Goal: Information Seeking & Learning: Learn about a topic

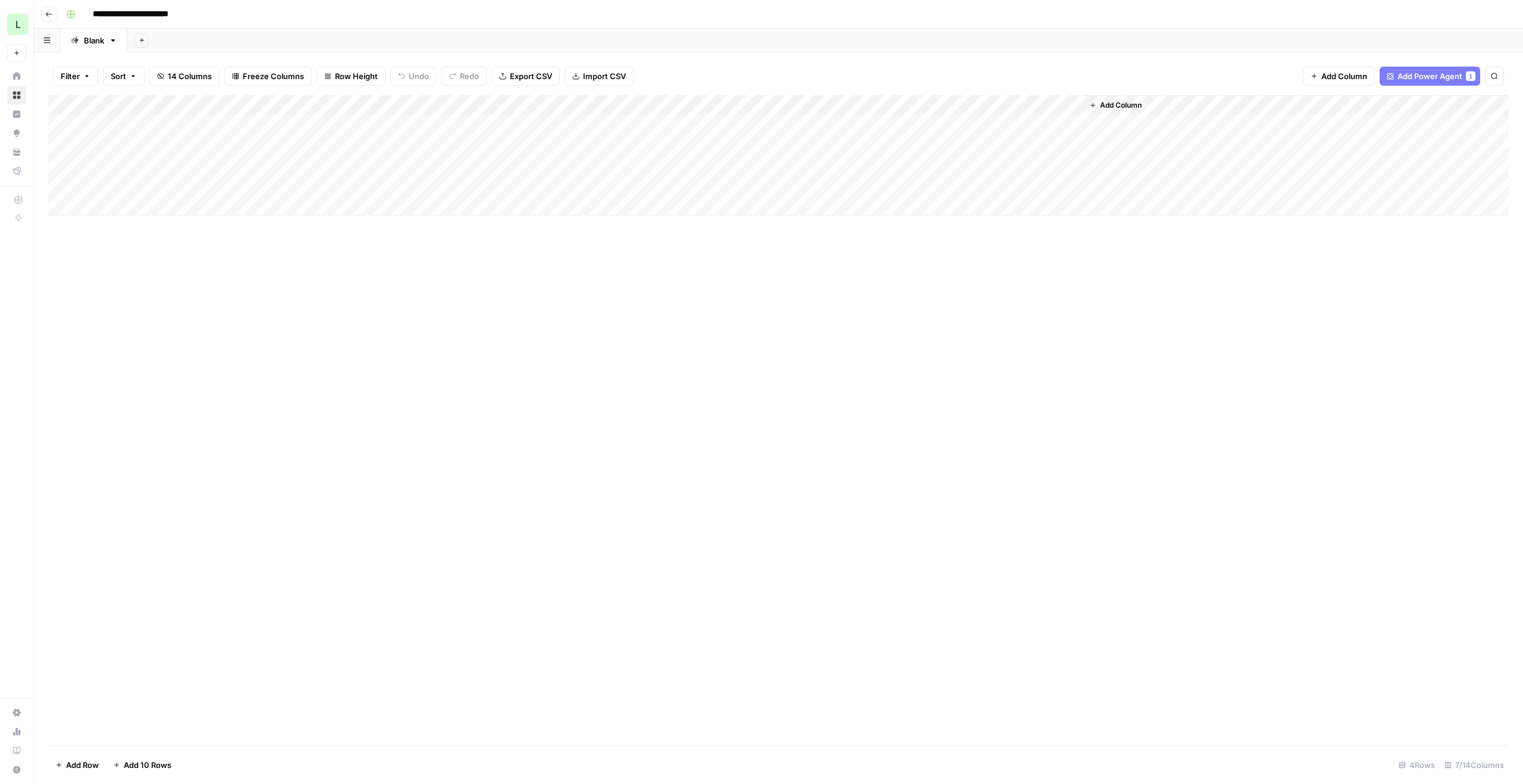
click at [616, 125] on div "Add Column" at bounding box center [778, 155] width 1460 height 120
click at [676, 107] on div "Add Column" at bounding box center [778, 155] width 1460 height 120
click at [592, 226] on span "Fork Power Agent" at bounding box center [607, 222] width 104 height 12
click at [399, 105] on div "Add Column" at bounding box center [778, 155] width 1460 height 120
click at [318, 220] on span "Fork Power Agent" at bounding box center [321, 222] width 104 height 12
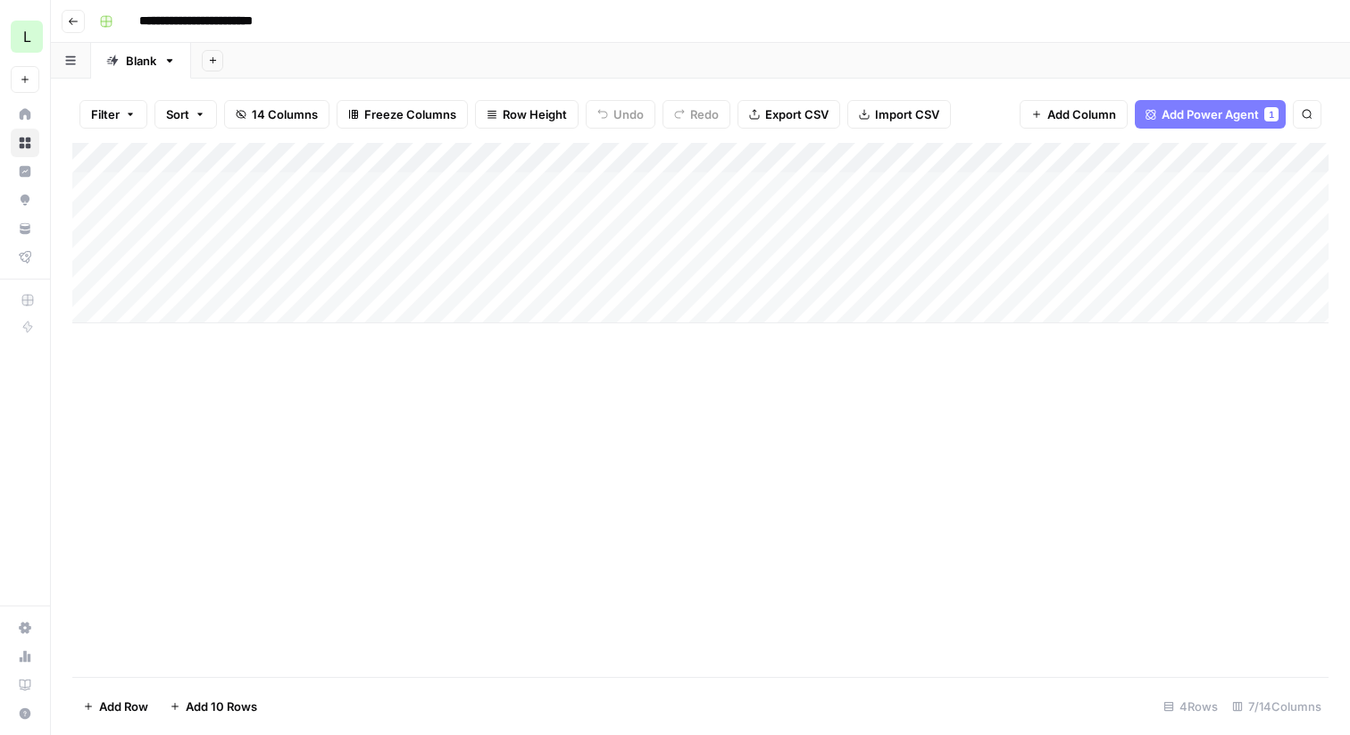
click at [947, 344] on div "Add Column" at bounding box center [700, 410] width 1256 height 534
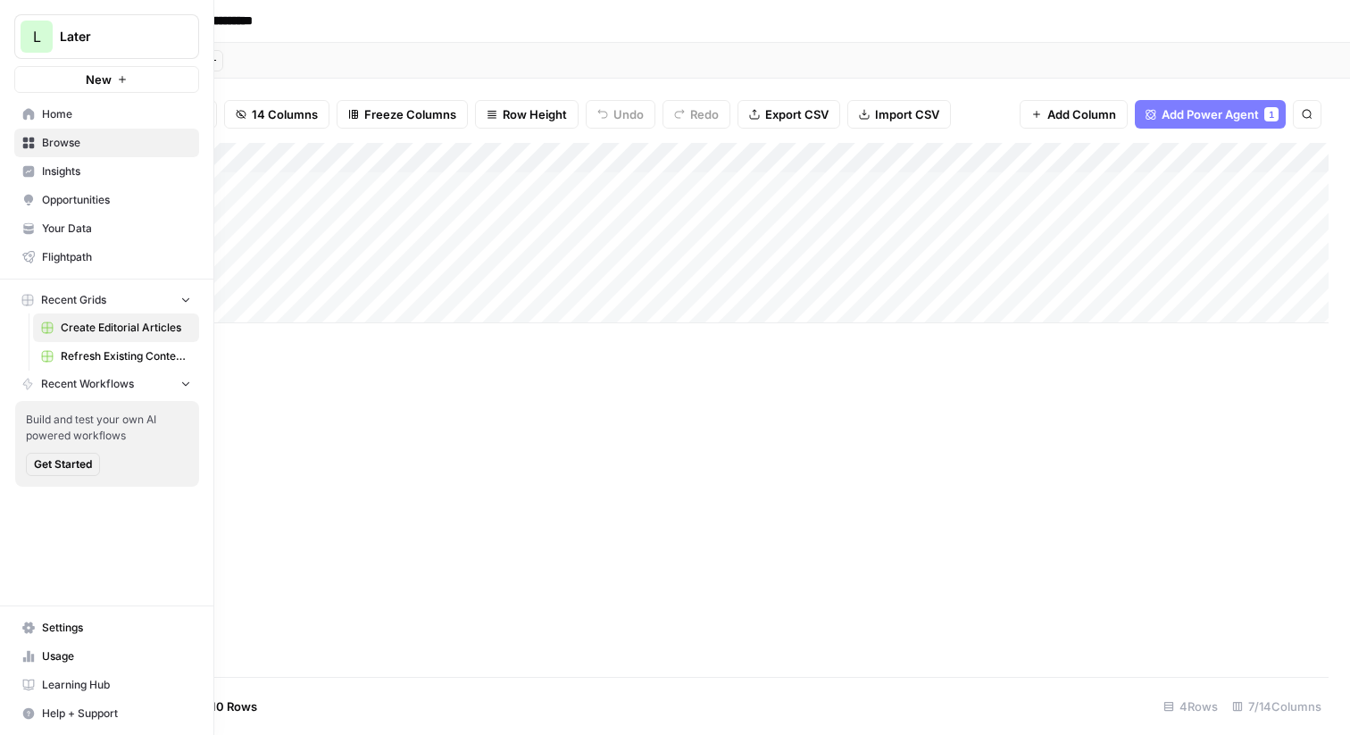
click at [61, 232] on span "Your Data" at bounding box center [116, 229] width 149 height 16
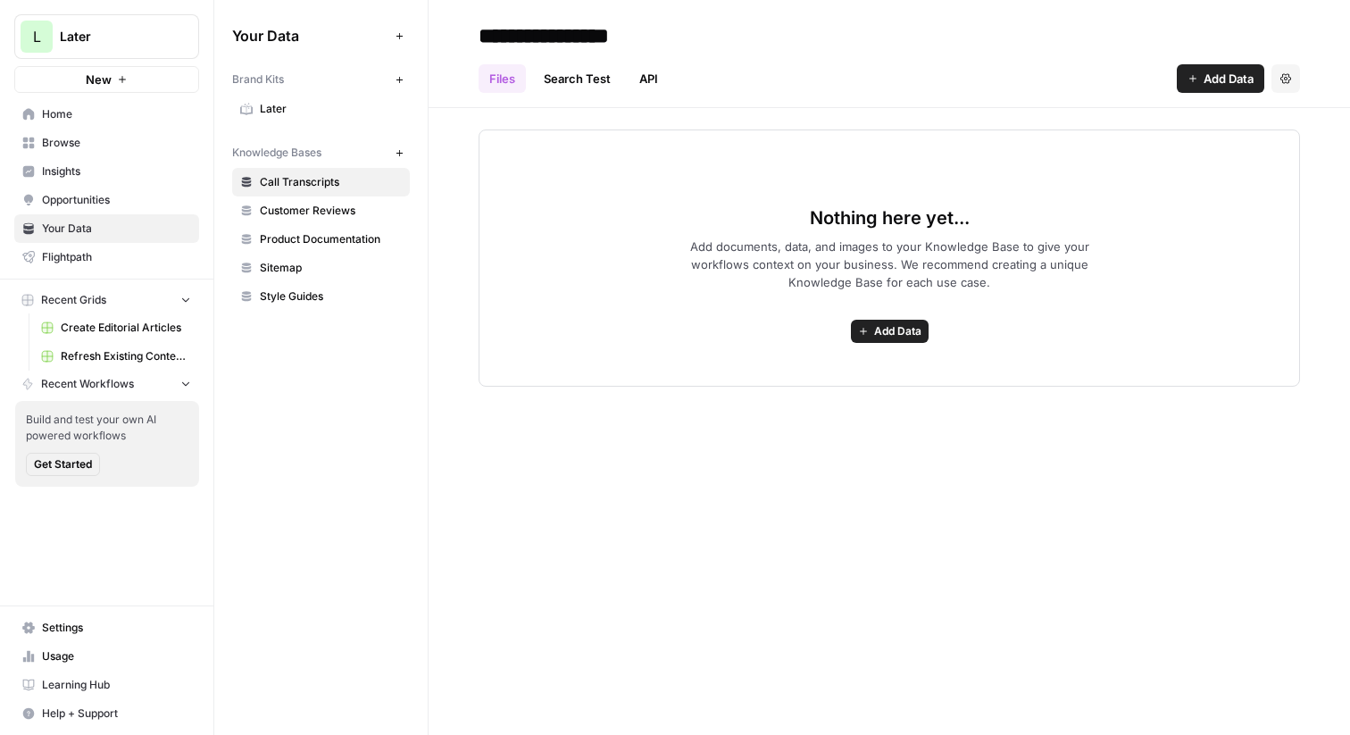
click at [286, 88] on div "Brand Kits New" at bounding box center [321, 79] width 178 height 30
click at [286, 99] on link "Later" at bounding box center [321, 109] width 178 height 29
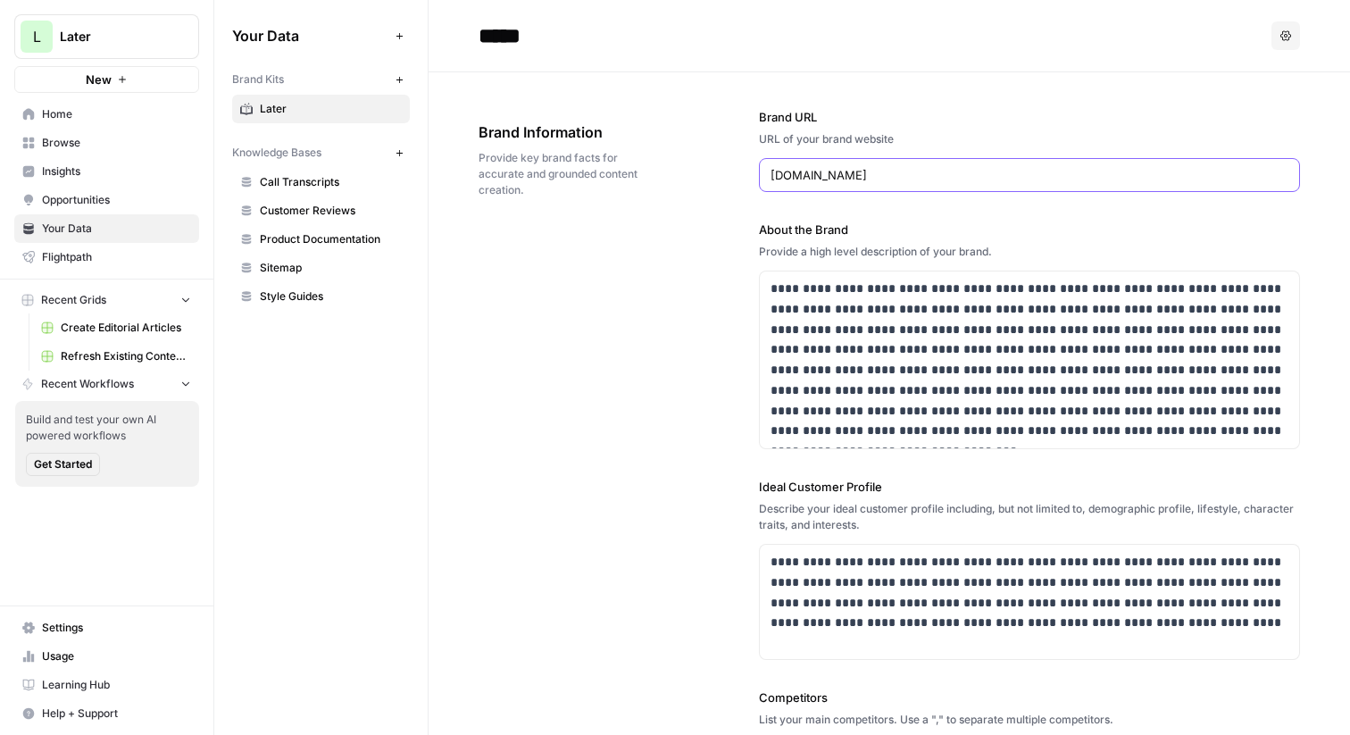
click at [814, 180] on input "later.com" at bounding box center [1030, 175] width 518 height 18
click at [924, 297] on p "**********" at bounding box center [1030, 360] width 518 height 163
click at [803, 177] on input "later.com" at bounding box center [1030, 175] width 518 height 18
drag, startPoint x: 830, startPoint y: 175, endPoint x: 779, endPoint y: 175, distance: 51.8
click at [779, 175] on input "later.com" at bounding box center [1030, 175] width 518 height 18
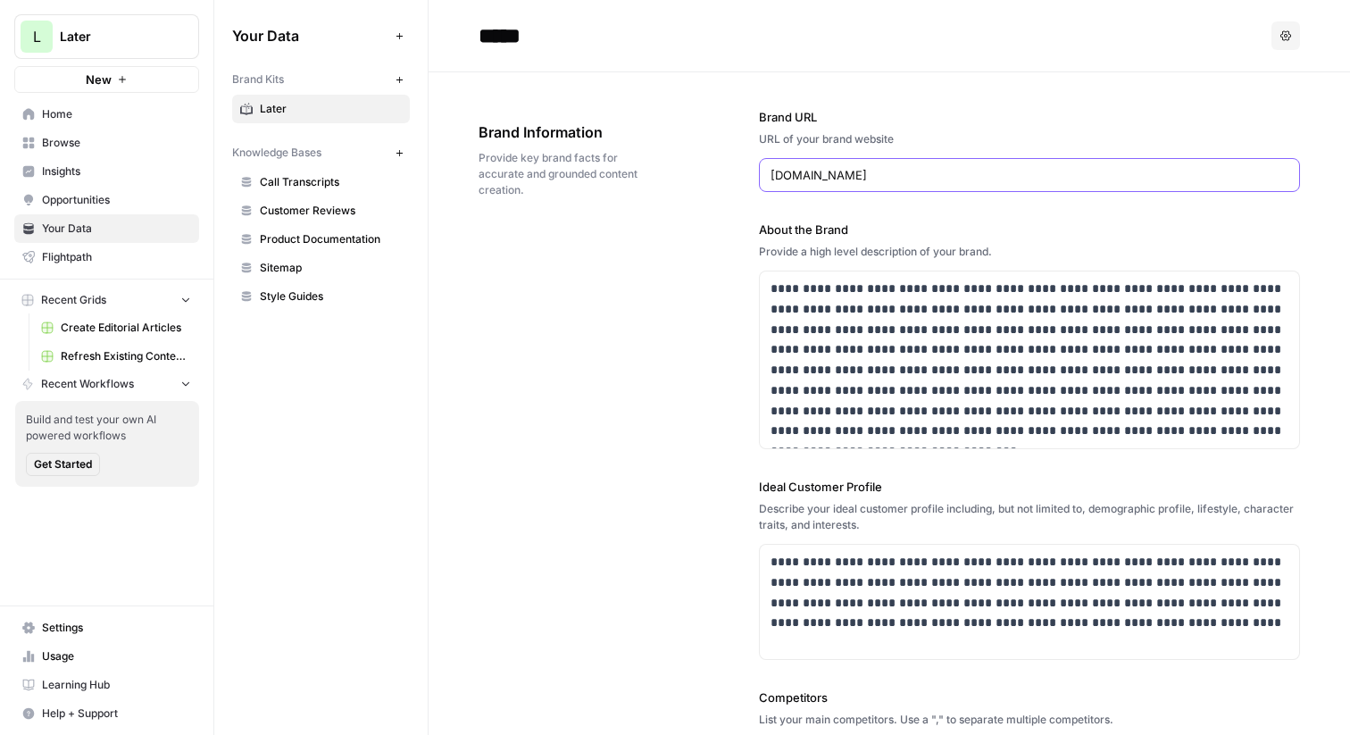
click at [835, 176] on input "later.com" at bounding box center [1030, 175] width 518 height 18
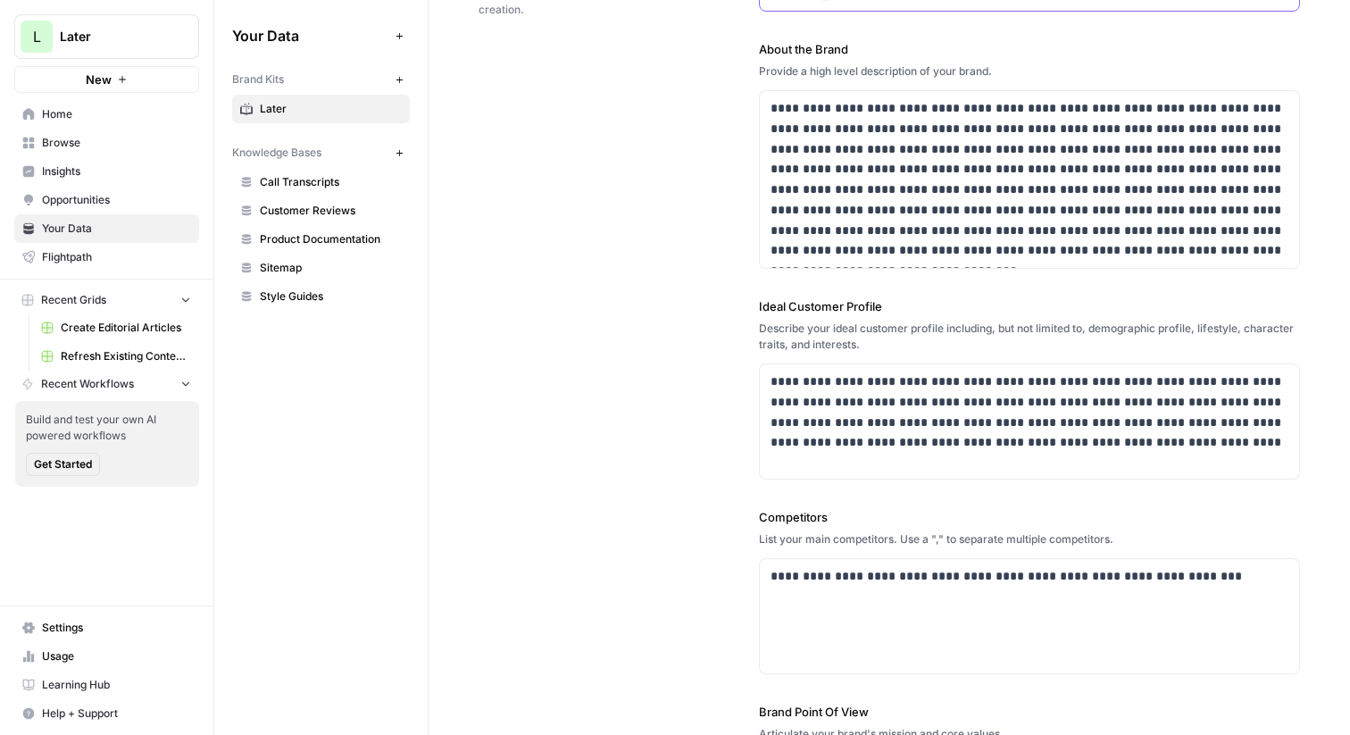
scroll to position [174, 0]
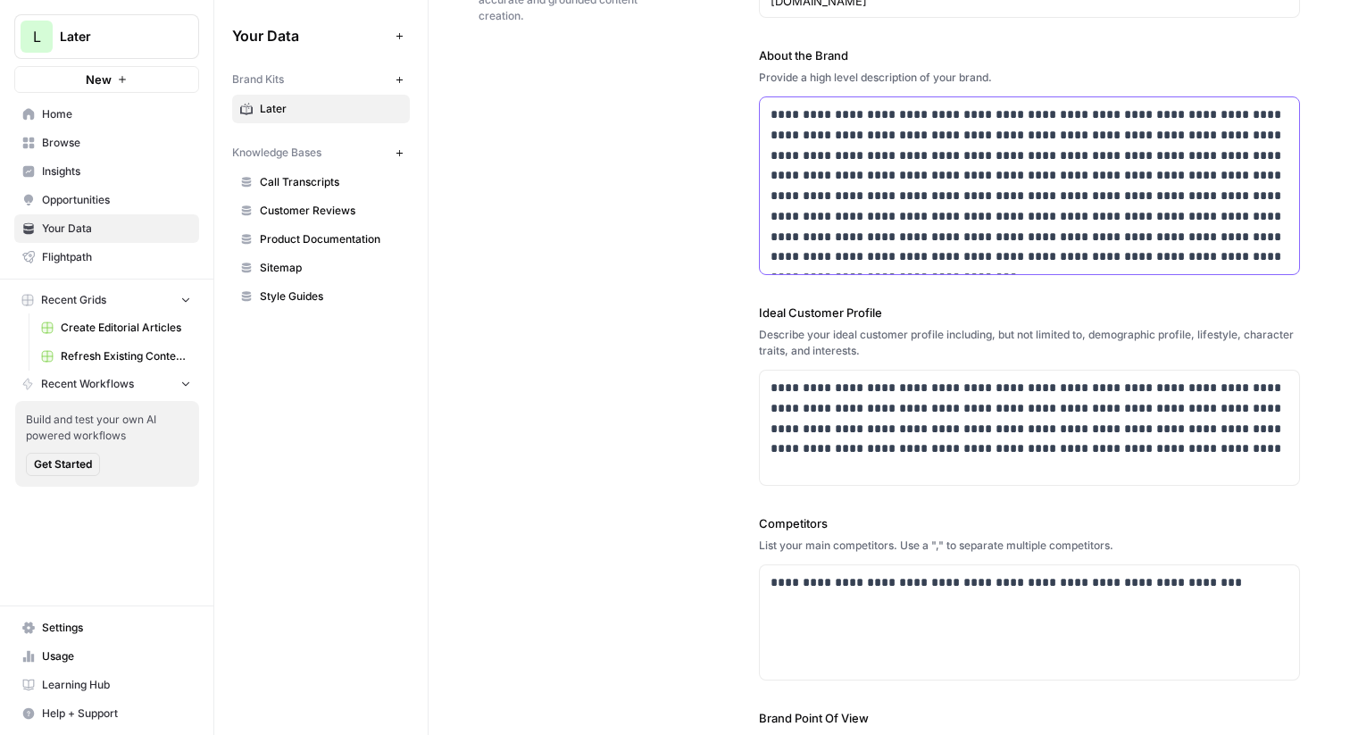
drag, startPoint x: 788, startPoint y: 112, endPoint x: 956, endPoint y: 162, distance: 175.2
click at [956, 161] on p "**********" at bounding box center [1030, 185] width 518 height 163
click at [956, 162] on p "**********" at bounding box center [1030, 185] width 518 height 163
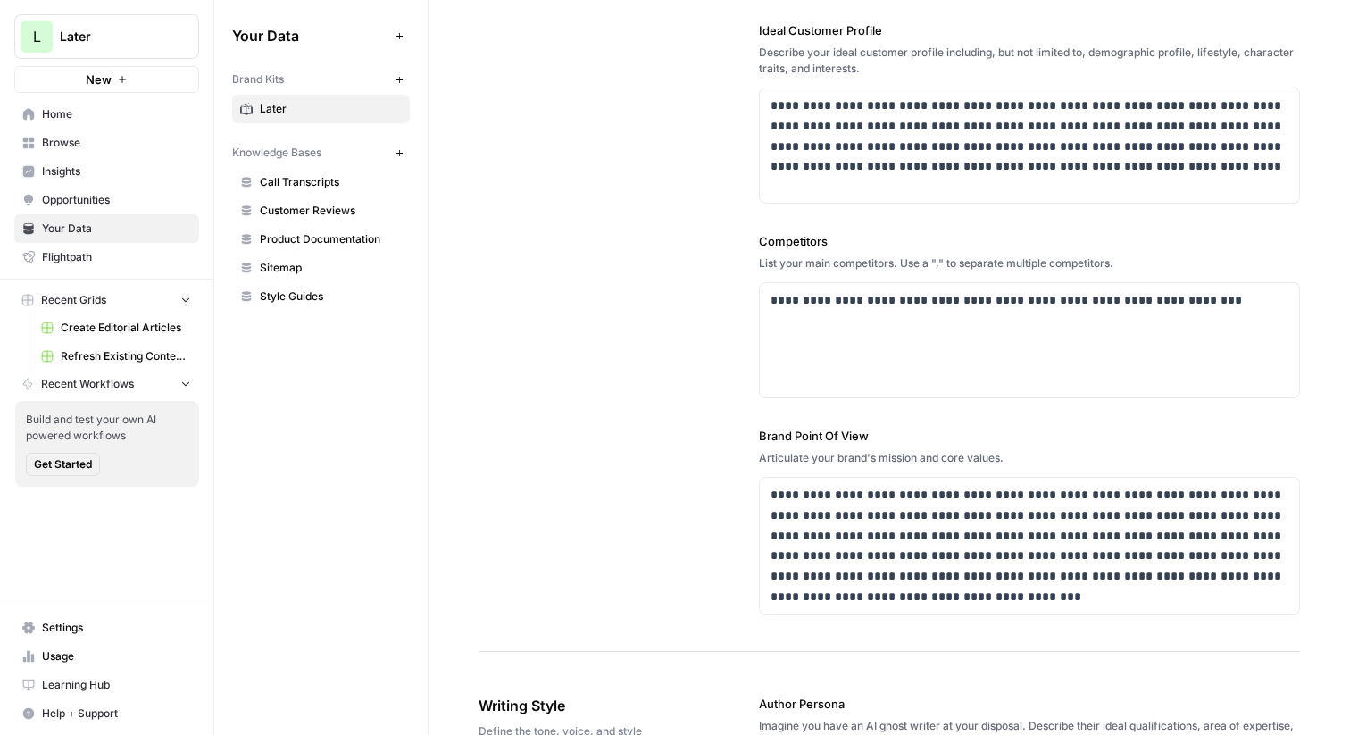
scroll to position [481, 0]
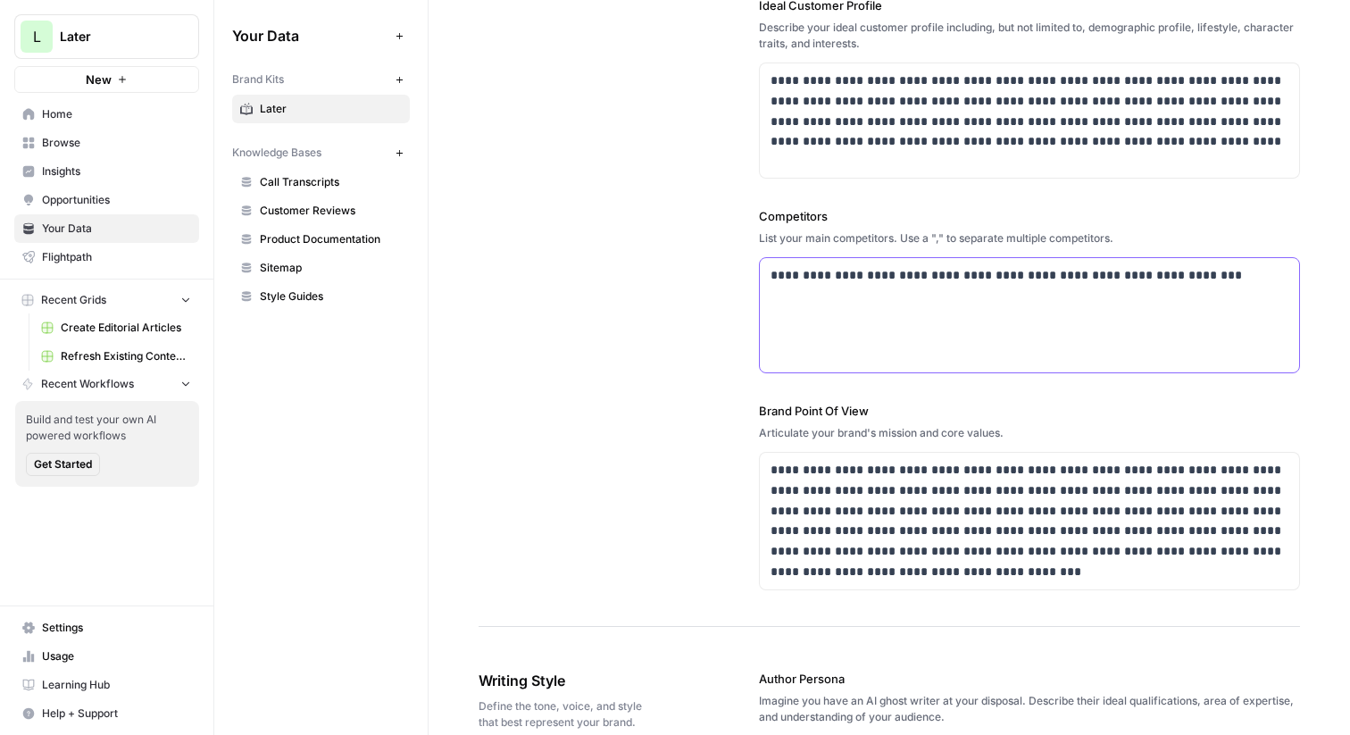
drag, startPoint x: 859, startPoint y: 271, endPoint x: 1103, endPoint y: 271, distance: 243.8
click at [1103, 271] on p "**********" at bounding box center [1030, 275] width 518 height 21
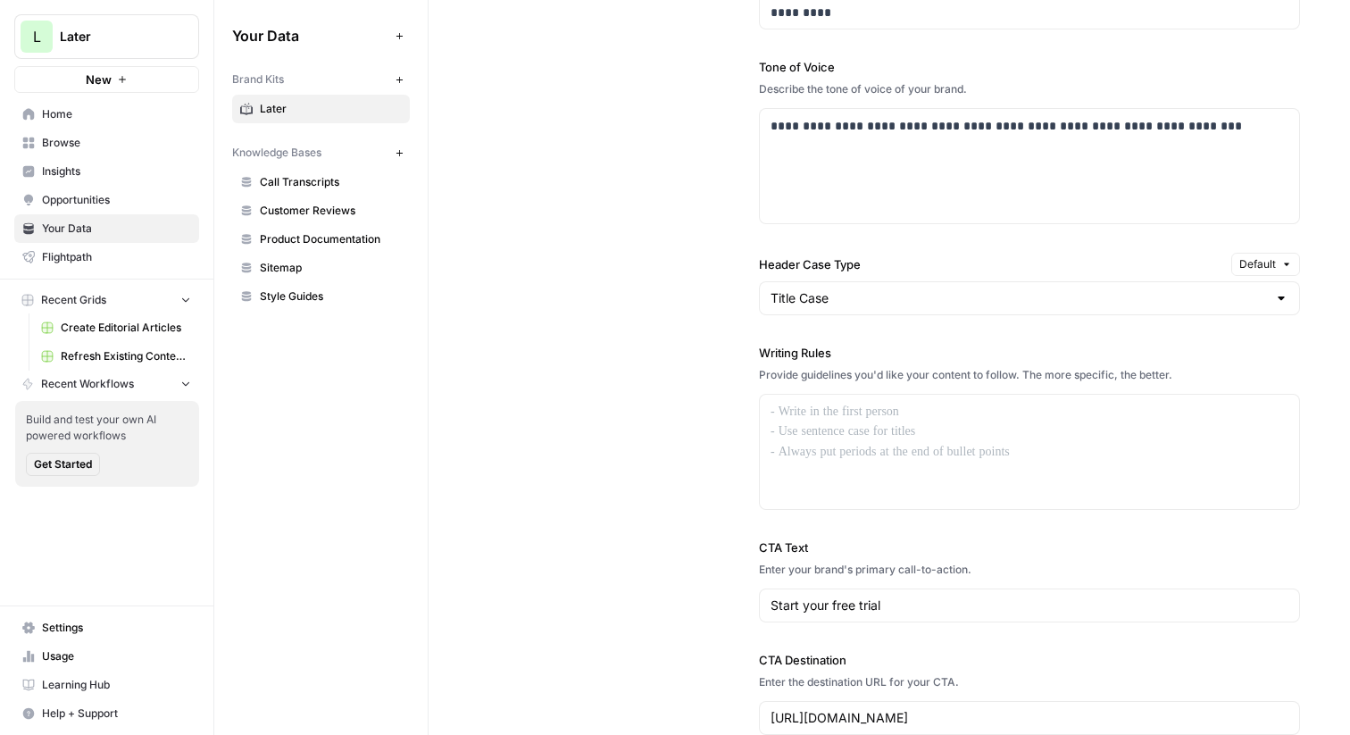
scroll to position [1305, 0]
click at [795, 294] on input "Header Case Type" at bounding box center [1019, 297] width 496 height 18
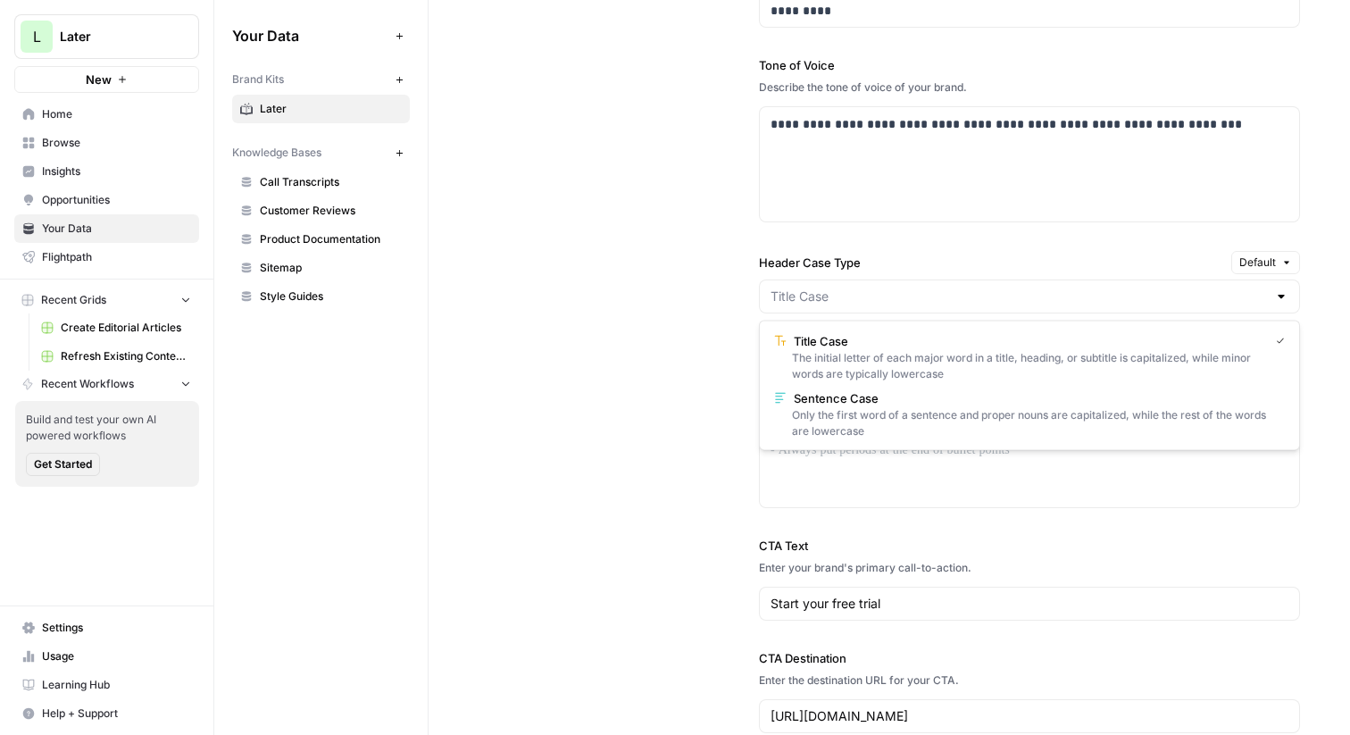
type input "Title Case"
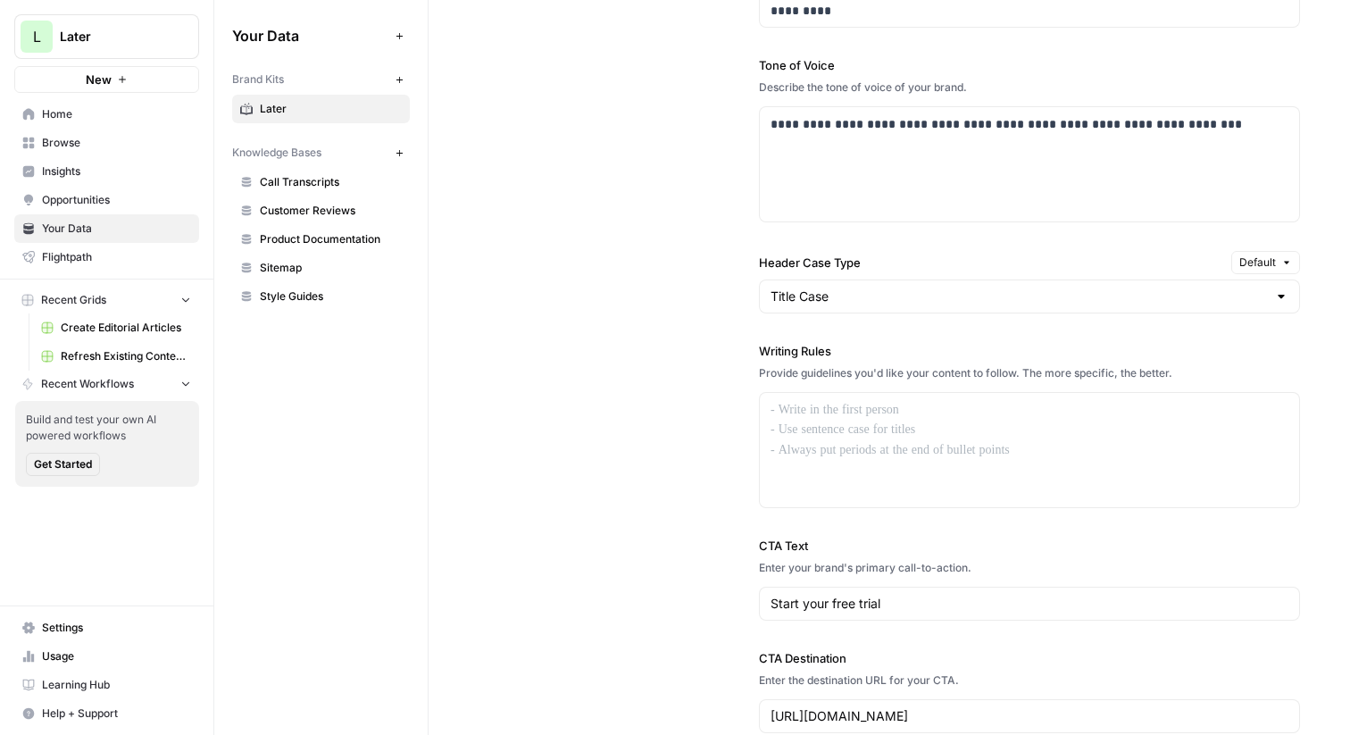
click at [678, 358] on div "**********" at bounding box center [889, 290] width 821 height 960
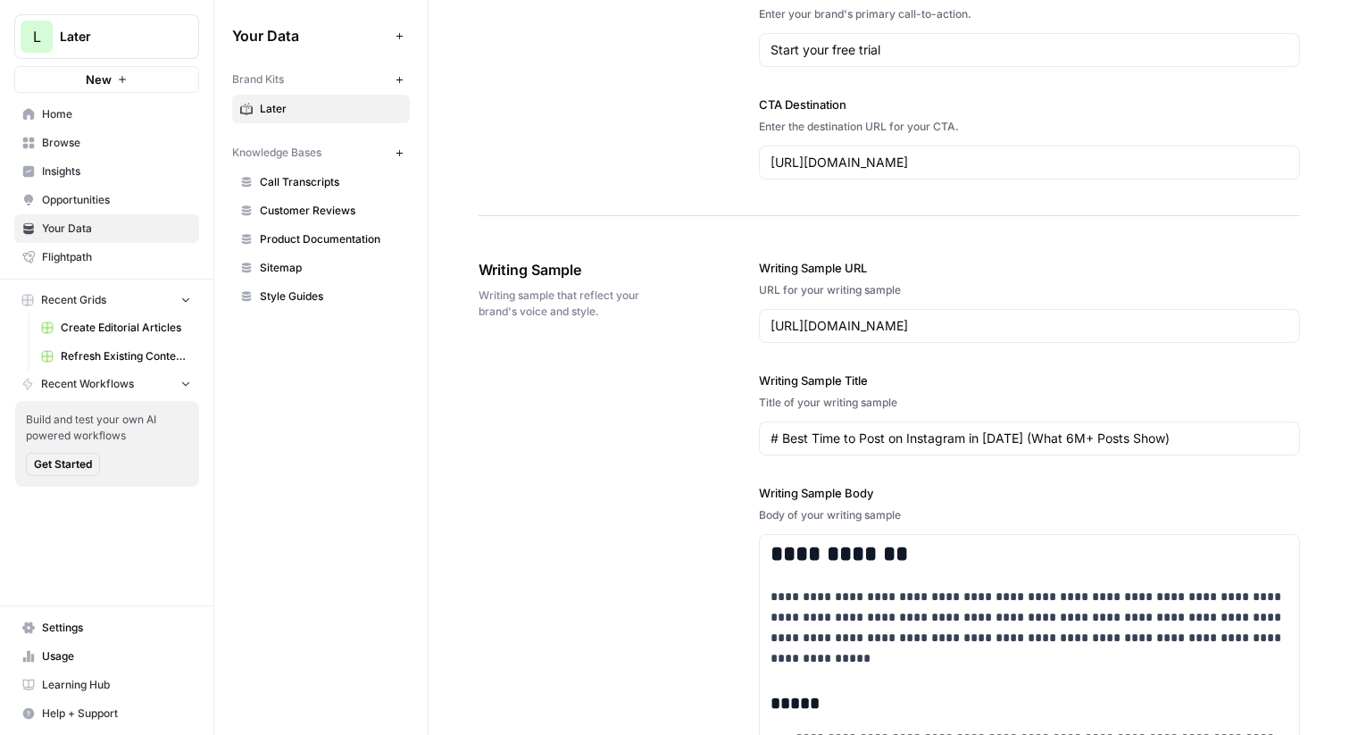
scroll to position [1963, 0]
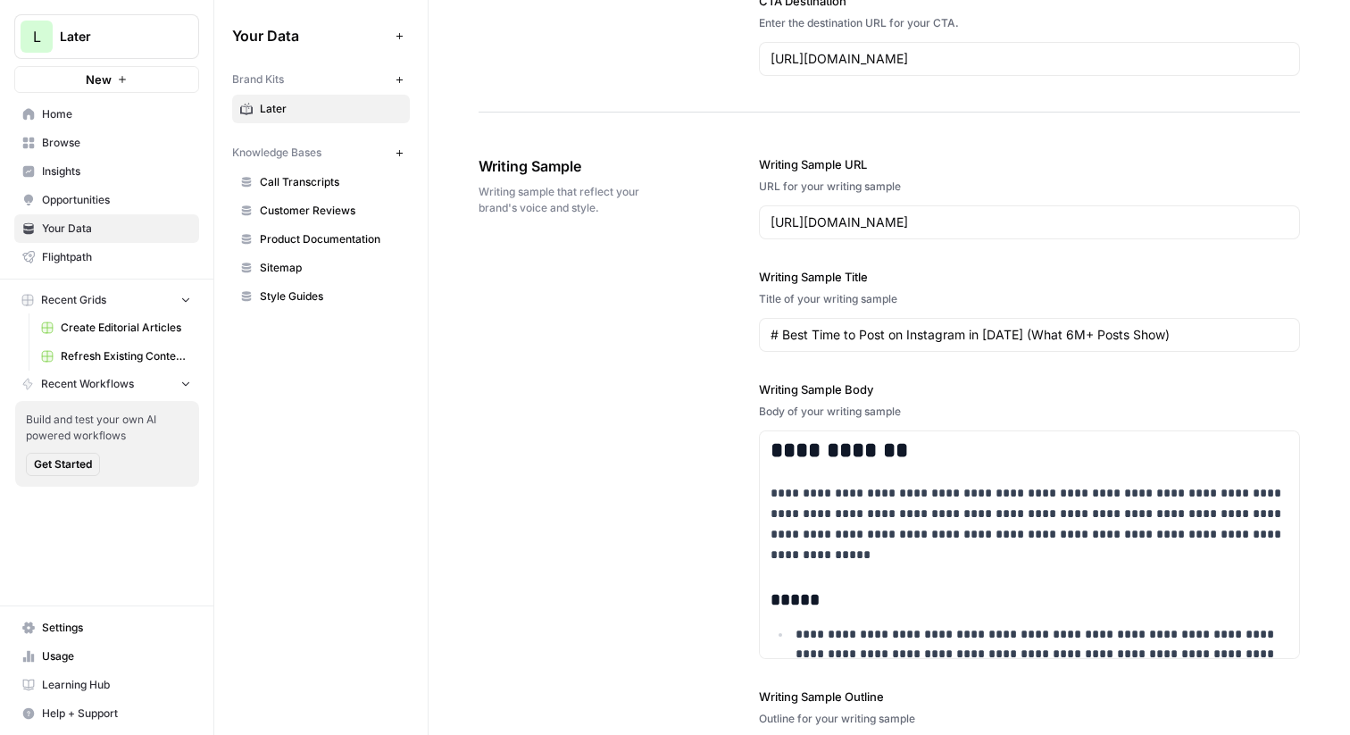
drag, startPoint x: 1111, startPoint y: 234, endPoint x: 933, endPoint y: 221, distance: 178.1
click at [932, 221] on div "https://later.com/blog/best-time-to-post-on-instagram/" at bounding box center [1029, 222] width 541 height 34
click at [933, 221] on input "https://later.com/blog/best-time-to-post-on-instagram/" at bounding box center [1030, 222] width 518 height 18
drag, startPoint x: 904, startPoint y: 225, endPoint x: 1165, endPoint y: 225, distance: 260.7
click at [1165, 225] on input "https://later.com/blog/best-time-to-post-on-instagram/" at bounding box center [1030, 222] width 518 height 18
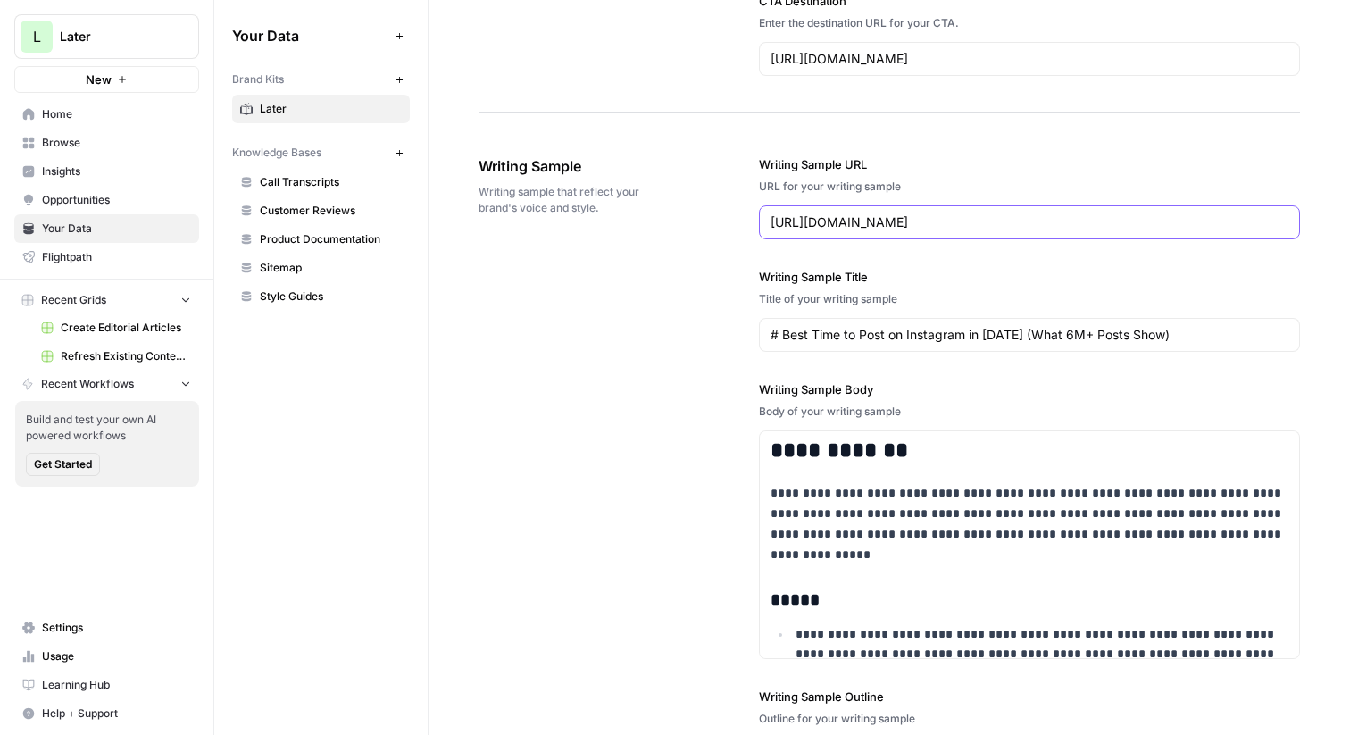
click at [1165, 225] on input "https://later.com/blog/best-time-to-post-on-instagram/" at bounding box center [1030, 222] width 518 height 18
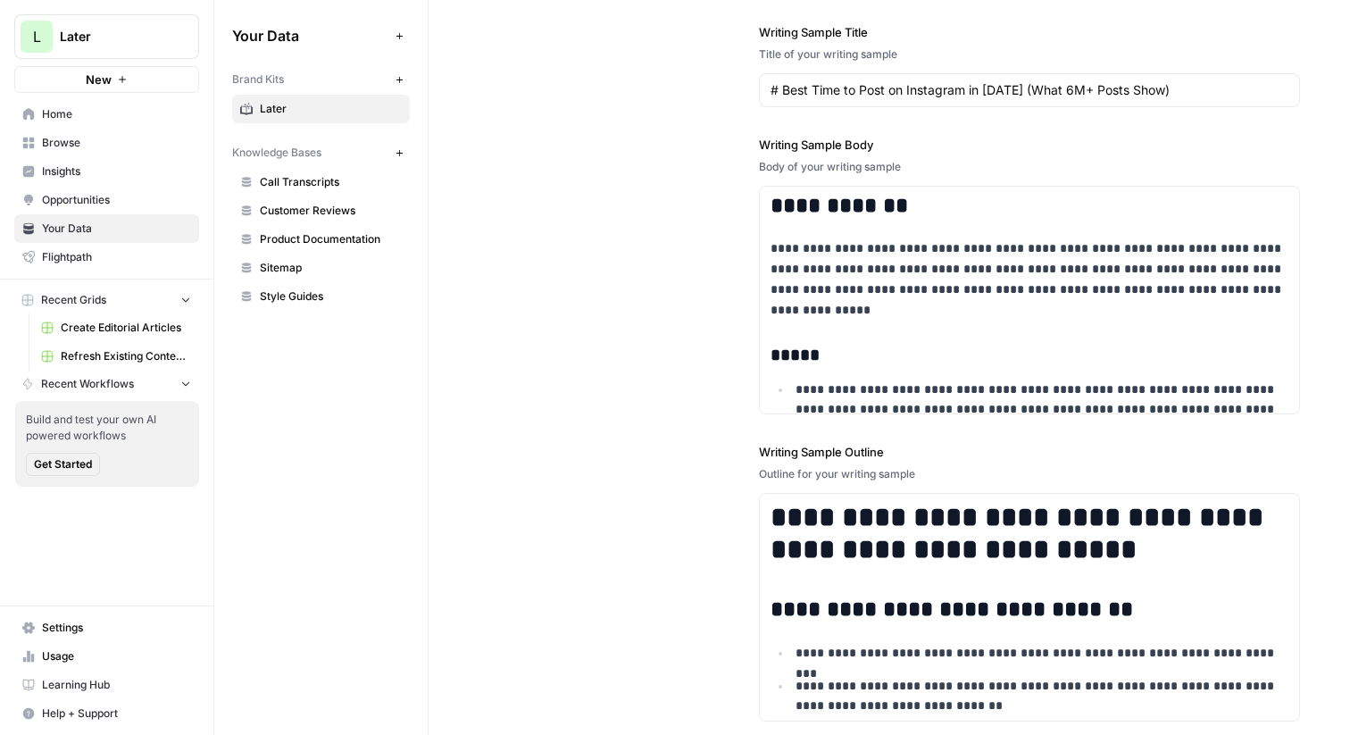
scroll to position [2385, 0]
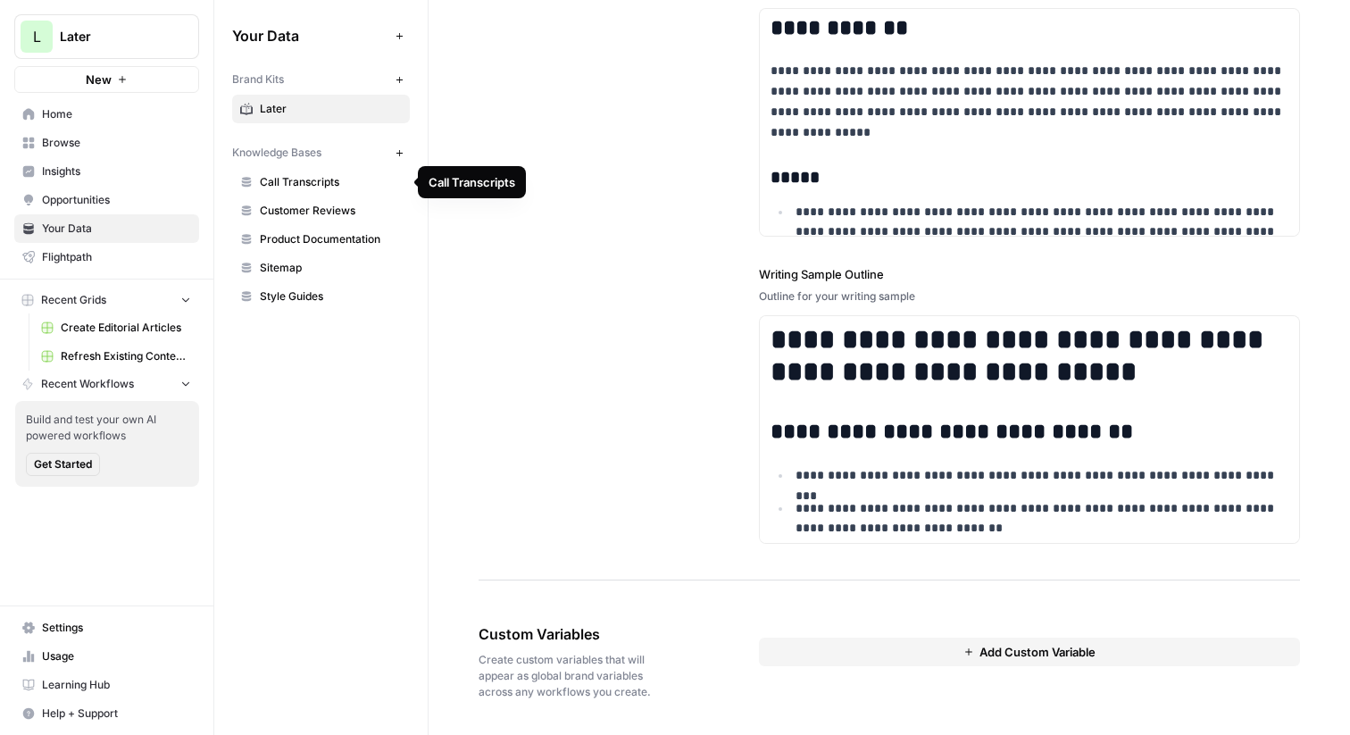
click at [323, 176] on span "Call Transcripts" at bounding box center [331, 182] width 142 height 16
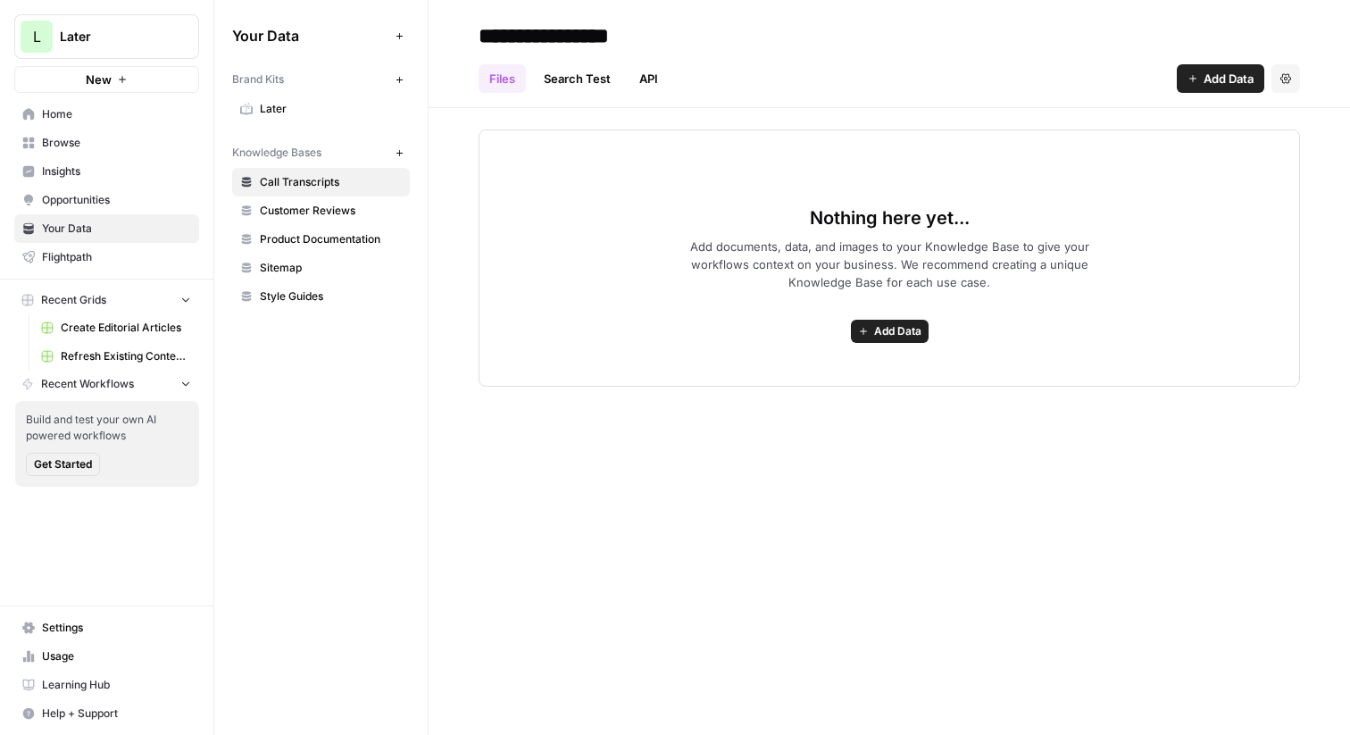
click at [305, 269] on span "Sitemap" at bounding box center [331, 268] width 142 height 16
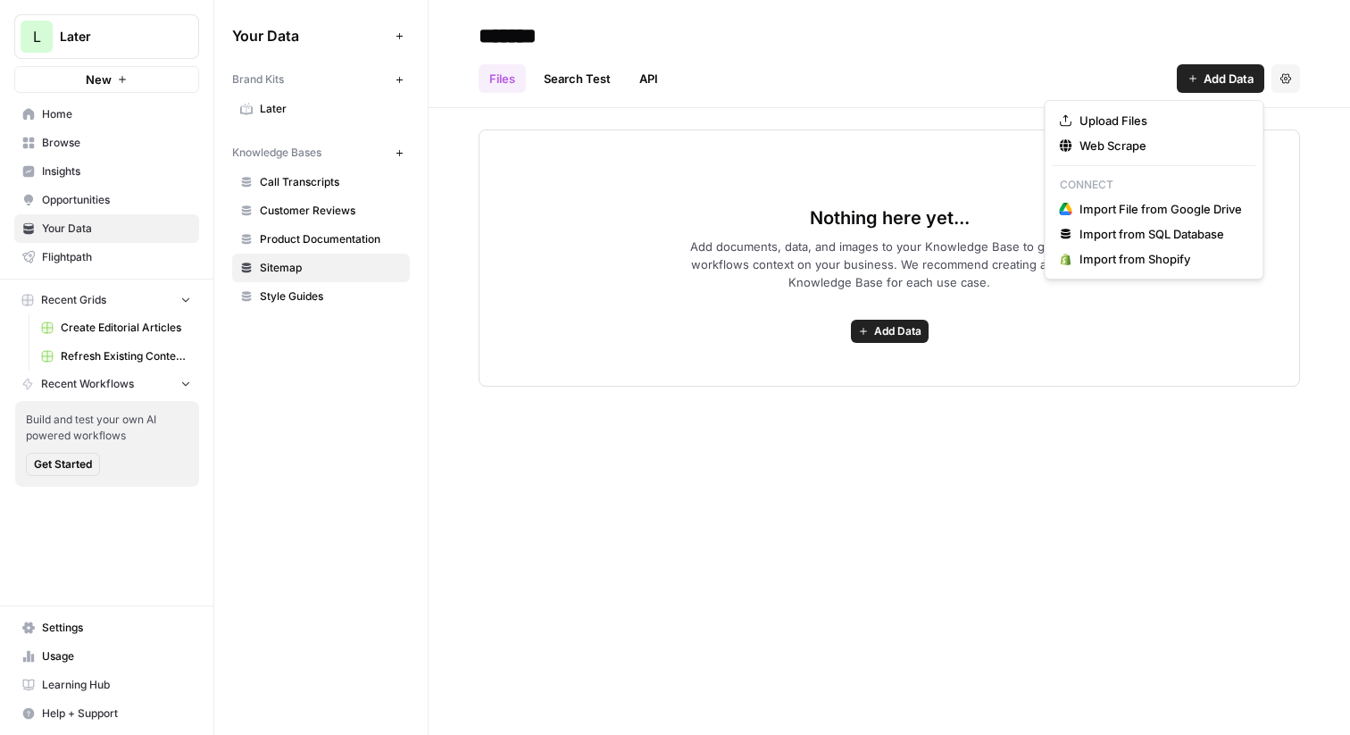
click at [1215, 81] on span "Add Data" at bounding box center [1229, 79] width 50 height 18
click at [1144, 146] on span "Web Scrape" at bounding box center [1160, 146] width 163 height 18
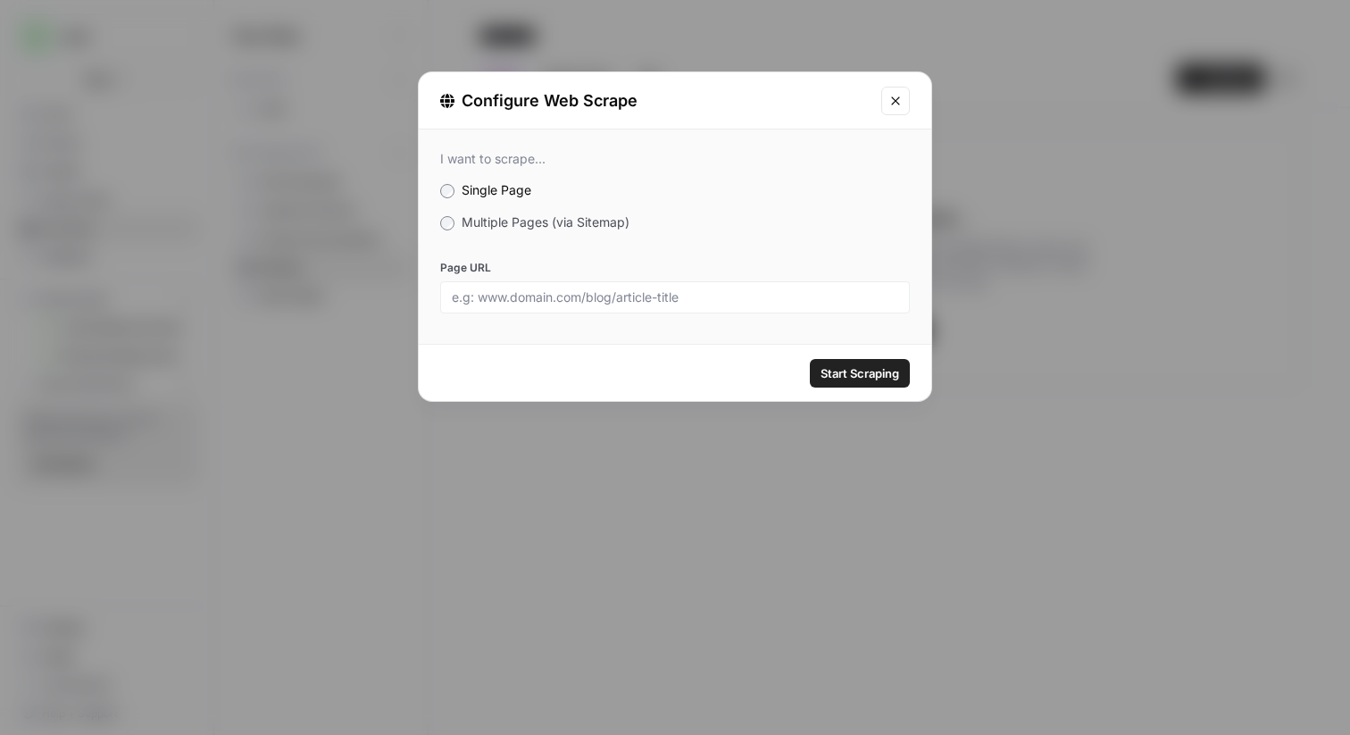
click at [507, 227] on span "Multiple Pages (via Sitemap)" at bounding box center [546, 221] width 168 height 15
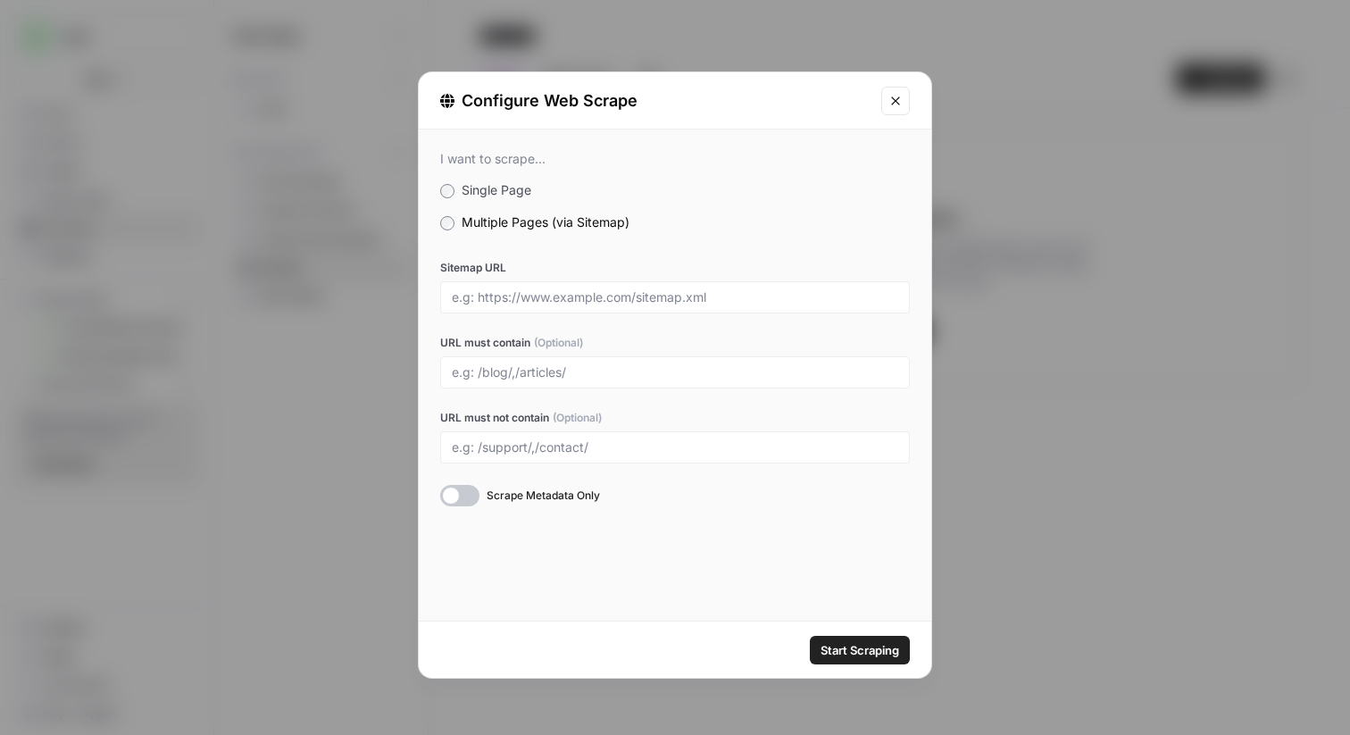
click at [896, 99] on icon "Close modal" at bounding box center [895, 100] width 8 height 8
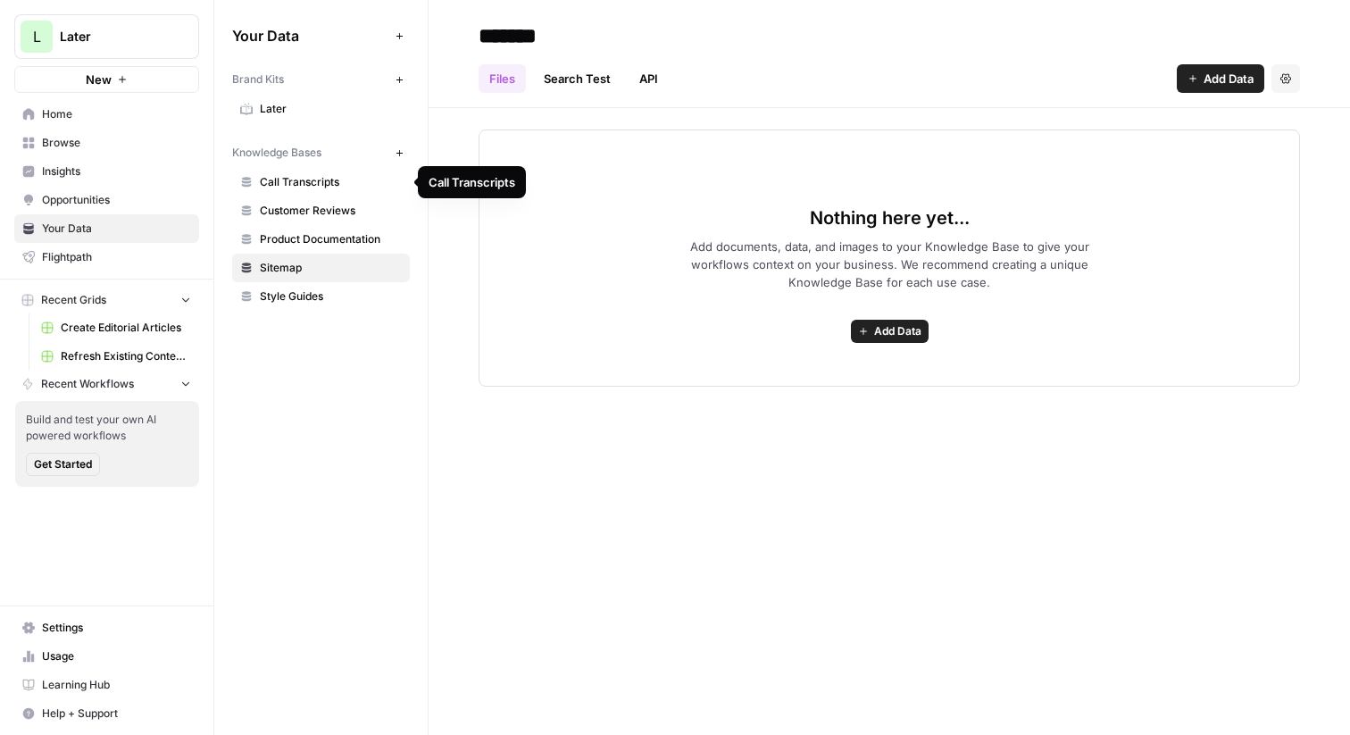
click at [300, 183] on span "Call Transcripts" at bounding box center [331, 182] width 142 height 16
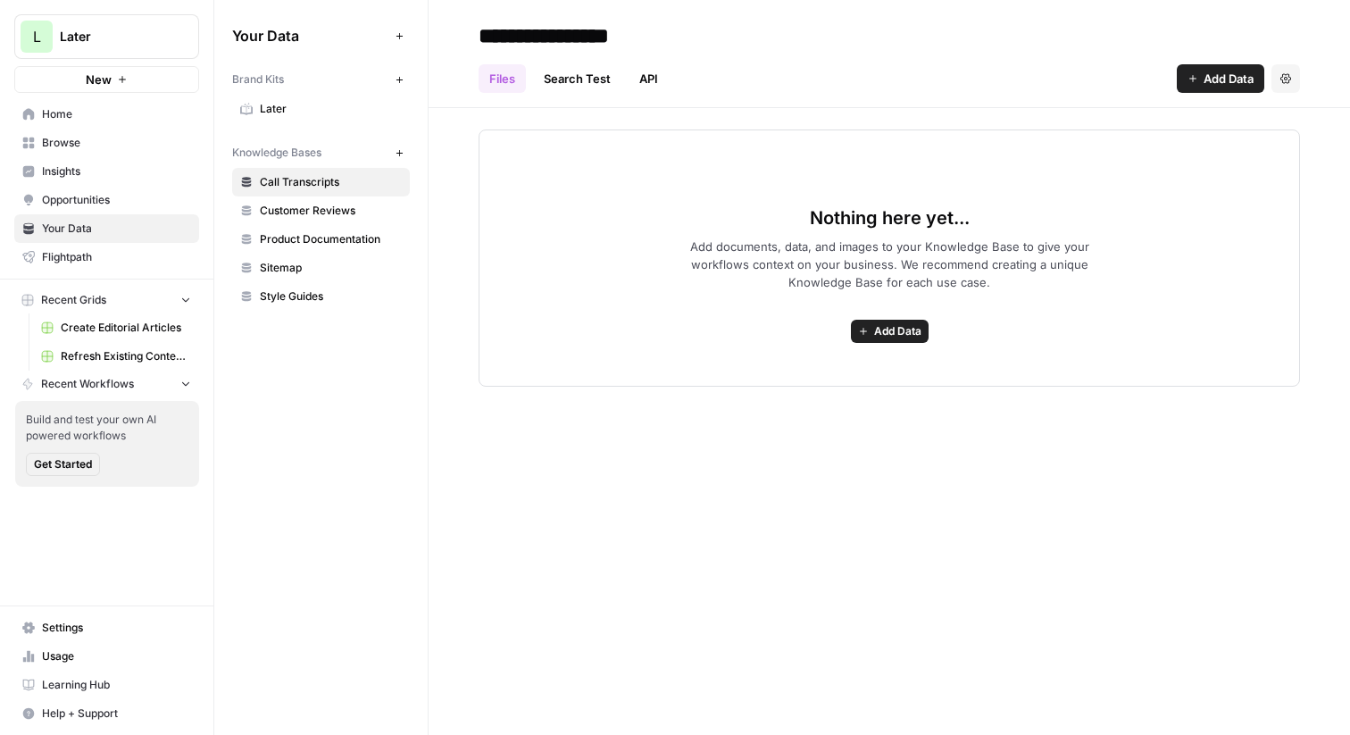
click at [320, 213] on span "Customer Reviews" at bounding box center [331, 211] width 142 height 16
click at [103, 171] on span "Insights" at bounding box center [116, 171] width 149 height 16
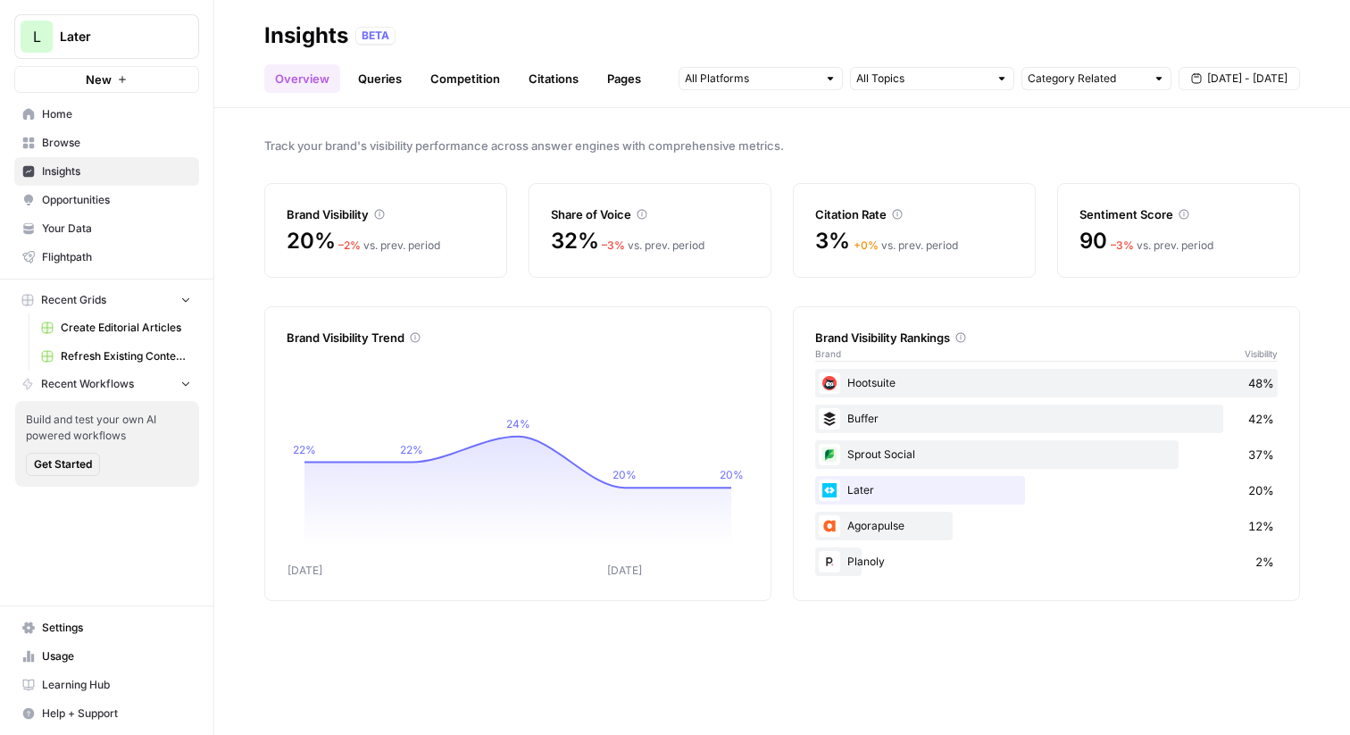
click at [757, 204] on div "Share of Voice 32% – 3 % vs. prev. period" at bounding box center [650, 230] width 243 height 95
drag, startPoint x: 280, startPoint y: 217, endPoint x: 911, endPoint y: 236, distance: 630.7
click at [911, 236] on div "Brand Visibility 20% – 2 % vs. prev. period Share of Voice 32% – 3 % vs. prev. …" at bounding box center [782, 230] width 1036 height 95
click at [911, 236] on div "3% + 0 % vs. prev. period" at bounding box center [914, 241] width 198 height 29
click at [789, 83] on input "text" at bounding box center [751, 79] width 132 height 18
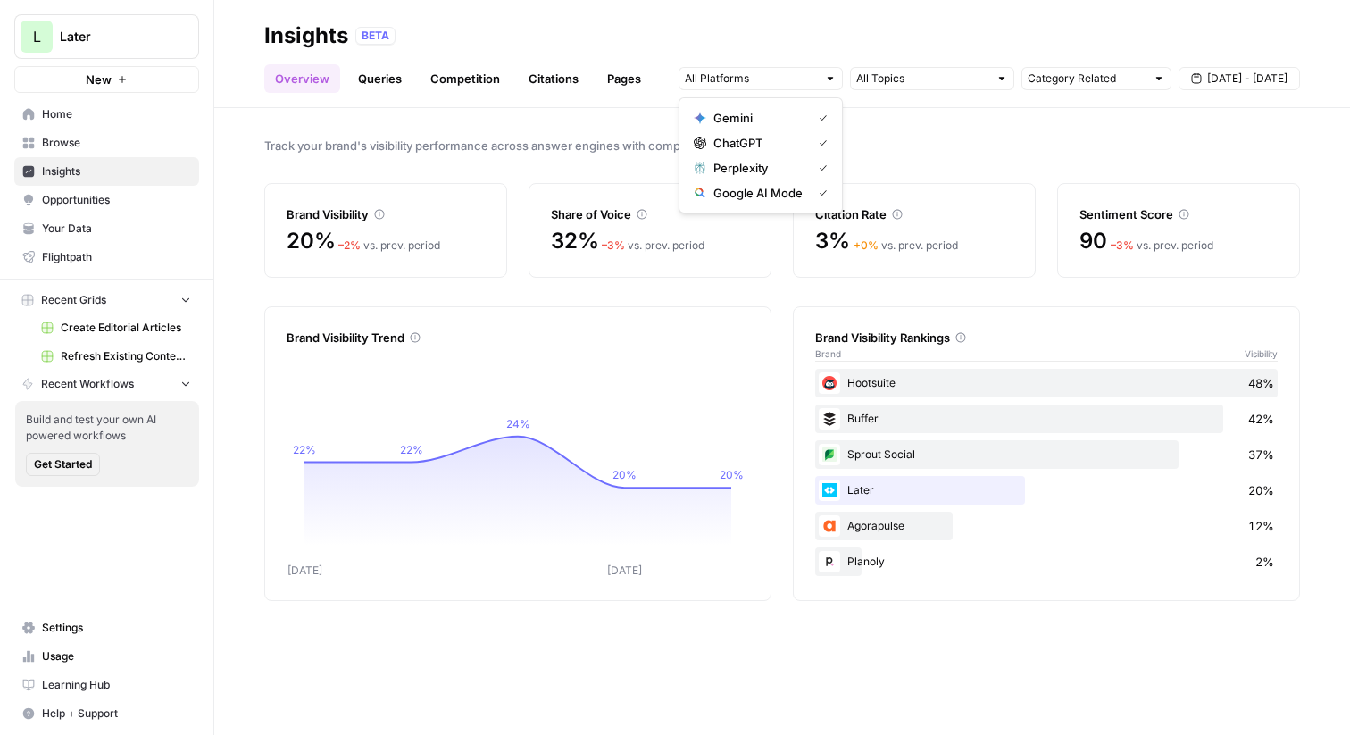
click at [1054, 88] on div "Category Related" at bounding box center [1096, 78] width 150 height 23
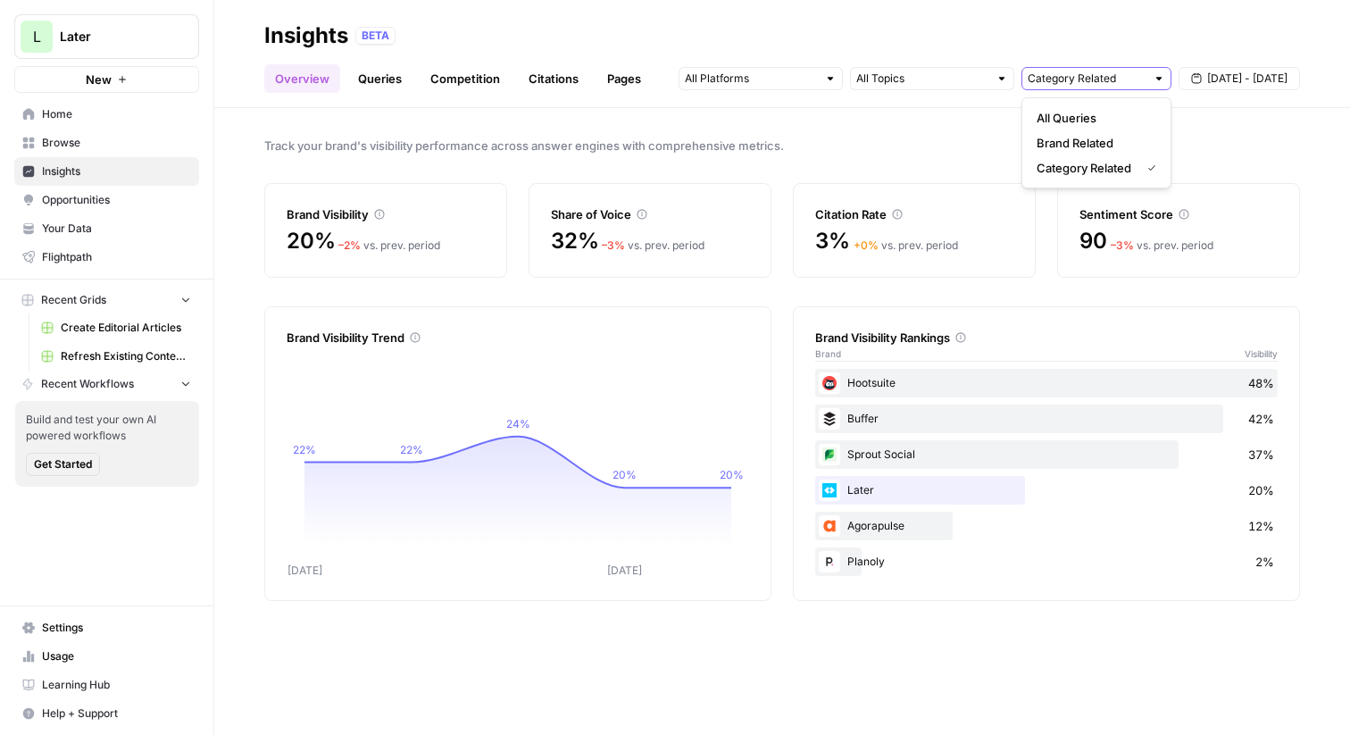
click at [1228, 79] on span "Sep 20 - Sep 26" at bounding box center [1247, 79] width 80 height 16
type input "Category Related"
click at [958, 169] on div "Track your brand's visibility performance across answer engines with comprehens…" at bounding box center [782, 421] width 1136 height 627
click at [373, 72] on link "Queries" at bounding box center [379, 78] width 65 height 29
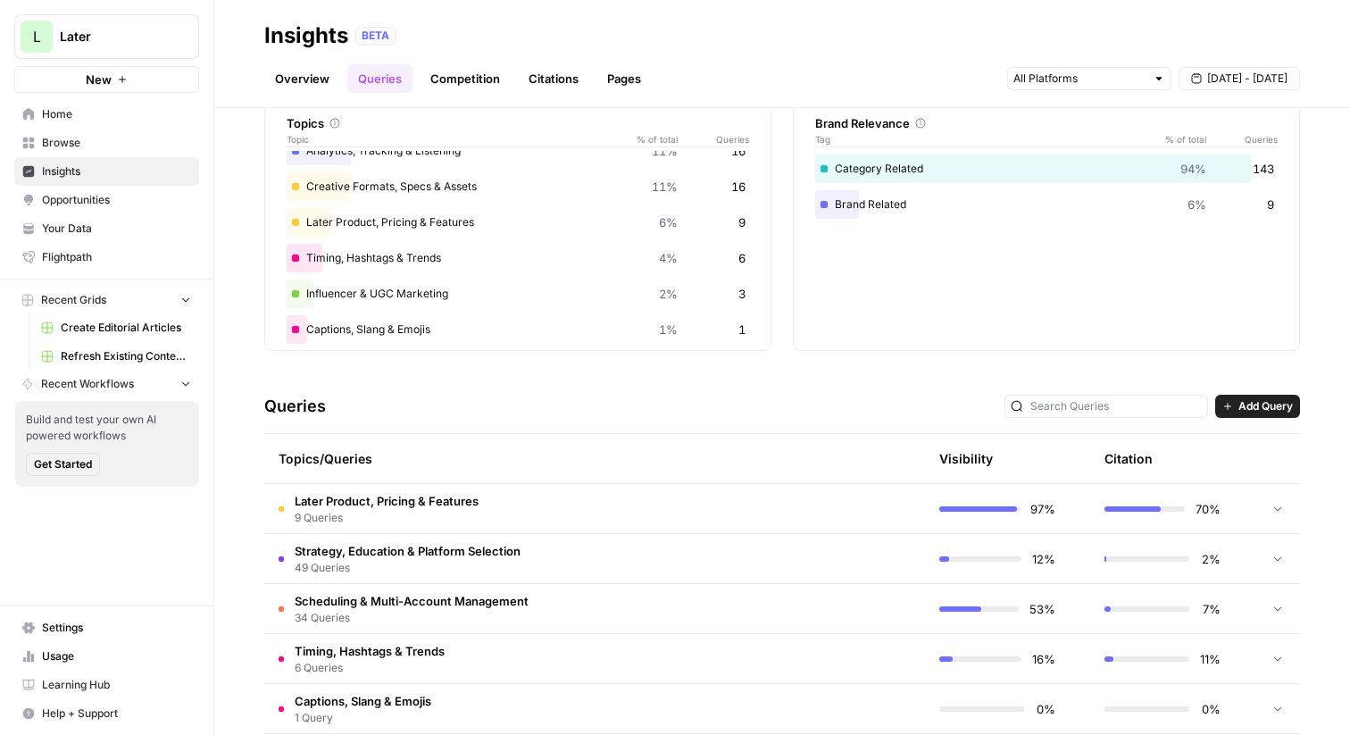
scroll to position [135, 0]
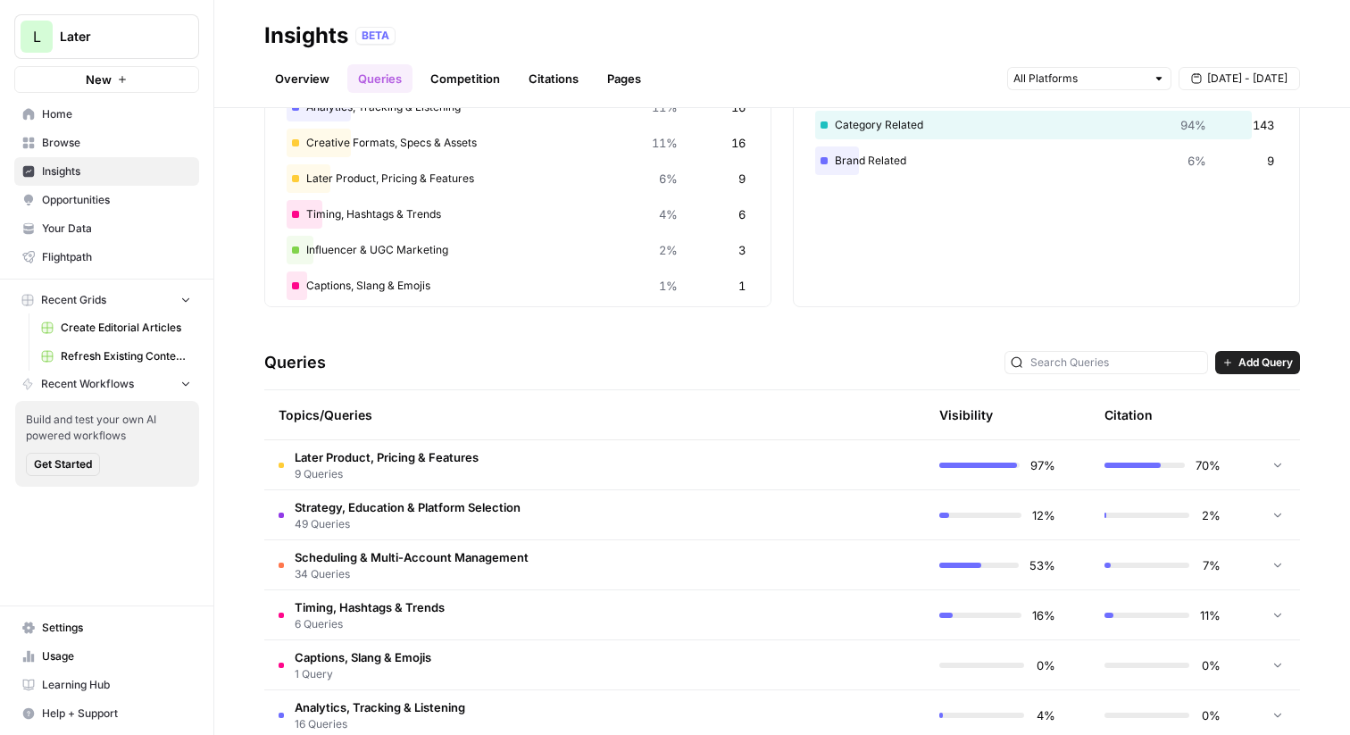
click at [511, 466] on td "Later Product, Pricing & Features 9 Queries" at bounding box center [509, 464] width 491 height 49
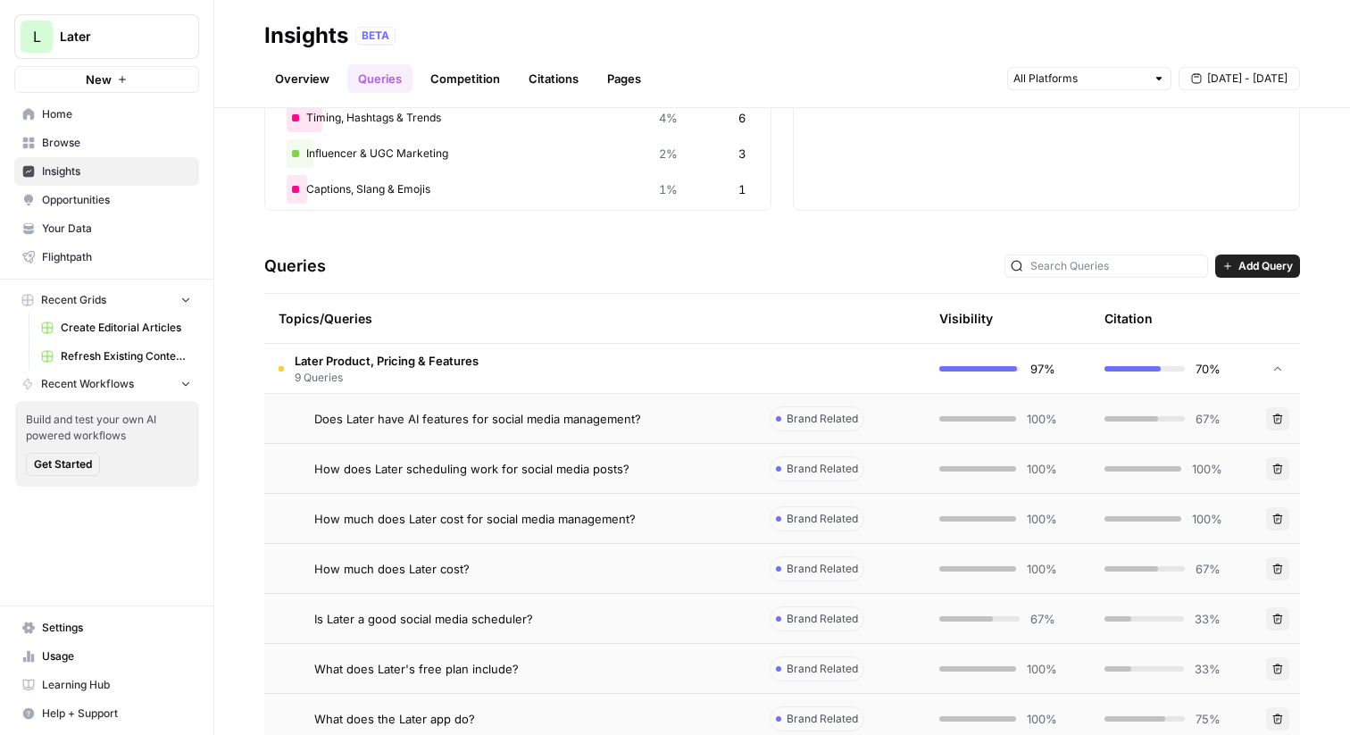
scroll to position [266, 0]
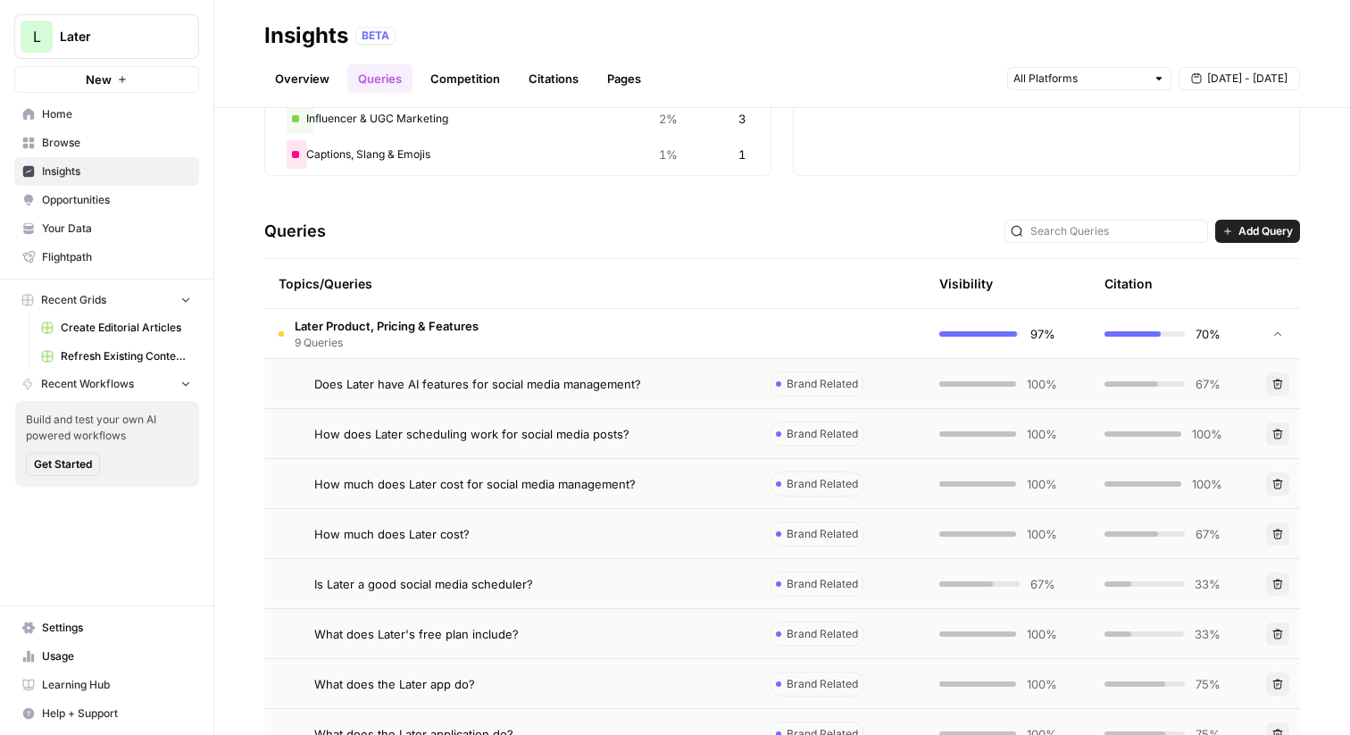
click at [486, 390] on span "Does Later have AI features for social media management?" at bounding box center [477, 384] width 327 height 18
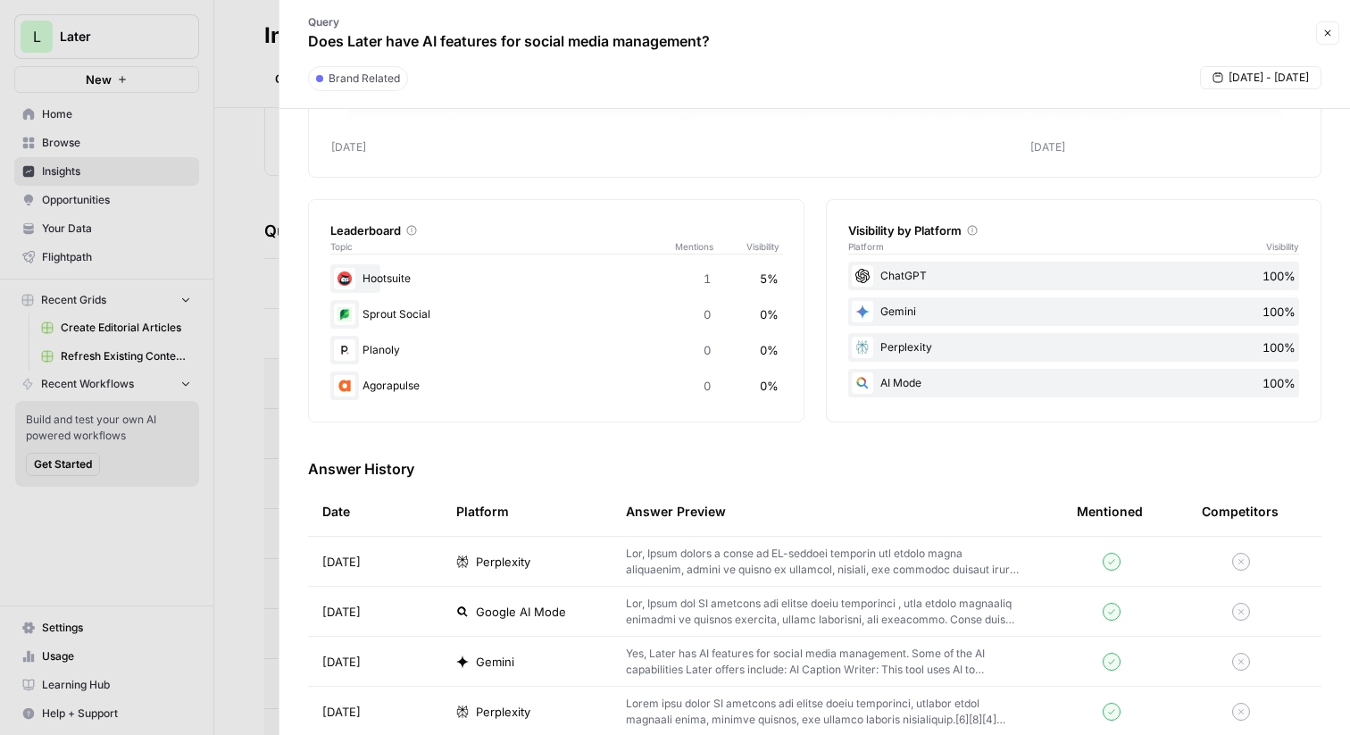
scroll to position [218, 0]
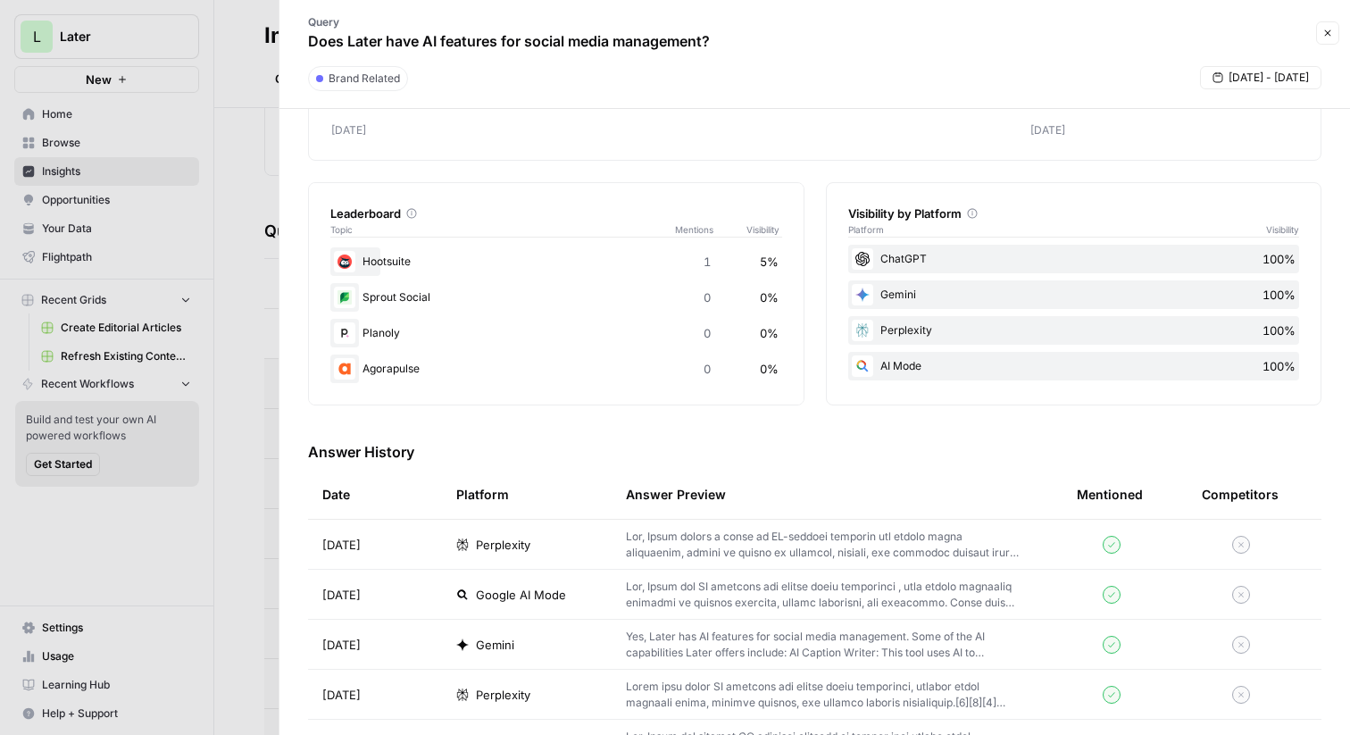
click at [506, 548] on span "Perplexity" at bounding box center [503, 545] width 54 height 18
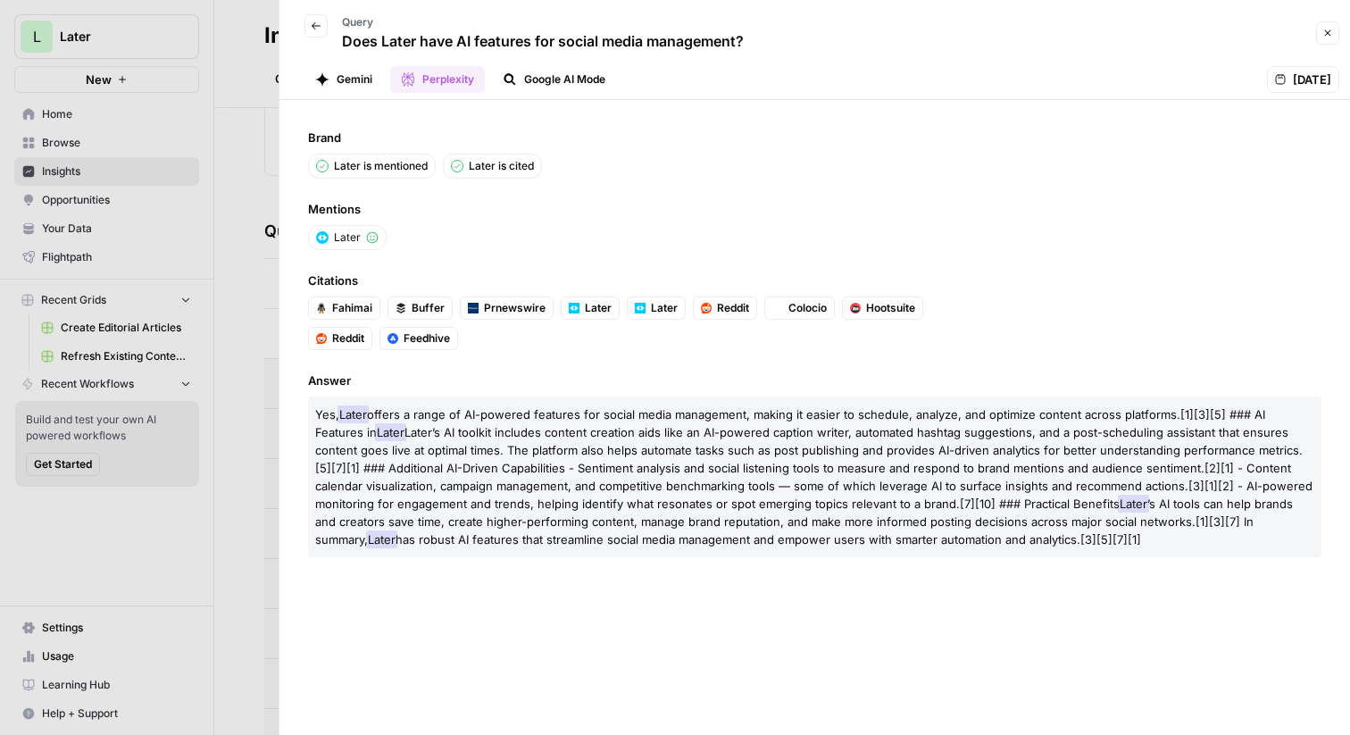
click at [360, 83] on button "Gemini" at bounding box center [343, 79] width 79 height 27
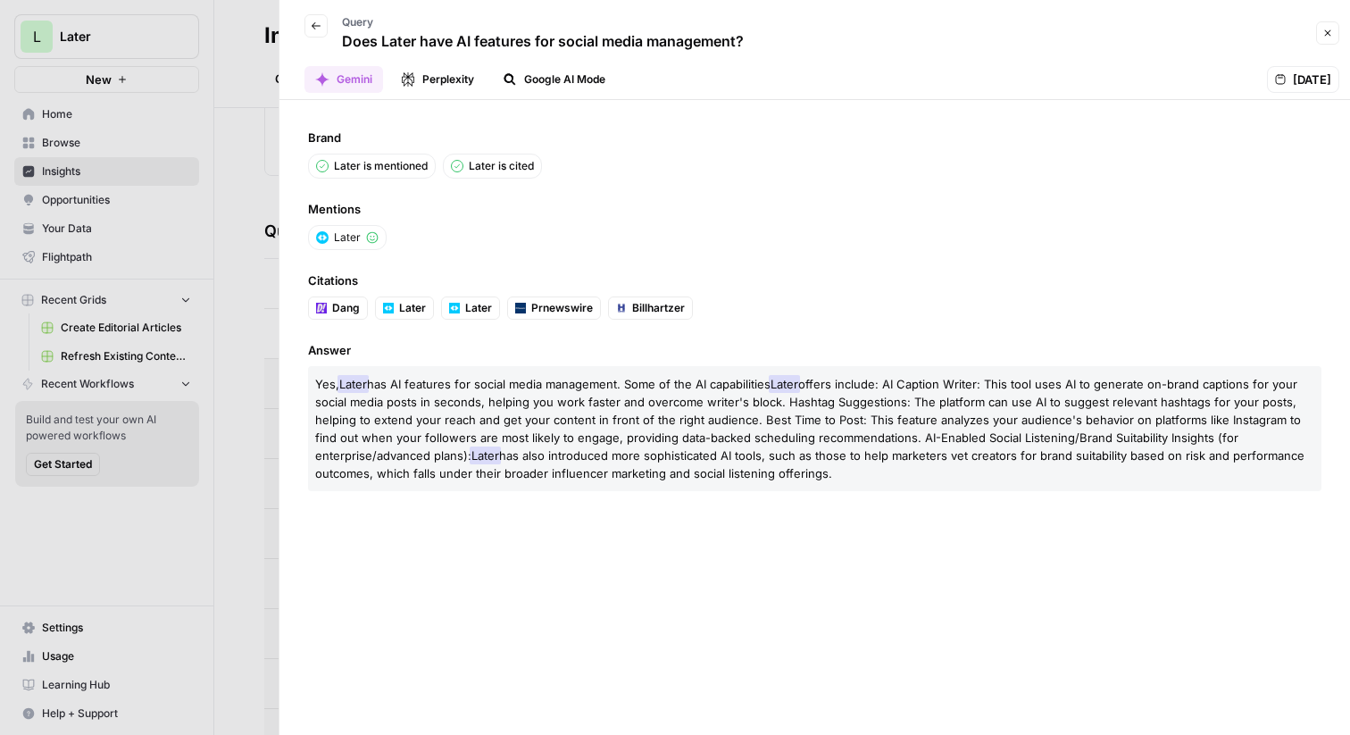
click at [437, 78] on button "Perplexity" at bounding box center [437, 79] width 95 height 27
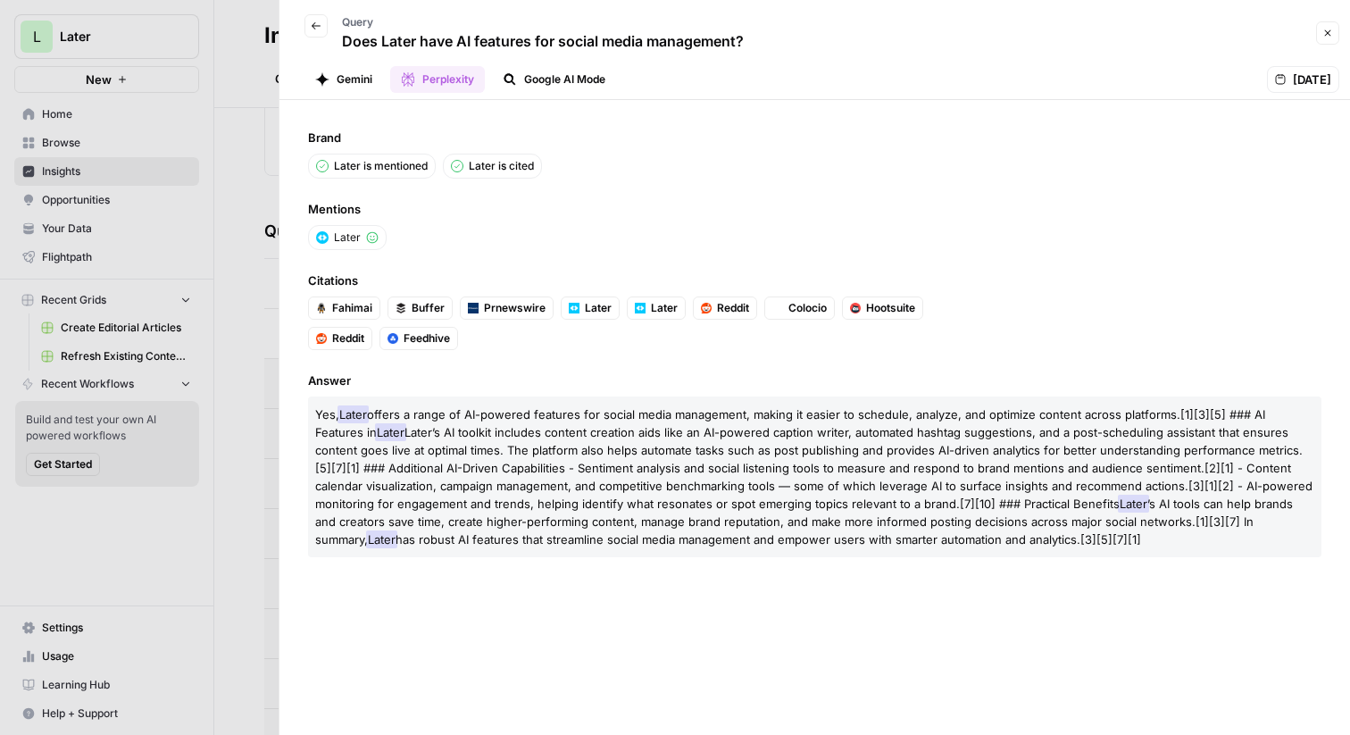
click at [543, 89] on button "Google AI Mode" at bounding box center [554, 79] width 124 height 27
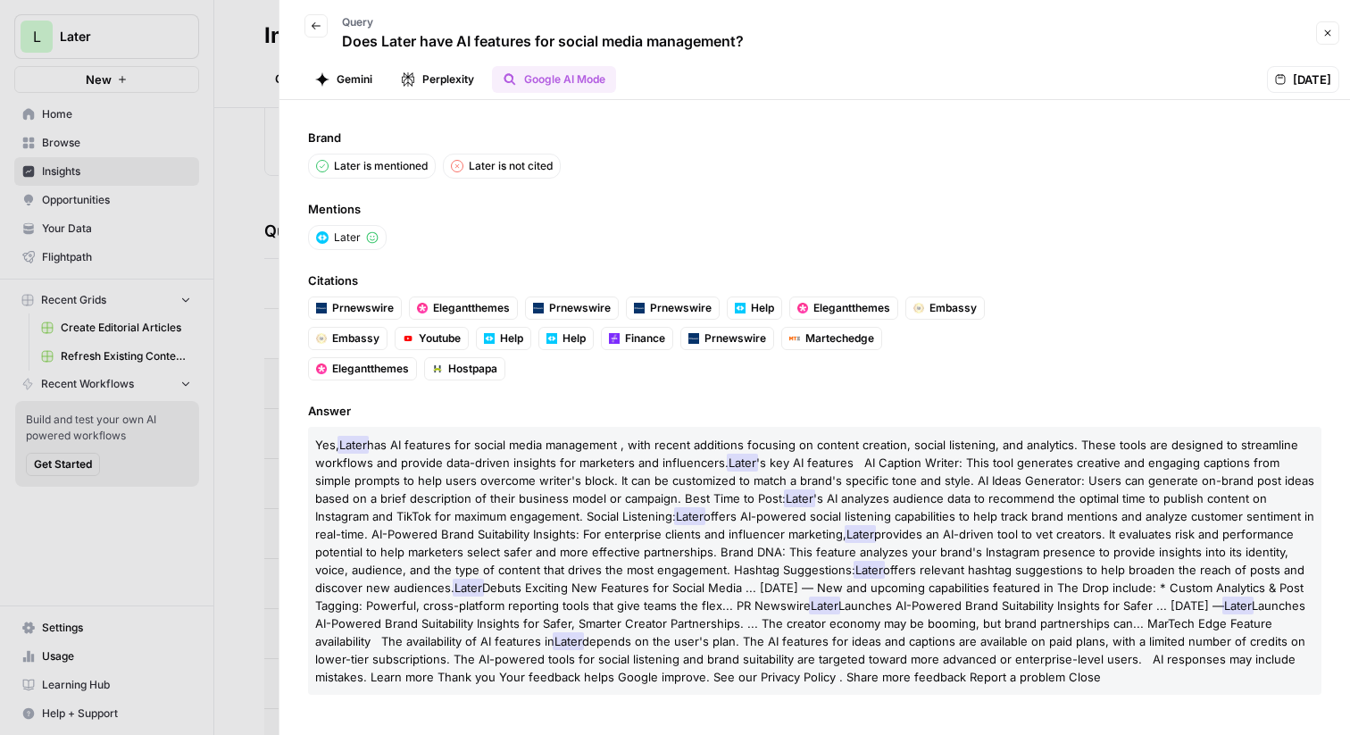
click at [254, 84] on div at bounding box center [675, 367] width 1350 height 735
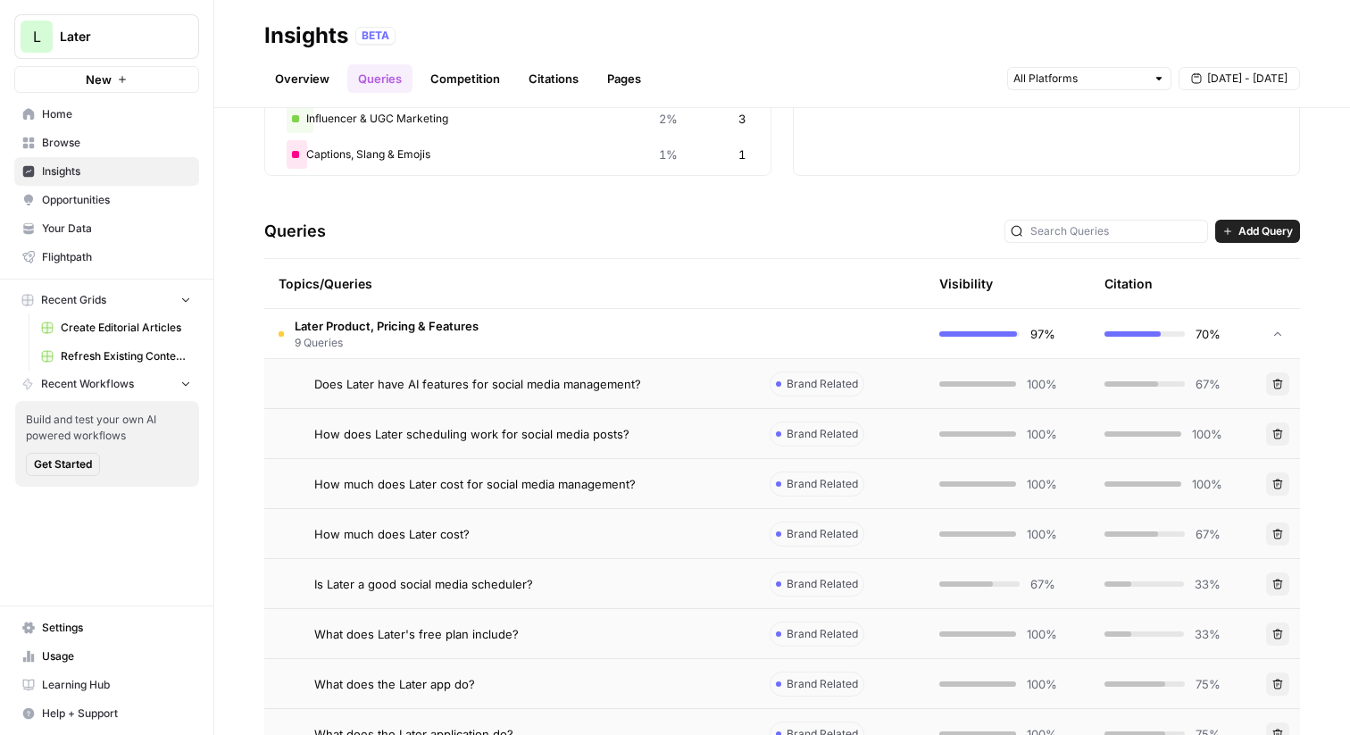
click at [538, 338] on td "Later Product, Pricing & Features 9 Queries" at bounding box center [509, 333] width 491 height 49
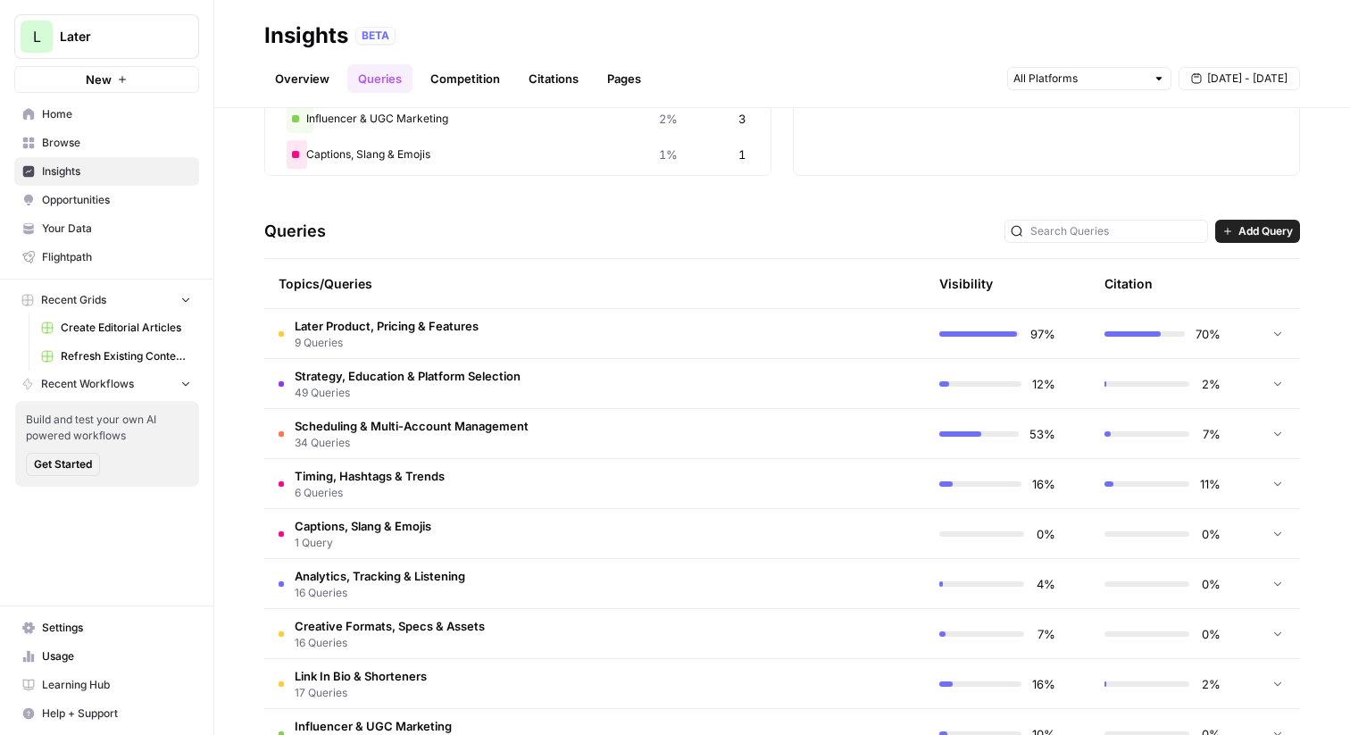
click at [559, 440] on td "Scheduling & Multi-Account Management 34 Queries" at bounding box center [509, 433] width 491 height 49
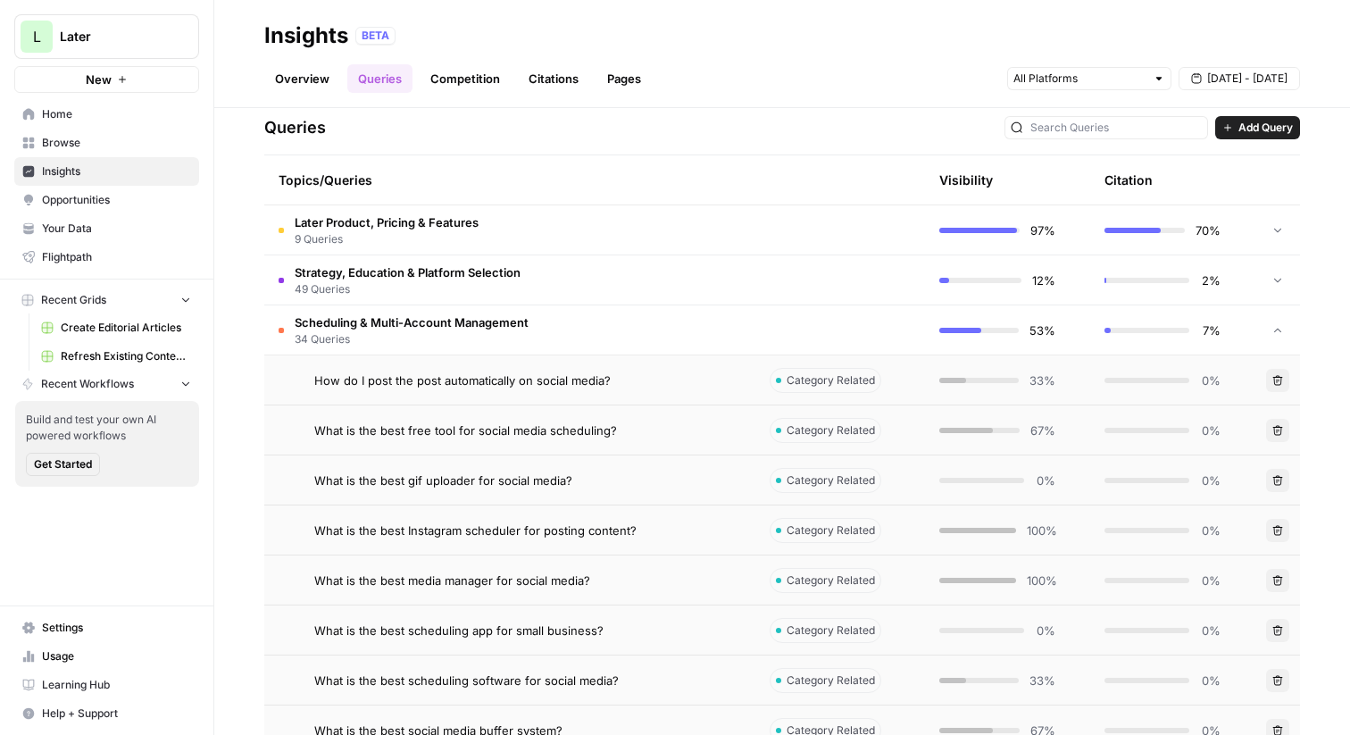
scroll to position [371, 0]
click at [537, 388] on td "How do I post the post automatically on social media?" at bounding box center [509, 378] width 491 height 49
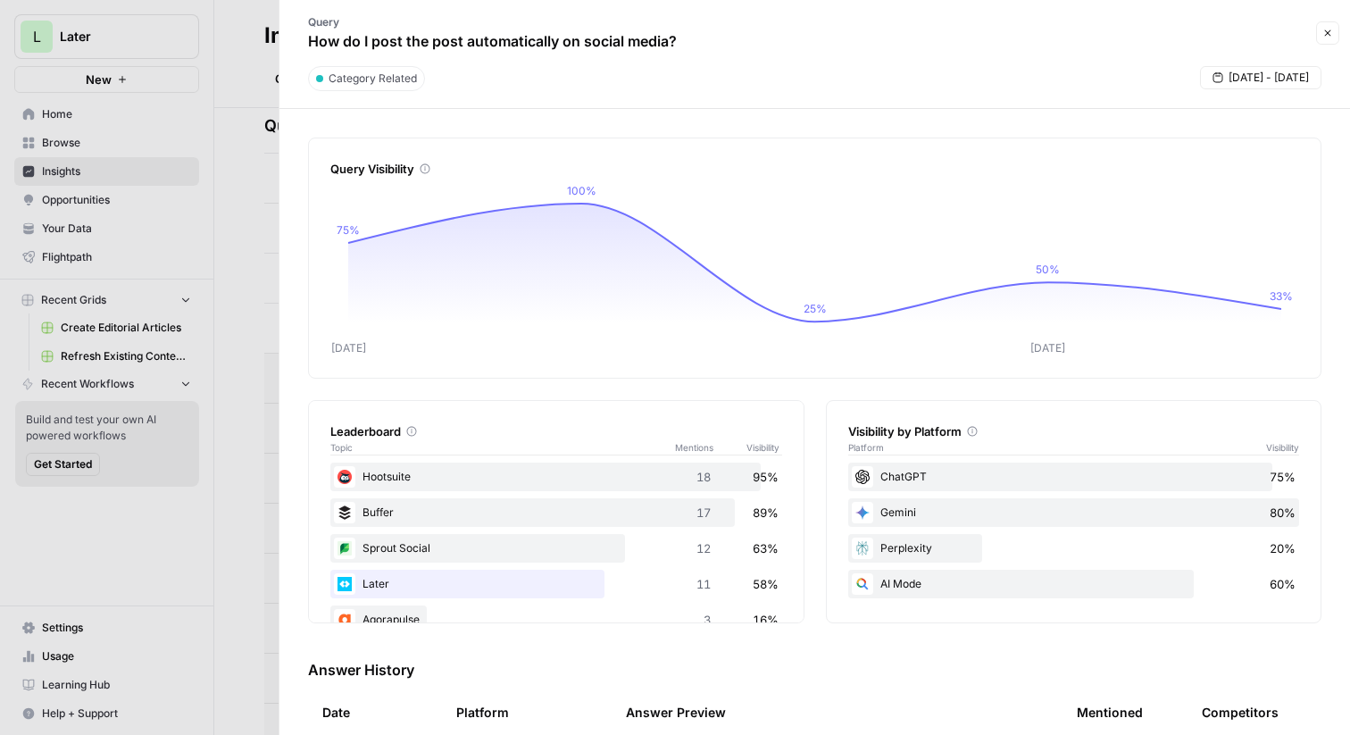
drag, startPoint x: 317, startPoint y: 39, endPoint x: 646, endPoint y: 54, distance: 329.8
click at [646, 54] on div "Query How do I post the post automatically on social media?" at bounding box center [492, 33] width 404 height 52
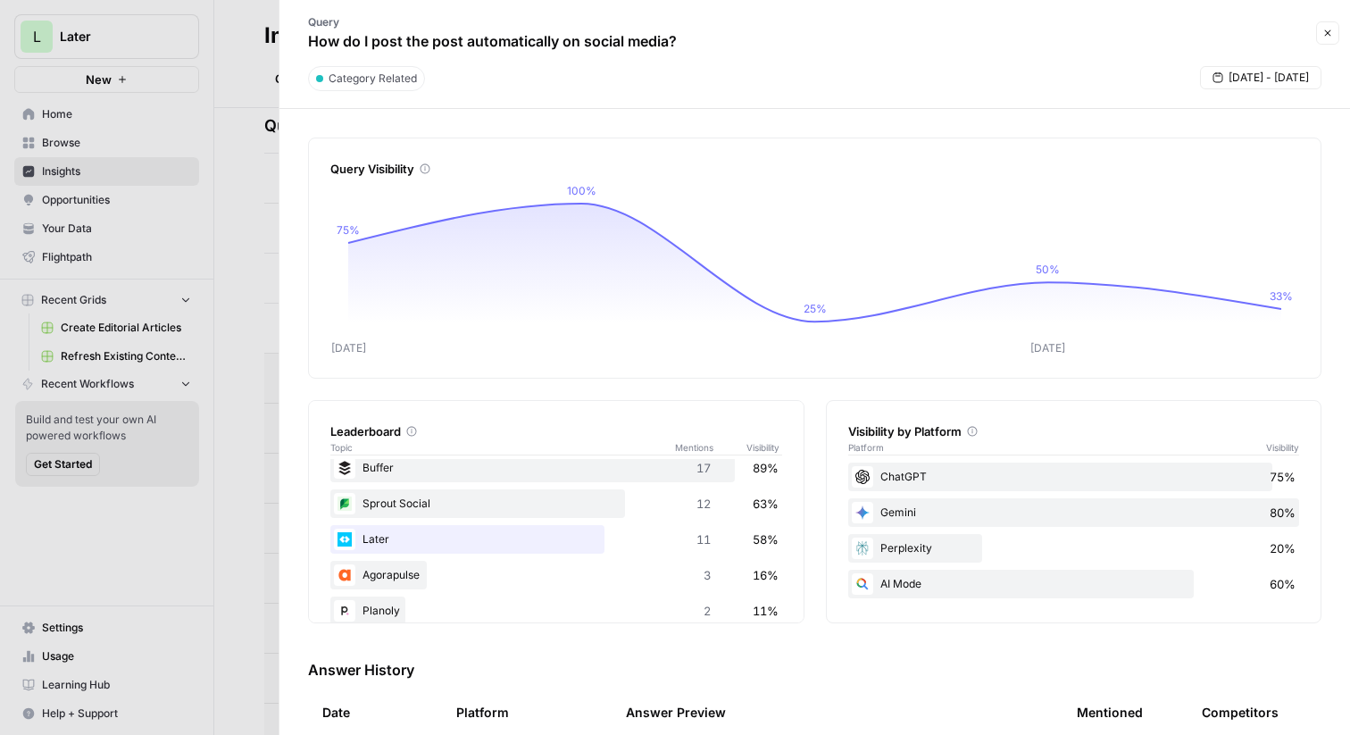
click at [1326, 39] on button "Close" at bounding box center [1327, 32] width 23 height 23
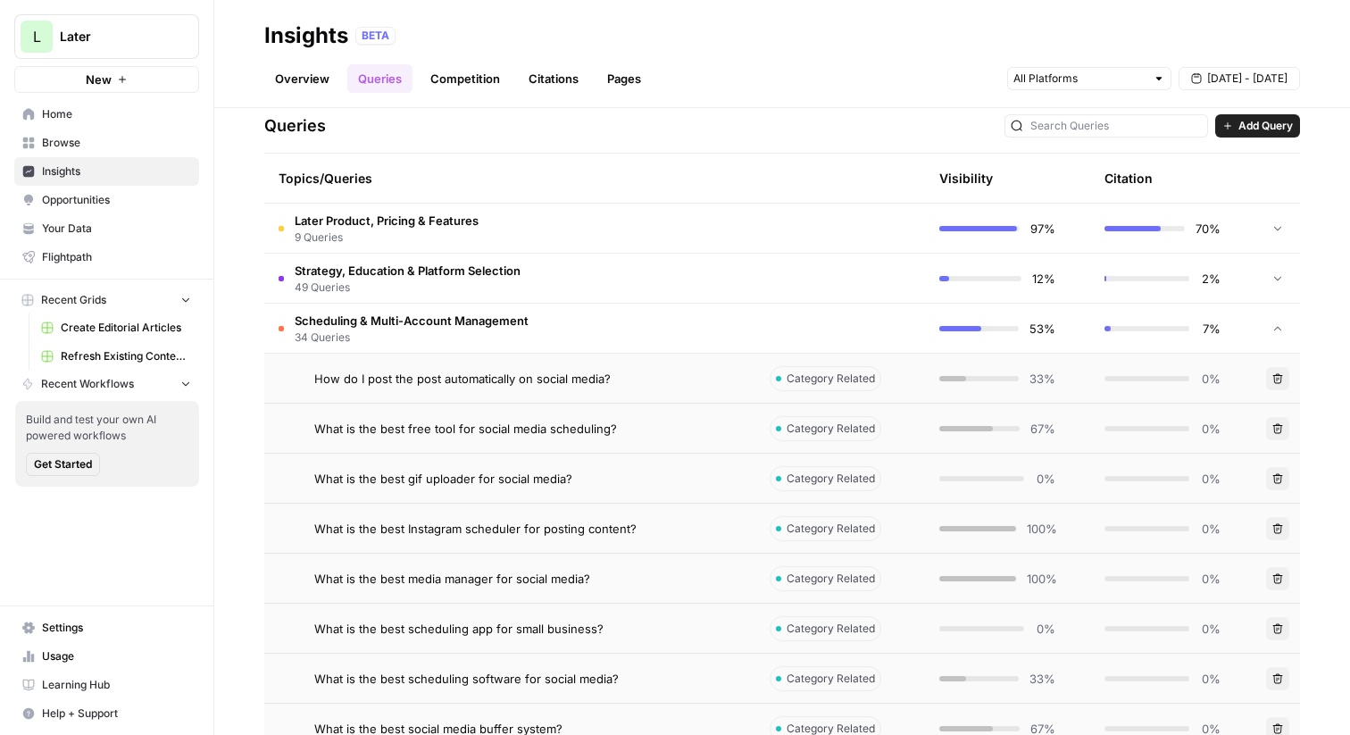
click at [1238, 124] on span "Add Query" at bounding box center [1265, 126] width 54 height 16
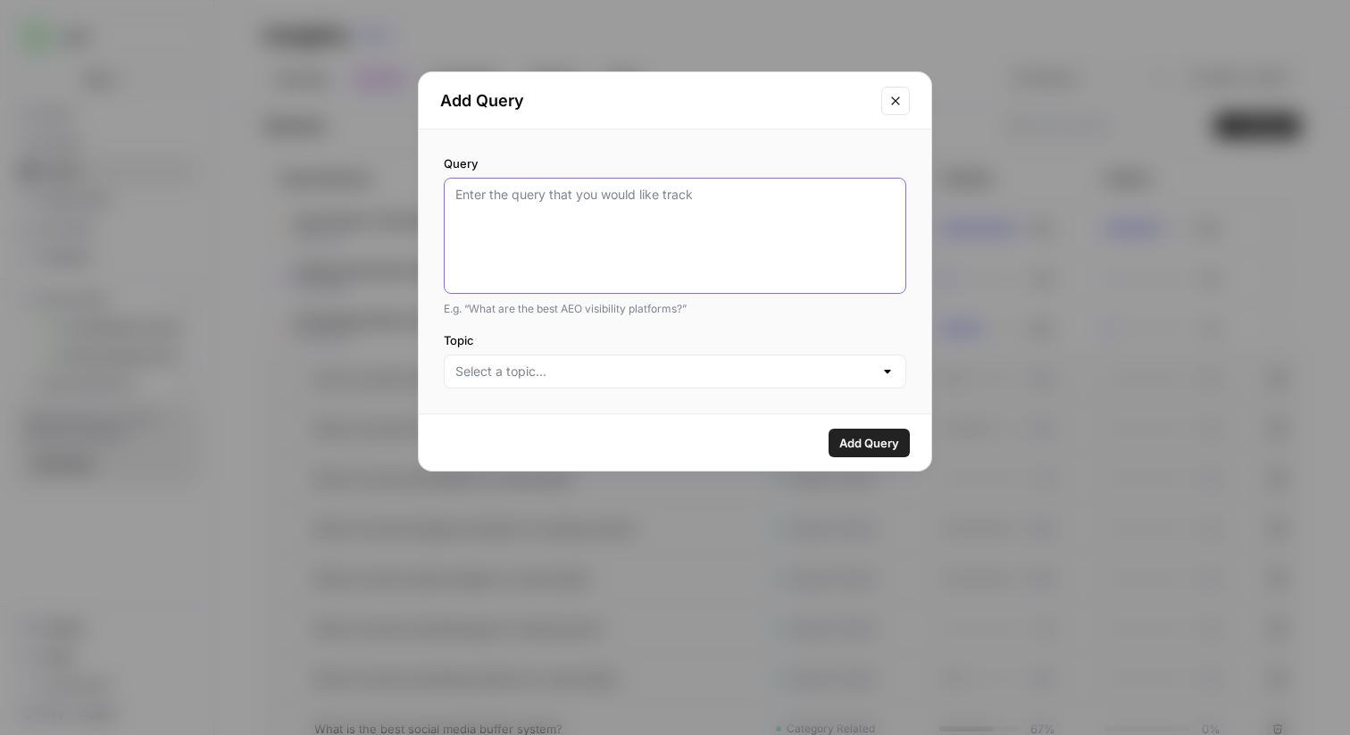
click at [630, 196] on textarea "Query" at bounding box center [674, 236] width 439 height 100
type textarea "T"
click at [899, 101] on icon "Close modal" at bounding box center [895, 101] width 14 height 14
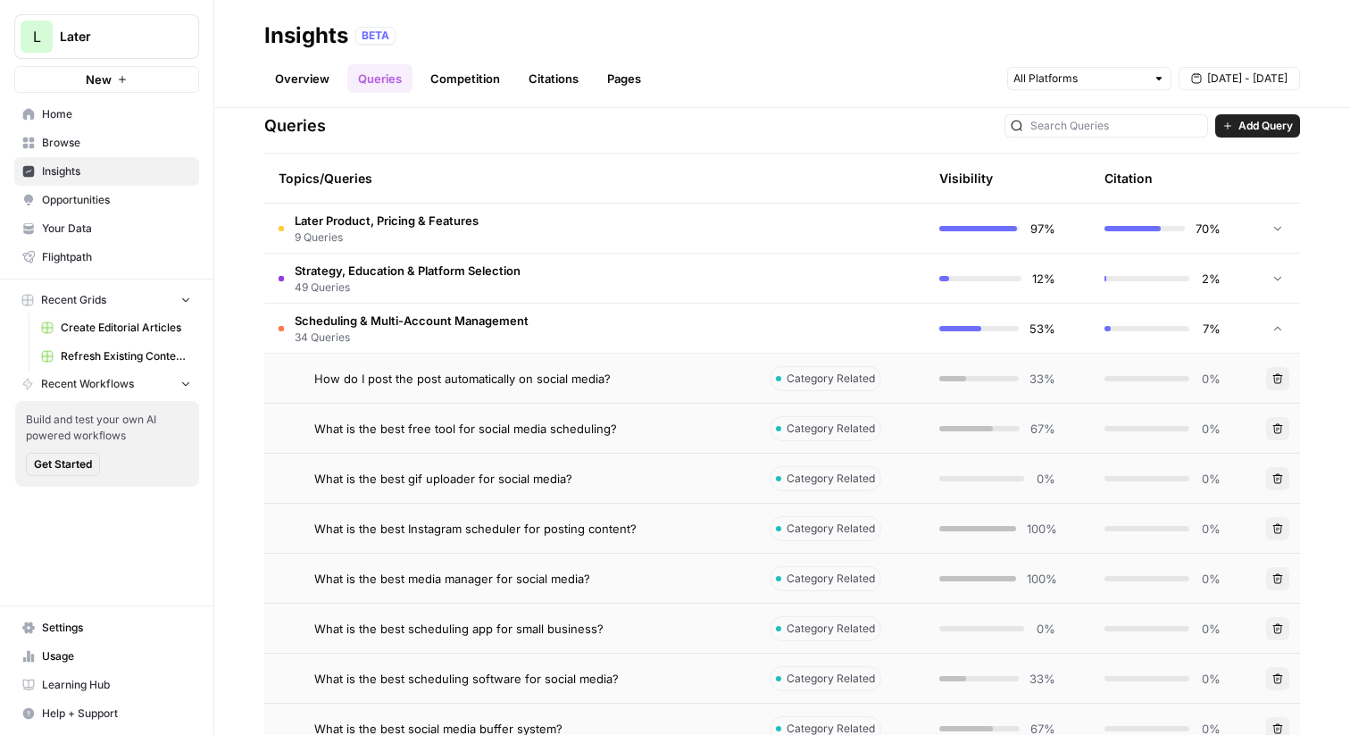
click at [707, 318] on td "Scheduling & Multi-Account Management 34 Queries" at bounding box center [509, 328] width 491 height 49
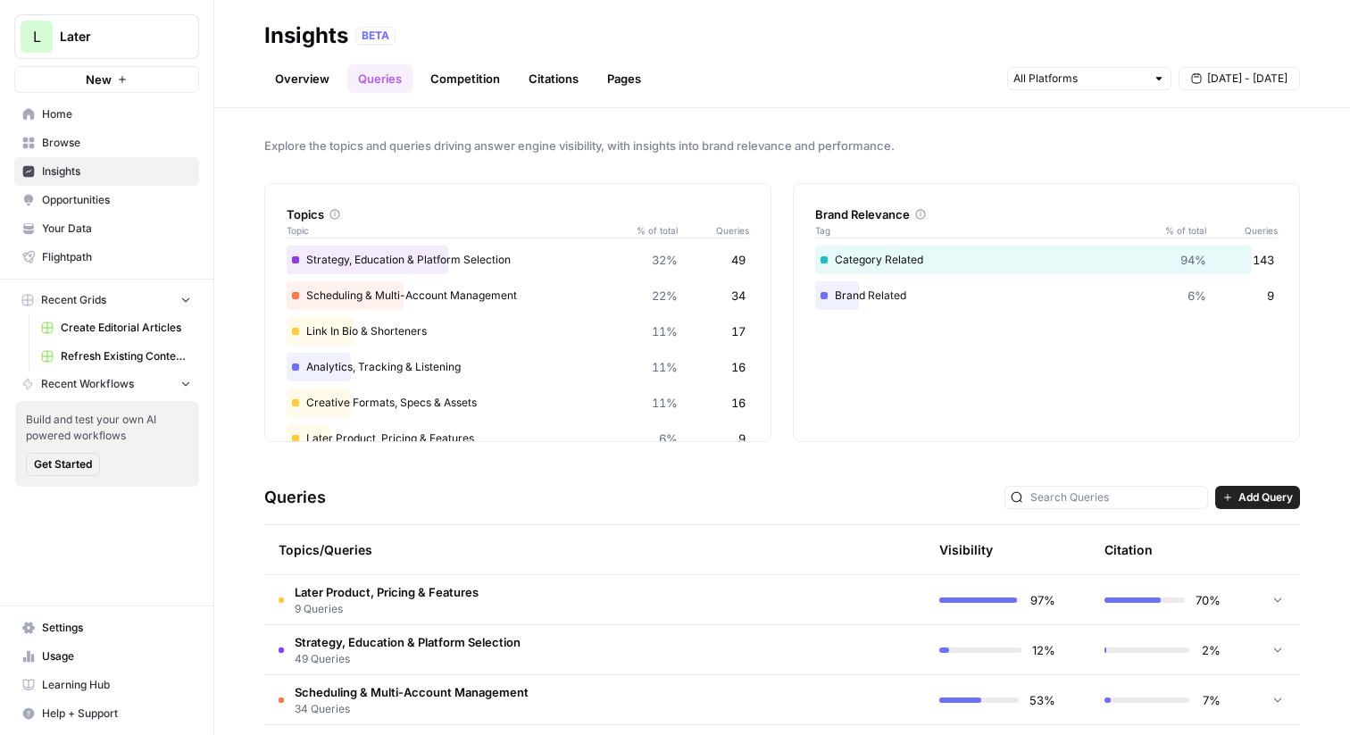
click at [456, 71] on link "Competition" at bounding box center [465, 78] width 91 height 29
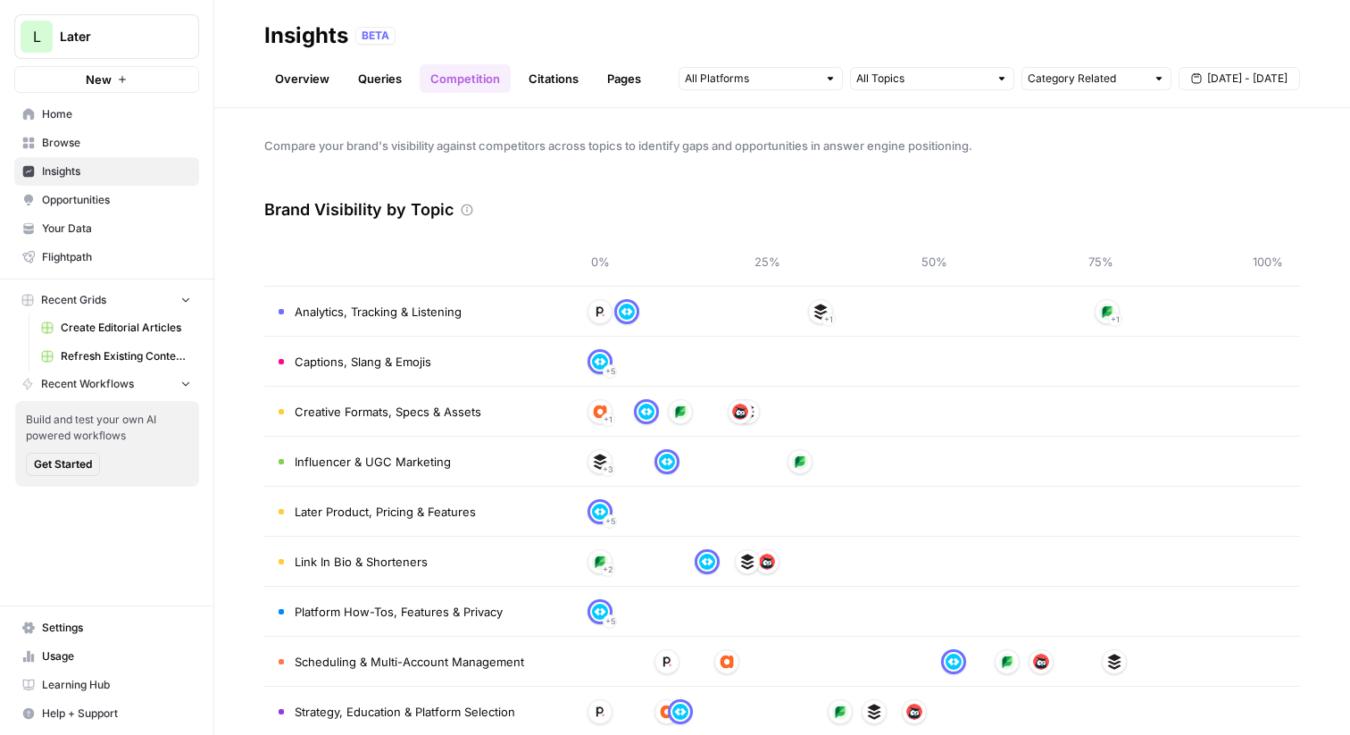
scroll to position [80, 0]
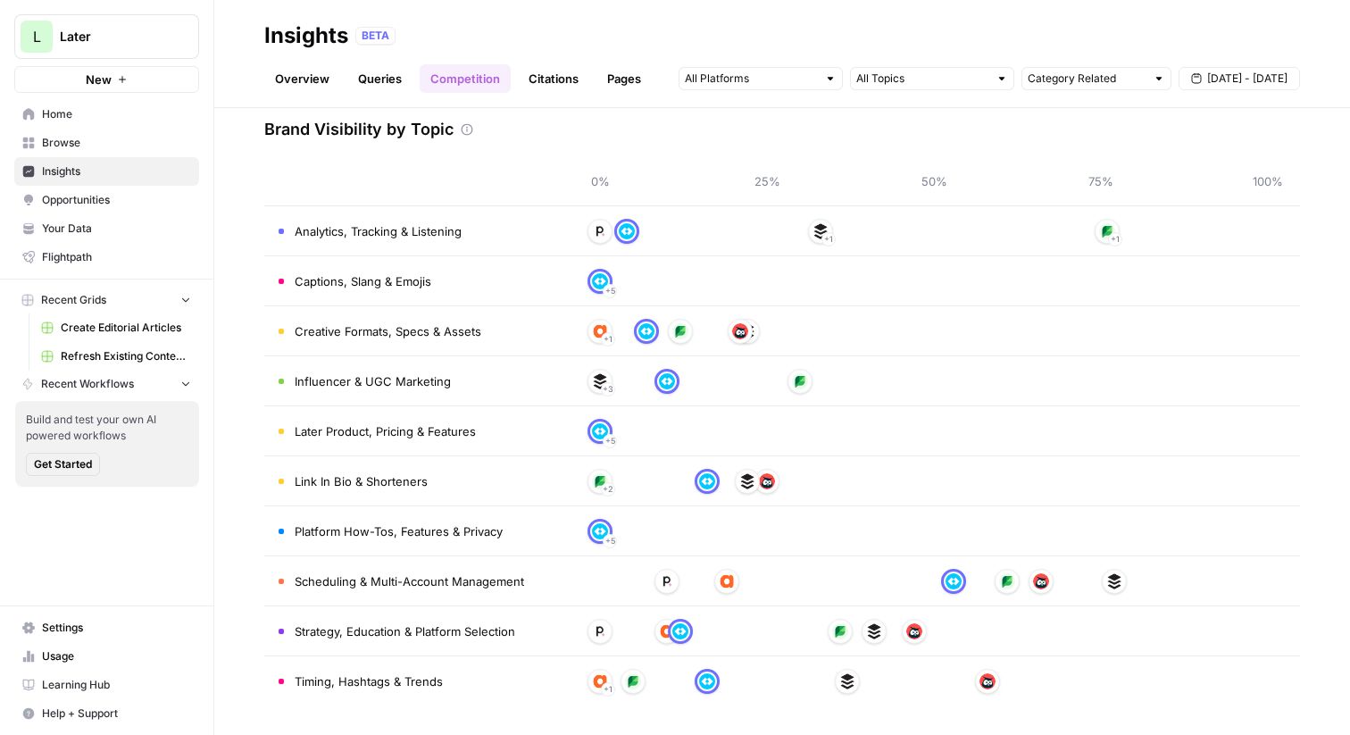
click at [553, 78] on link "Citations" at bounding box center [553, 78] width 71 height 29
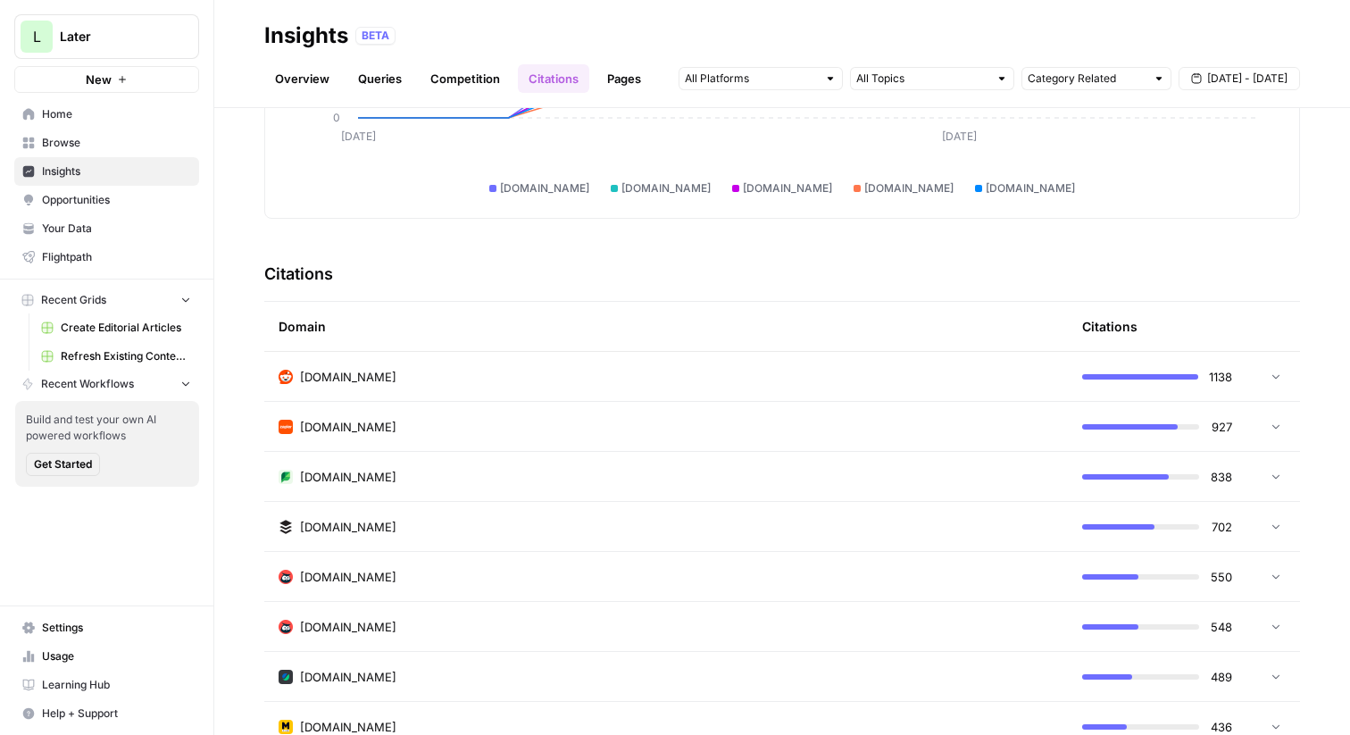
scroll to position [279, 0]
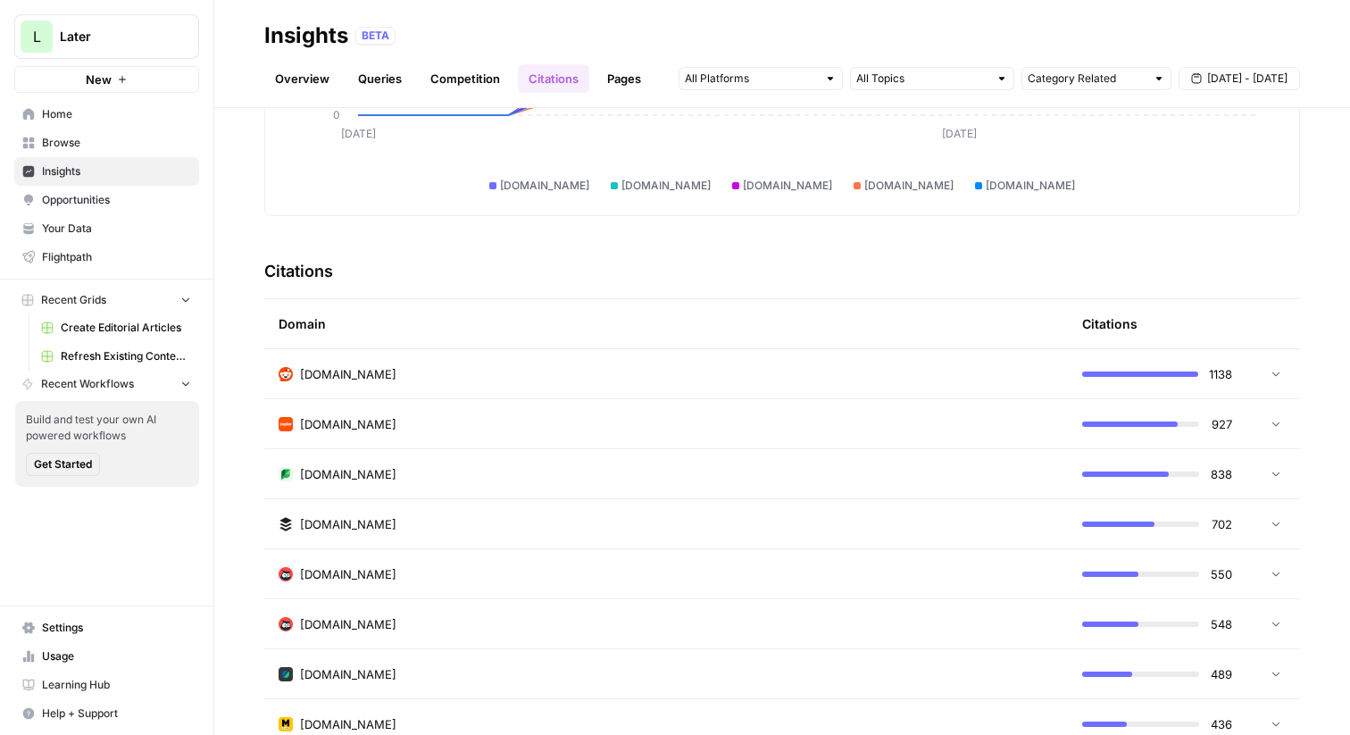
click at [725, 373] on div "reddit.com" at bounding box center [666, 374] width 775 height 18
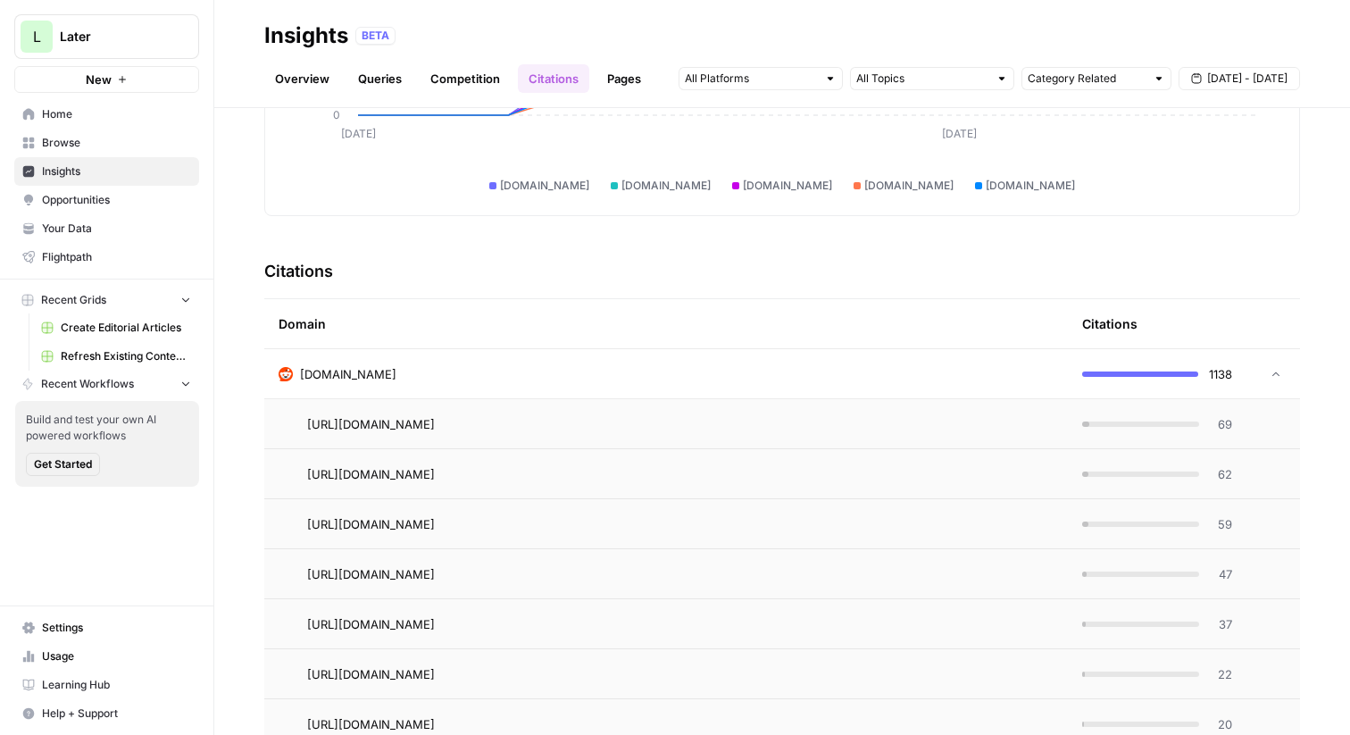
click at [725, 373] on div "reddit.com" at bounding box center [666, 374] width 775 height 18
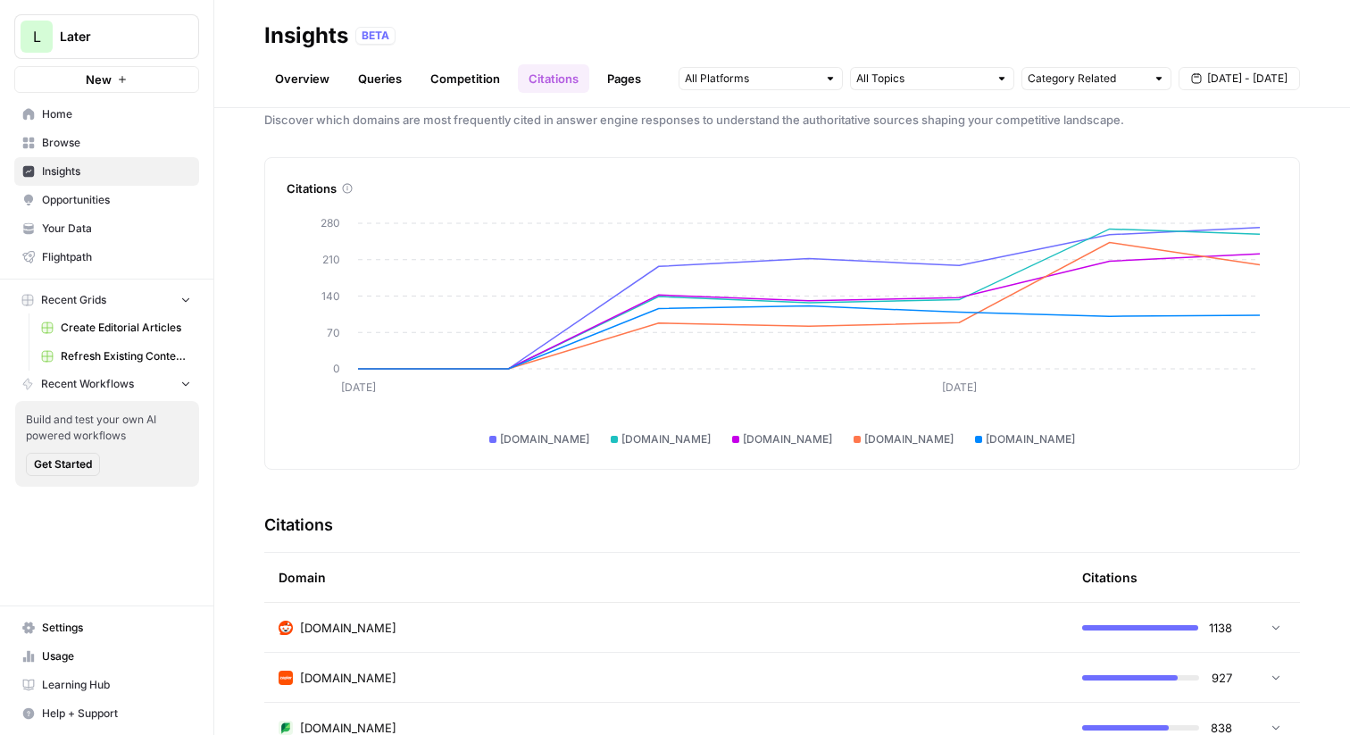
scroll to position [0, 0]
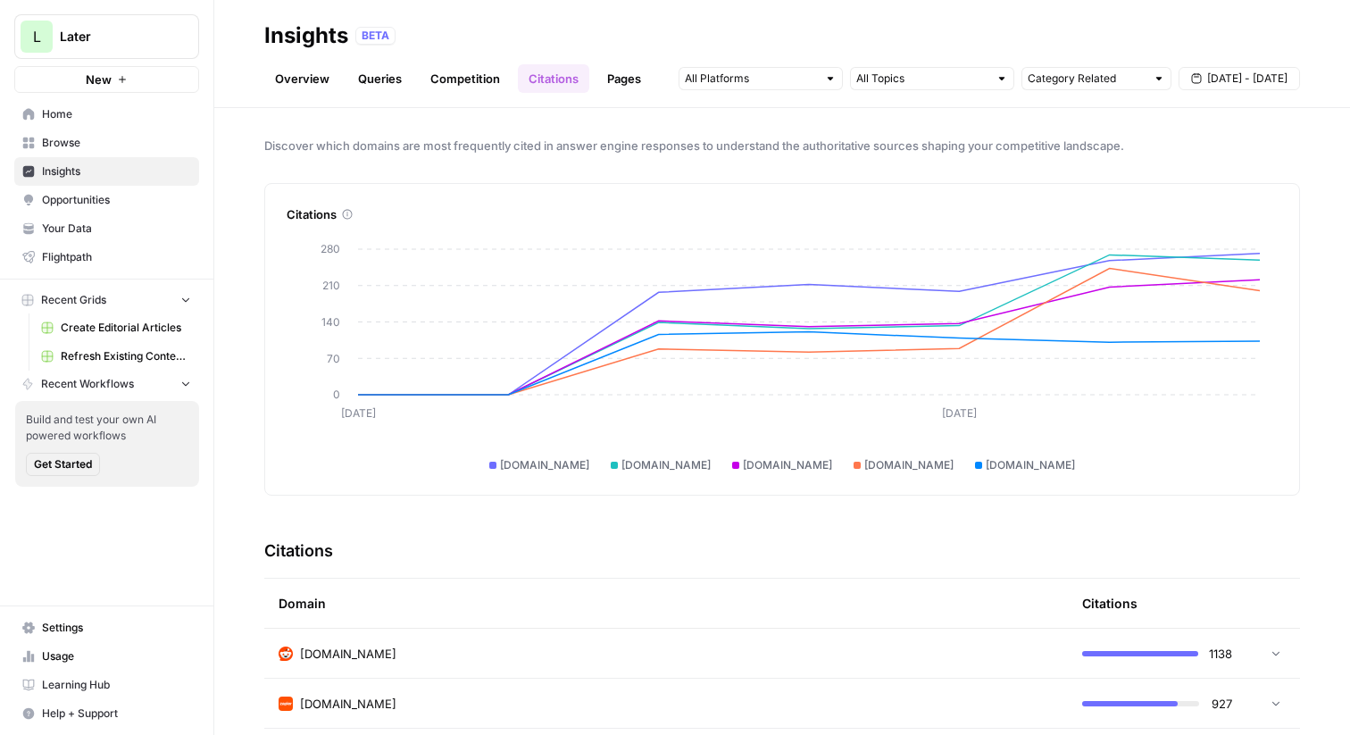
click at [610, 69] on link "Pages" at bounding box center [623, 78] width 55 height 29
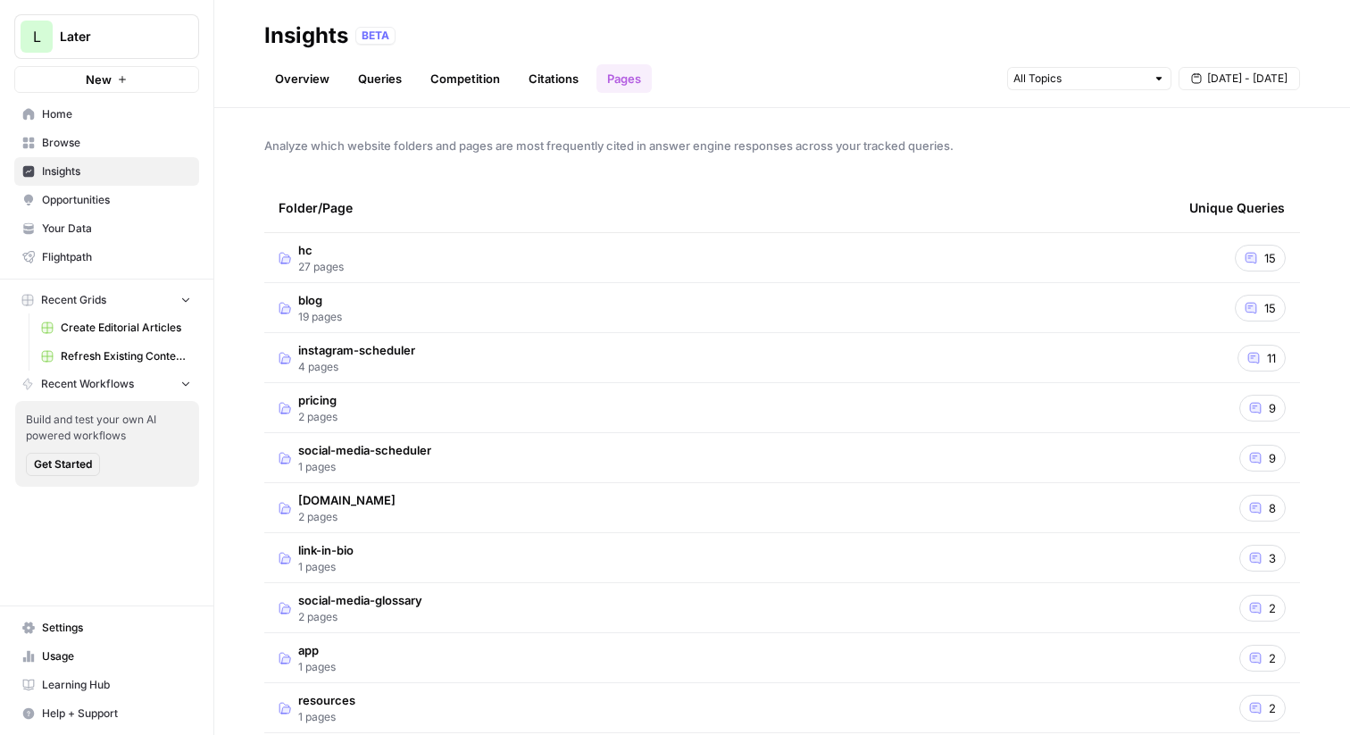
click at [767, 293] on td "blog 19 pages" at bounding box center [719, 307] width 911 height 49
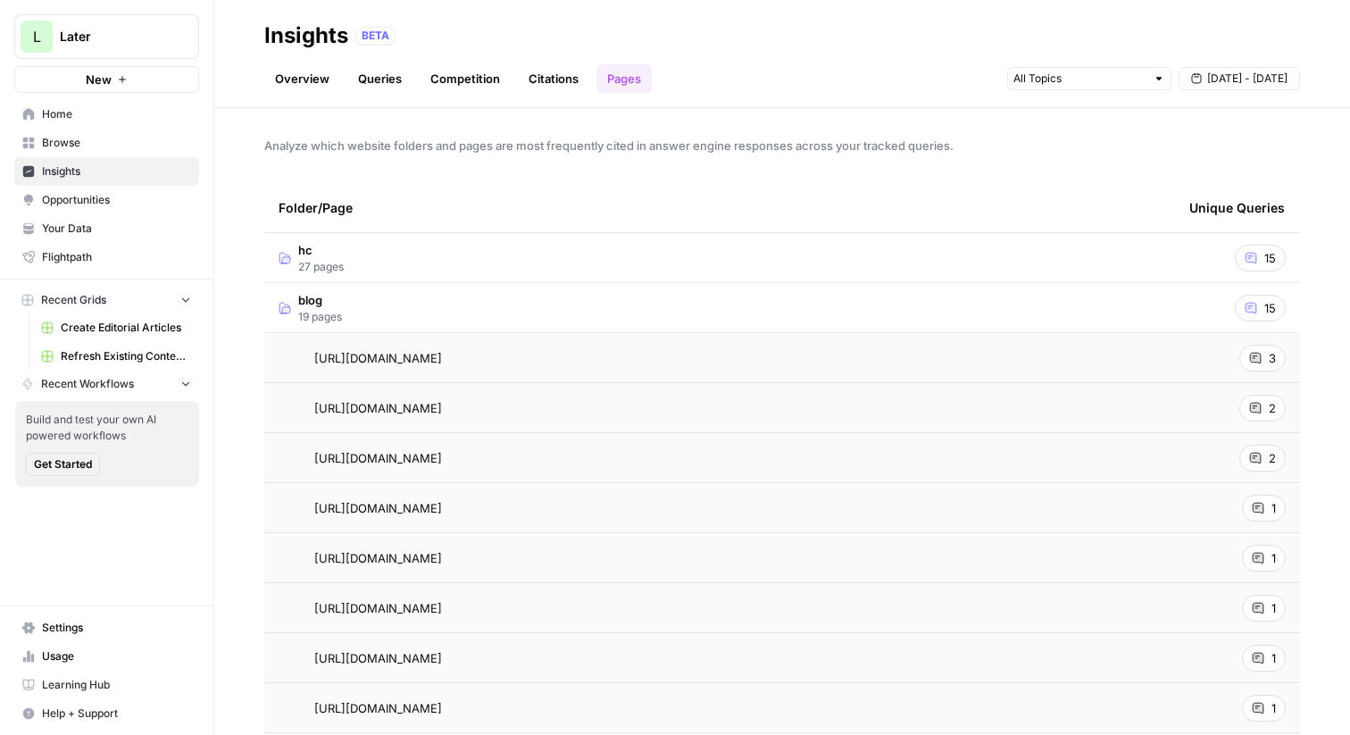
click at [1265, 363] on div "3" at bounding box center [1262, 358] width 46 height 27
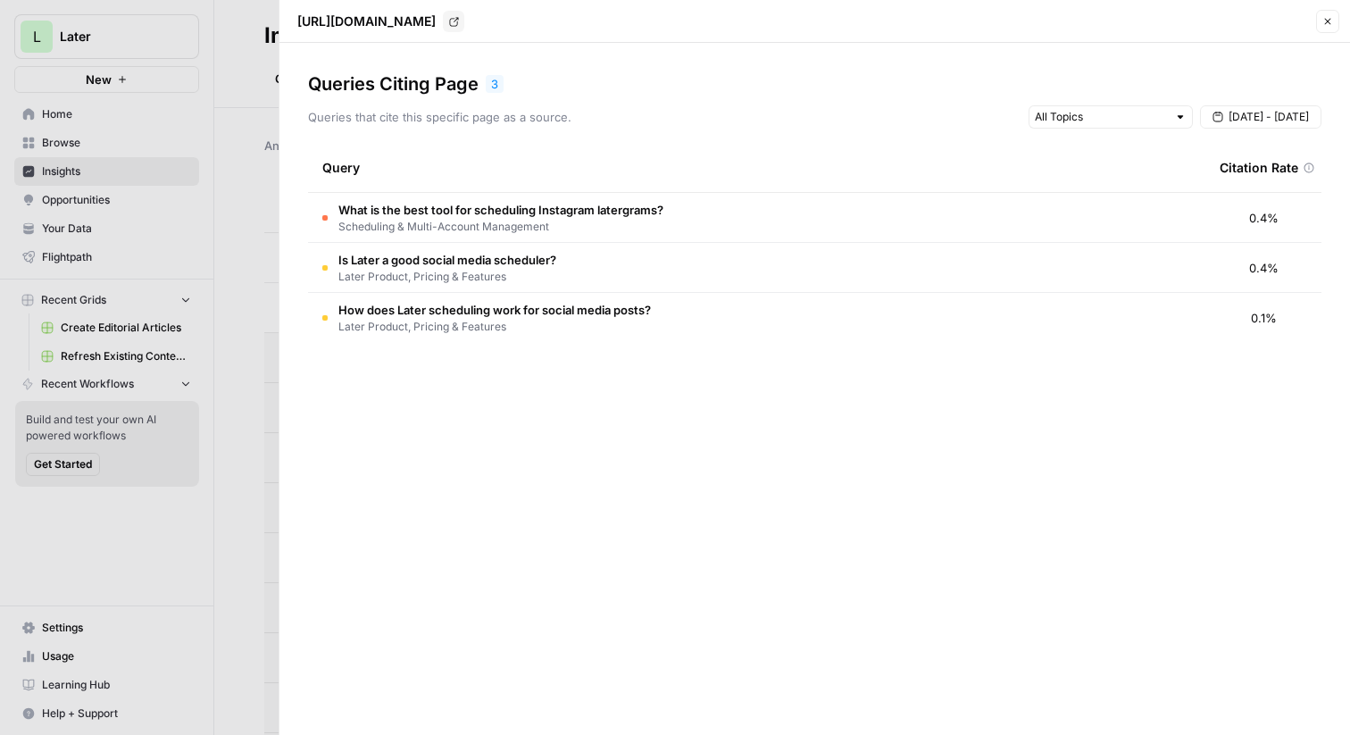
click at [235, 74] on div at bounding box center [675, 367] width 1350 height 735
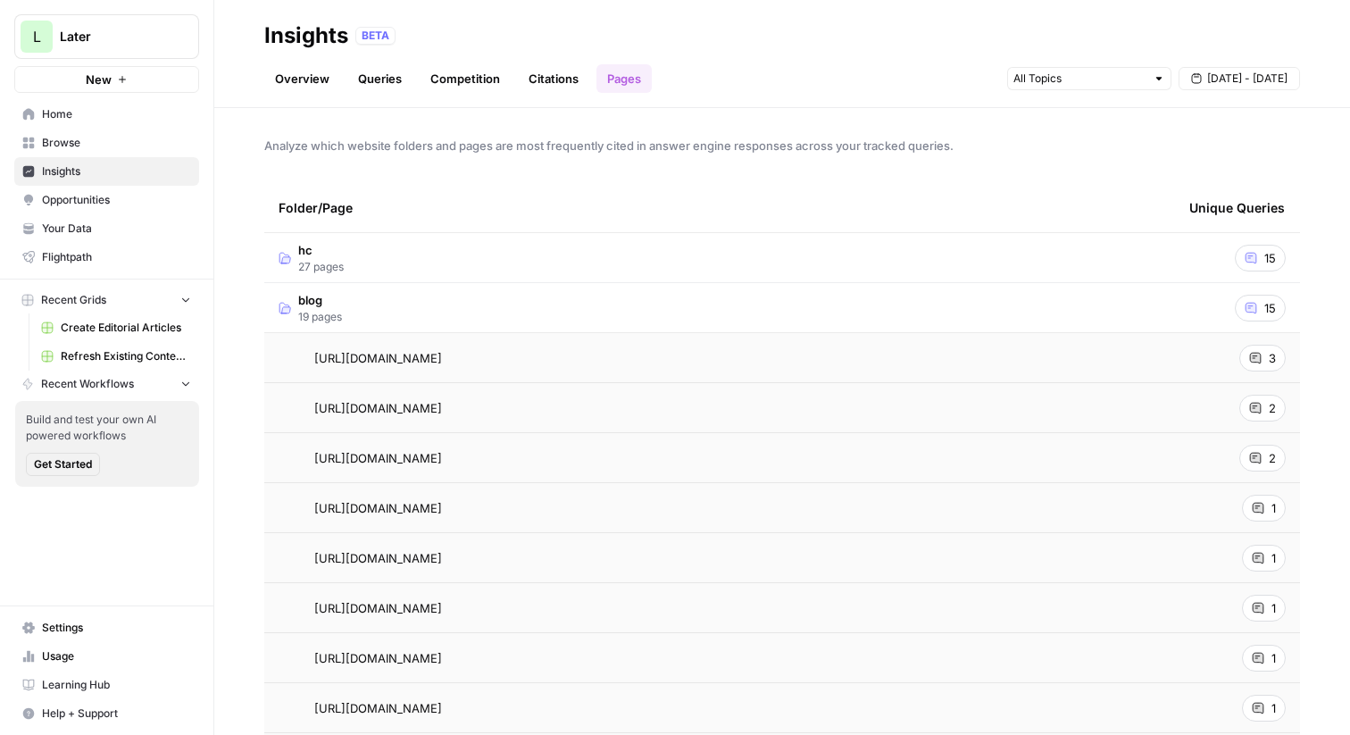
click at [310, 79] on link "Overview" at bounding box center [302, 78] width 76 height 29
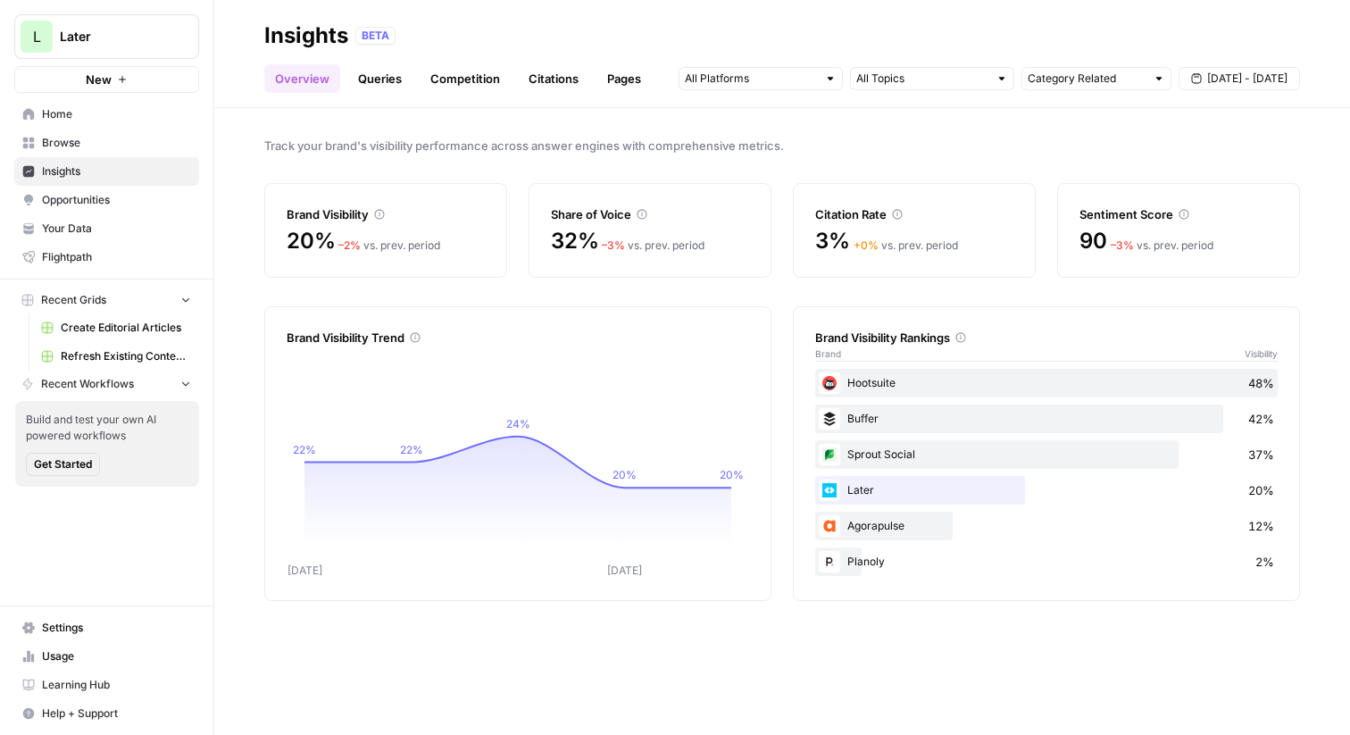
click at [88, 197] on span "Opportunities" at bounding box center [116, 200] width 149 height 16
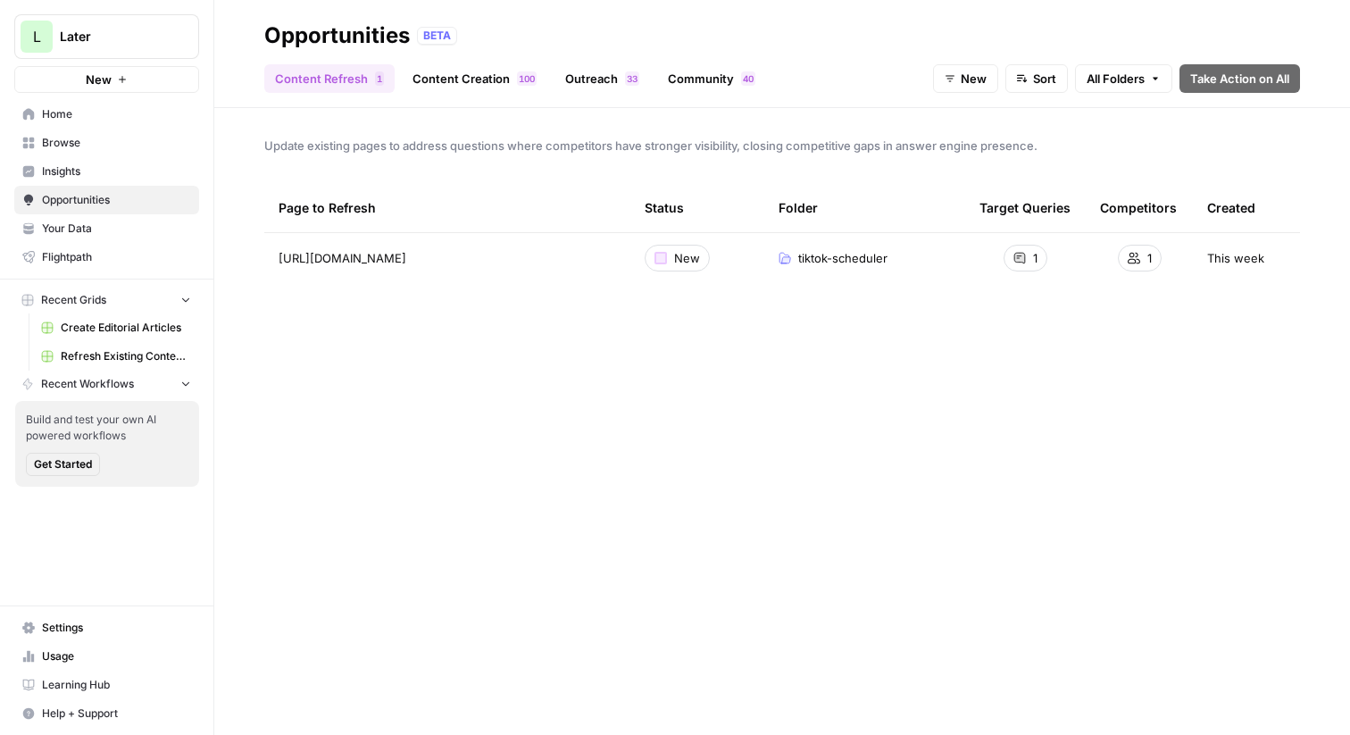
click at [446, 81] on link "Content Creation 0 0 1" at bounding box center [475, 78] width 146 height 29
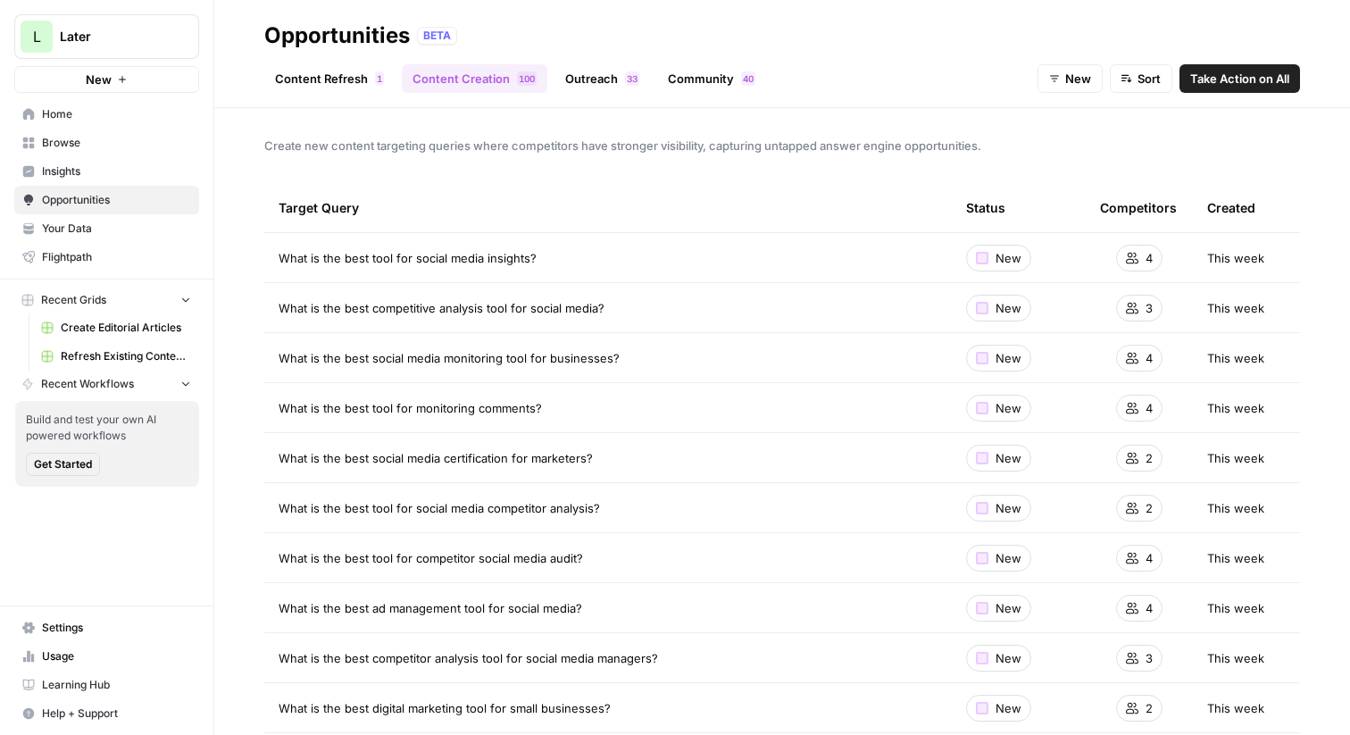
drag, startPoint x: 538, startPoint y: 257, endPoint x: 279, endPoint y: 254, distance: 258.1
click at [279, 254] on div "What is the best tool for social media insights?" at bounding box center [608, 258] width 659 height 18
click at [321, 84] on link "Content Refresh 1" at bounding box center [329, 78] width 130 height 29
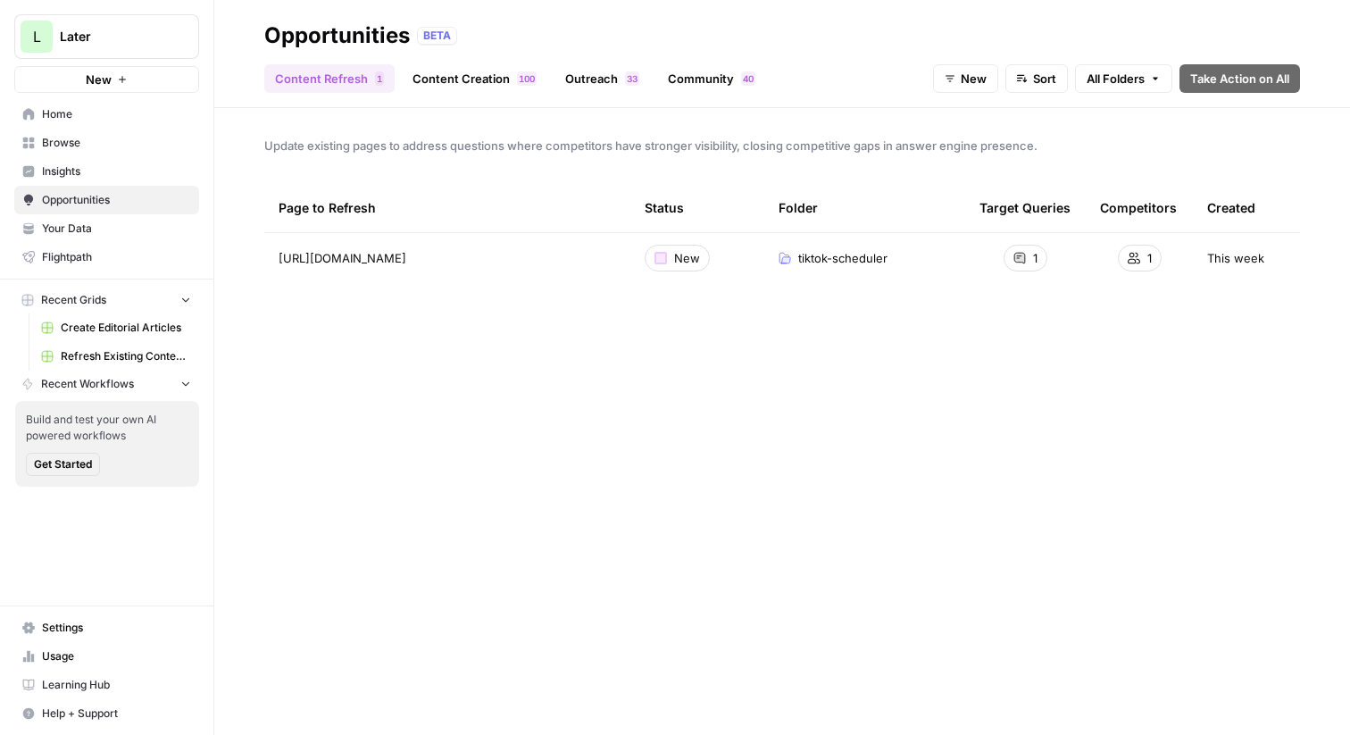
click at [446, 78] on link "Content Creation 0 0 1" at bounding box center [475, 78] width 146 height 29
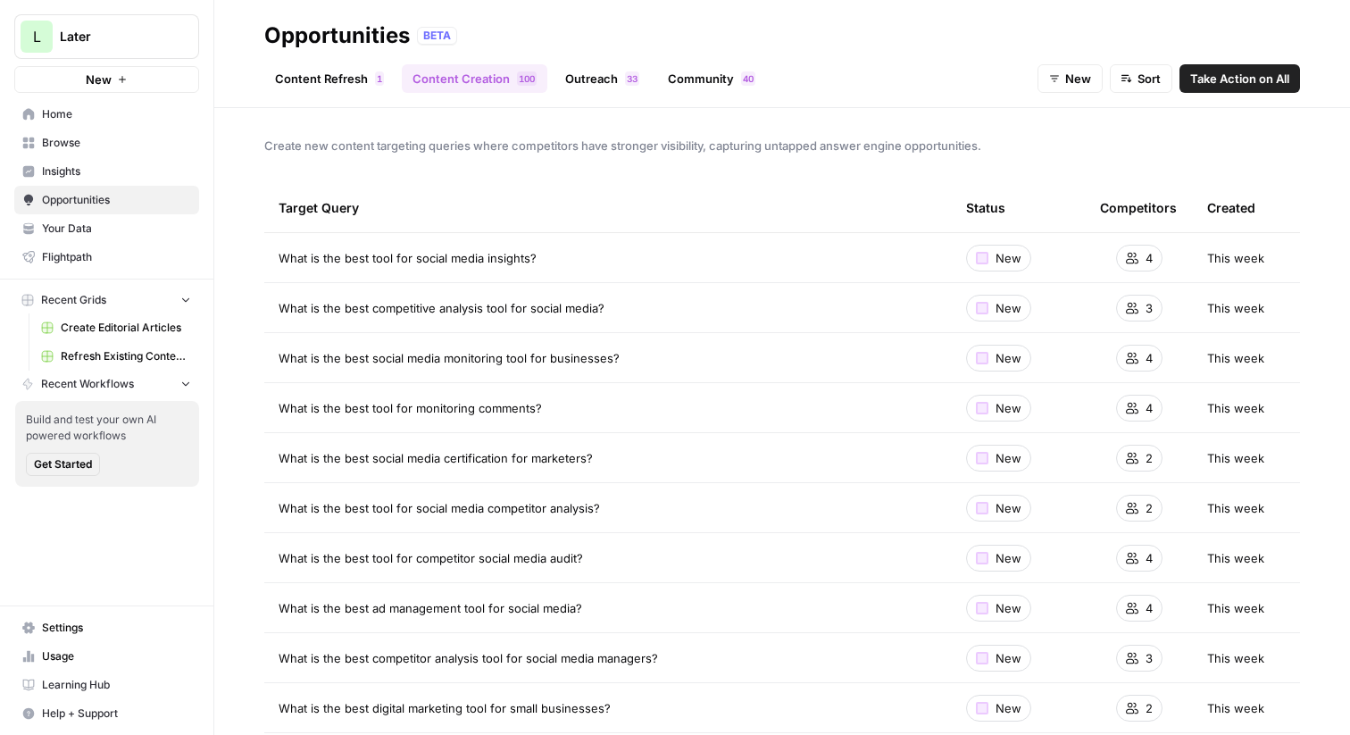
click at [604, 79] on link "Outreach 3 3" at bounding box center [602, 78] width 96 height 29
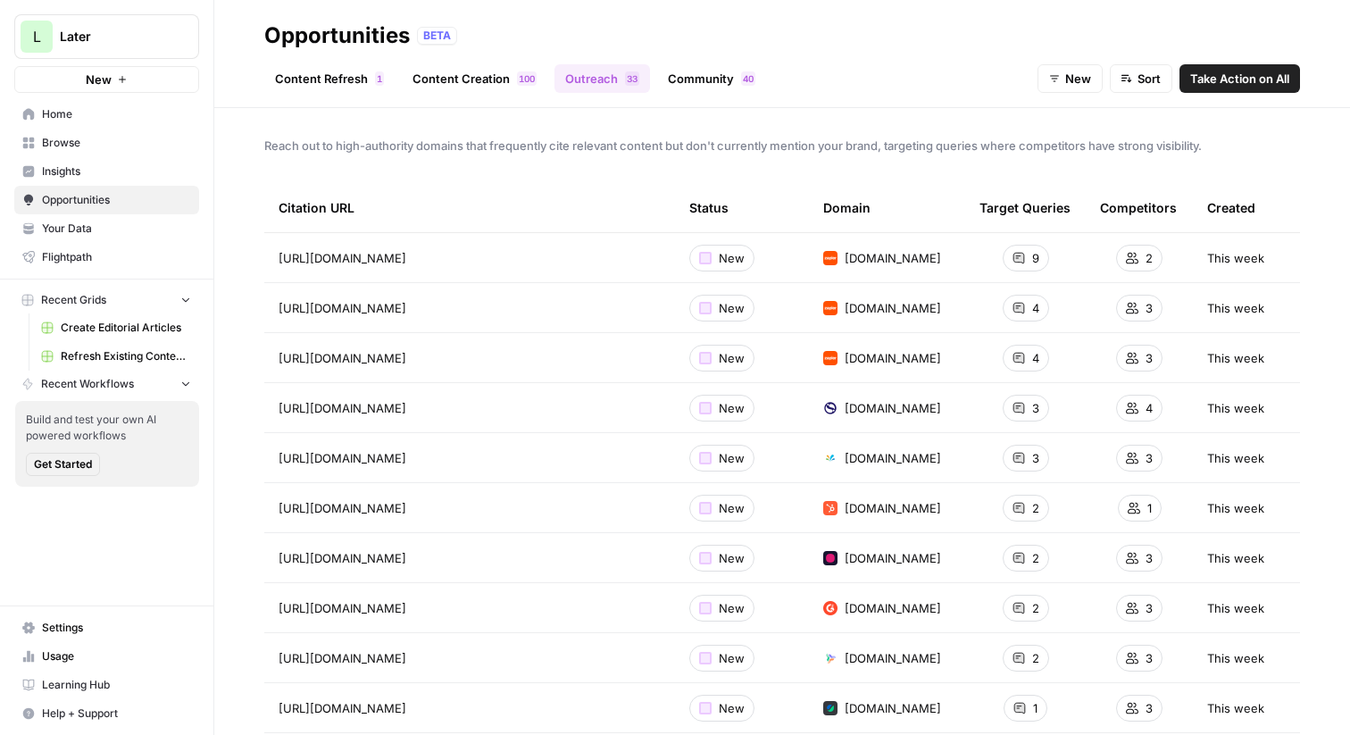
click at [890, 63] on div "Content Refresh 1 Content Creation 0 0 1 Outreach 3 3 Community 0 4 New Sort Ta…" at bounding box center [782, 71] width 1036 height 43
click at [680, 81] on link "Community 0 4" at bounding box center [711, 78] width 109 height 29
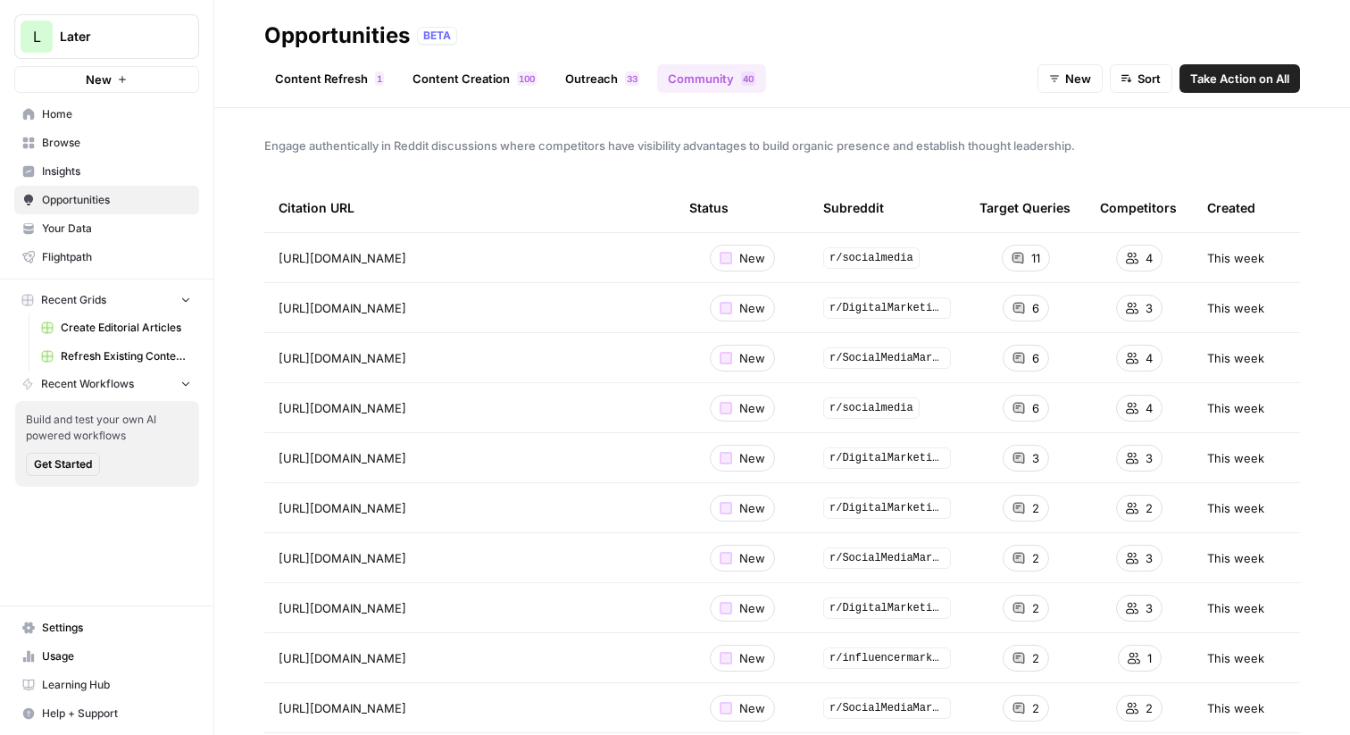
click at [333, 85] on link "Content Refresh 1" at bounding box center [329, 78] width 130 height 29
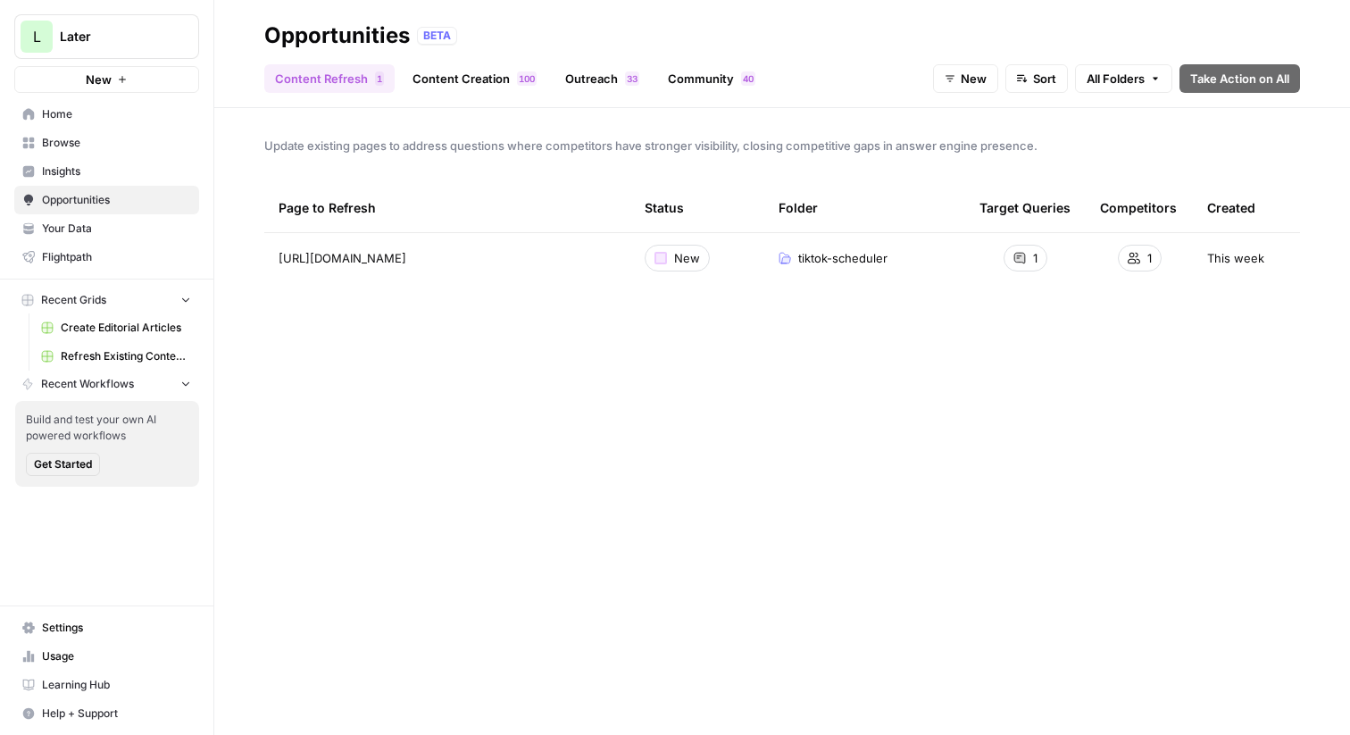
click at [490, 82] on link "Content Creation 0 0 1" at bounding box center [475, 78] width 146 height 29
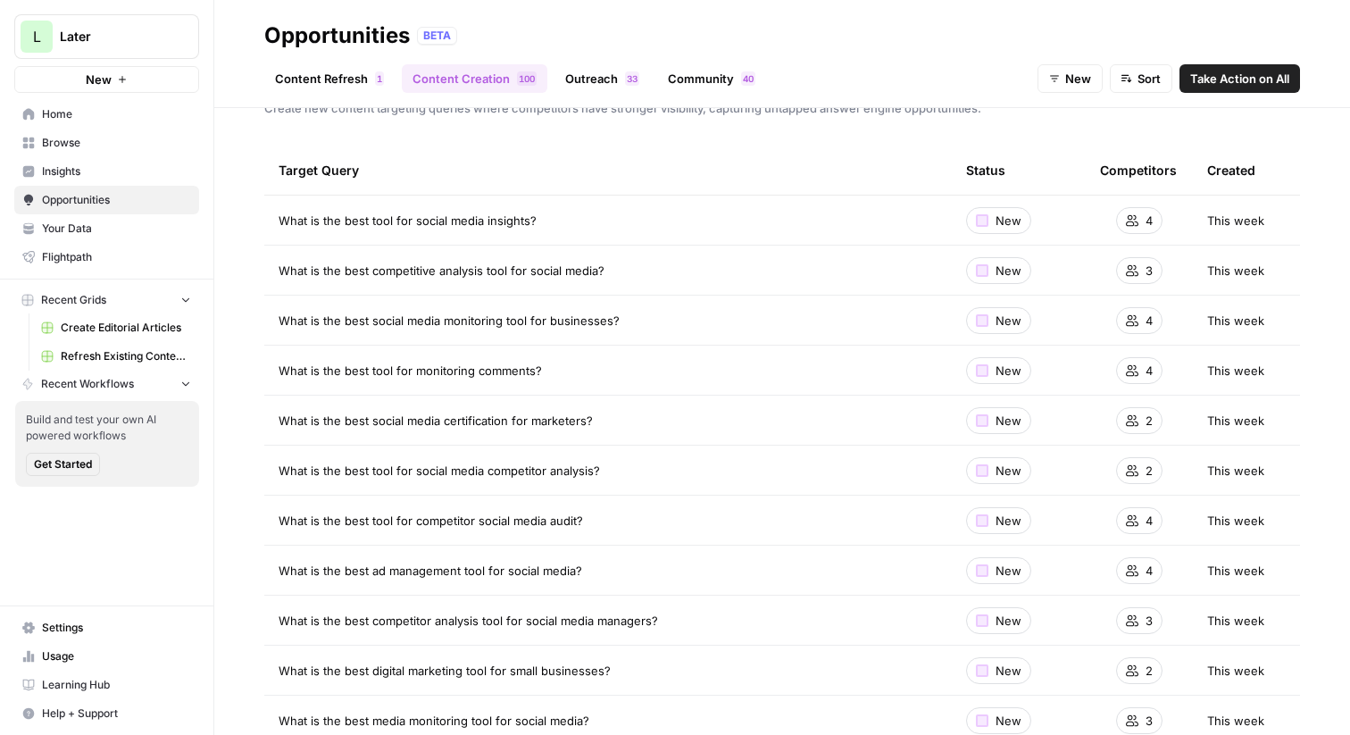
scroll to position [38, 0]
drag, startPoint x: 551, startPoint y: 218, endPoint x: 272, endPoint y: 213, distance: 278.6
click at [272, 213] on td "What is the best tool for social media insights?" at bounding box center [608, 219] width 688 height 49
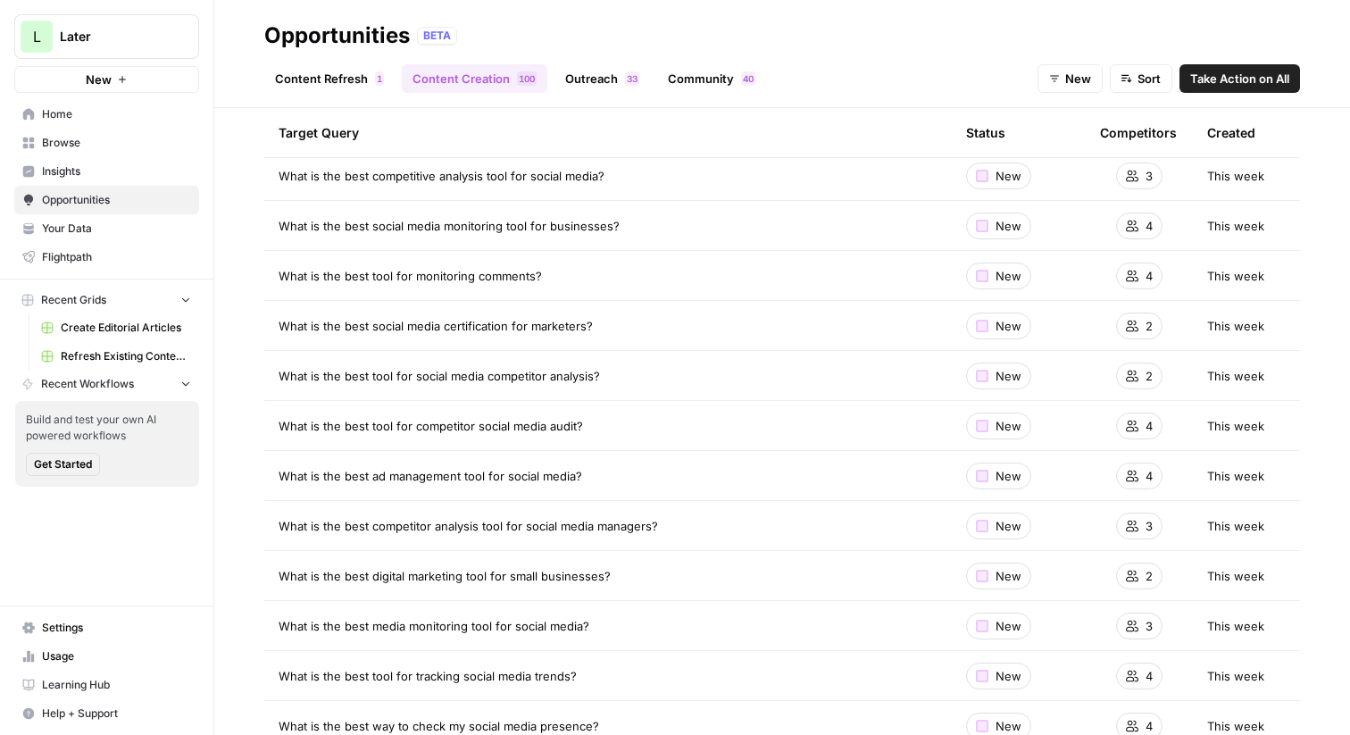
scroll to position [0, 0]
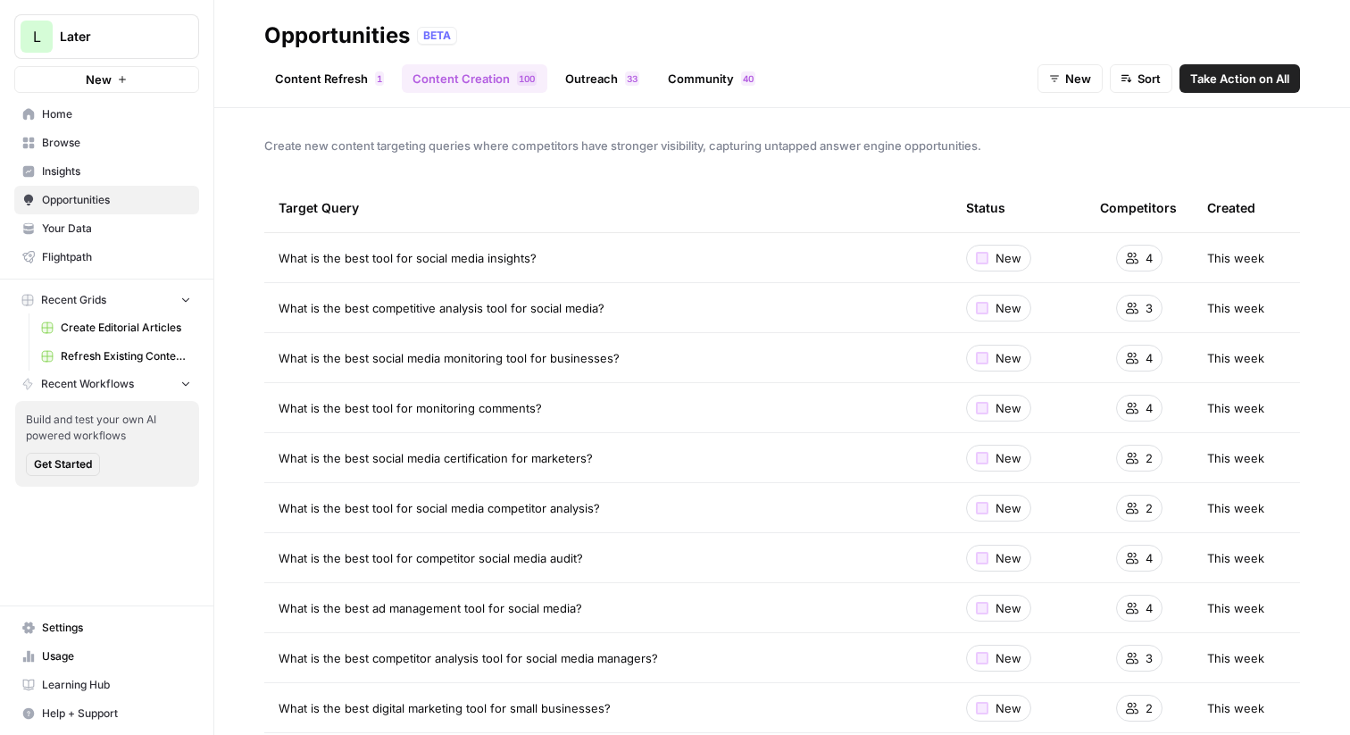
click at [256, 190] on div "Create new content targeting queries where competitors have stronger visibility…" at bounding box center [782, 421] width 1136 height 627
click at [94, 325] on span "Create Editorial Articles" at bounding box center [126, 328] width 130 height 16
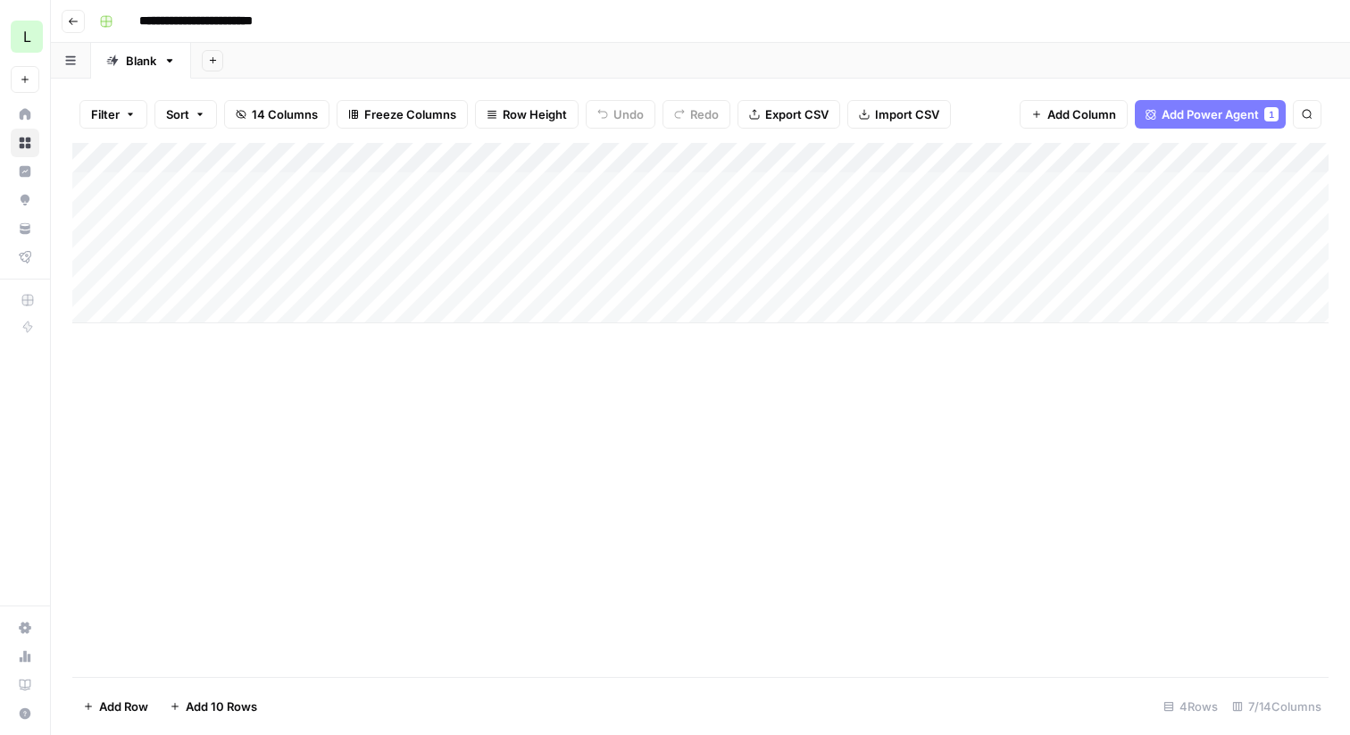
click at [204, 183] on div "Add Column" at bounding box center [700, 233] width 1256 height 180
click at [239, 186] on div "Add Column" at bounding box center [700, 233] width 1256 height 180
click at [239, 186] on textarea "**********" at bounding box center [312, 188] width 356 height 25
click at [248, 215] on div "Add Column" at bounding box center [700, 233] width 1256 height 180
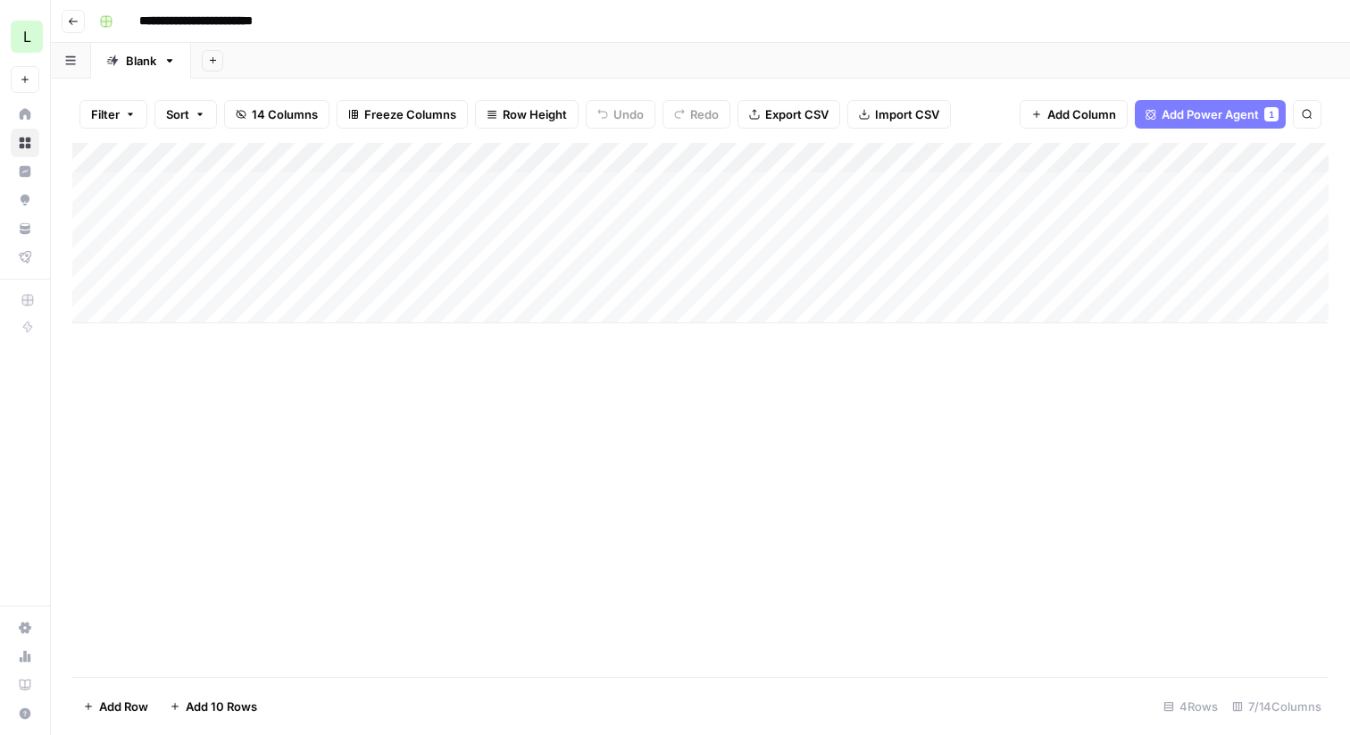
click at [263, 257] on div "Add Column" at bounding box center [700, 233] width 1256 height 180
click at [679, 186] on div "Add Column" at bounding box center [700, 233] width 1256 height 180
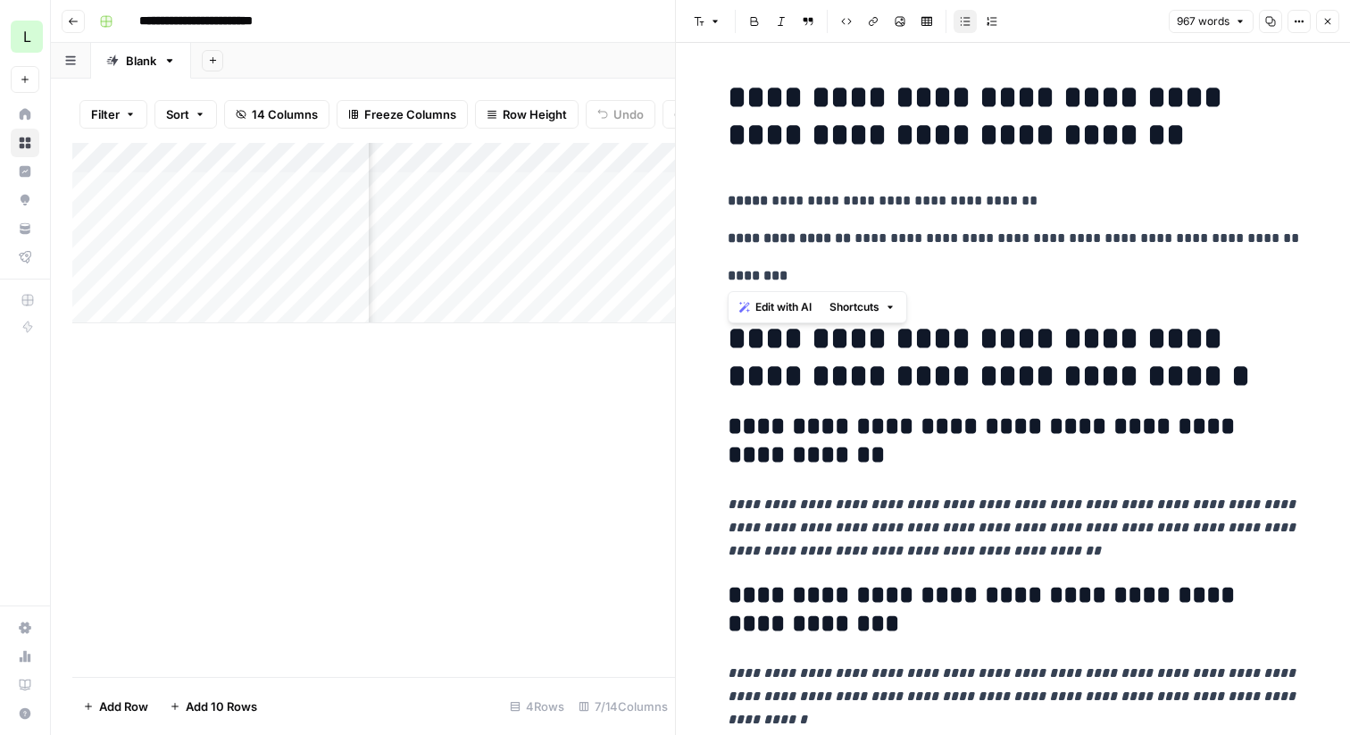
drag, startPoint x: 729, startPoint y: 110, endPoint x: 871, endPoint y: 250, distance: 199.5
click at [881, 234] on p "**********" at bounding box center [1013, 238] width 571 height 23
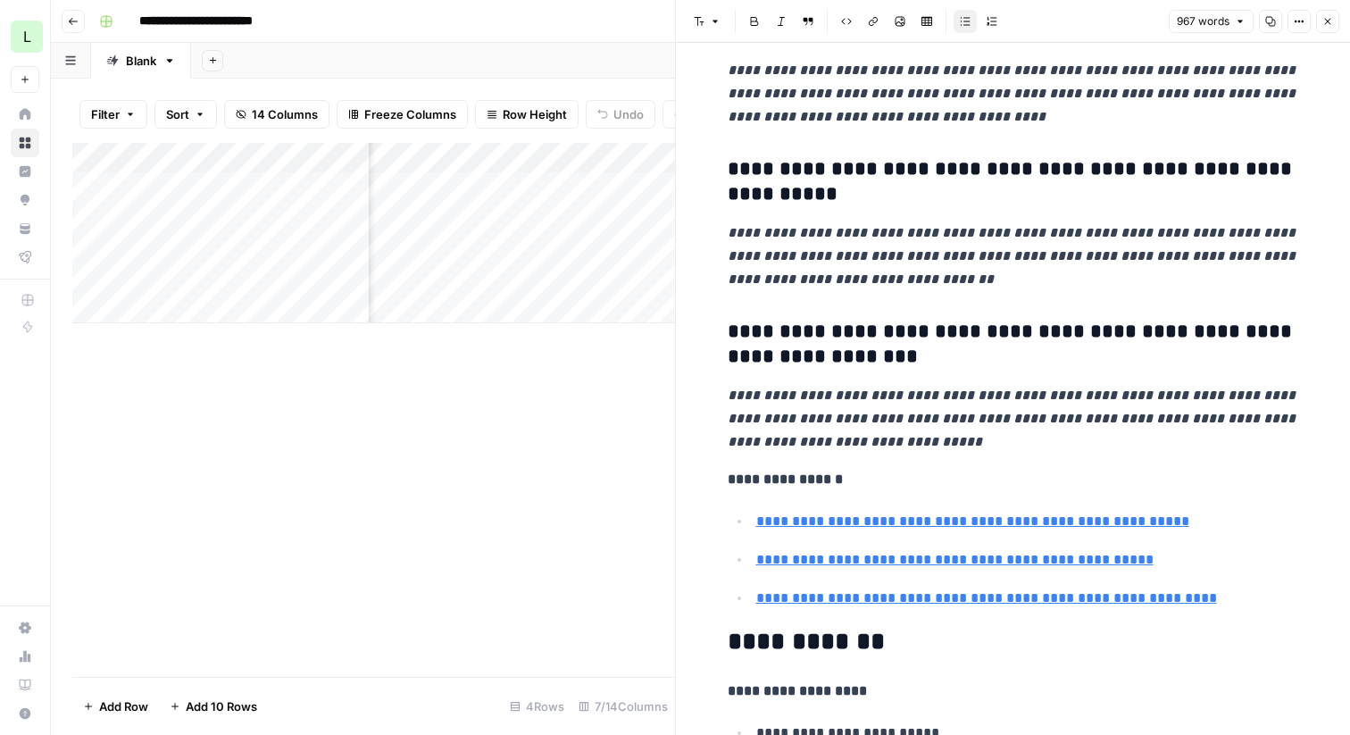
scroll to position [4881, 0]
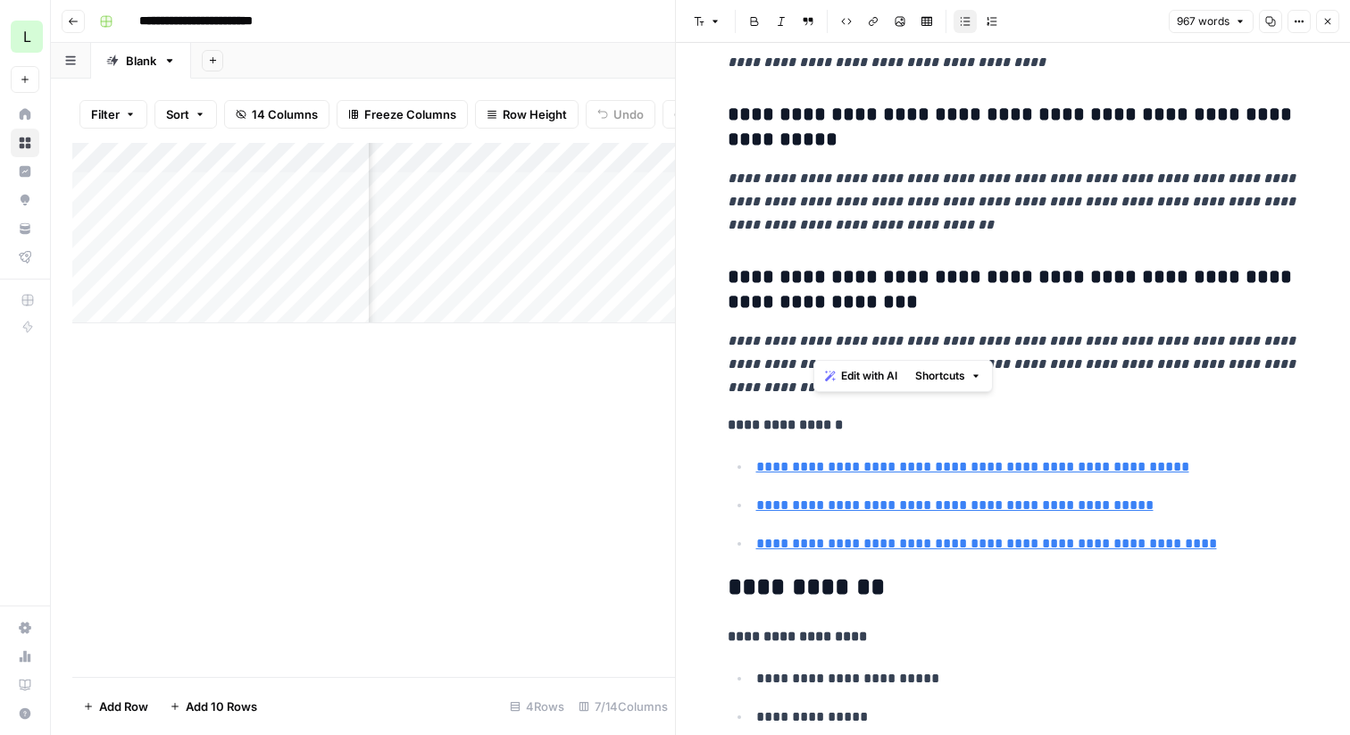
drag, startPoint x: 880, startPoint y: 341, endPoint x: 805, endPoint y: 329, distance: 75.9
click at [805, 329] on p "**********" at bounding box center [1013, 364] width 571 height 70
click at [894, 338] on p "**********" at bounding box center [1013, 364] width 571 height 70
click at [1330, 26] on icon "button" at bounding box center [1327, 21] width 11 height 11
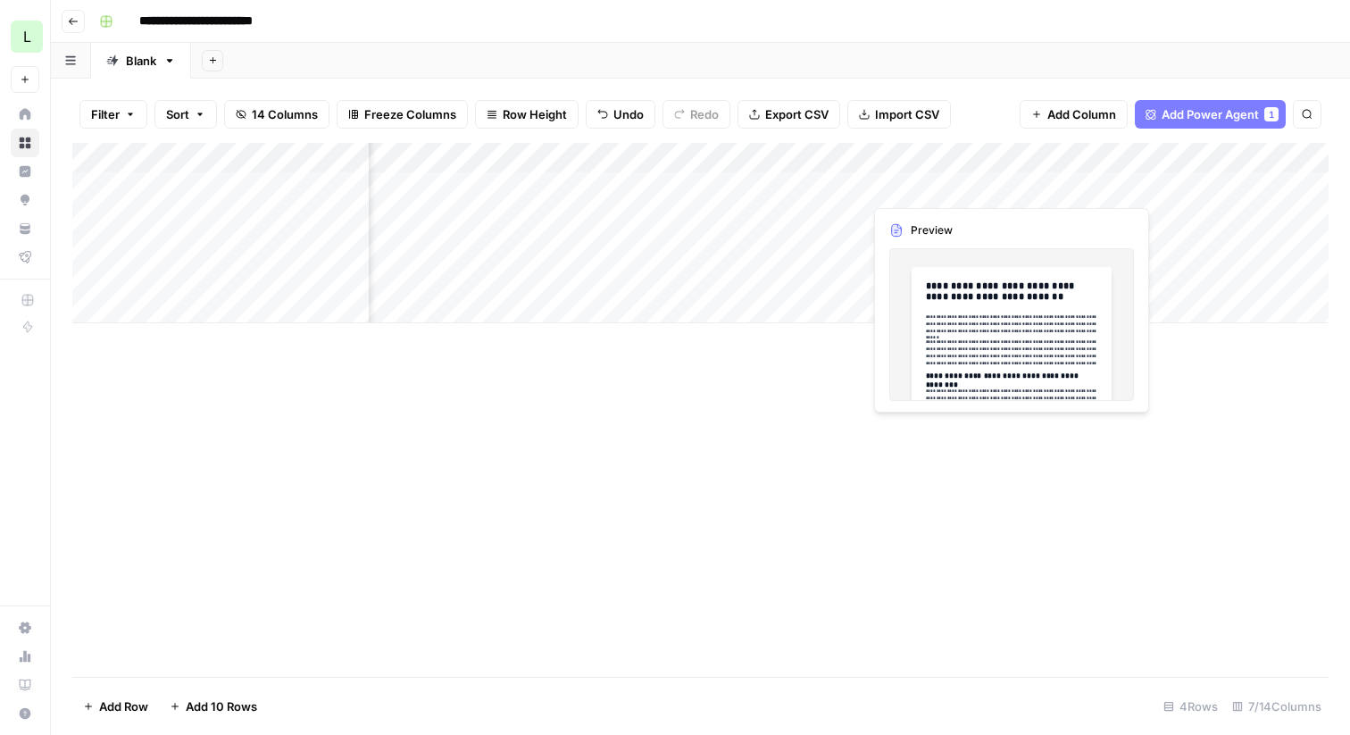
scroll to position [0, 238]
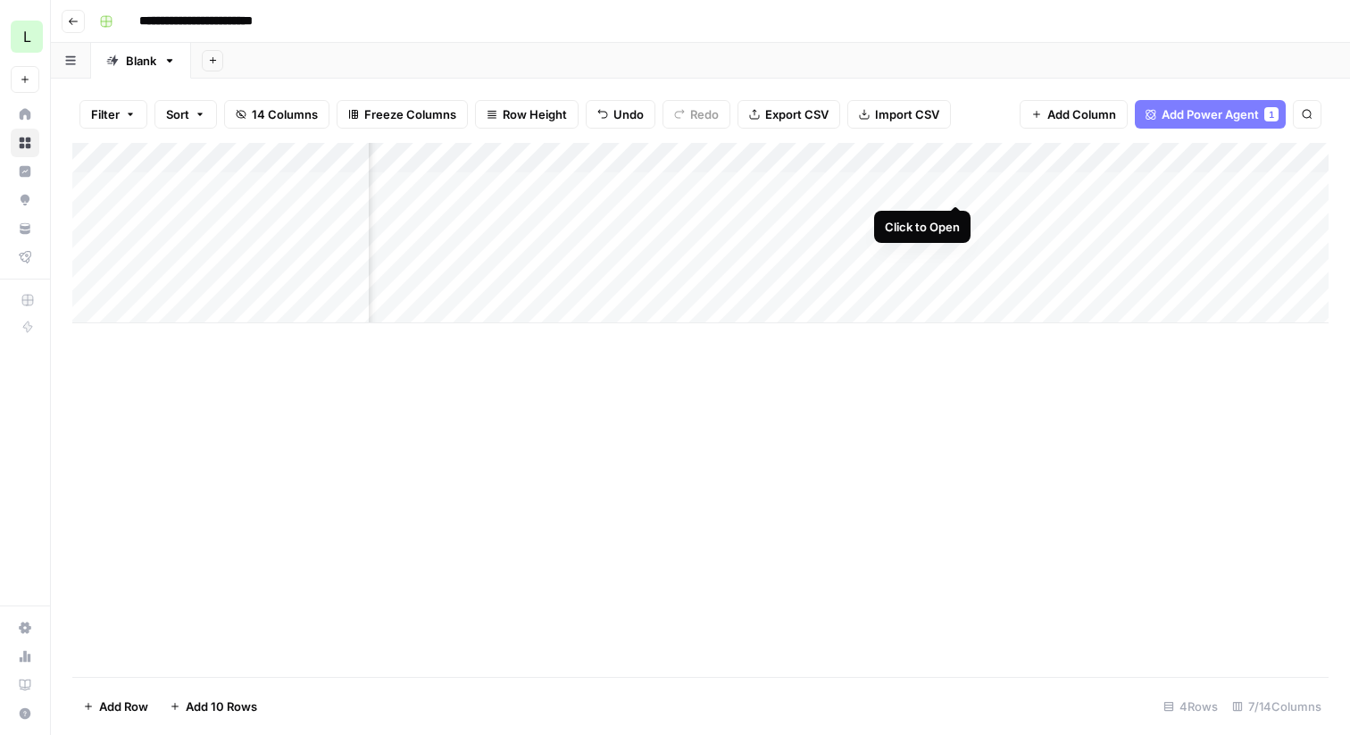
click at [958, 187] on div "Add Column" at bounding box center [700, 233] width 1256 height 180
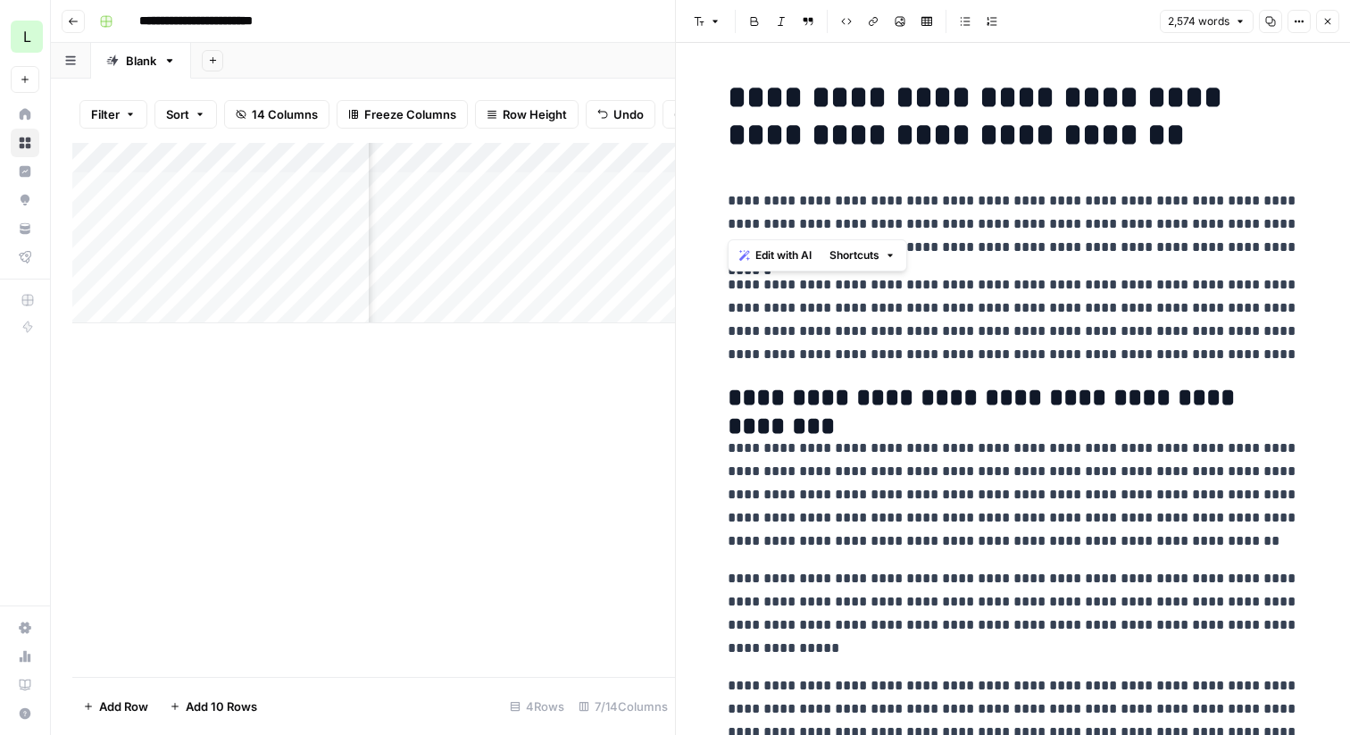
drag, startPoint x: 737, startPoint y: 98, endPoint x: 923, endPoint y: 238, distance: 232.9
click at [923, 238] on p "**********" at bounding box center [1013, 224] width 571 height 70
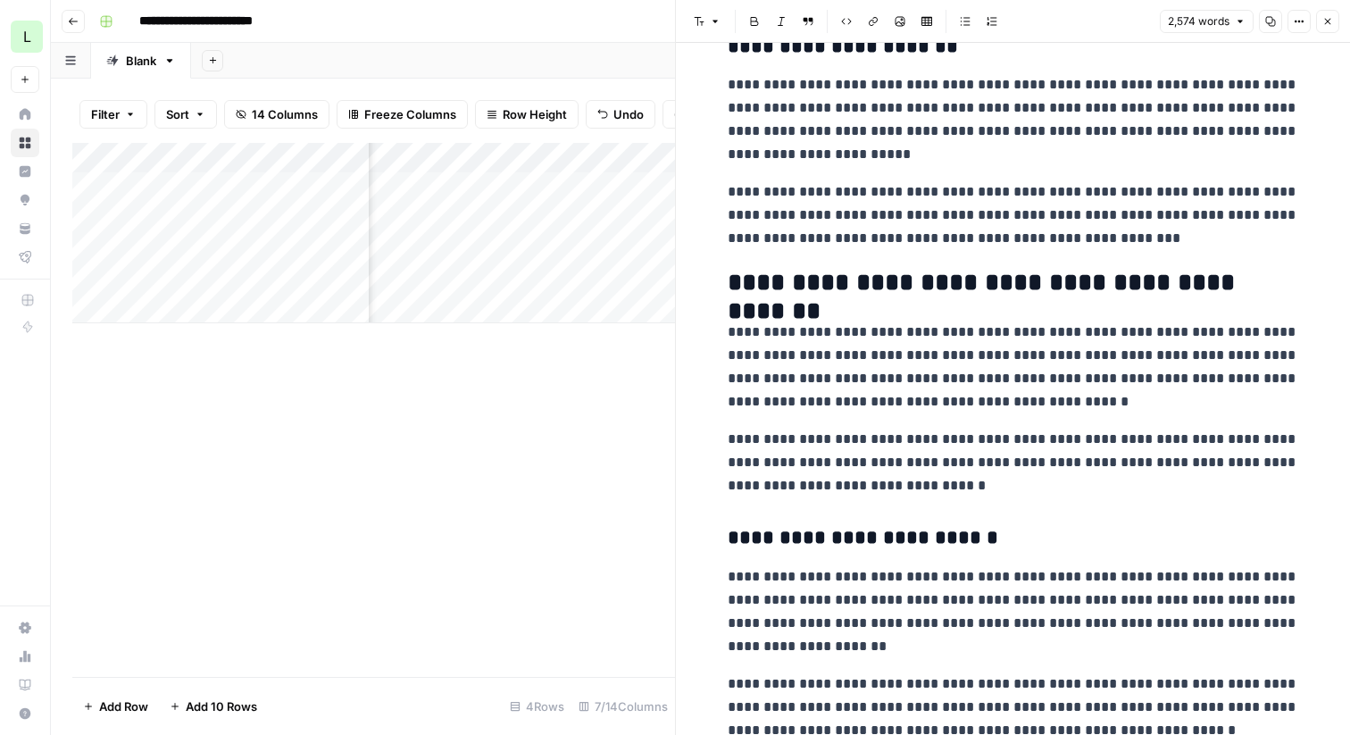
scroll to position [4304, 0]
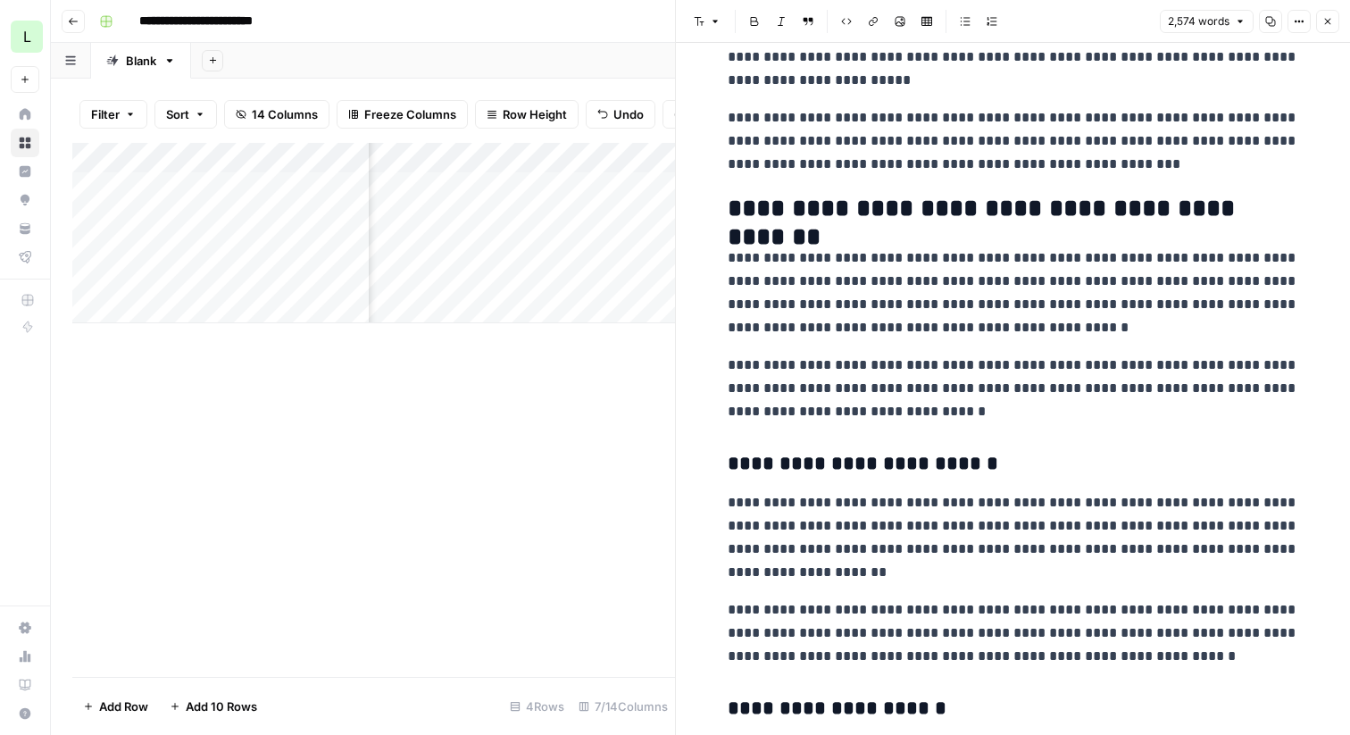
click at [1329, 28] on button "Close" at bounding box center [1327, 21] width 23 height 23
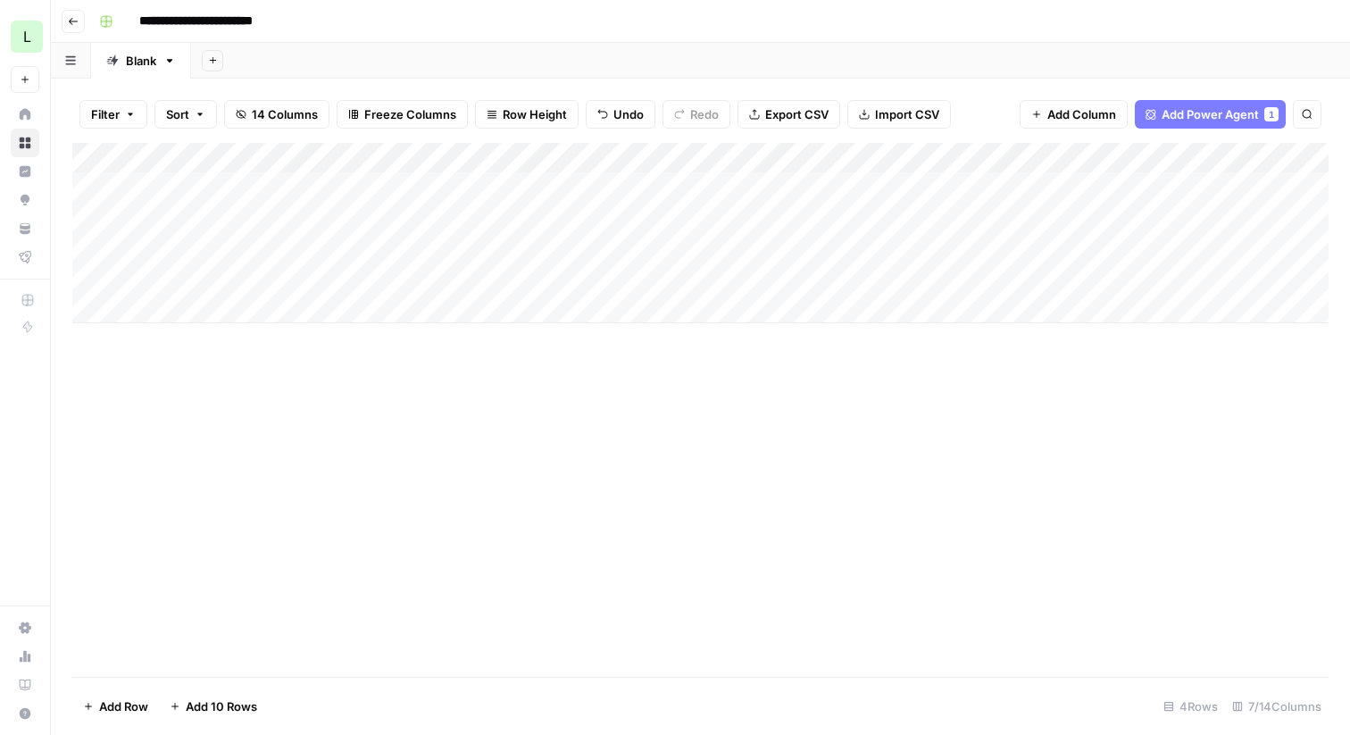
click at [599, 161] on div "Add Column" at bounding box center [700, 233] width 1256 height 180
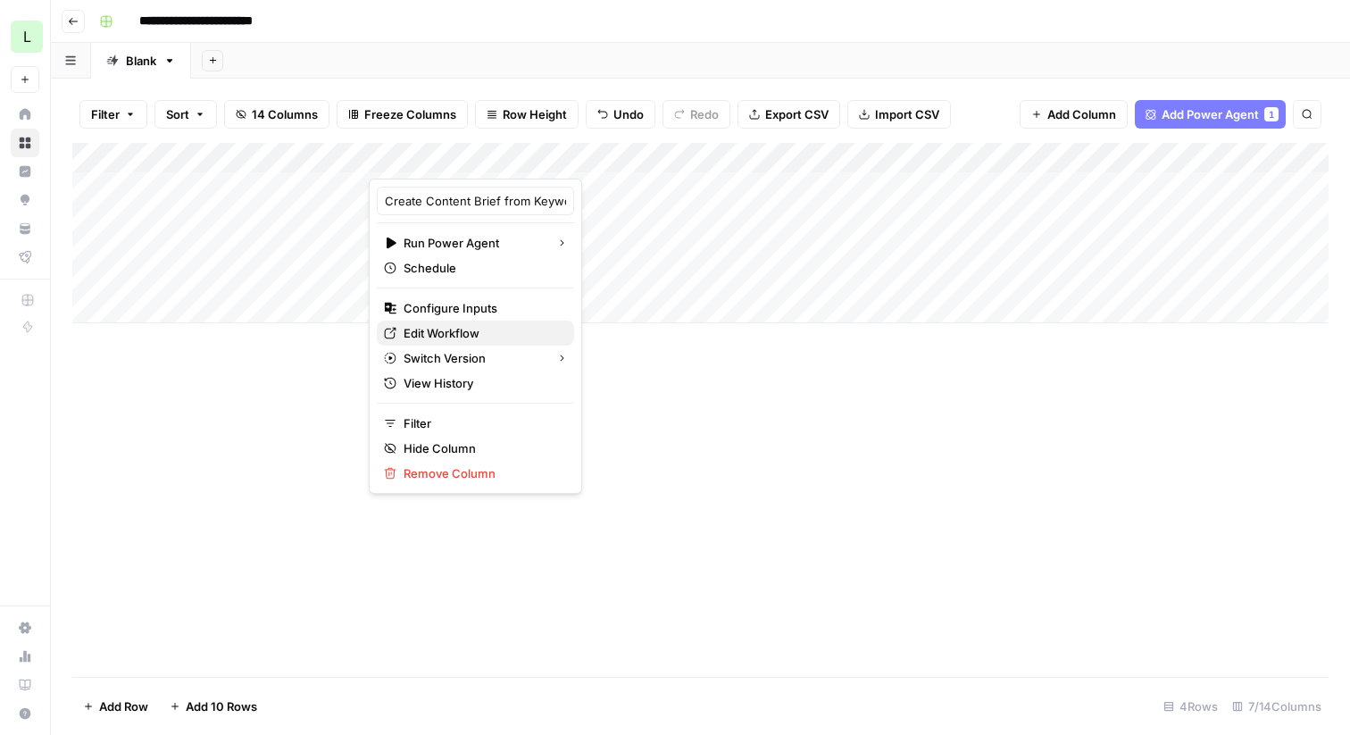
click at [461, 329] on span "Edit Workflow" at bounding box center [482, 333] width 156 height 18
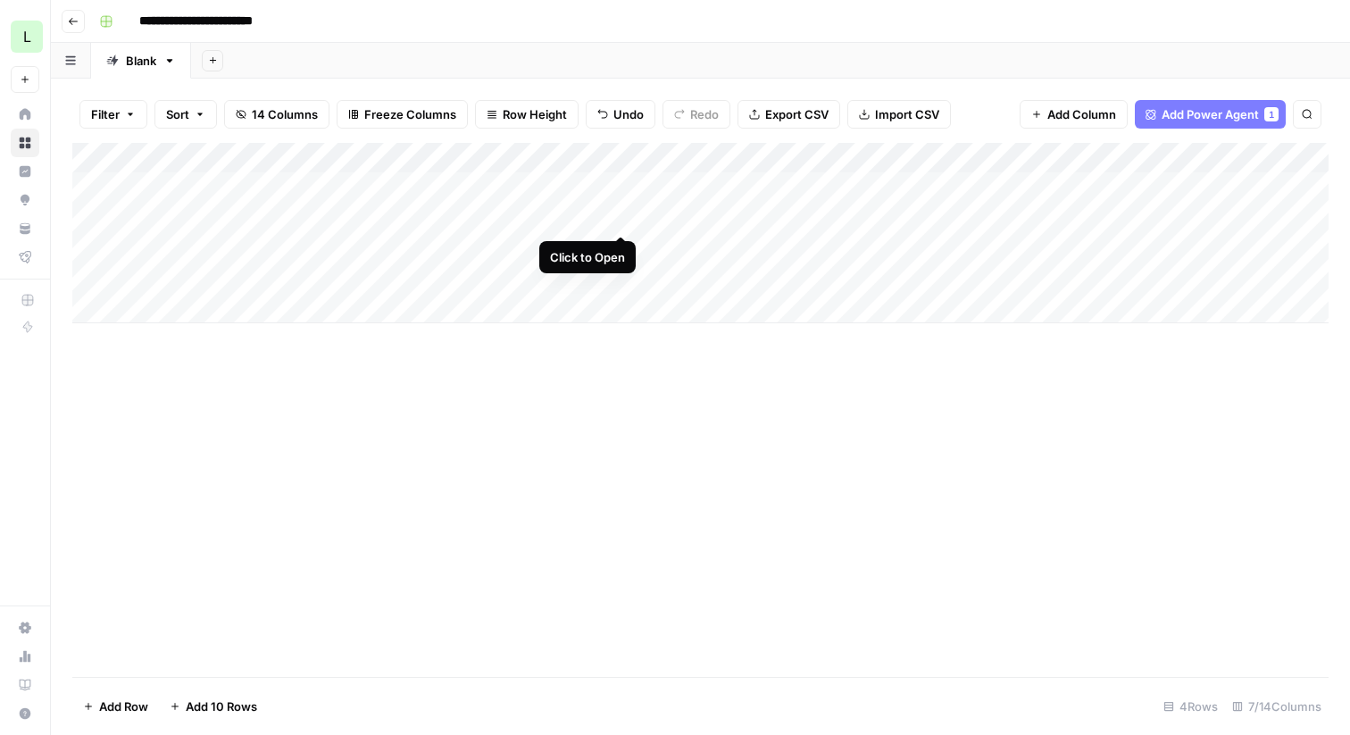
click at [621, 215] on div "Add Column" at bounding box center [700, 233] width 1256 height 180
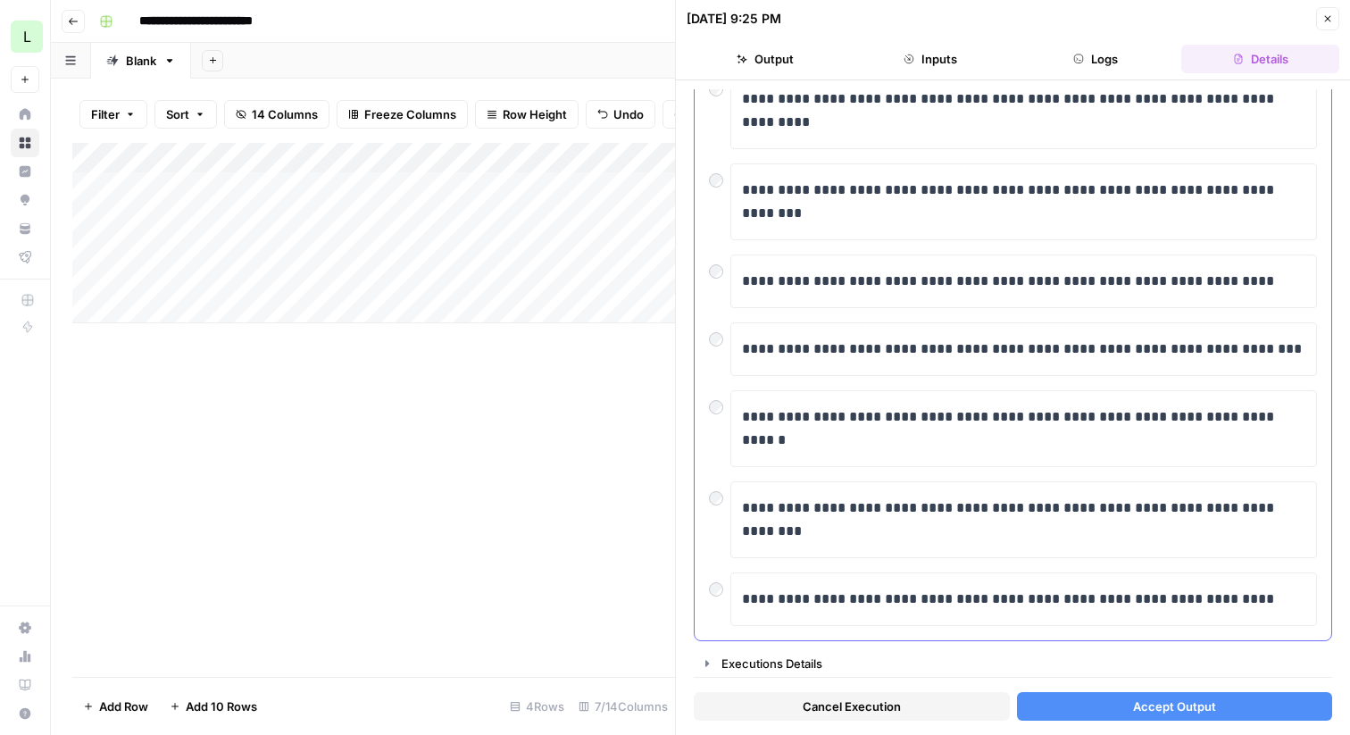
scroll to position [403, 0]
click at [1291, 349] on p "**********" at bounding box center [1023, 347] width 563 height 23
click at [1224, 713] on button "Accept Output" at bounding box center [1175, 706] width 316 height 29
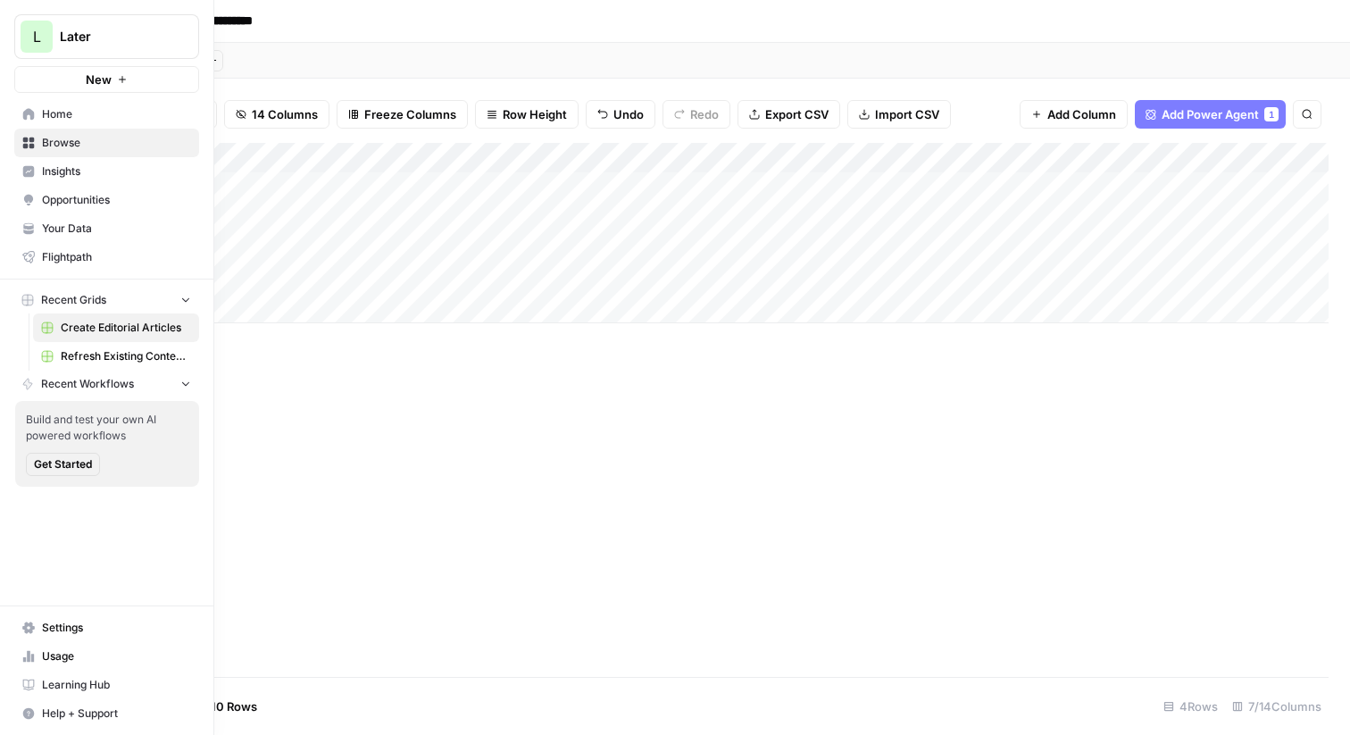
click at [57, 176] on span "Insights" at bounding box center [116, 171] width 149 height 16
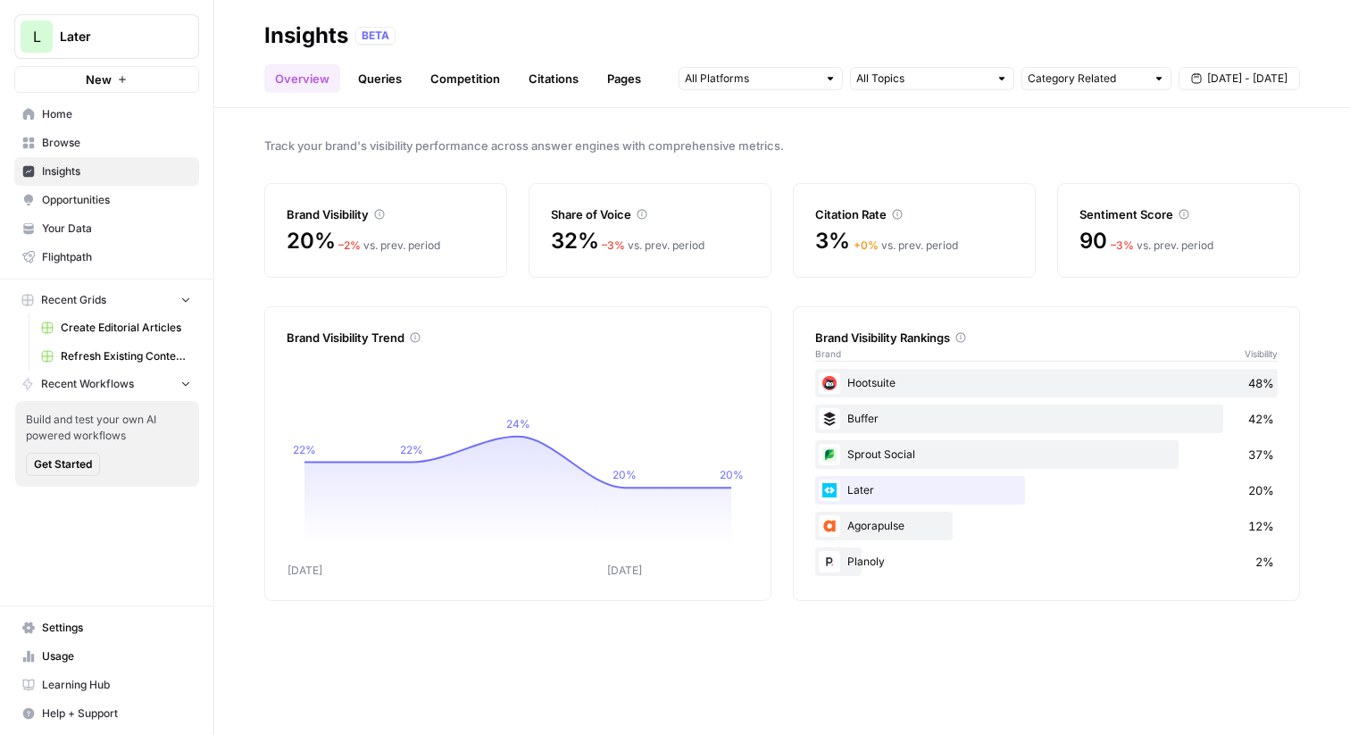
click at [667, 149] on span "Track your brand's visibility performance across answer engines with comprehens…" at bounding box center [782, 146] width 1036 height 18
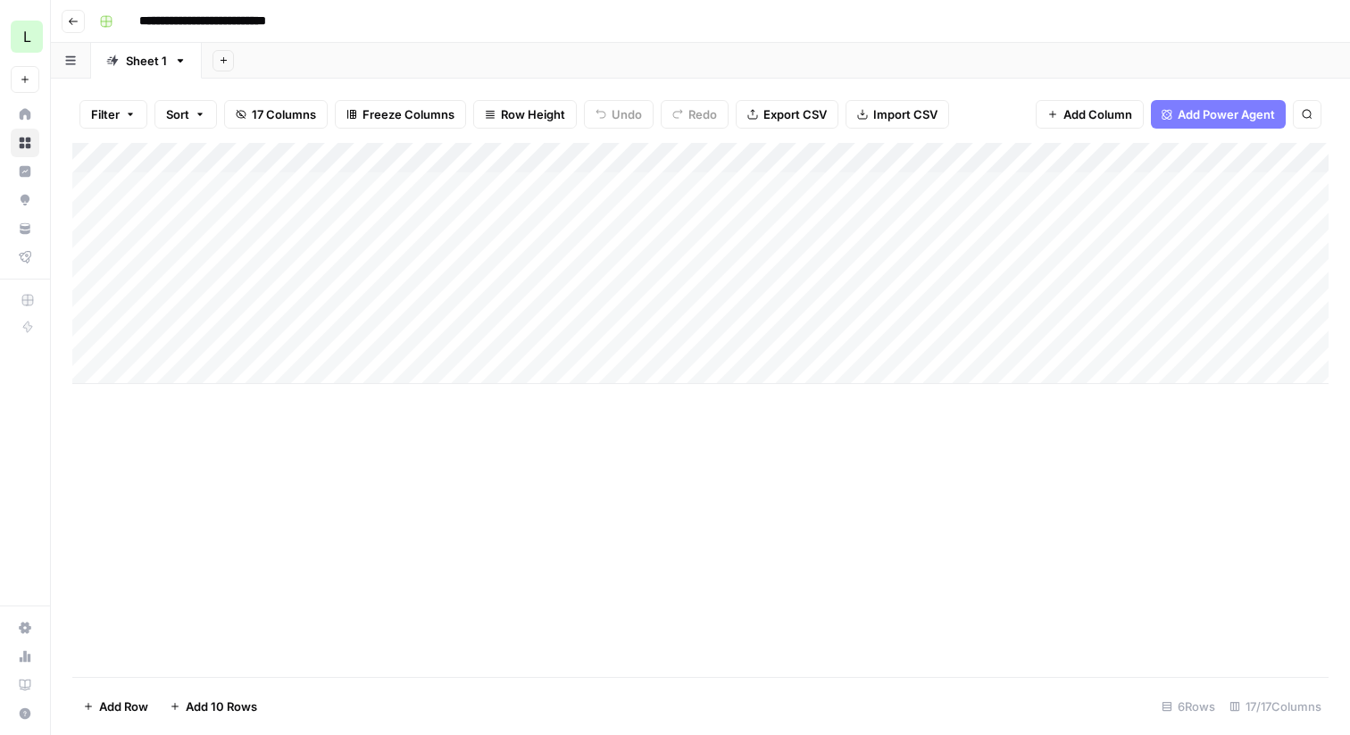
click at [191, 190] on div "Add Column" at bounding box center [700, 263] width 1256 height 241
drag, startPoint x: 247, startPoint y: 188, endPoint x: 478, endPoint y: 188, distance: 230.4
click at [478, 188] on body "**********" at bounding box center [675, 367] width 1350 height 735
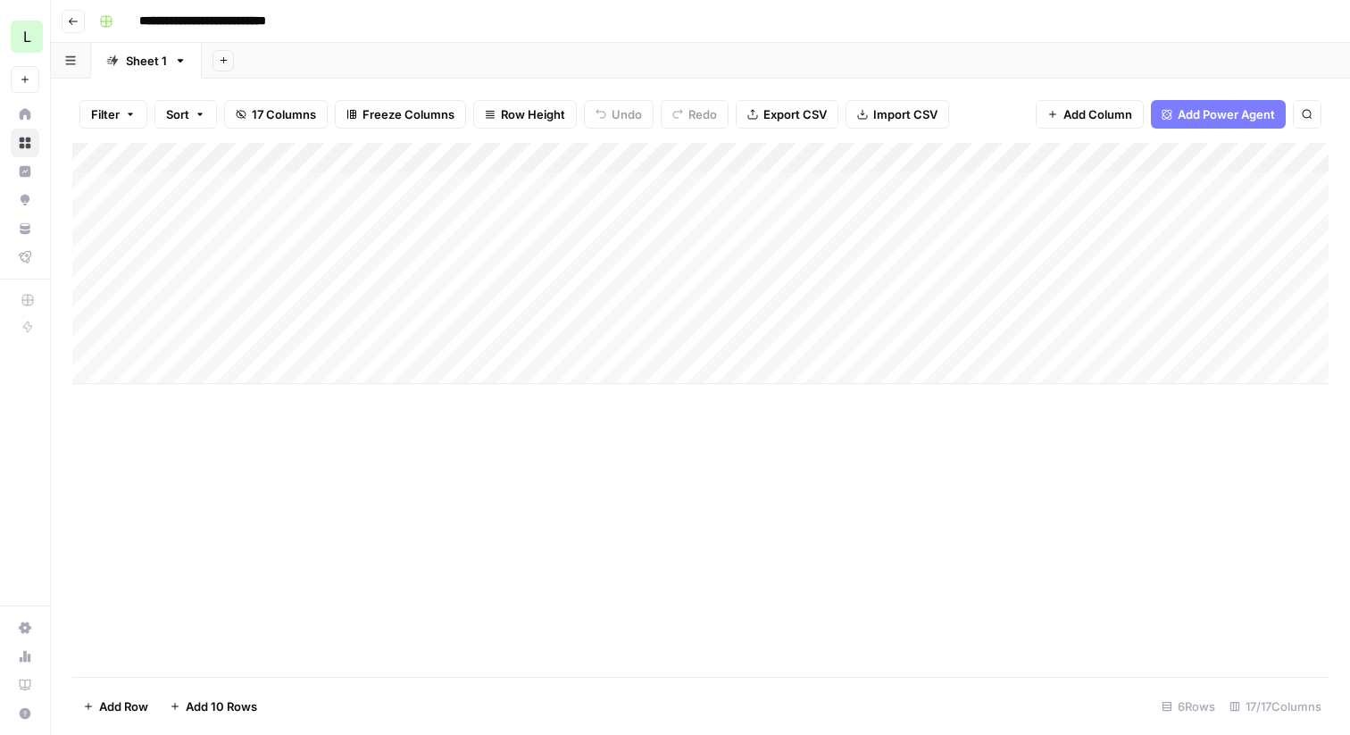
click at [647, 263] on div "Add Column" at bounding box center [700, 263] width 1256 height 241
click at [521, 187] on div "Add Column" at bounding box center [700, 263] width 1256 height 241
click at [692, 182] on div "Add Column" at bounding box center [700, 263] width 1256 height 241
click at [878, 183] on div "Add Column" at bounding box center [700, 263] width 1256 height 241
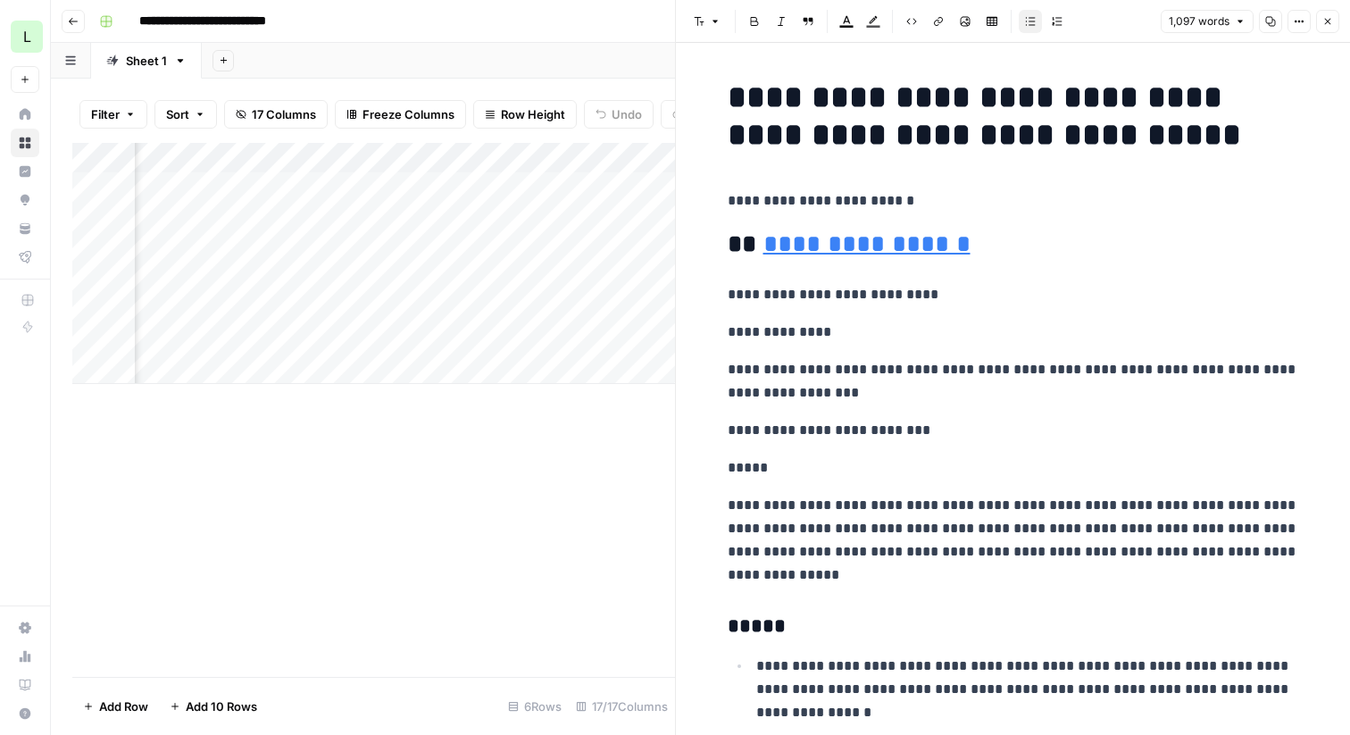
click at [1332, 22] on icon "button" at bounding box center [1327, 21] width 11 height 11
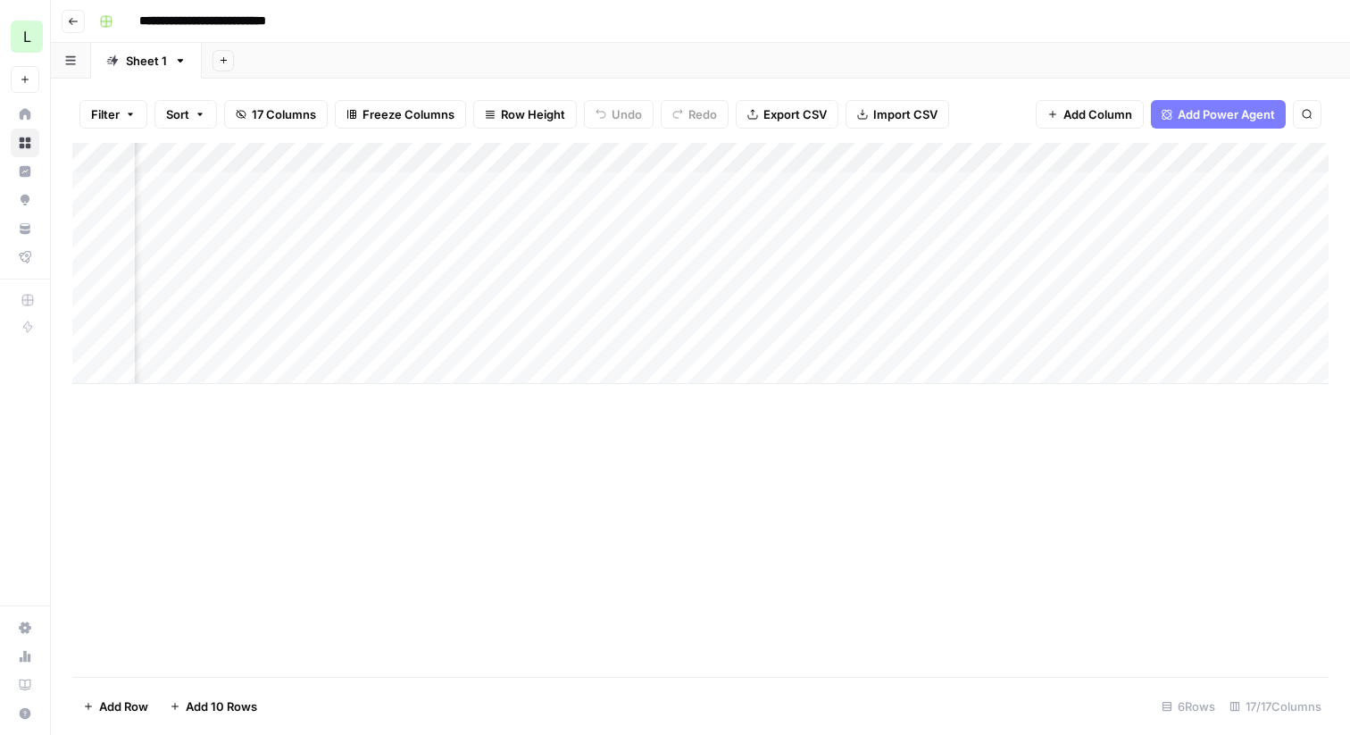
scroll to position [0, 829]
click at [746, 185] on div "Add Column" at bounding box center [700, 263] width 1256 height 241
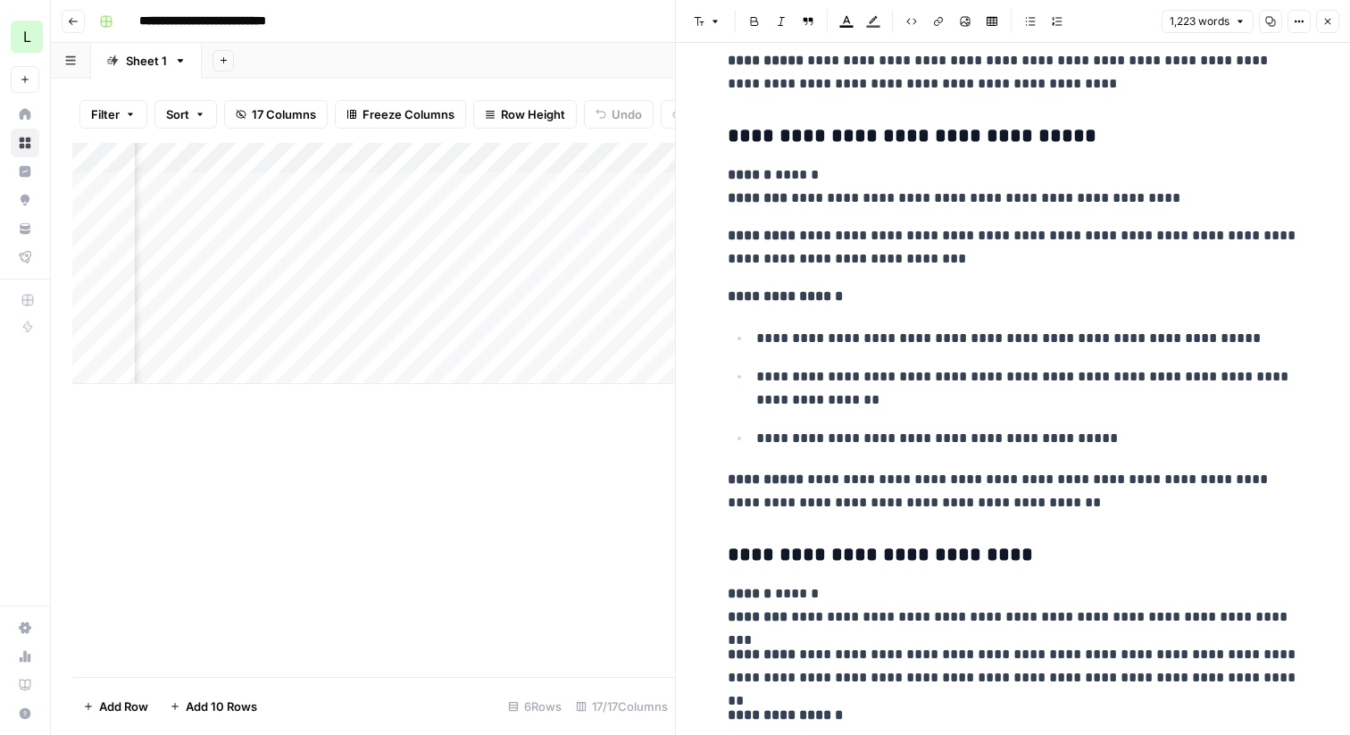
scroll to position [3973, 0]
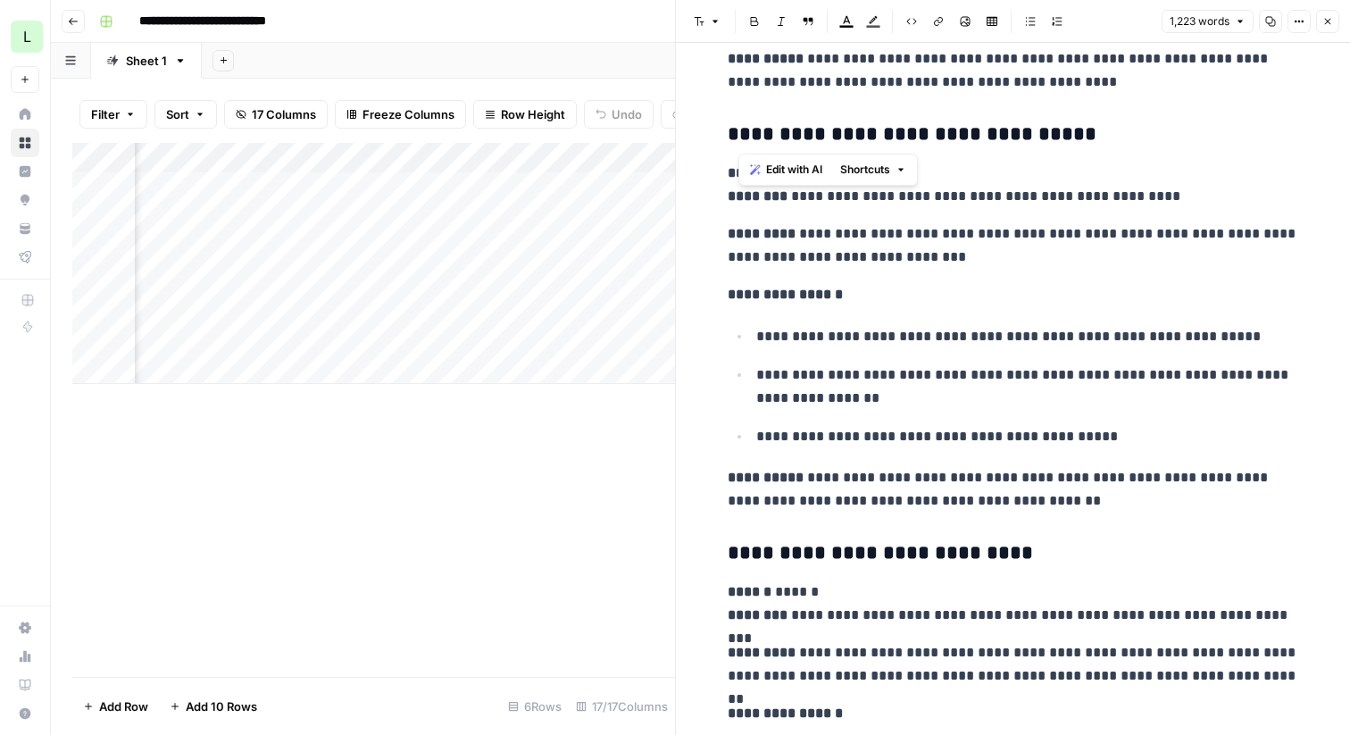
drag, startPoint x: 742, startPoint y: 141, endPoint x: 902, endPoint y: 140, distance: 159.8
click at [902, 139] on h3 "**********" at bounding box center [1013, 134] width 571 height 25
click at [902, 140] on h3 "**********" at bounding box center [1013, 134] width 571 height 25
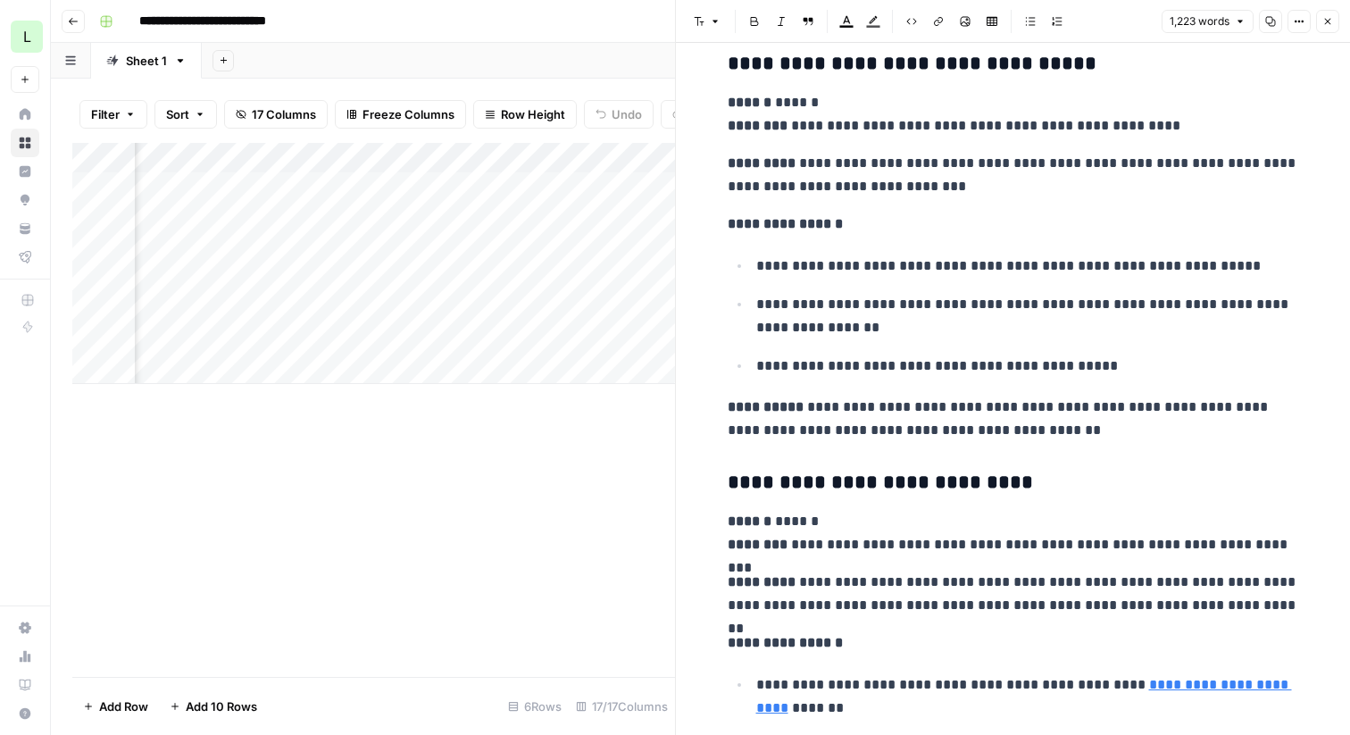
scroll to position [4045, 0]
drag, startPoint x: 1227, startPoint y: 265, endPoint x: 753, endPoint y: 271, distance: 474.2
click at [752, 271] on li "**********" at bounding box center [1025, 265] width 548 height 24
click at [753, 271] on li "**********" at bounding box center [1025, 265] width 548 height 24
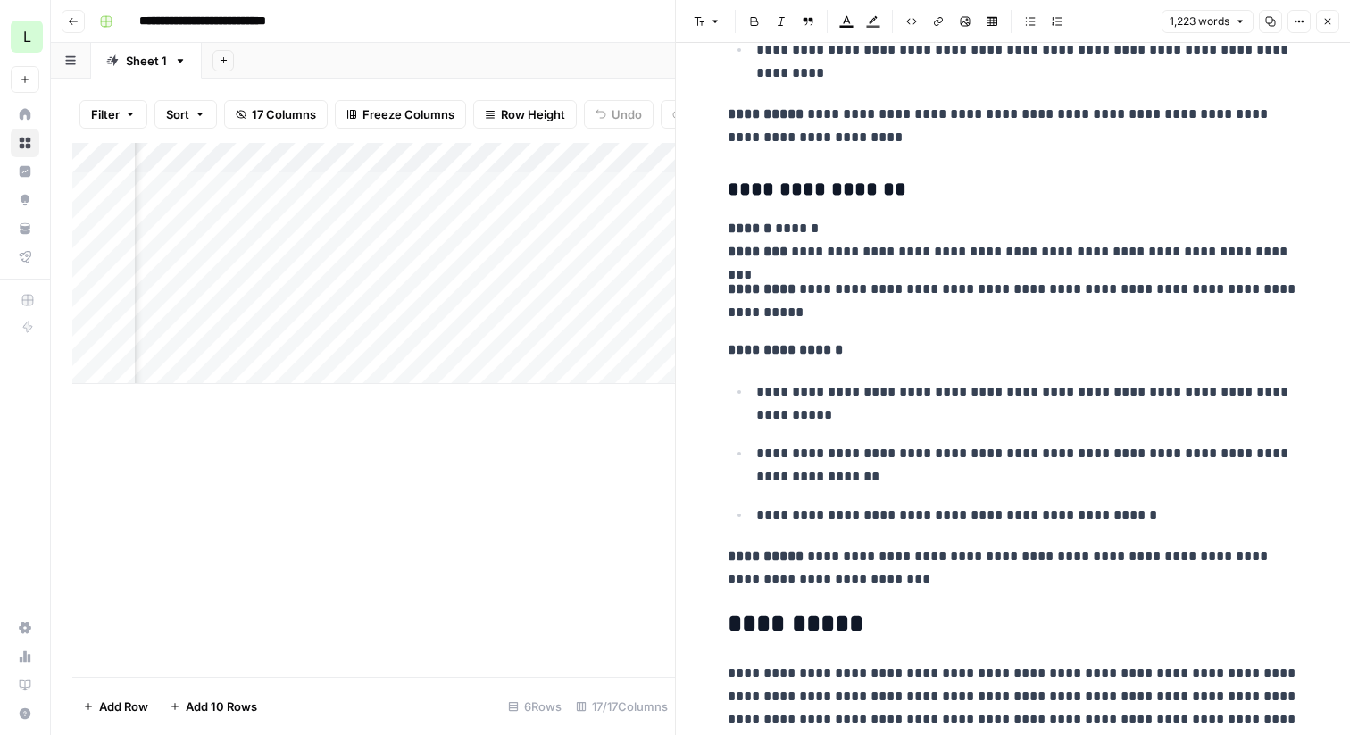
scroll to position [4986, 0]
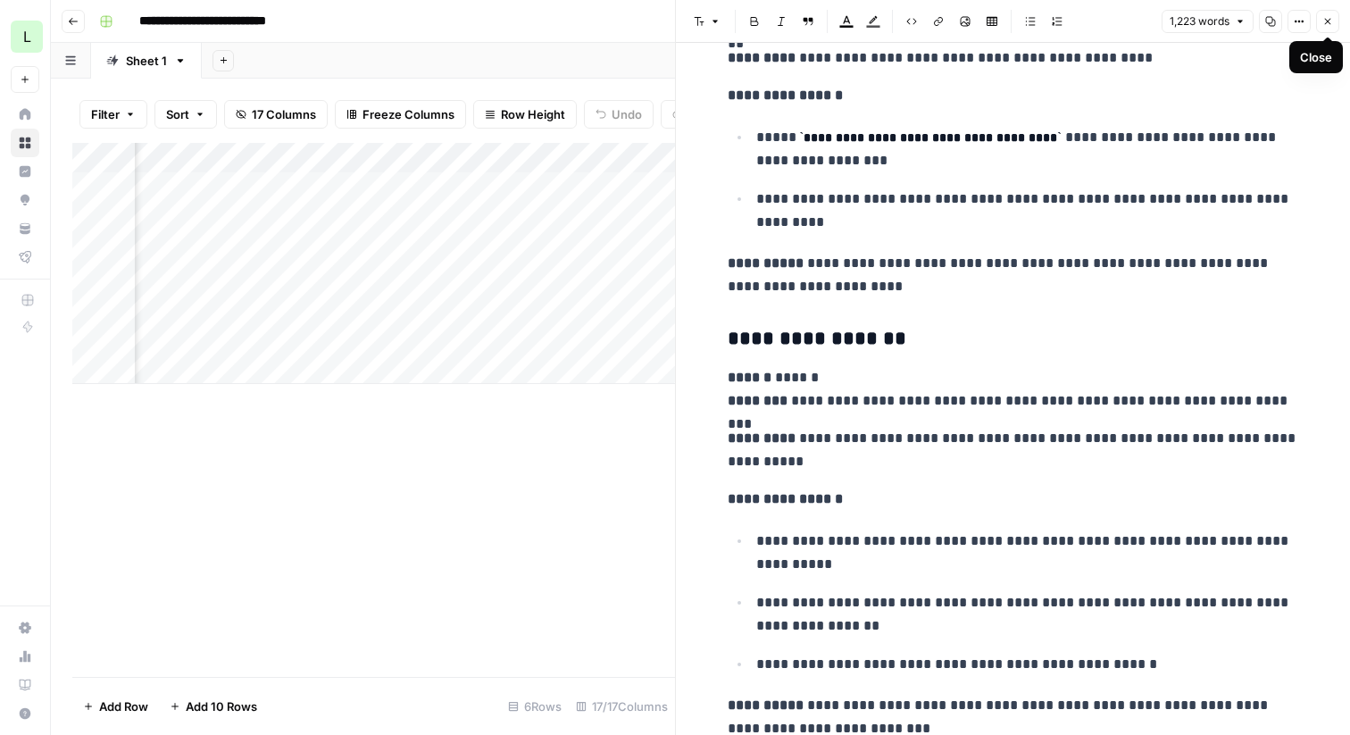
click at [1331, 19] on icon "button" at bounding box center [1327, 21] width 11 height 11
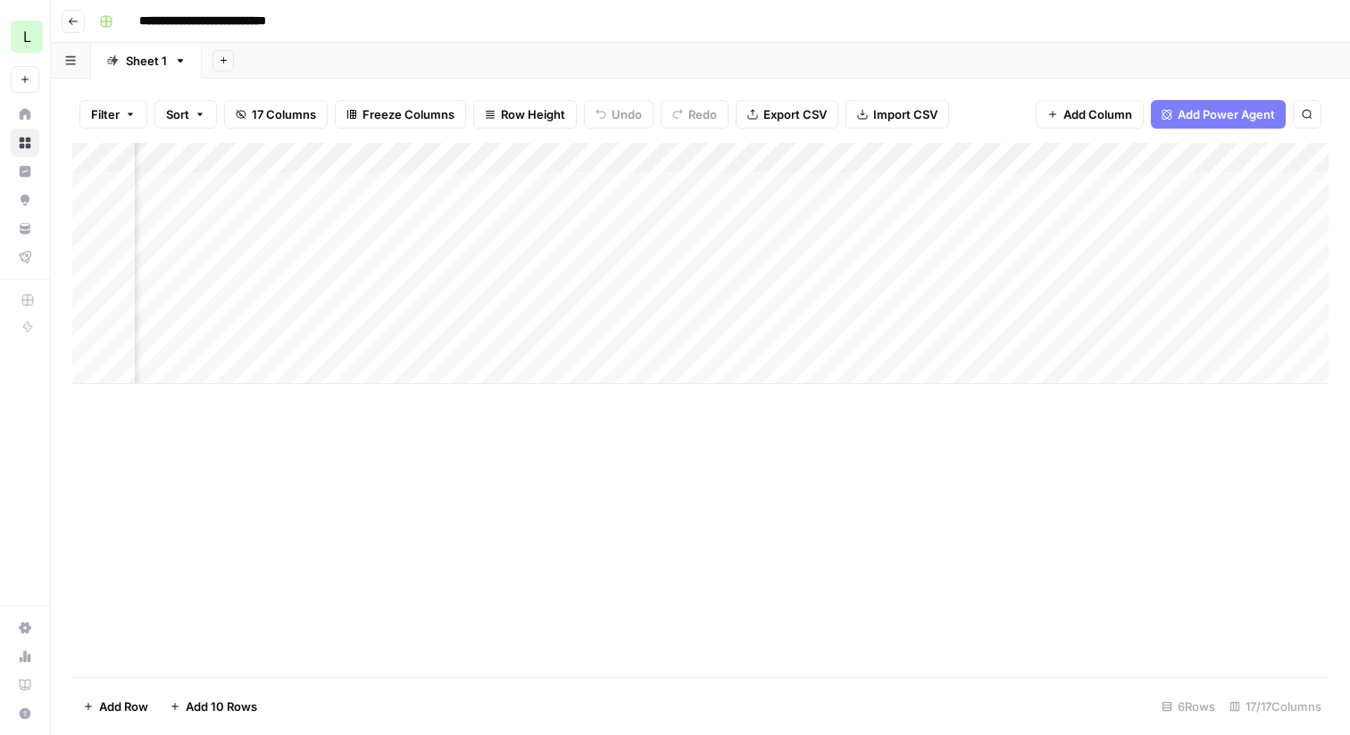
scroll to position [0, 1666]
click at [983, 188] on div "Add Column" at bounding box center [700, 263] width 1256 height 241
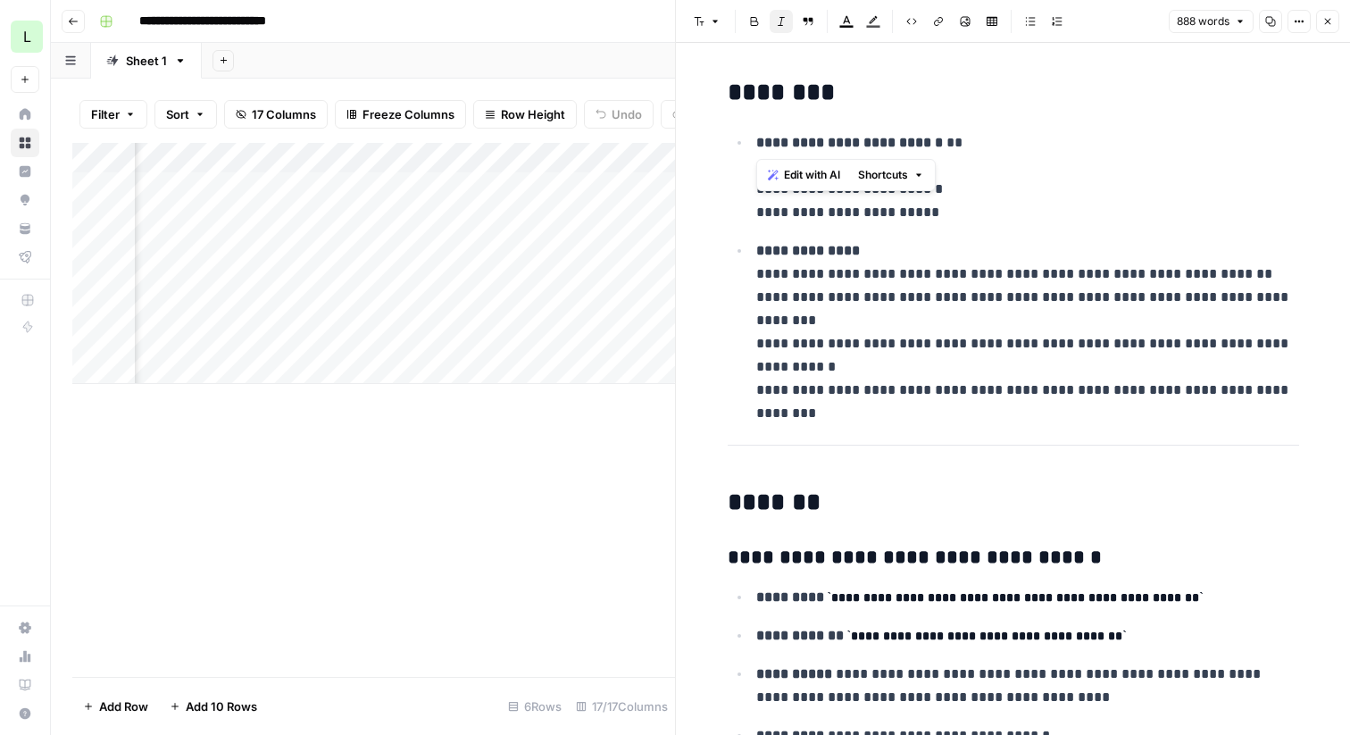
drag, startPoint x: 753, startPoint y: 144, endPoint x: 970, endPoint y: 148, distance: 217.0
click at [970, 148] on li "**********" at bounding box center [1025, 177] width 548 height 94
click at [970, 148] on p "**********" at bounding box center [1027, 177] width 543 height 93
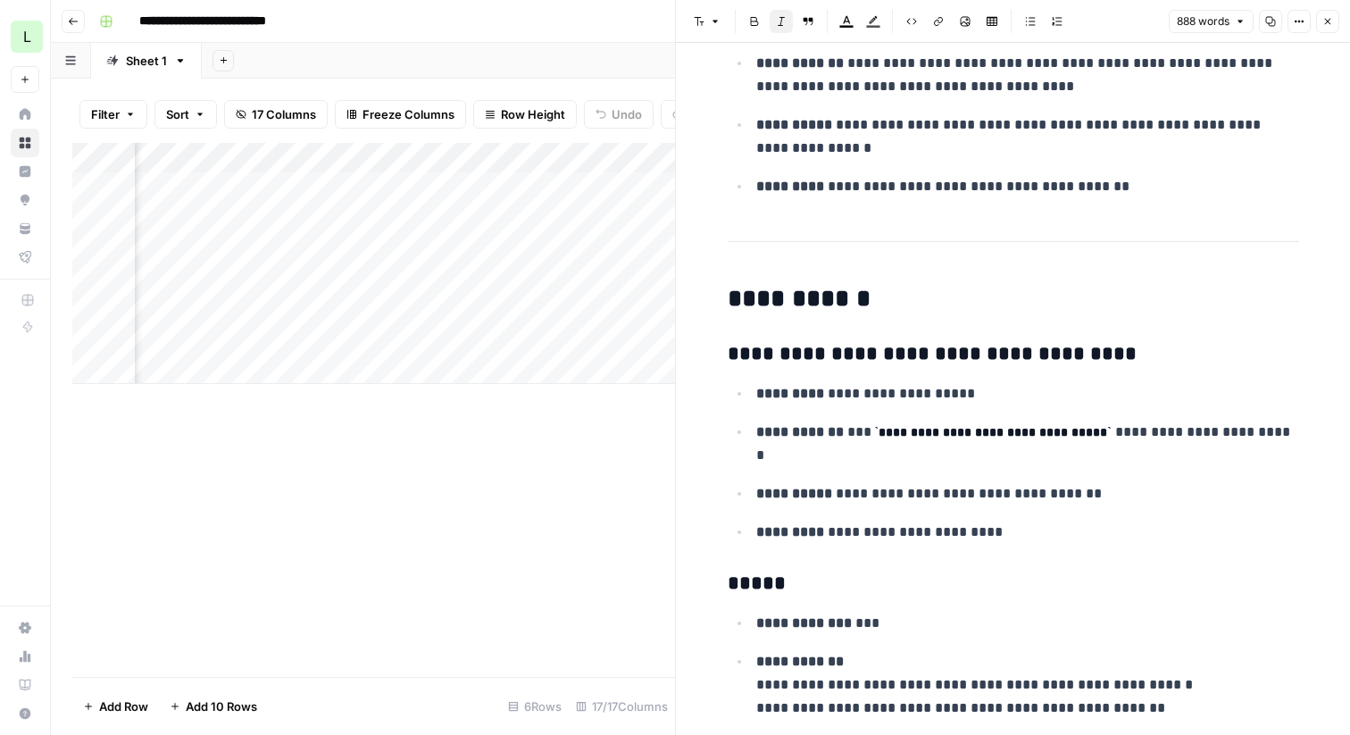
scroll to position [3838, 0]
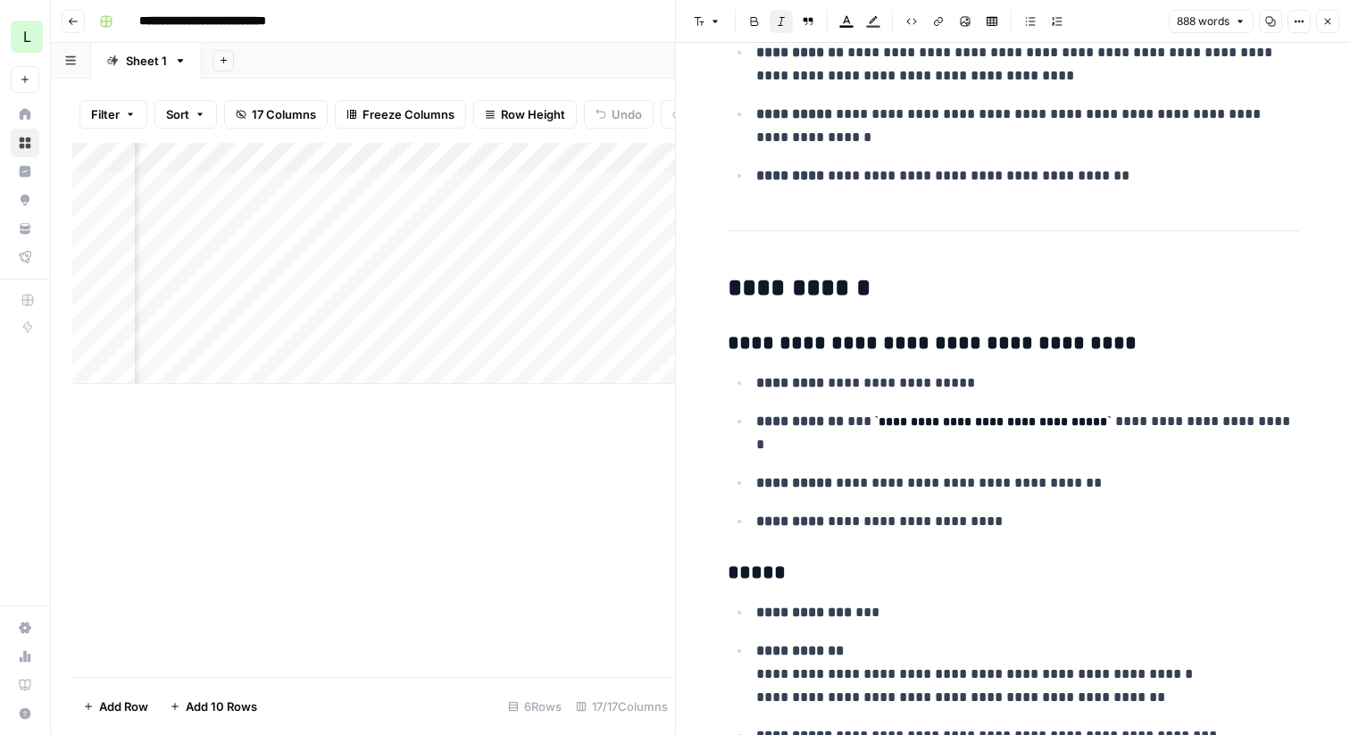
click at [1326, 21] on icon "button" at bounding box center [1327, 21] width 11 height 11
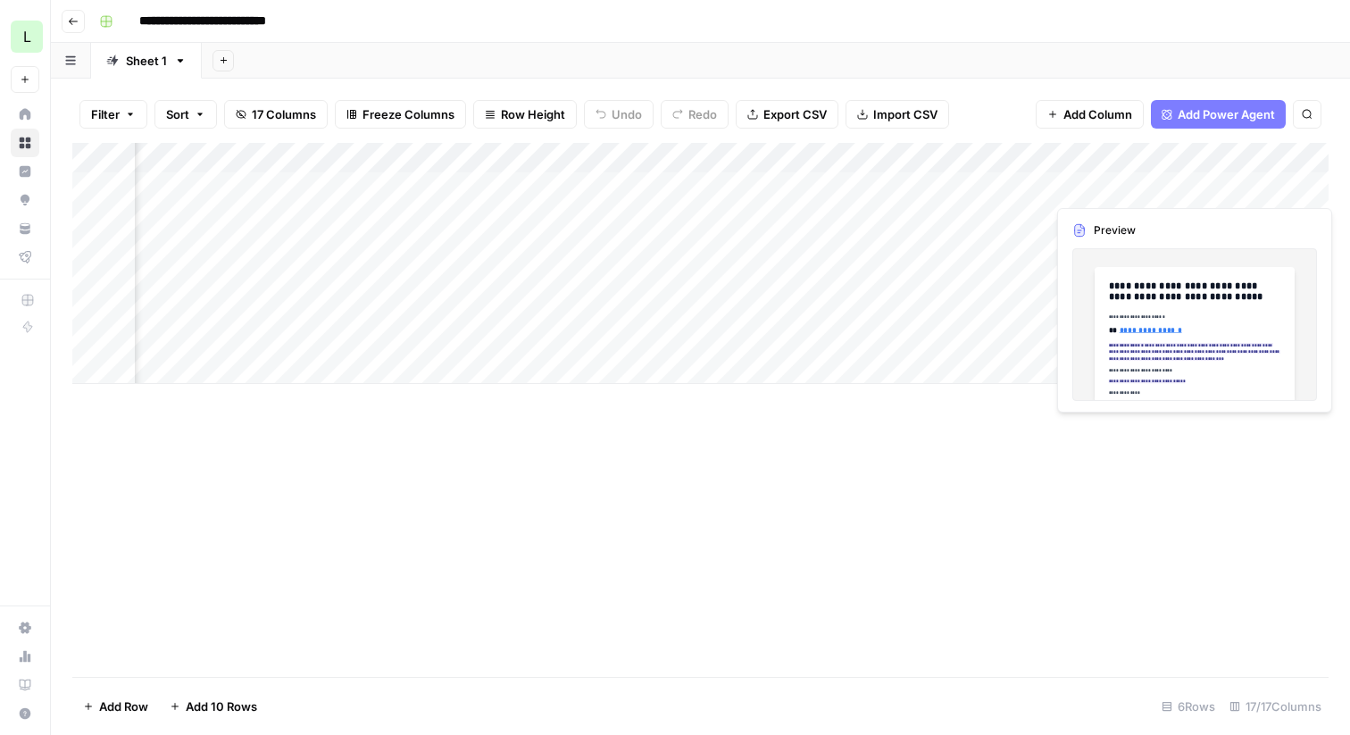
scroll to position [0, 2334]
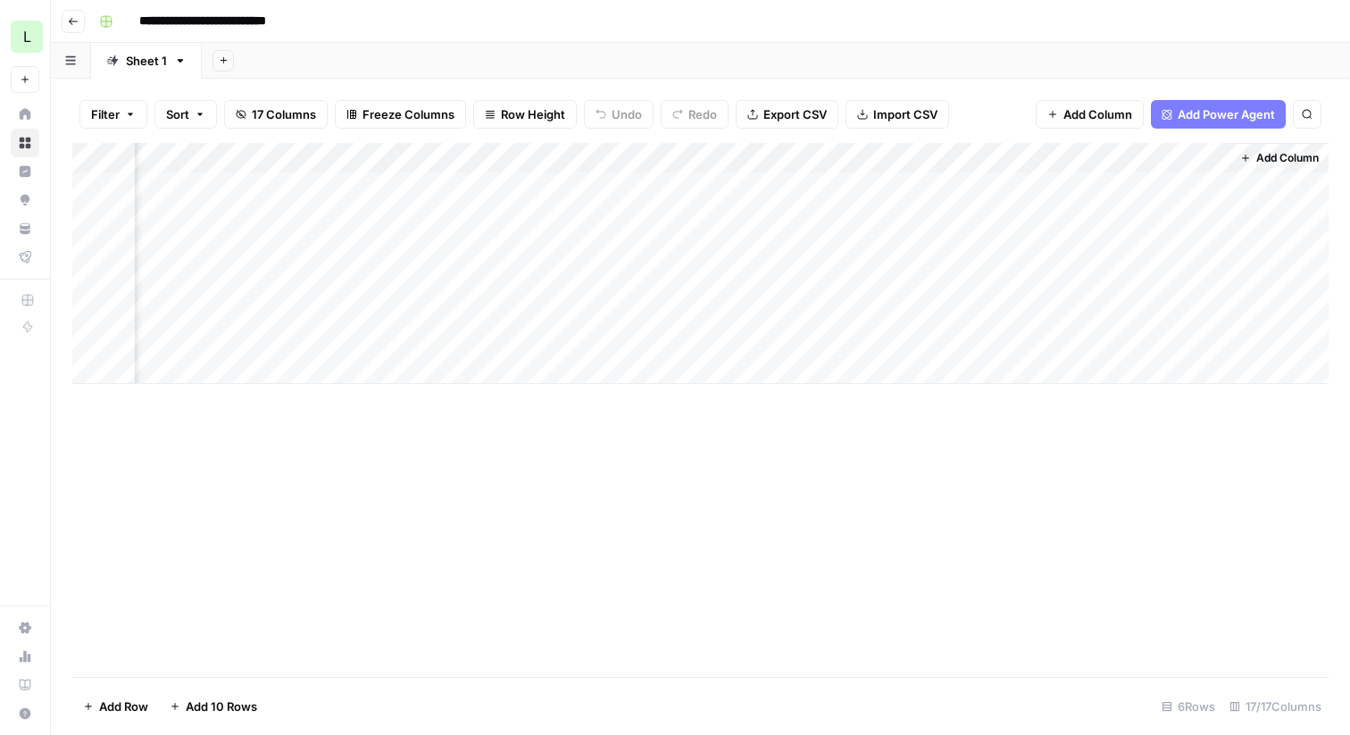
click at [1186, 189] on div "Add Column" at bounding box center [700, 263] width 1256 height 241
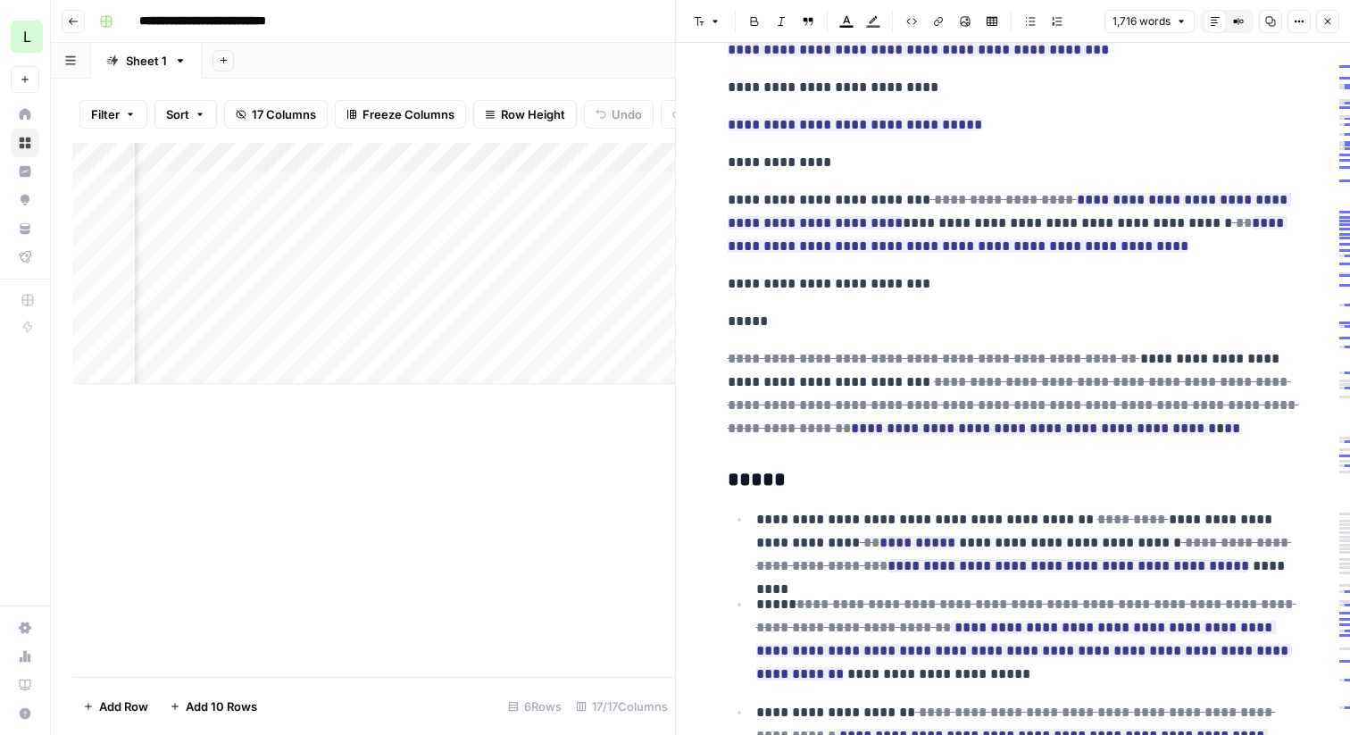
scroll to position [296, 0]
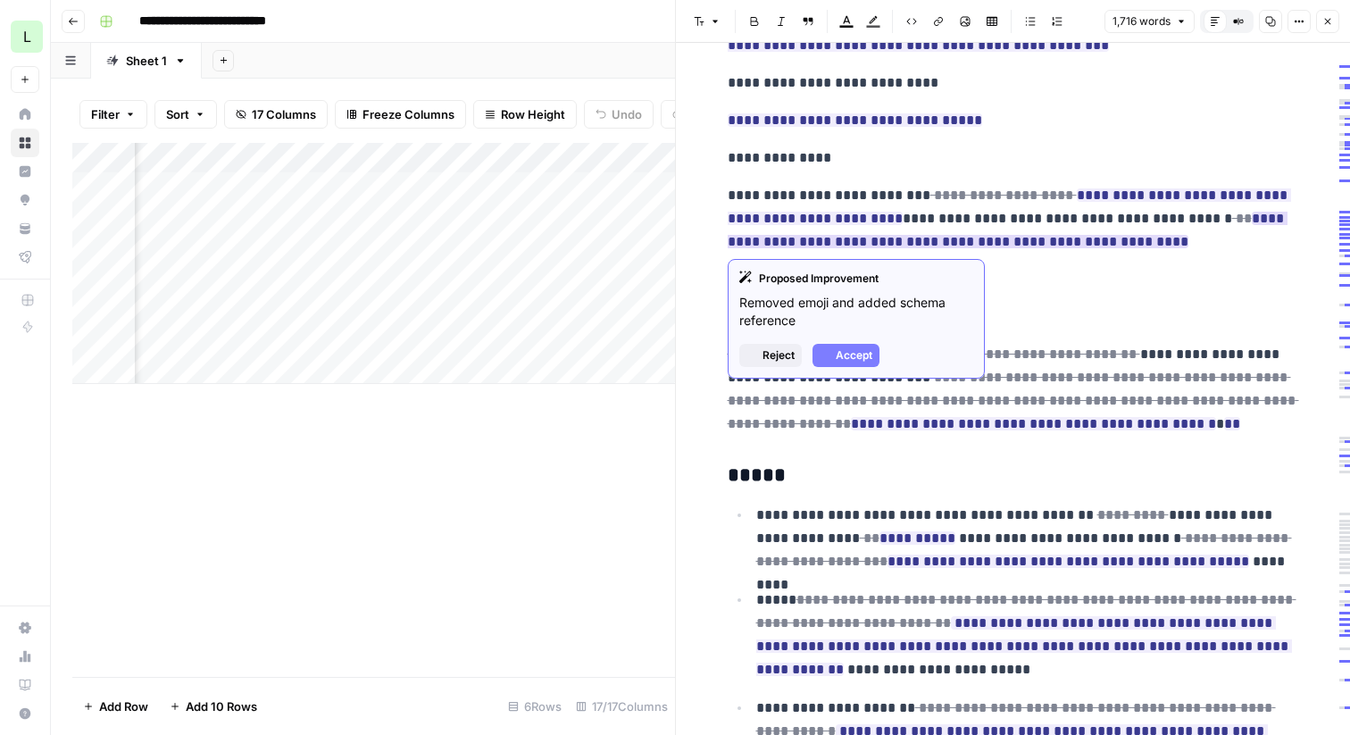
click at [1020, 247] on ins "**********" at bounding box center [1008, 230] width 560 height 37
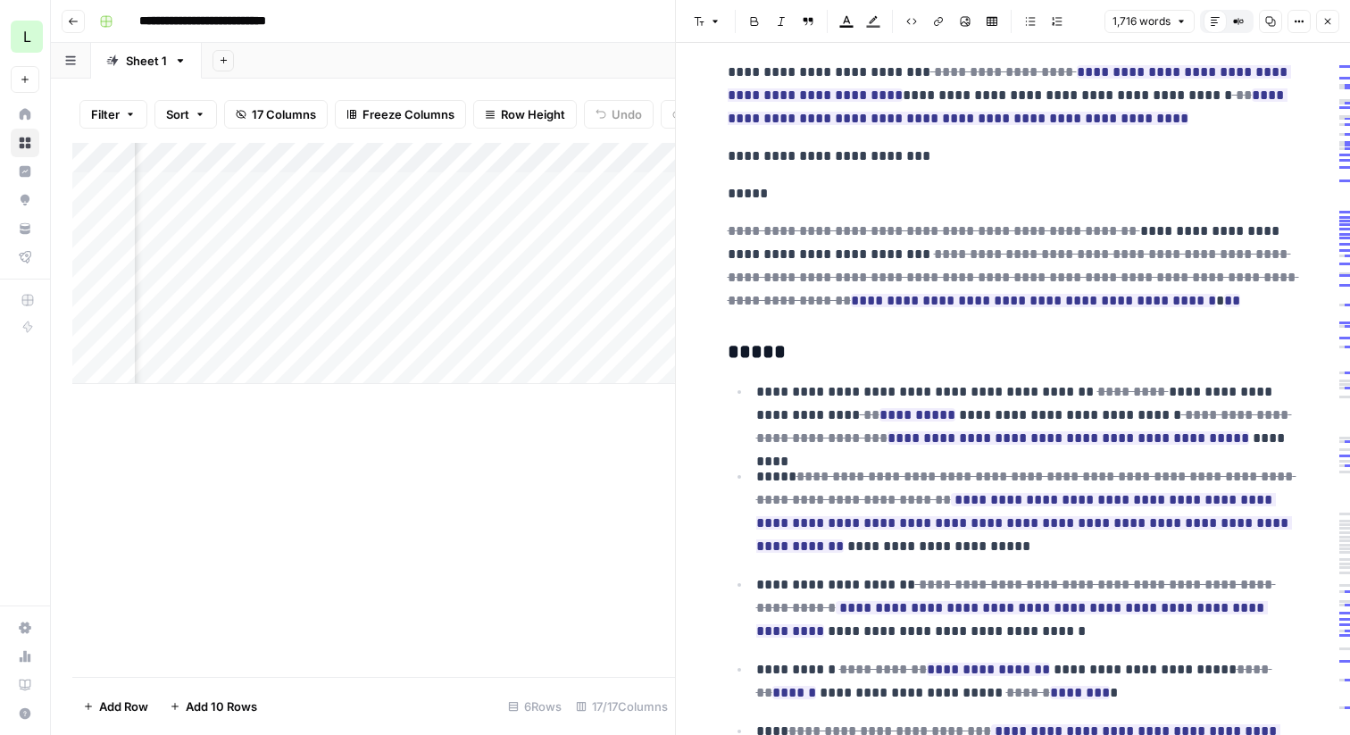
scroll to position [471, 0]
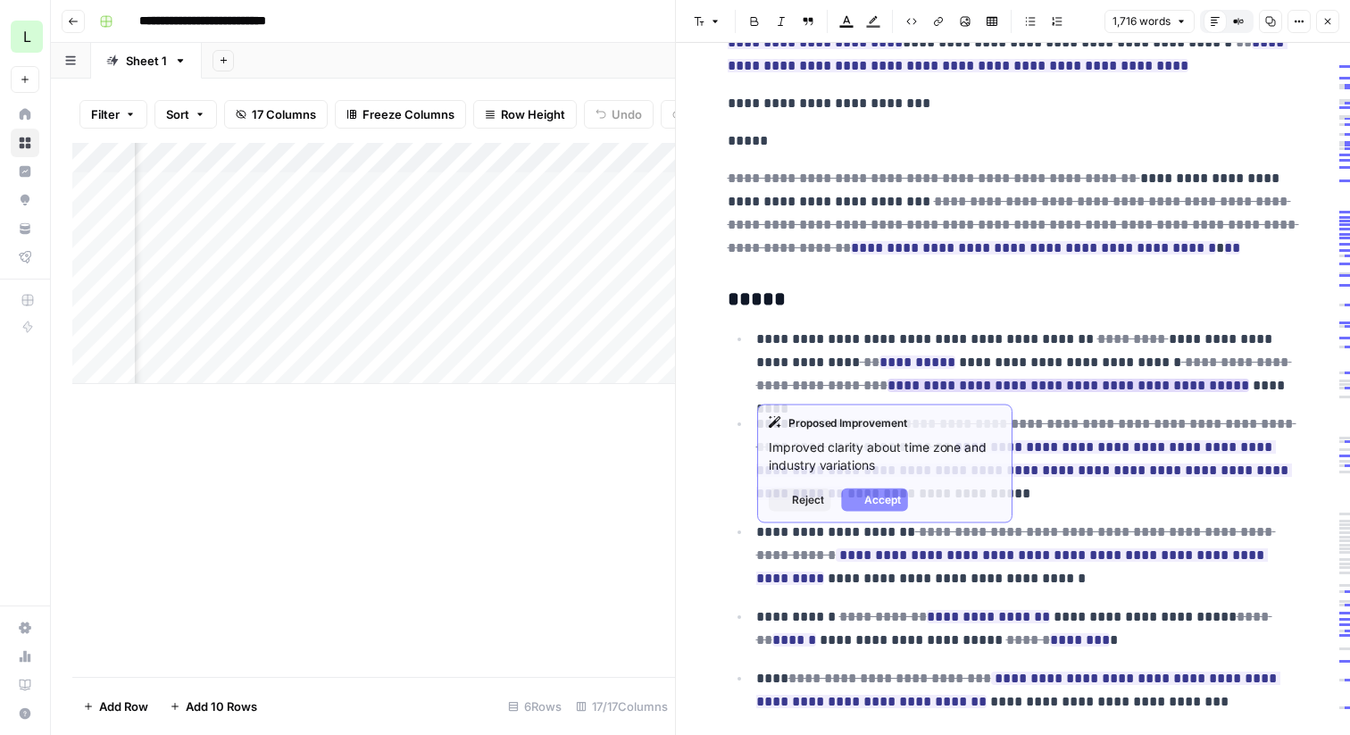
click at [945, 390] on ins "**********" at bounding box center [1069, 385] width 362 height 13
click at [946, 382] on ins "**********" at bounding box center [1069, 385] width 362 height 13
click at [892, 492] on span "Accept" at bounding box center [882, 500] width 37 height 16
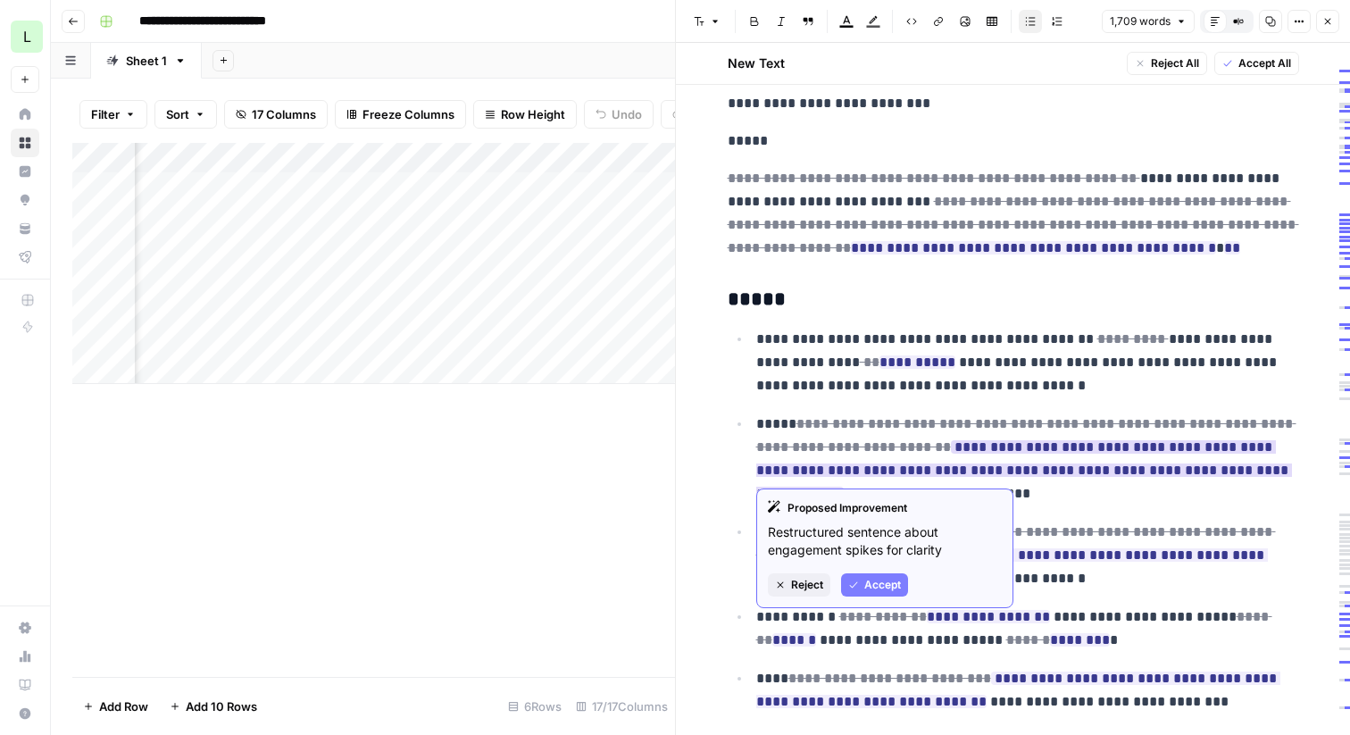
click at [809, 587] on span "Reject" at bounding box center [807, 585] width 32 height 16
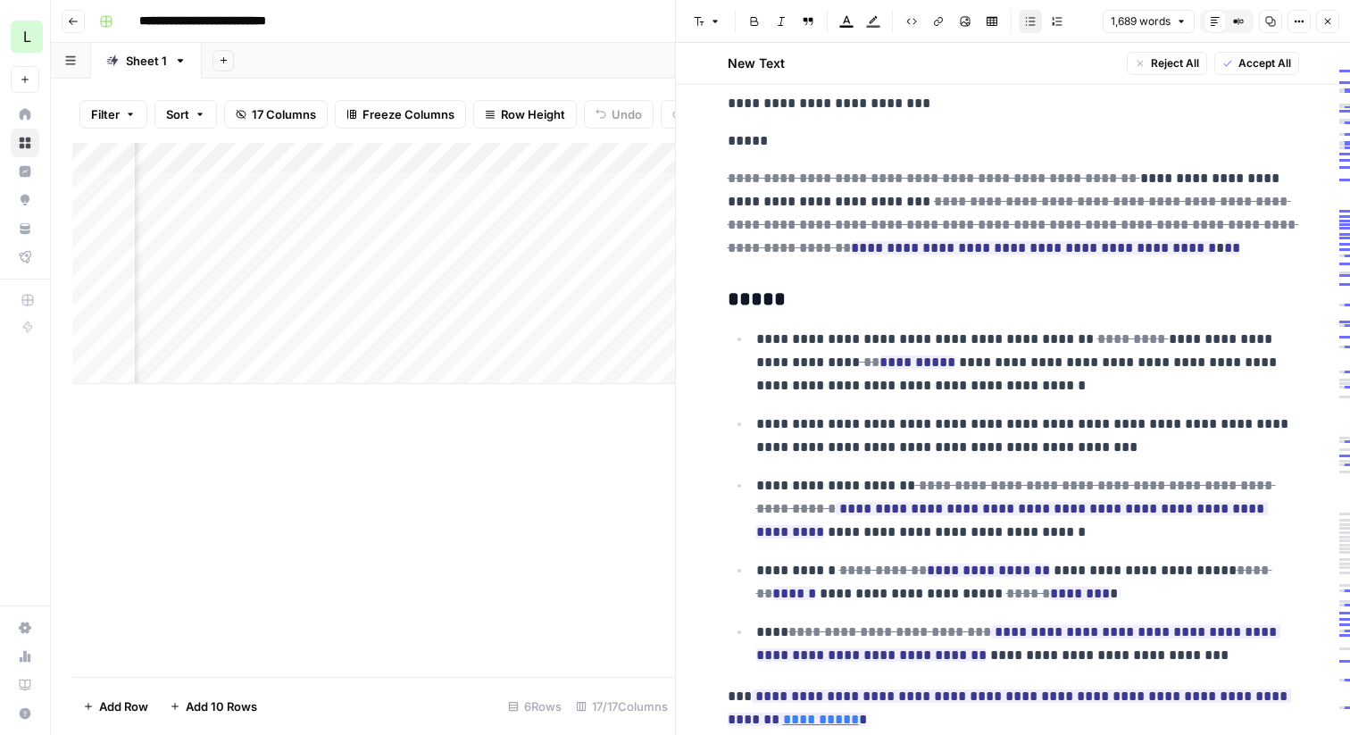
click at [1093, 443] on p "**********" at bounding box center [1027, 436] width 543 height 46
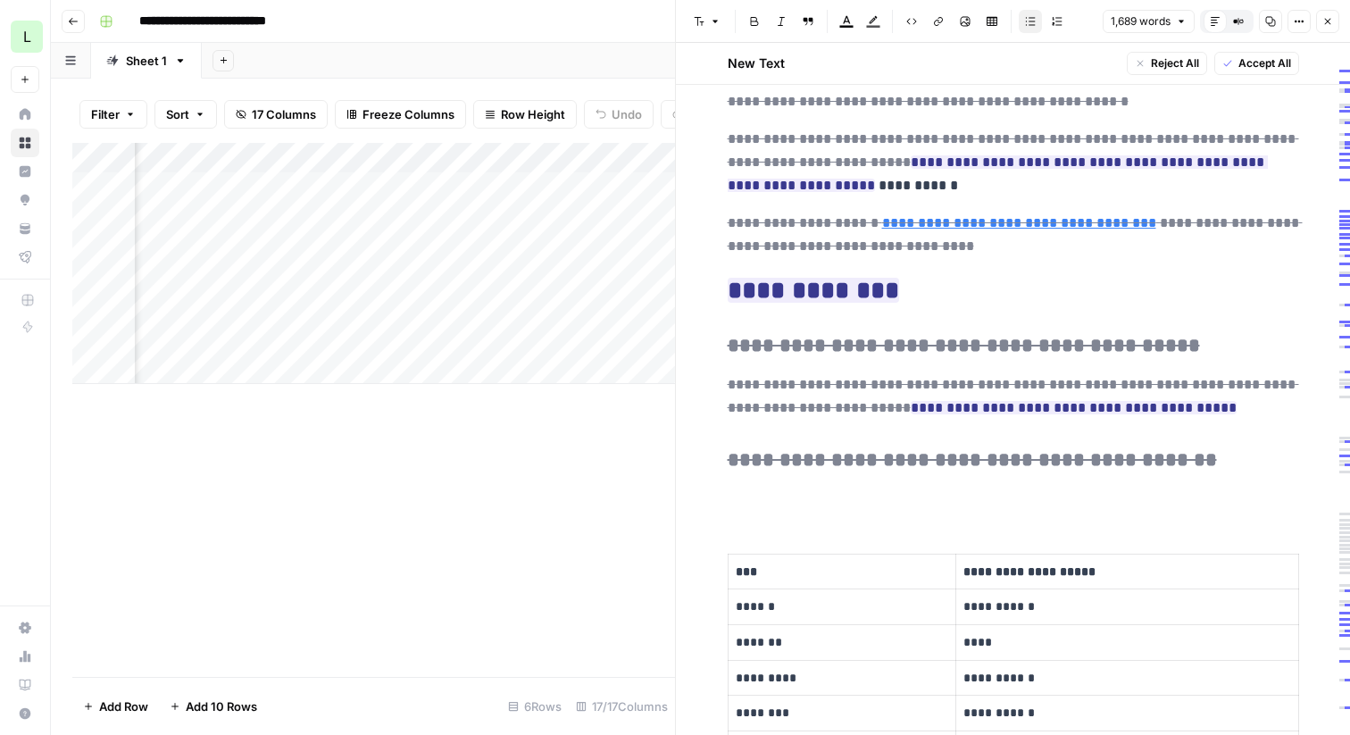
scroll to position [4249, 0]
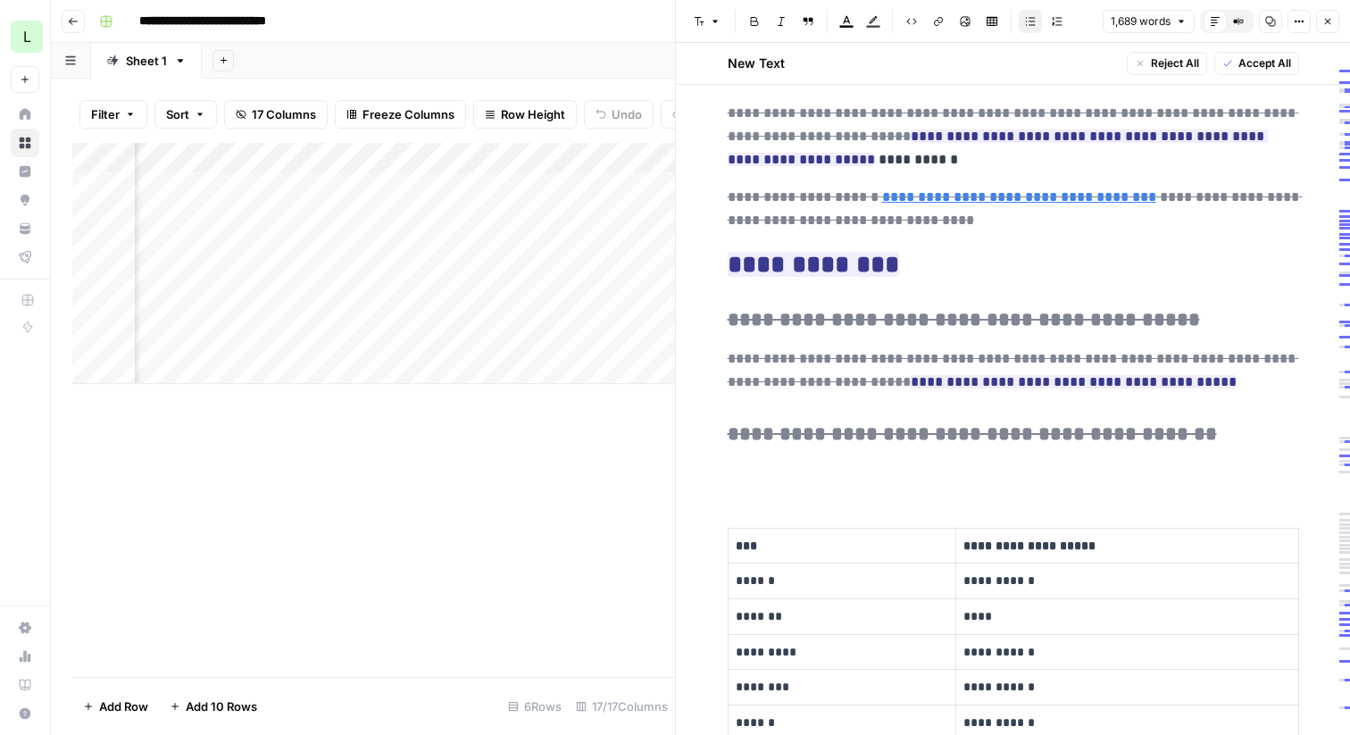
click at [1334, 21] on button "Close" at bounding box center [1327, 21] width 23 height 23
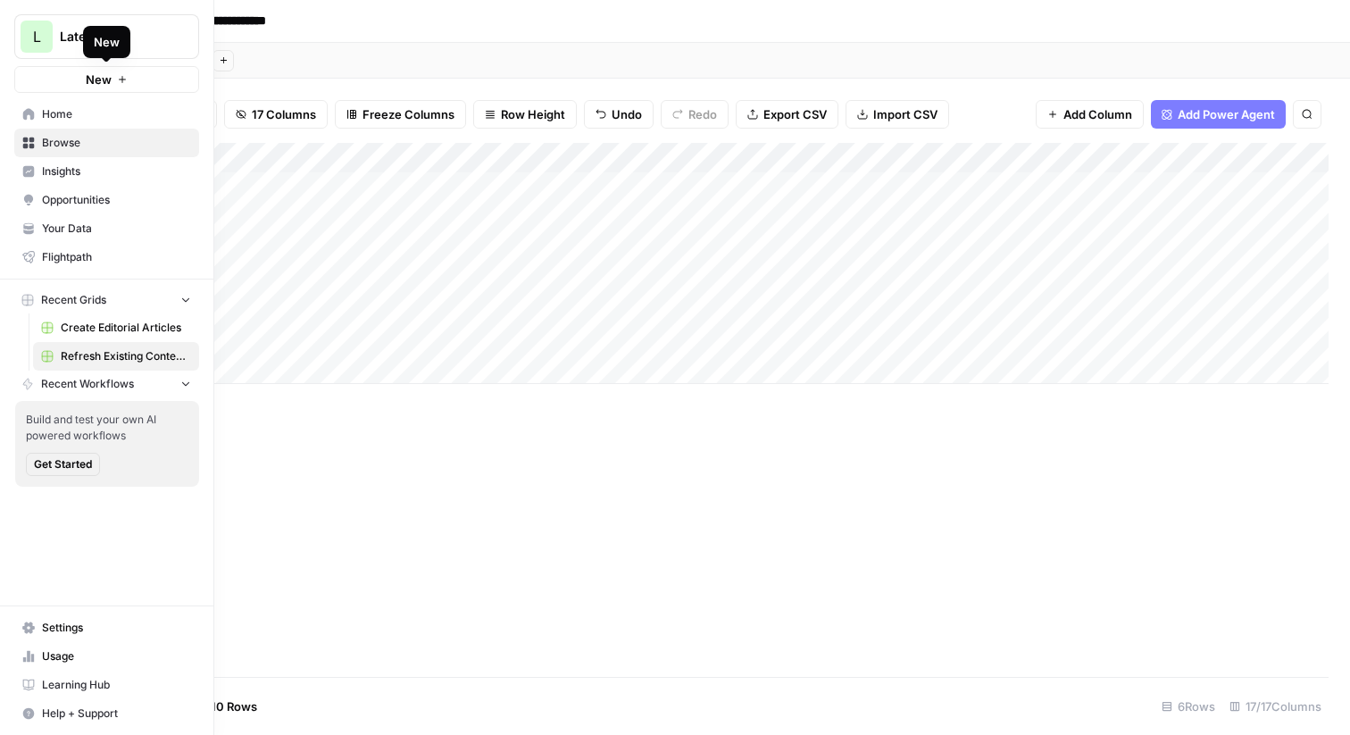
click at [50, 81] on button "New" at bounding box center [106, 79] width 185 height 27
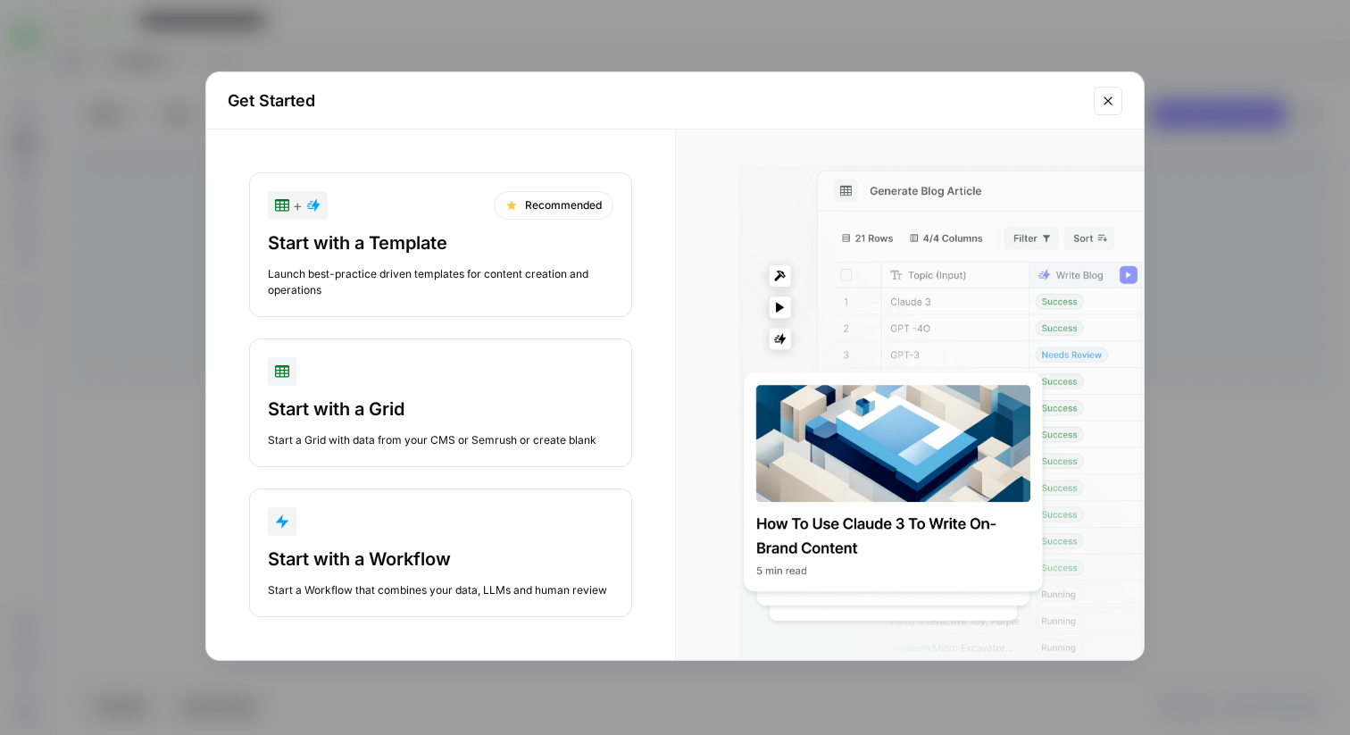
click at [1103, 102] on icon "Close modal" at bounding box center [1108, 101] width 14 height 14
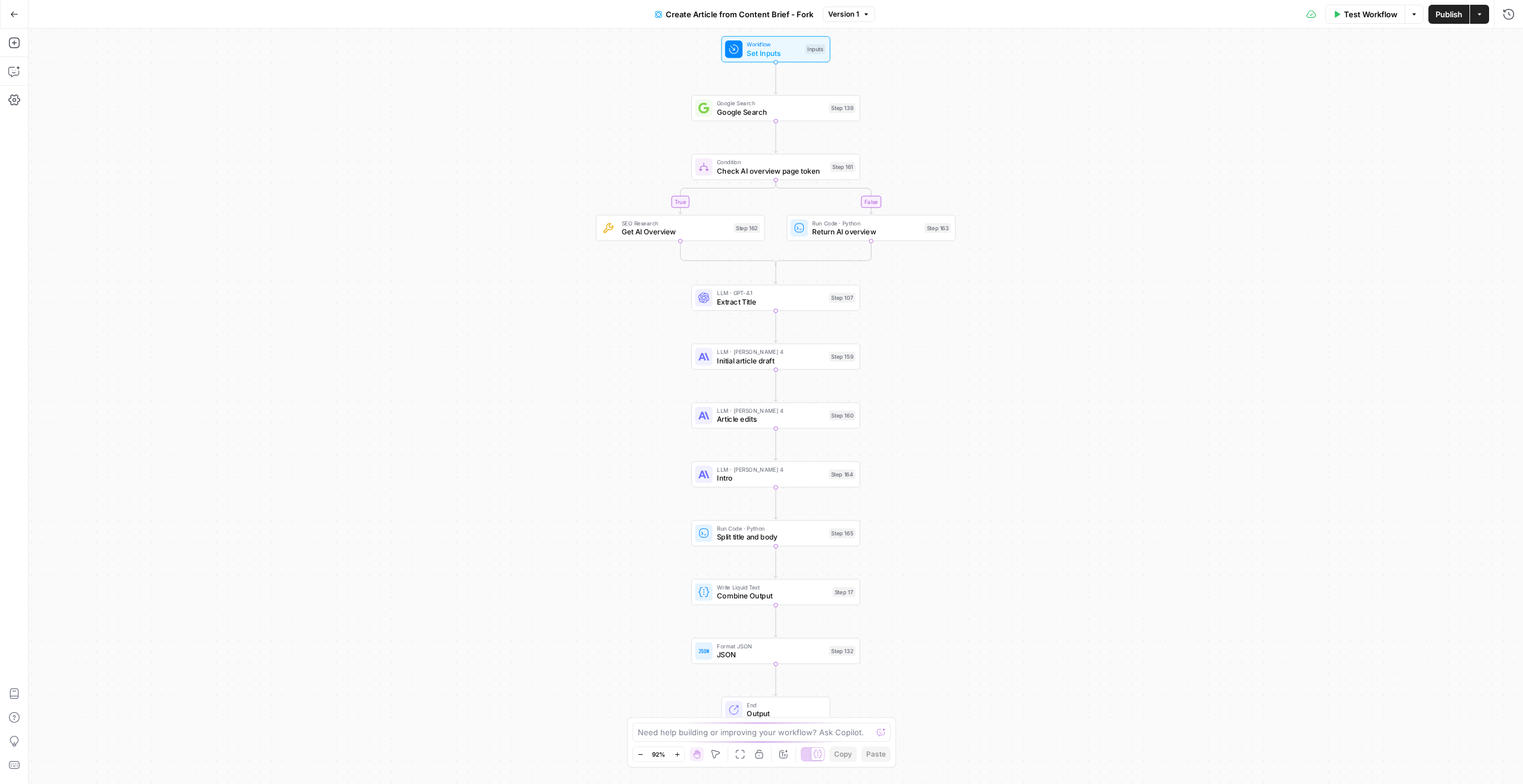
drag, startPoint x: 552, startPoint y: 218, endPoint x: 552, endPoint y: 188, distance: 30.0
click at [552, 188] on div "true false Workflow Set Inputs Inputs Google Search Google Search Step 139 Cond…" at bounding box center [775, 406] width 1494 height 755
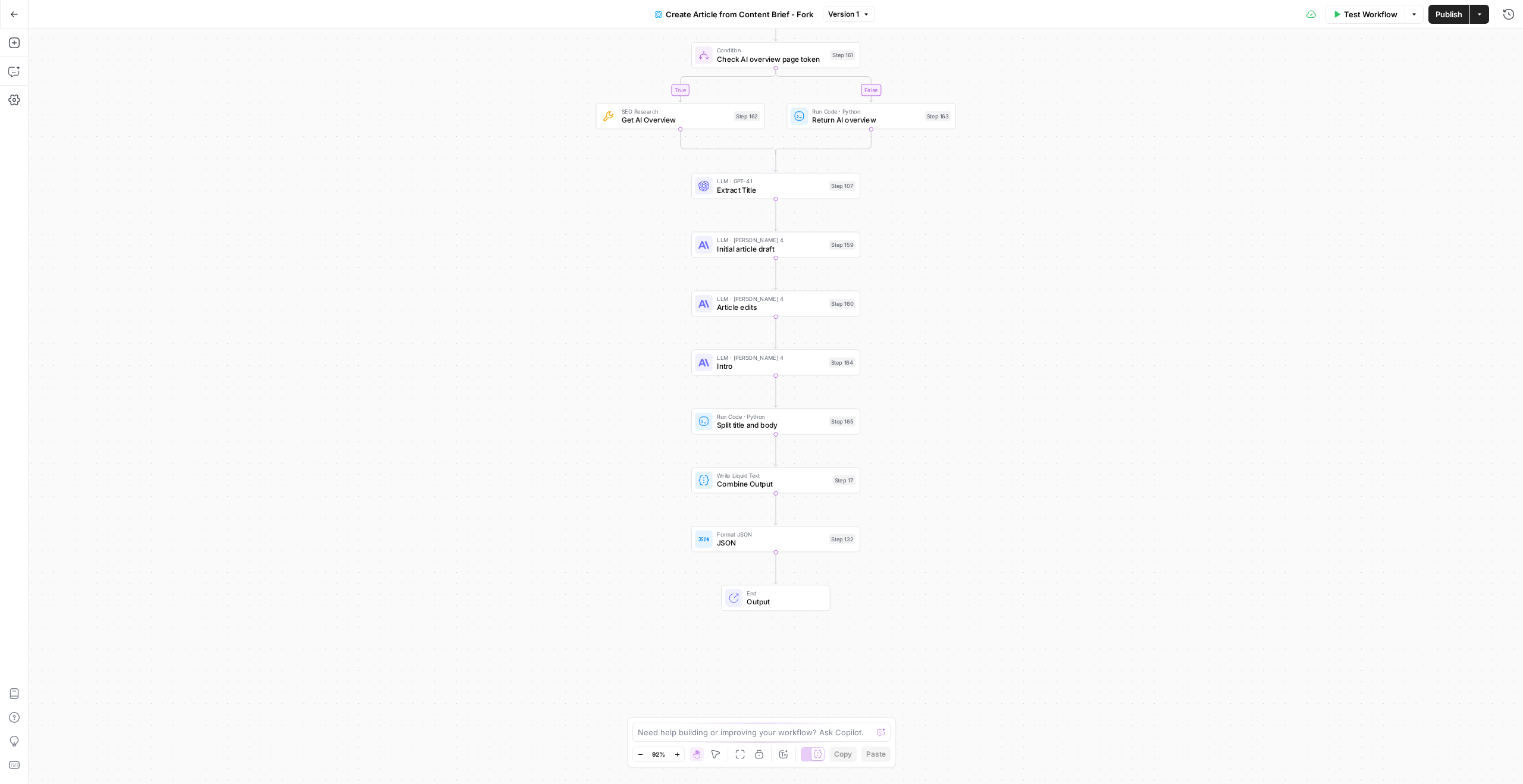
drag, startPoint x: 530, startPoint y: 204, endPoint x: 530, endPoint y: 96, distance: 108.0
click at [530, 95] on div "true false Workflow Set Inputs Inputs Google Search Google Search Step 139 Cond…" at bounding box center [775, 406] width 1494 height 755
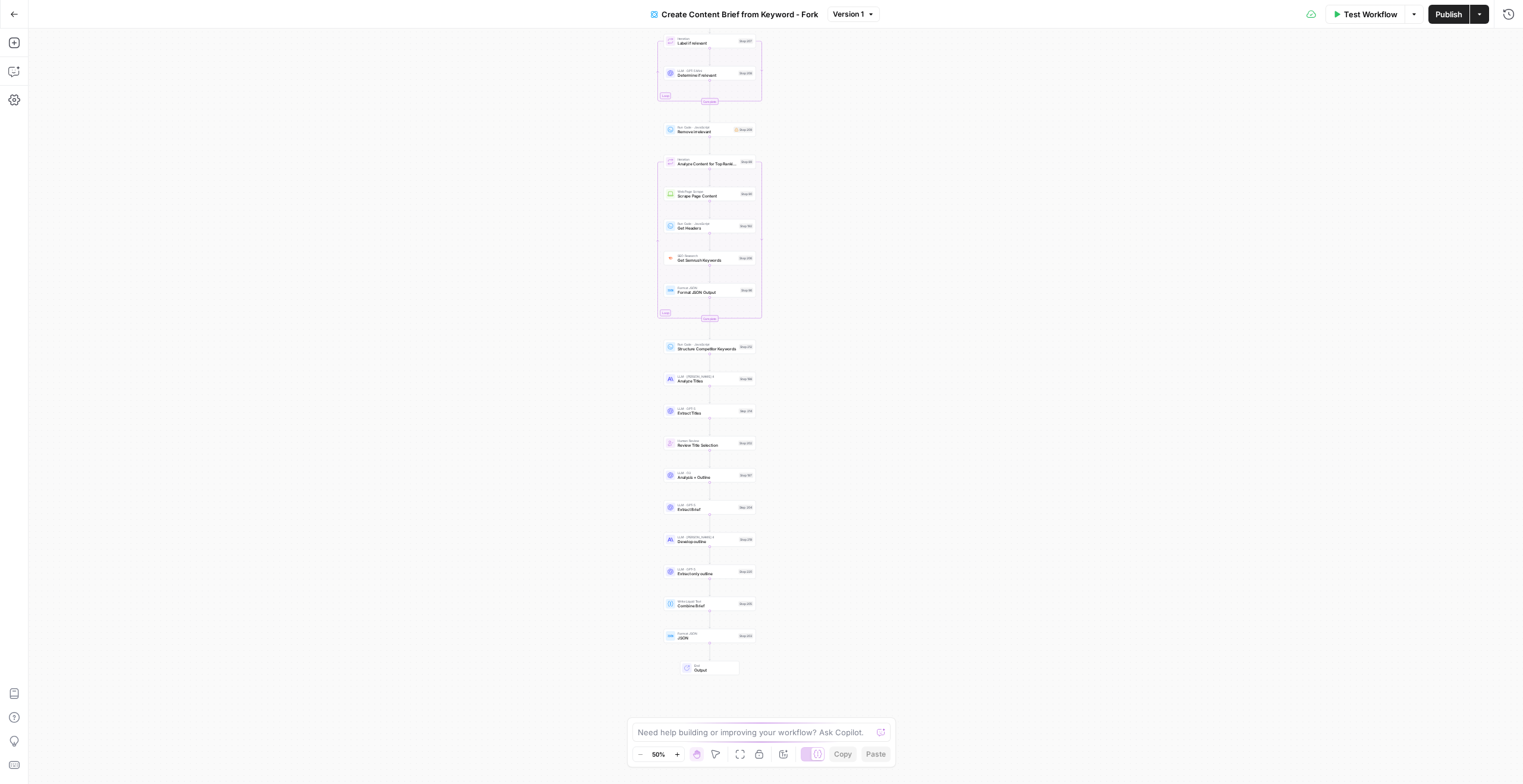
drag, startPoint x: 551, startPoint y: 207, endPoint x: 485, endPoint y: 125, distance: 105.3
click at [485, 124] on div "Workflow Set Inputs Inputs Google Search Perform Google Search Step 51 Loop Ite…" at bounding box center [775, 406] width 1494 height 755
drag, startPoint x: 514, startPoint y: 322, endPoint x: 514, endPoint y: 195, distance: 127.0
click at [514, 195] on div "Workflow Set Inputs Inputs Google Search Perform Google Search Step 51 Loop Ite…" at bounding box center [775, 406] width 1494 height 755
click at [700, 416] on span "Develop outline" at bounding box center [706, 414] width 59 height 6
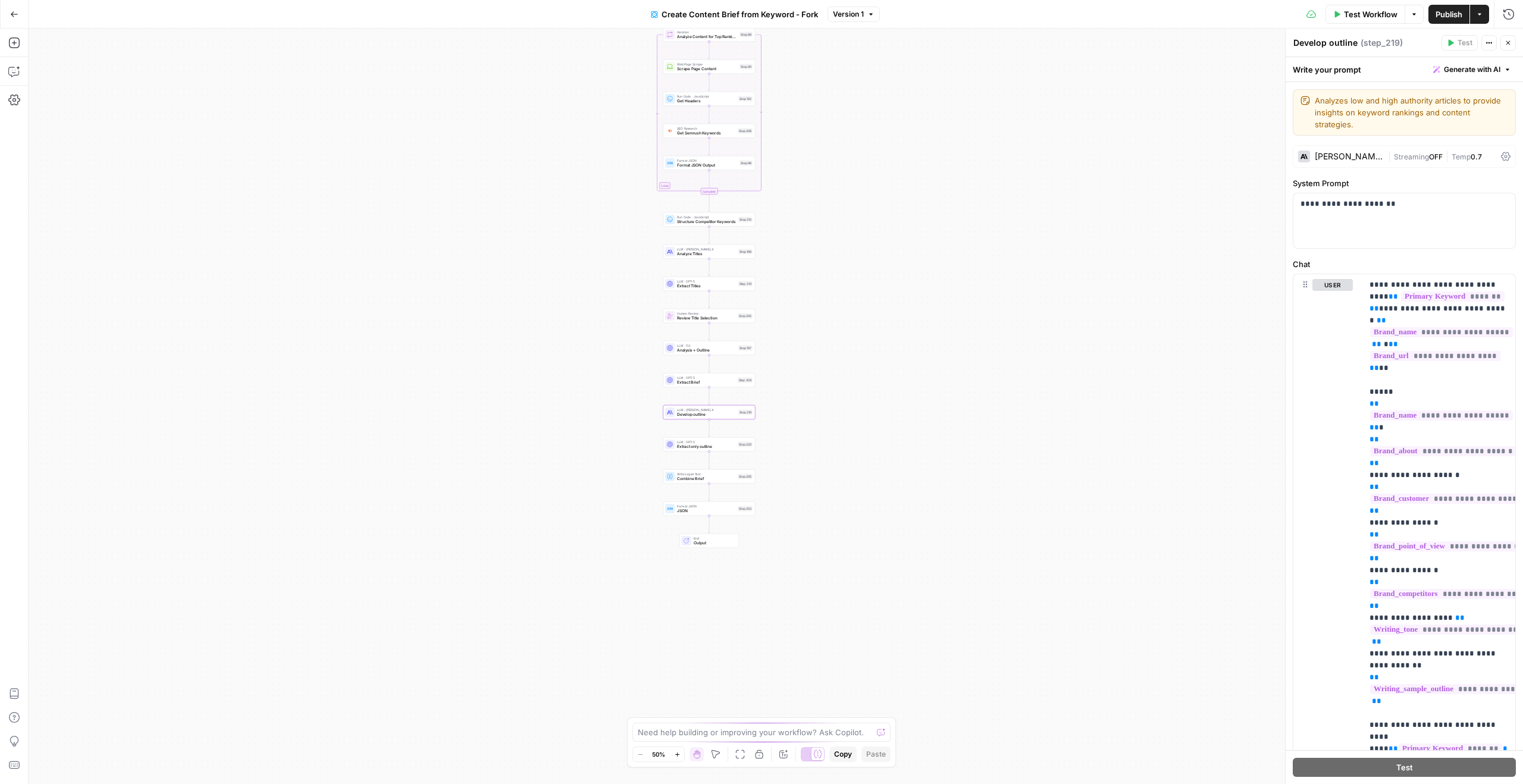
click at [1507, 42] on icon "button" at bounding box center [1508, 43] width 4 height 4
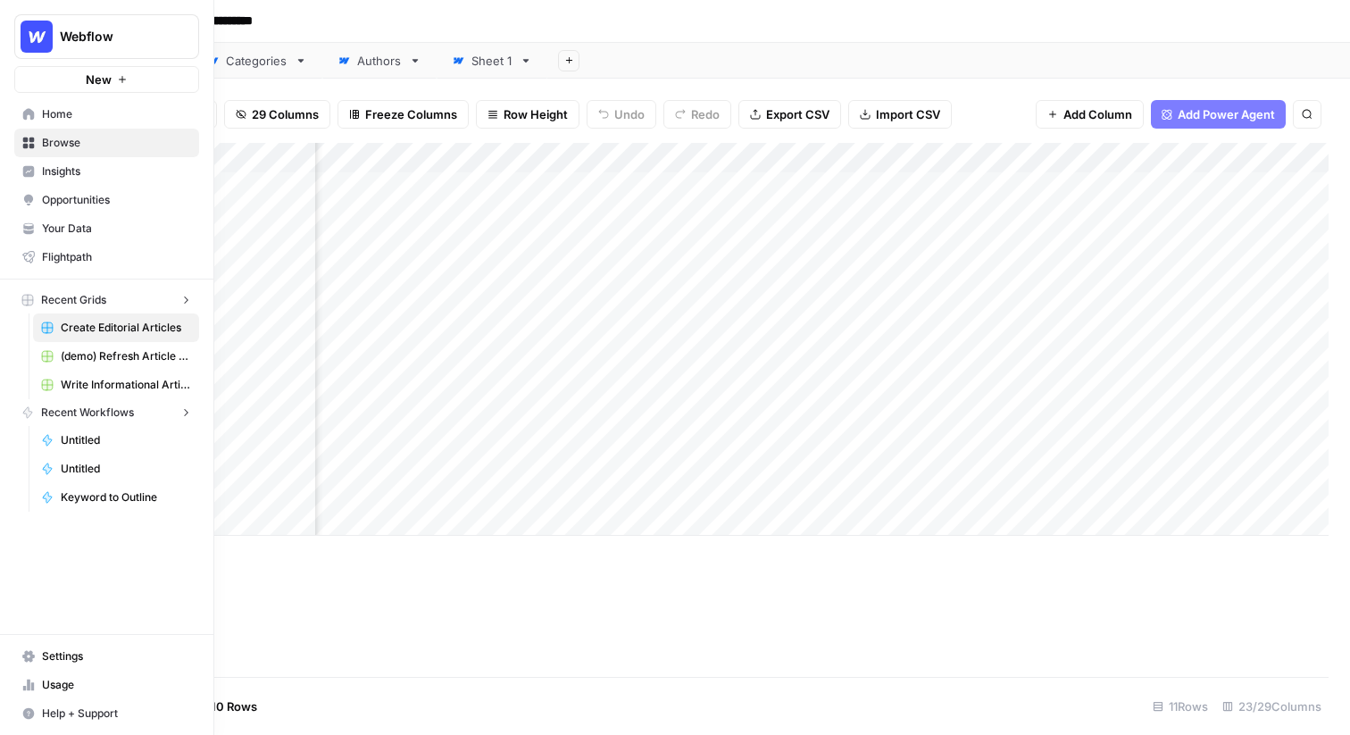
scroll to position [0, 870]
click at [83, 231] on span "Your Data" at bounding box center [116, 229] width 149 height 16
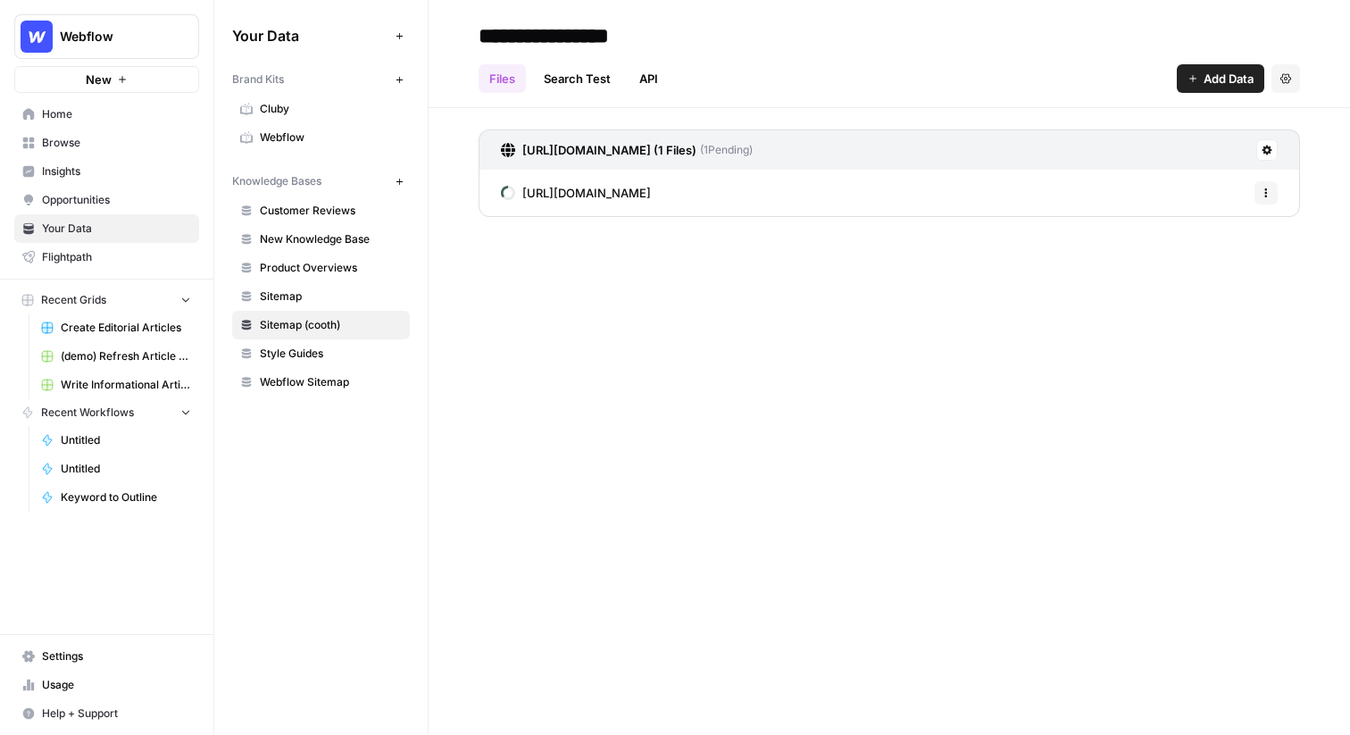
click at [341, 127] on link "Webflow" at bounding box center [321, 137] width 178 height 29
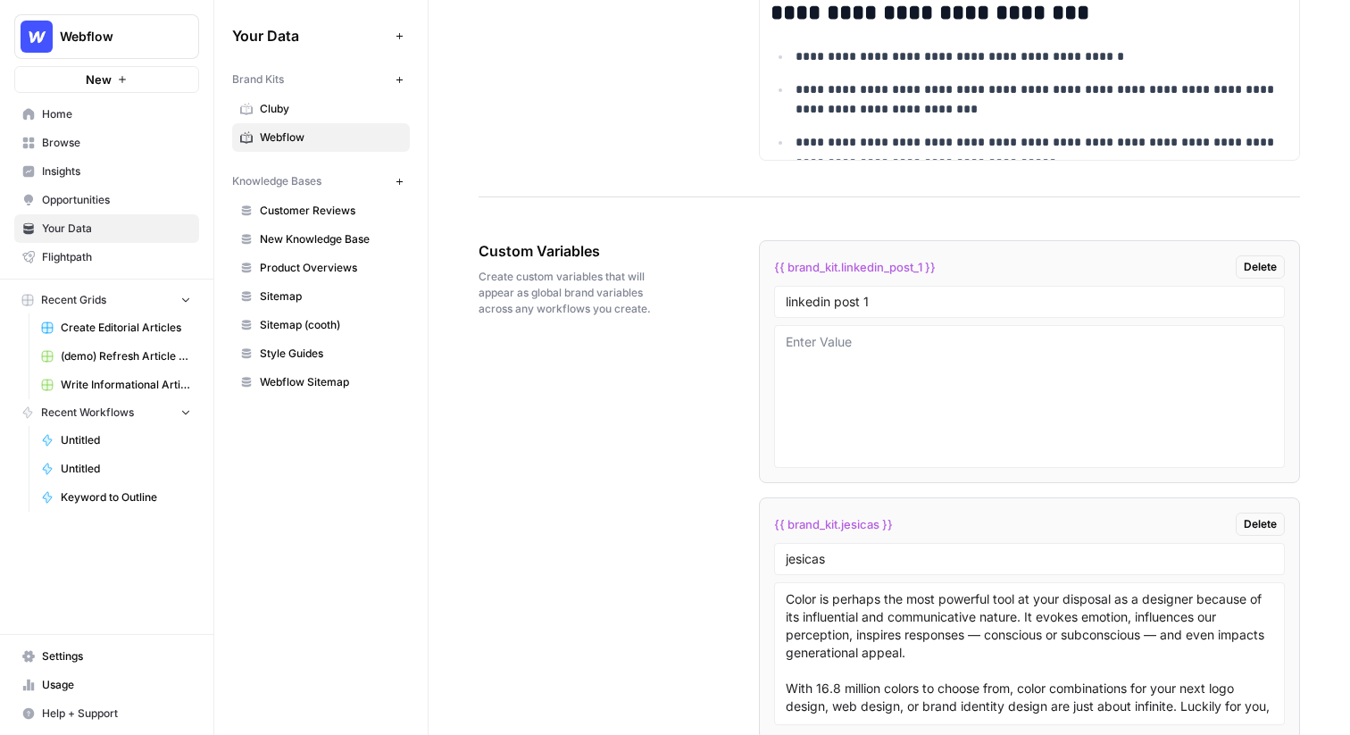
scroll to position [3088, 0]
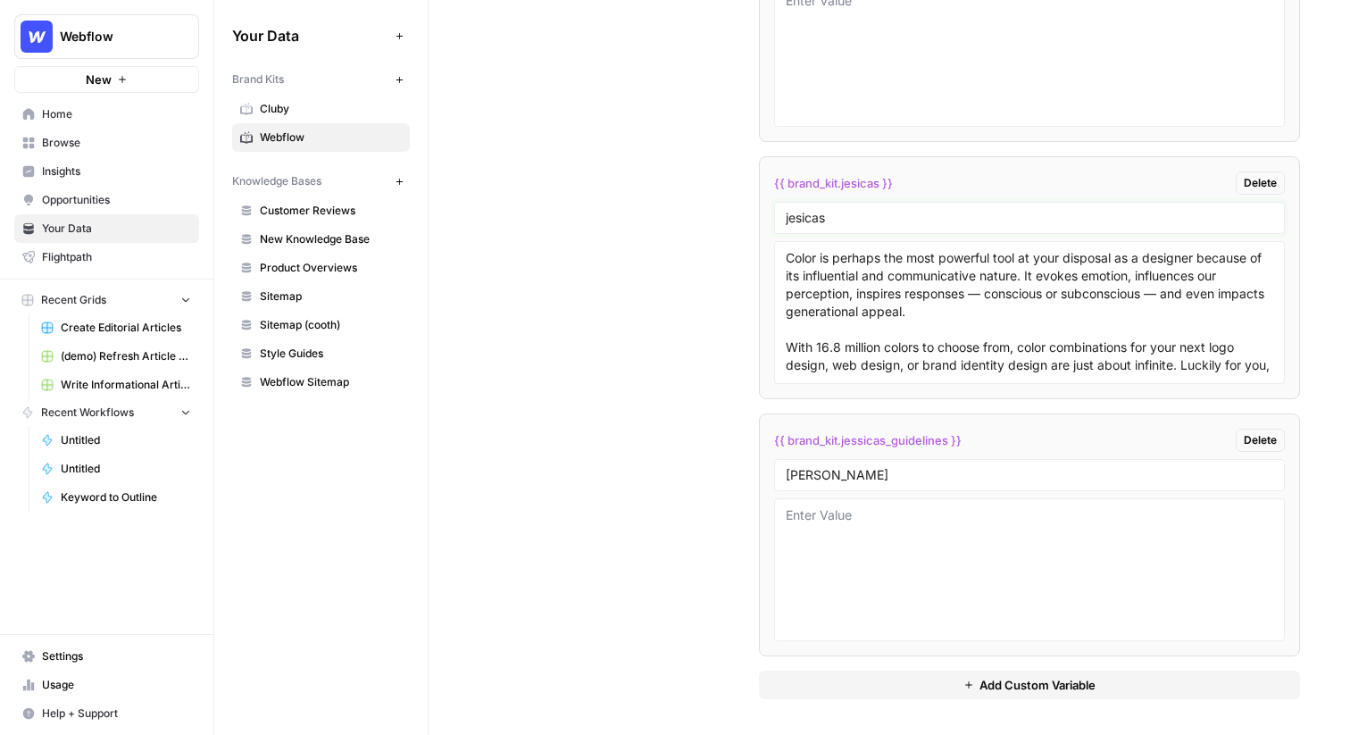
click at [853, 225] on div "jesicas" at bounding box center [1029, 218] width 511 height 32
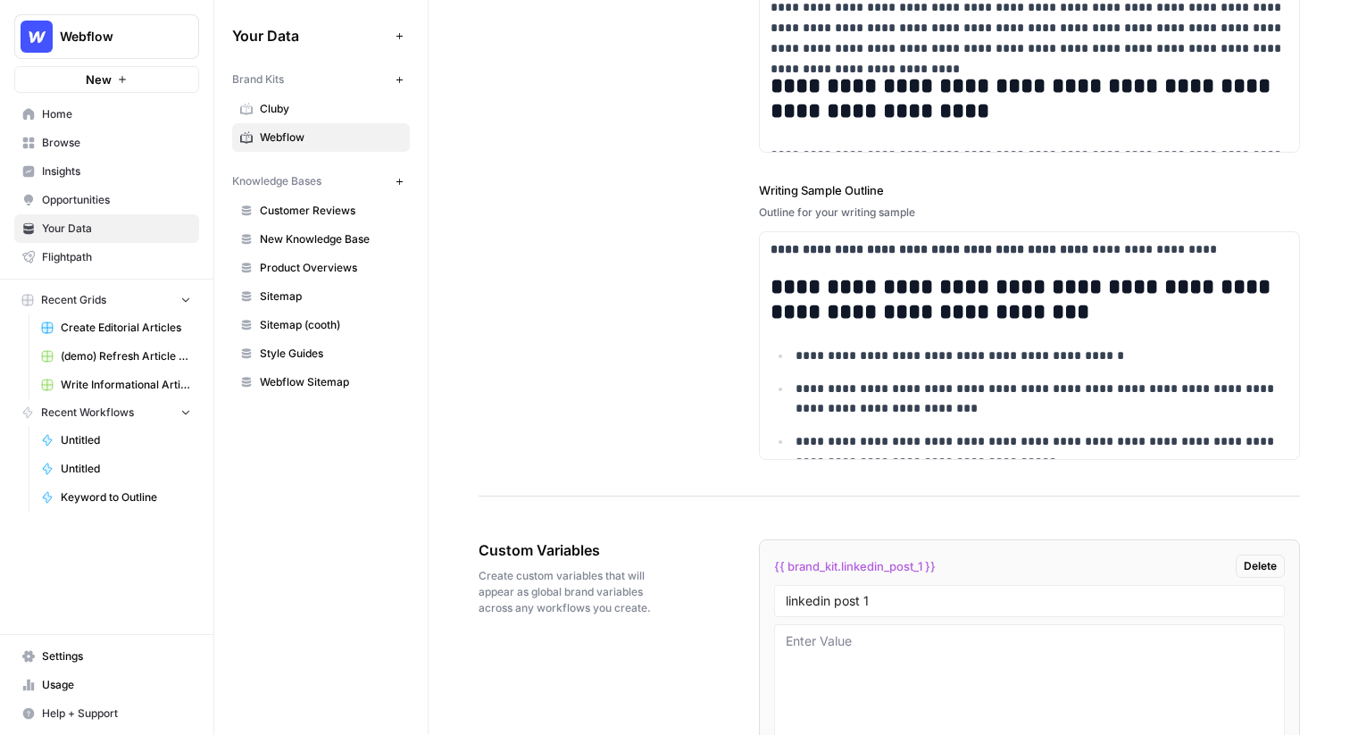
scroll to position [2397, 0]
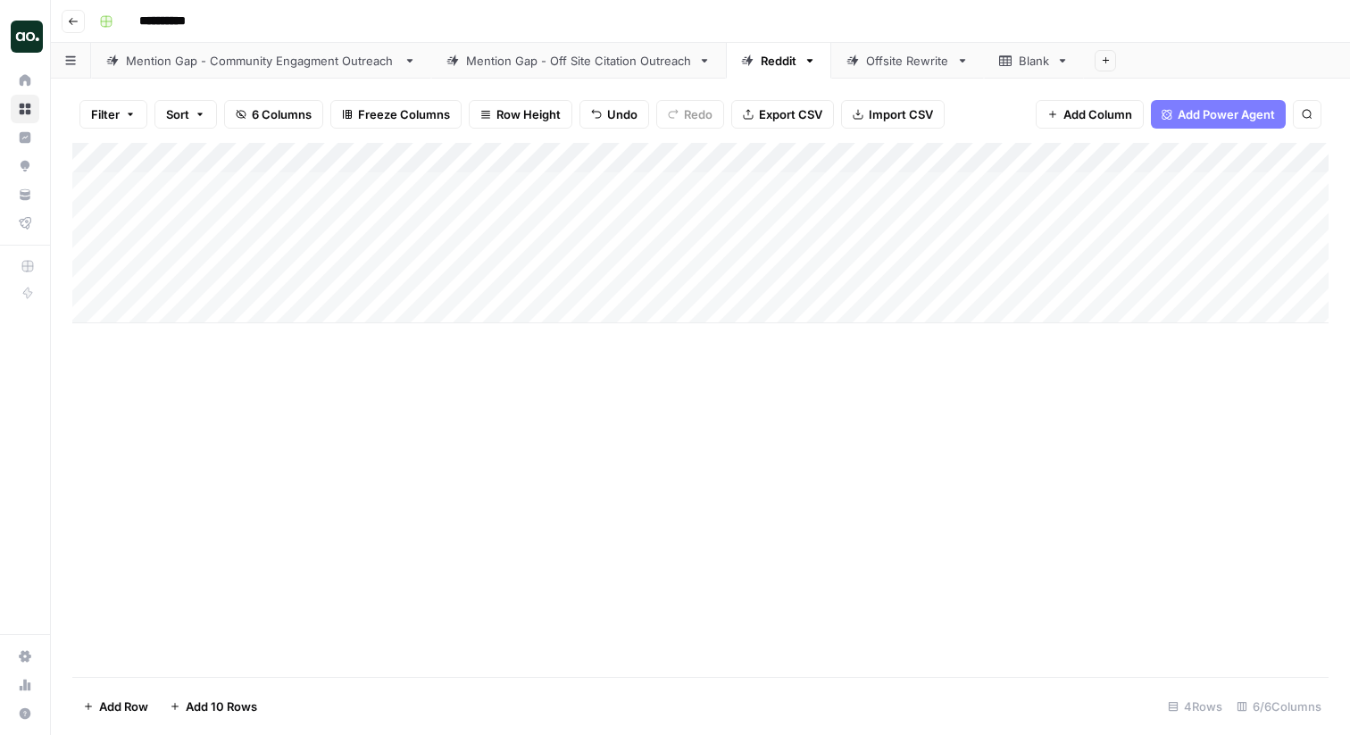
click at [1062, 396] on div "Add Column" at bounding box center [700, 410] width 1256 height 534
click at [622, 70] on link "Mention Gap - Off Site Citation Outreach" at bounding box center [578, 61] width 295 height 36
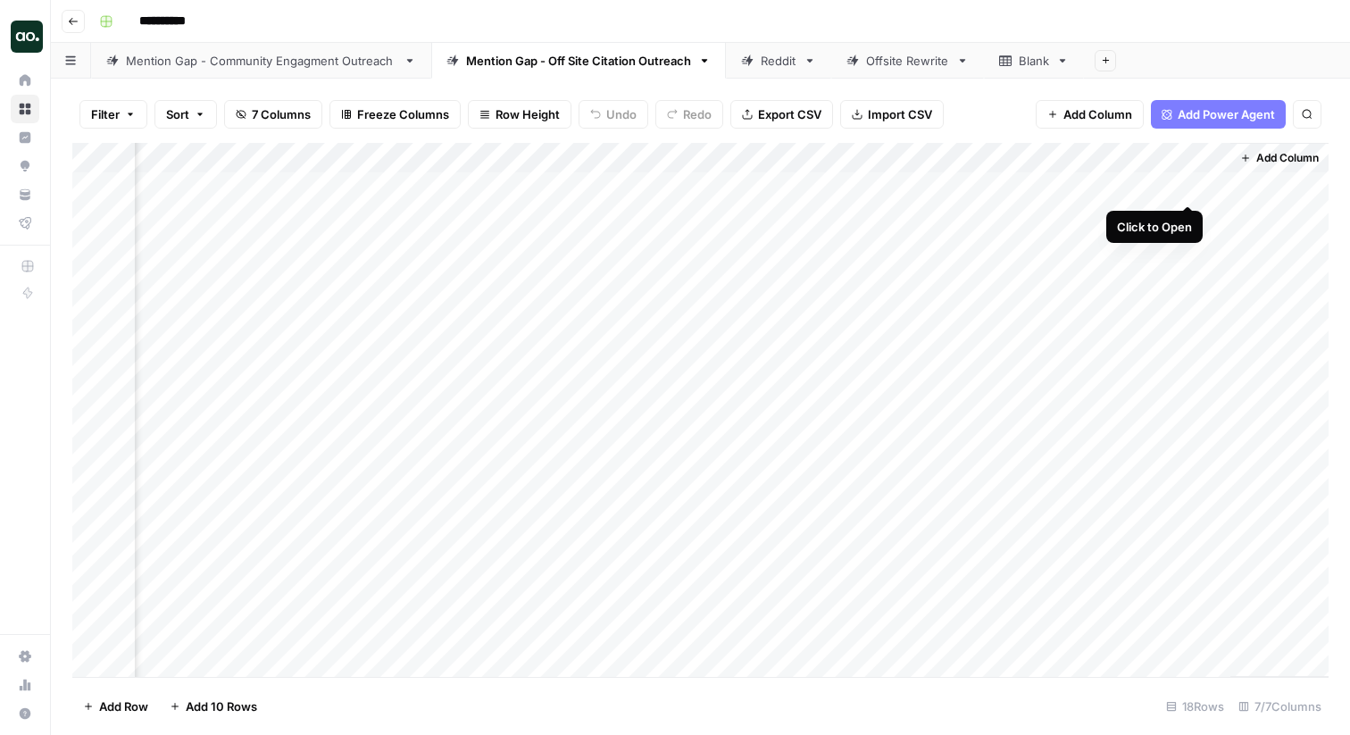
click at [1185, 187] on div "Add Column" at bounding box center [700, 410] width 1256 height 534
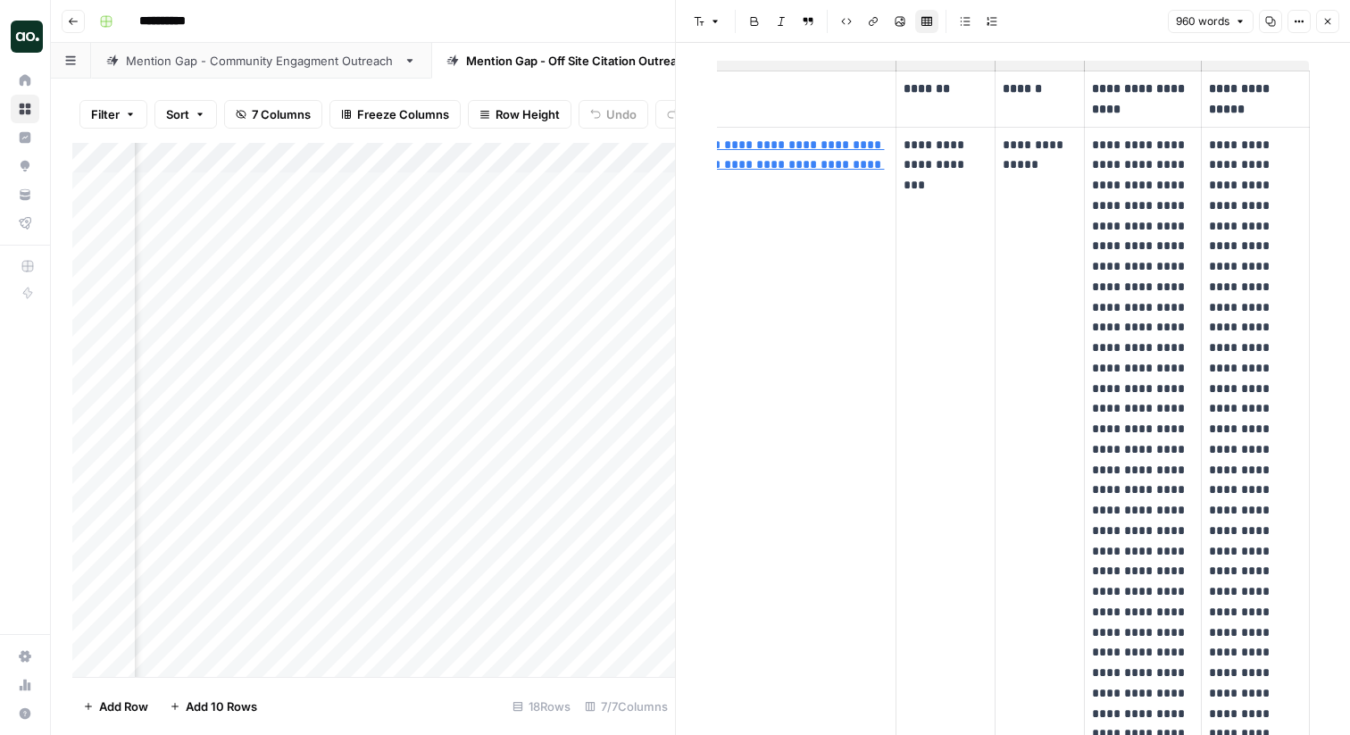
scroll to position [89, 0]
click at [1322, 15] on button "Close" at bounding box center [1327, 21] width 23 height 23
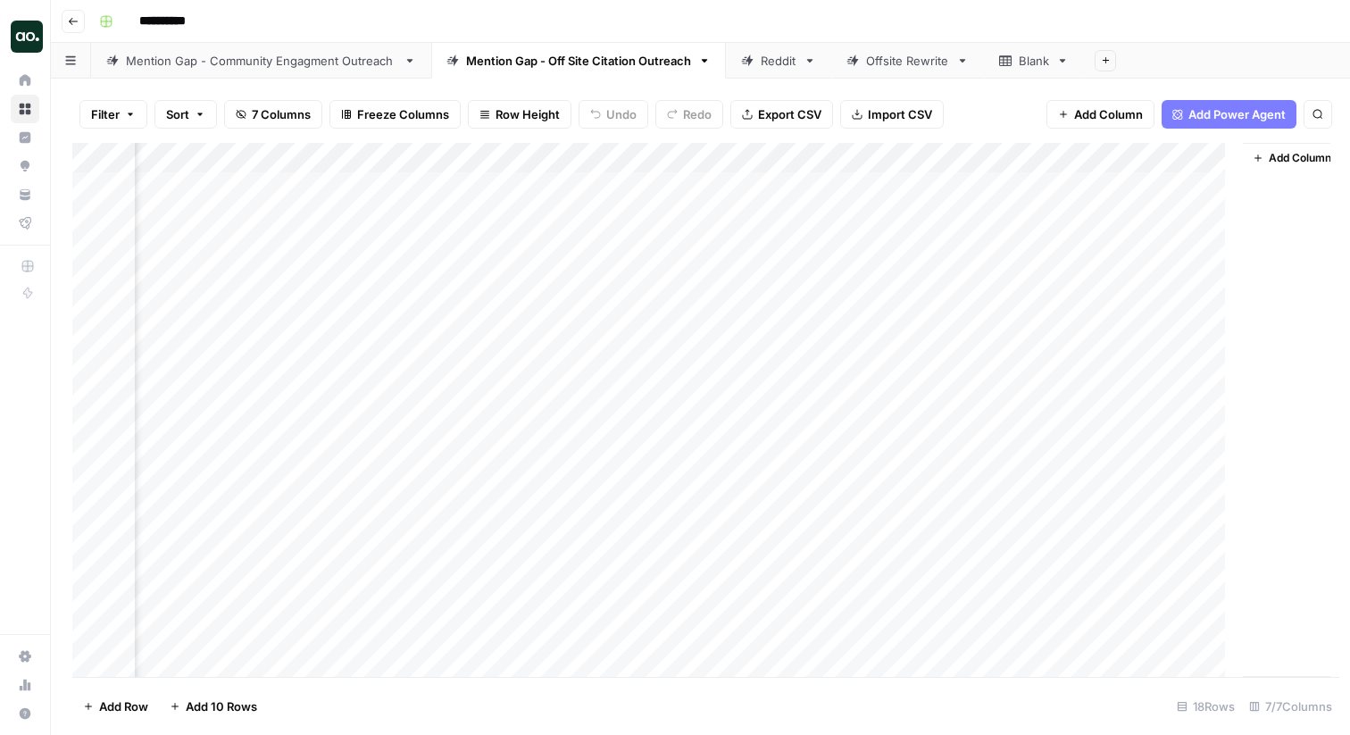
scroll to position [0, 403]
click at [769, 73] on link "Reddit" at bounding box center [778, 61] width 105 height 36
click at [1187, 192] on div "Add Column" at bounding box center [700, 233] width 1256 height 180
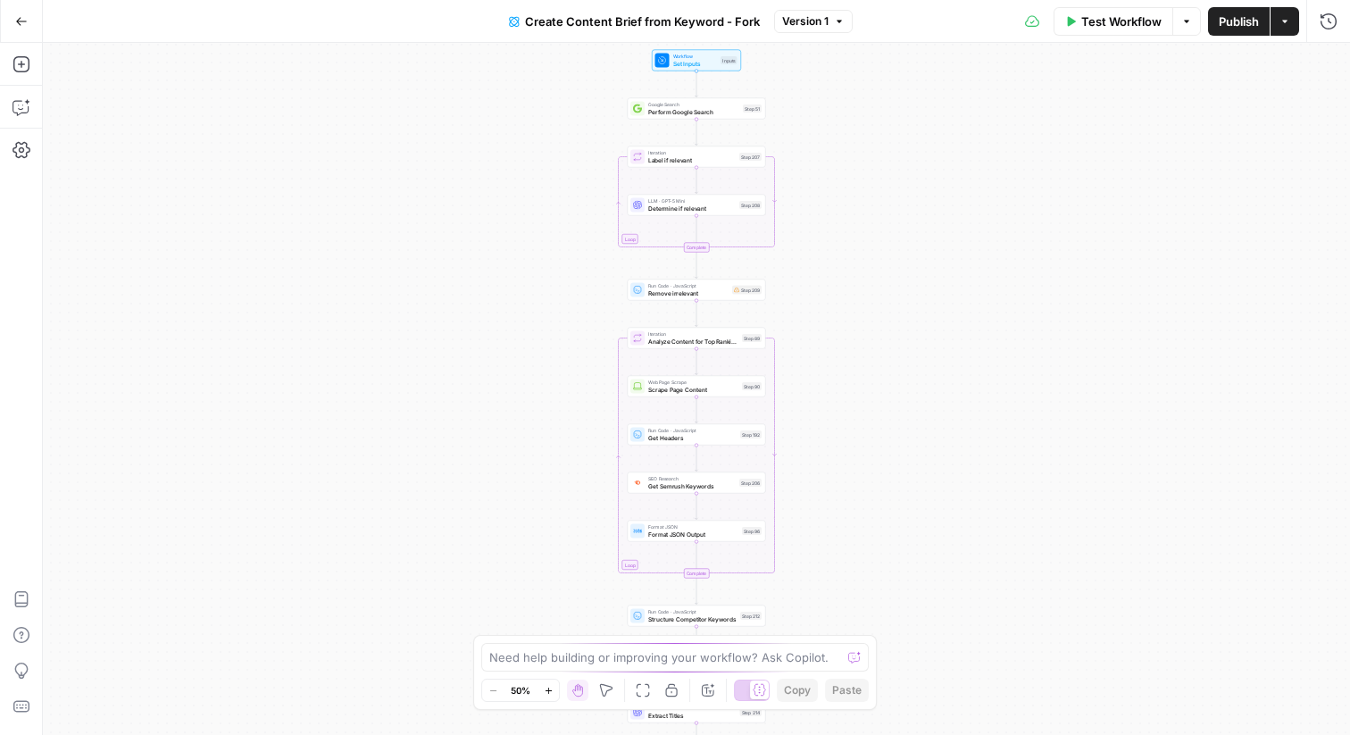
drag, startPoint x: 555, startPoint y: 234, endPoint x: 555, endPoint y: 479, distance: 244.7
click at [555, 479] on div "Workflow Set Inputs Inputs Google Search Perform Google Search Step 51 Loop Ite…" at bounding box center [696, 389] width 1307 height 692
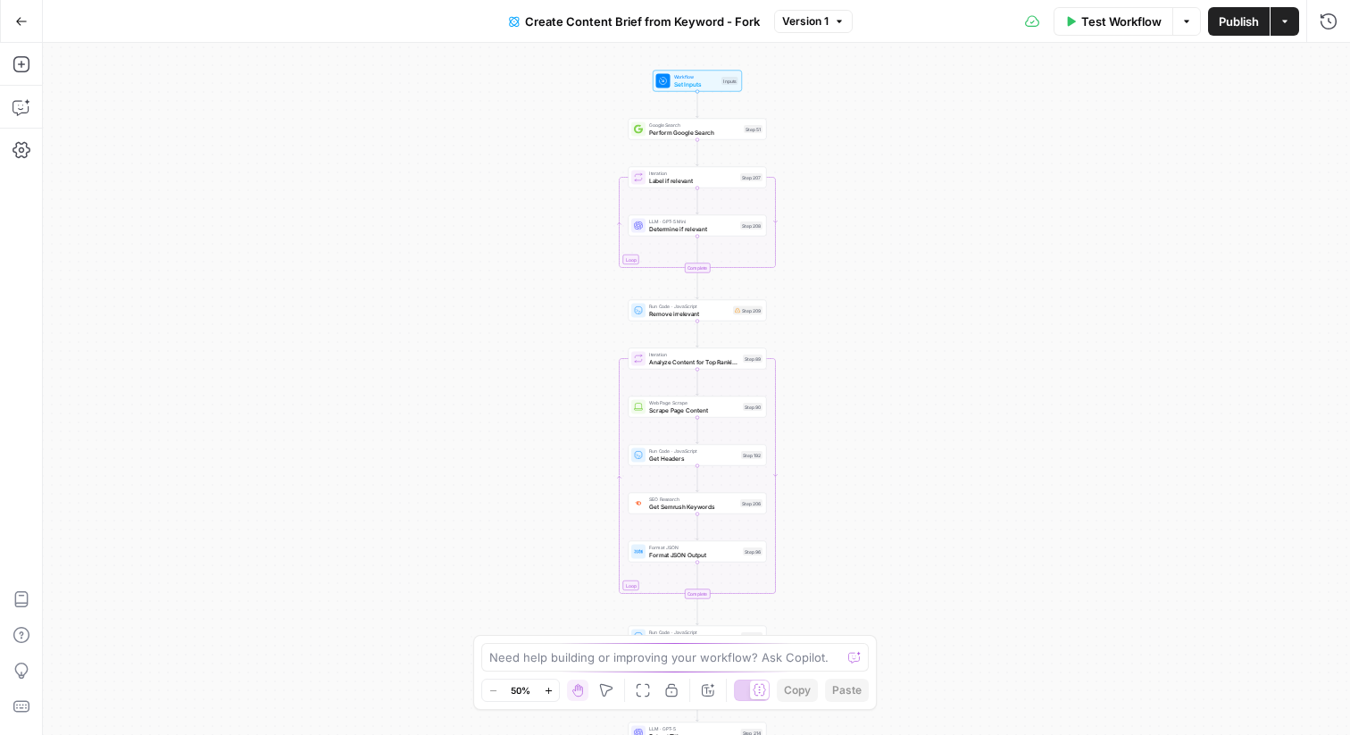
drag, startPoint x: 539, startPoint y: 272, endPoint x: 540, endPoint y: 230, distance: 42.0
click at [540, 230] on div "Workflow Set Inputs Inputs Google Search Perform Google Search Step 51 Loop Ite…" at bounding box center [696, 389] width 1307 height 692
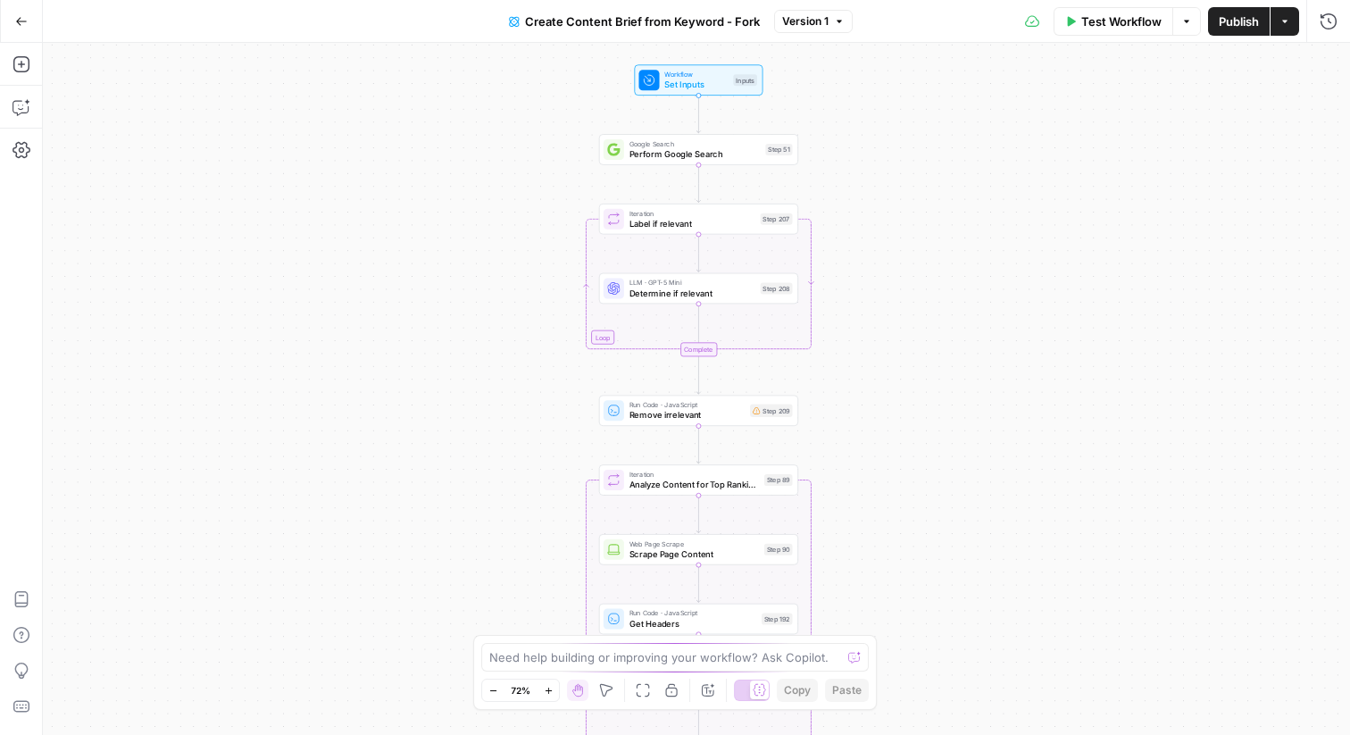
drag, startPoint x: 535, startPoint y: 230, endPoint x: 538, endPoint y: 366, distance: 135.7
click at [536, 365] on div "Workflow Set Inputs Inputs Google Search Perform Google Search Step 51 Loop Ite…" at bounding box center [696, 389] width 1307 height 692
click at [22, 101] on icon "button" at bounding box center [22, 107] width 18 height 18
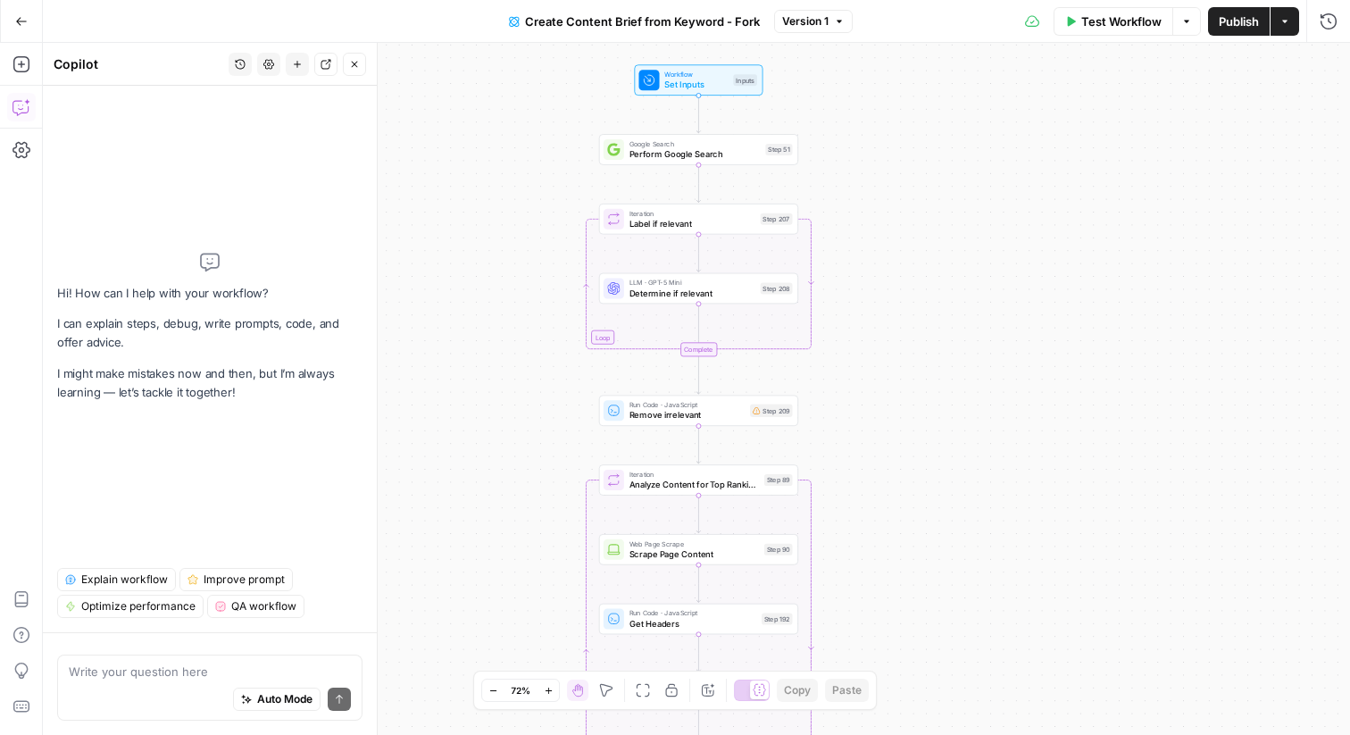
click at [104, 580] on span "Explain workflow" at bounding box center [124, 579] width 87 height 16
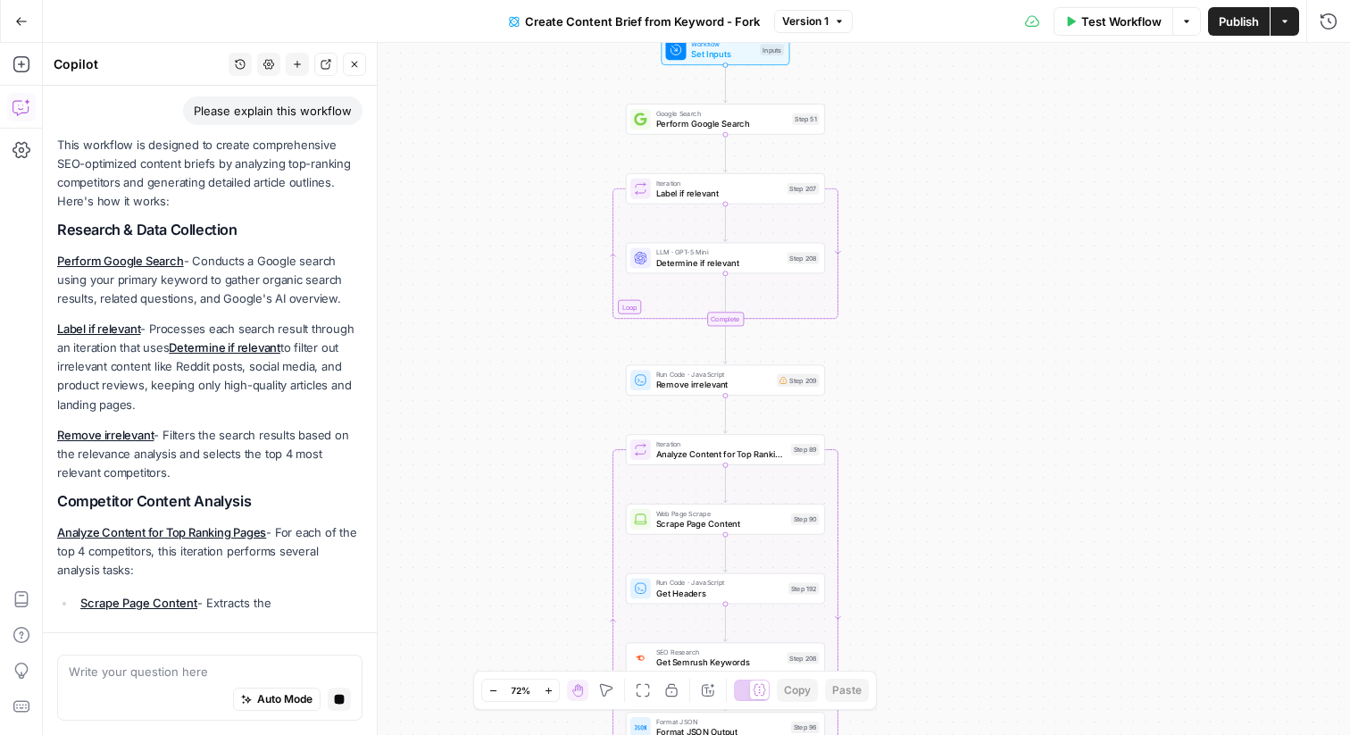
drag, startPoint x: 885, startPoint y: 157, endPoint x: 910, endPoint y: 122, distance: 42.9
click at [910, 122] on div "Workflow Set Inputs Inputs Google Search Perform Google Search Step 51 Loop Ite…" at bounding box center [696, 389] width 1307 height 692
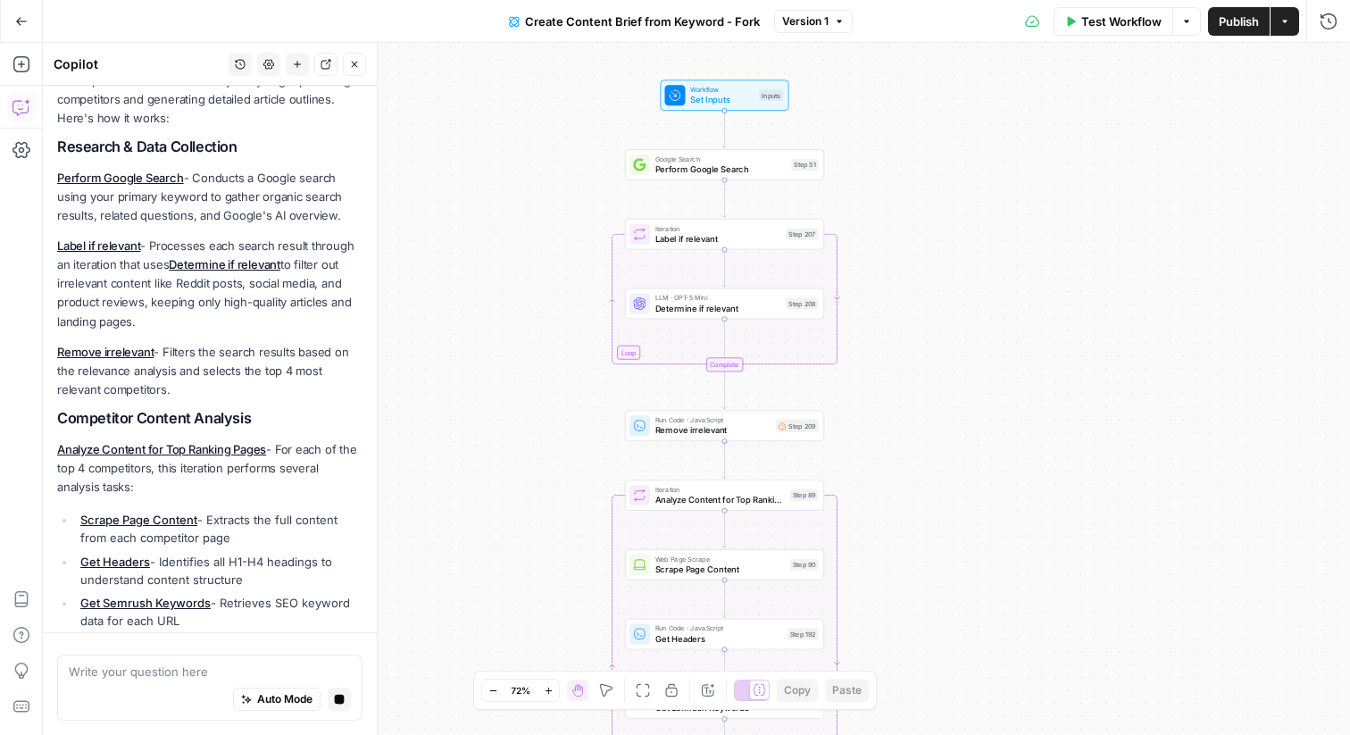
drag, startPoint x: 902, startPoint y: 173, endPoint x: 903, endPoint y: 222, distance: 49.1
click at [903, 222] on div "Workflow Set Inputs Inputs Google Search Perform Google Search Step 51 Loop Ite…" at bounding box center [696, 389] width 1307 height 692
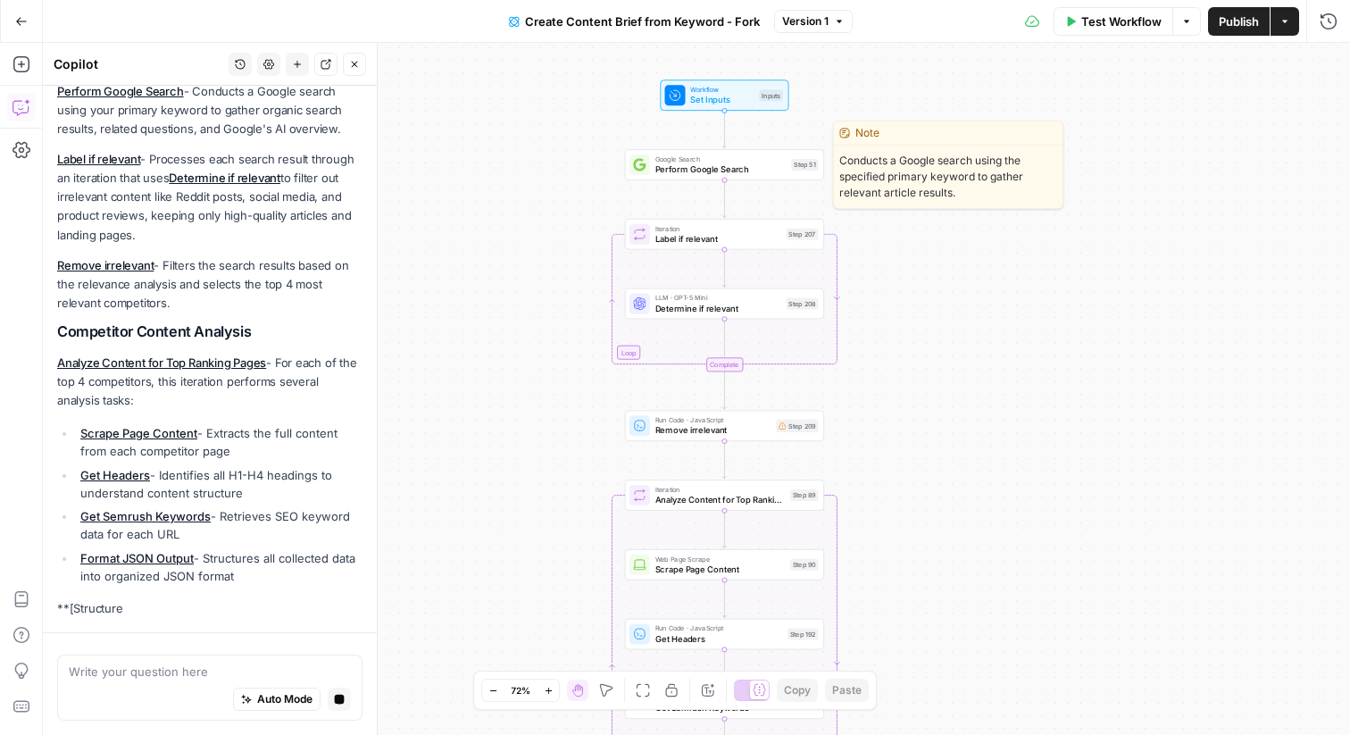
click at [721, 167] on span "Perform Google Search" at bounding box center [720, 169] width 131 height 13
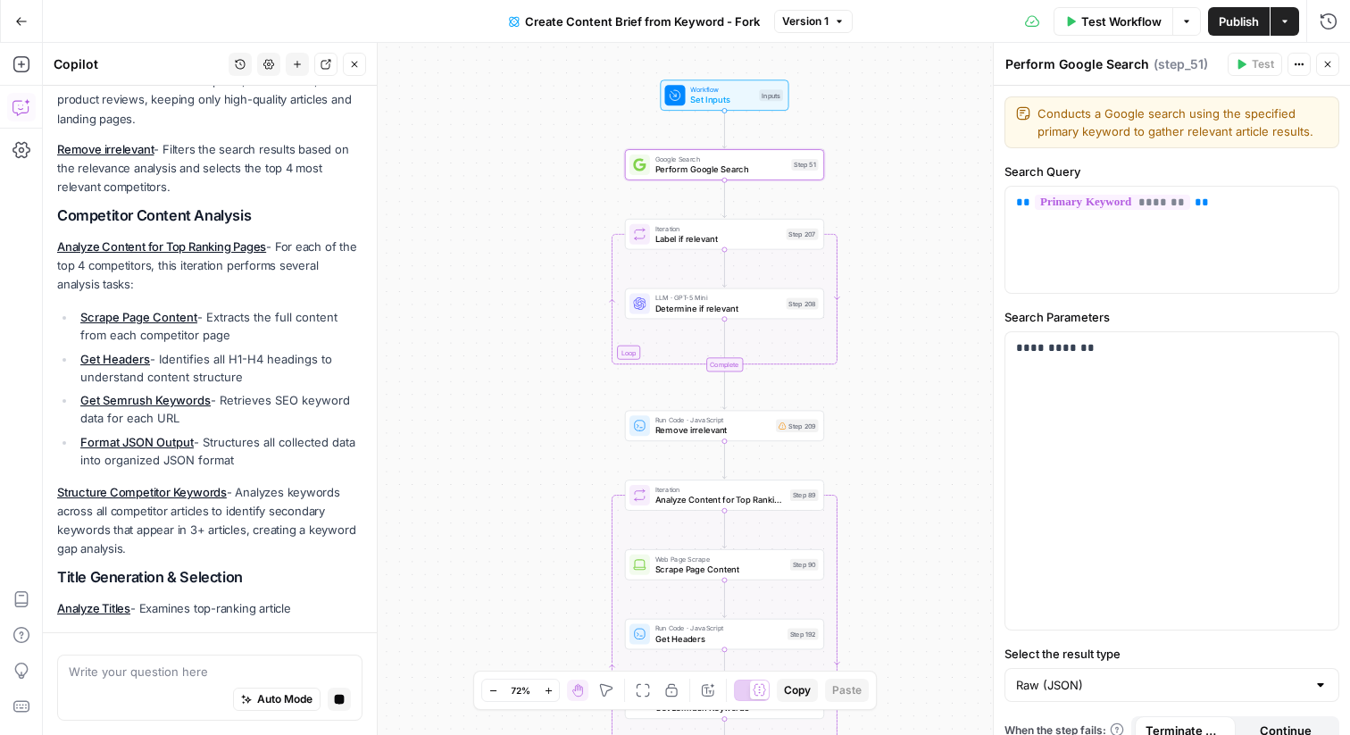
click at [1329, 67] on icon "button" at bounding box center [1327, 64] width 11 height 11
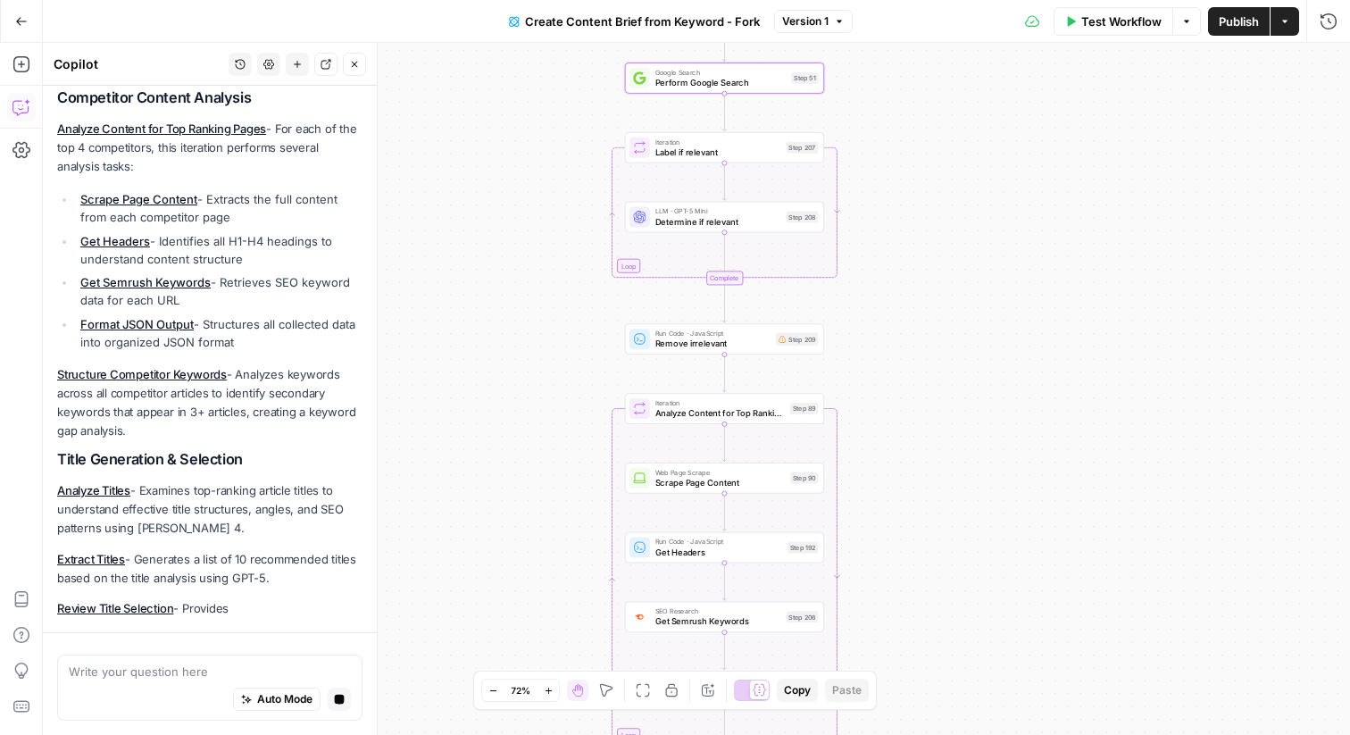
drag, startPoint x: 876, startPoint y: 274, endPoint x: 876, endPoint y: 188, distance: 86.6
click at [876, 188] on div "Workflow Set Inputs Inputs Google Search Perform Google Search Step 51 Loop Ite…" at bounding box center [696, 389] width 1307 height 692
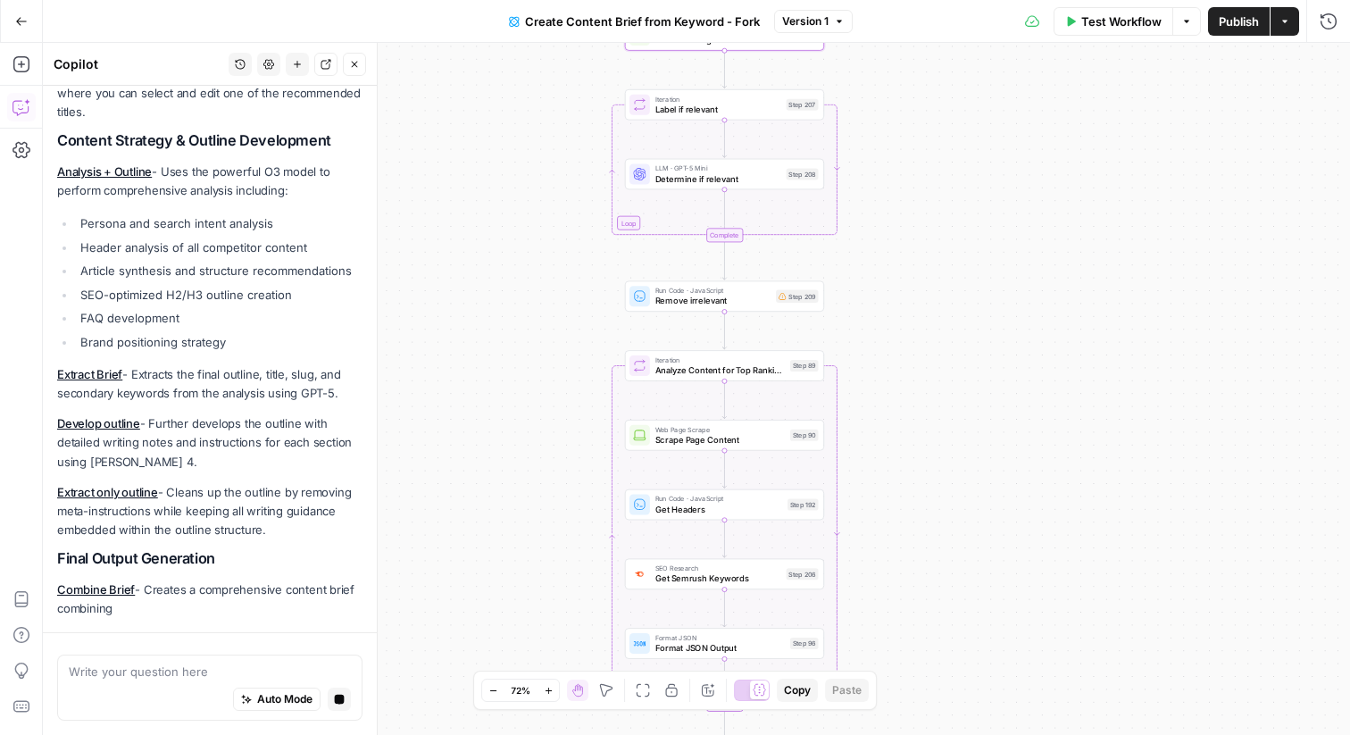
drag, startPoint x: 878, startPoint y: 229, endPoint x: 878, endPoint y: 186, distance: 42.9
click at [878, 186] on div "Workflow Set Inputs Inputs Google Search Perform Google Search Step 51 Loop Ite…" at bounding box center [696, 389] width 1307 height 692
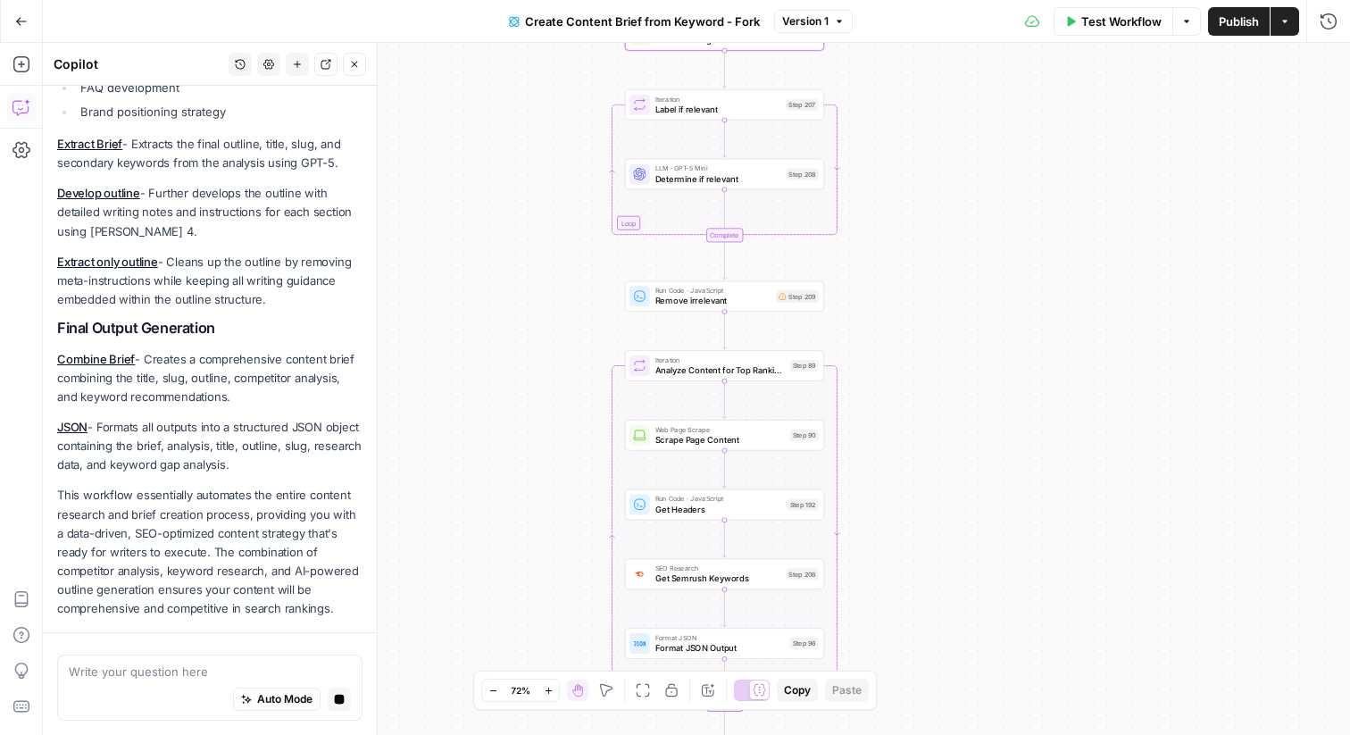
scroll to position [1329, 0]
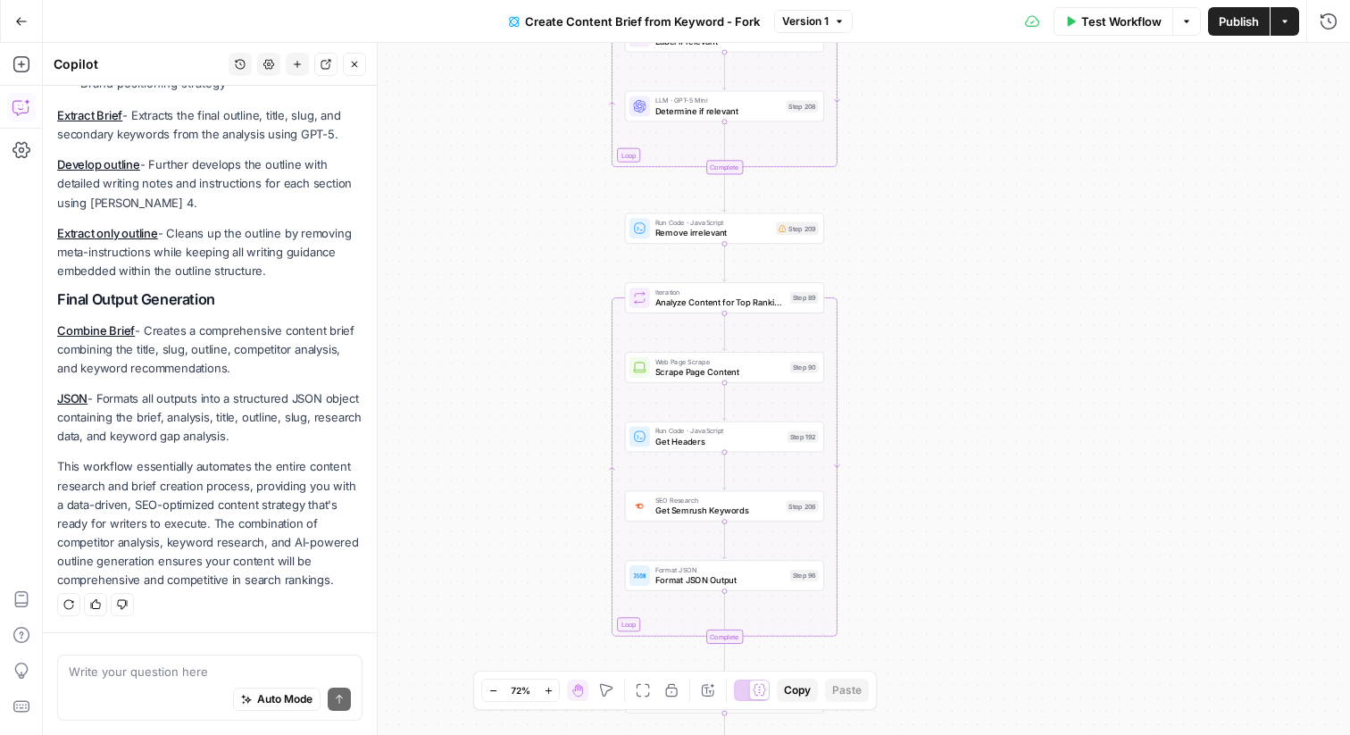
drag, startPoint x: 878, startPoint y: 233, endPoint x: 880, endPoint y: 96, distance: 137.5
click at [880, 96] on div "Workflow Set Inputs Inputs Google Search Perform Google Search Step 51 Loop Ite…" at bounding box center [696, 389] width 1307 height 692
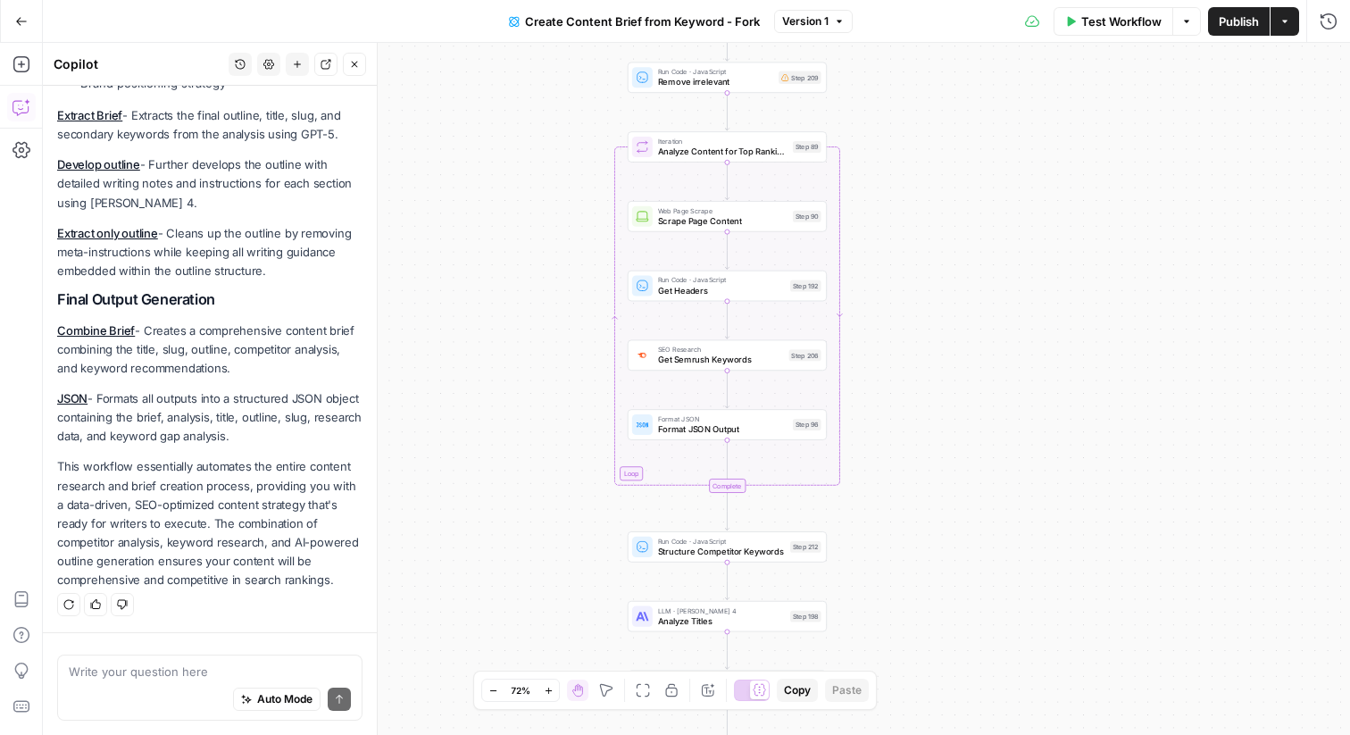
drag, startPoint x: 880, startPoint y: 279, endPoint x: 880, endPoint y: 195, distance: 84.8
click at [880, 195] on div "Workflow Set Inputs Inputs Google Search Perform Google Search Step 51 Loop Ite…" at bounding box center [696, 389] width 1307 height 692
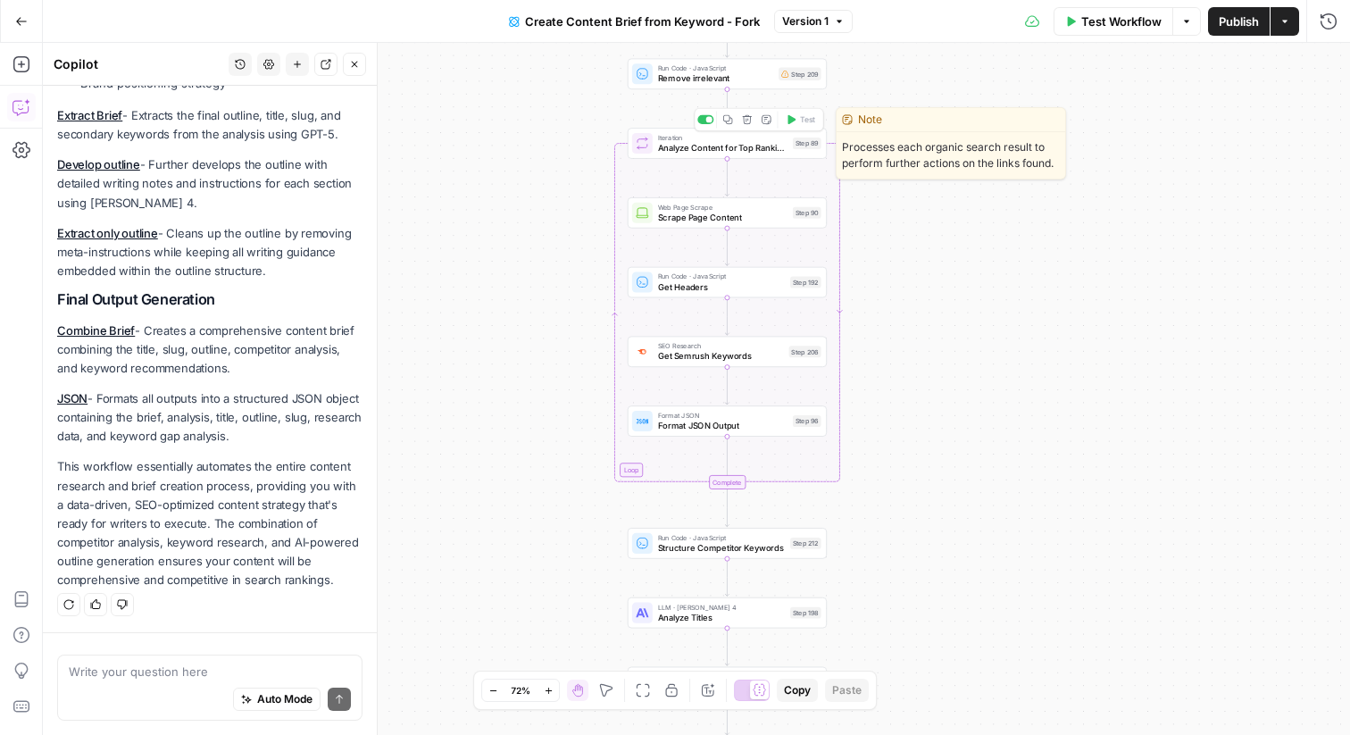
click at [713, 154] on div "Iteration Analyze Content for Top Ranking Pages Step 89 Copy step Delete step E…" at bounding box center [727, 143] width 199 height 31
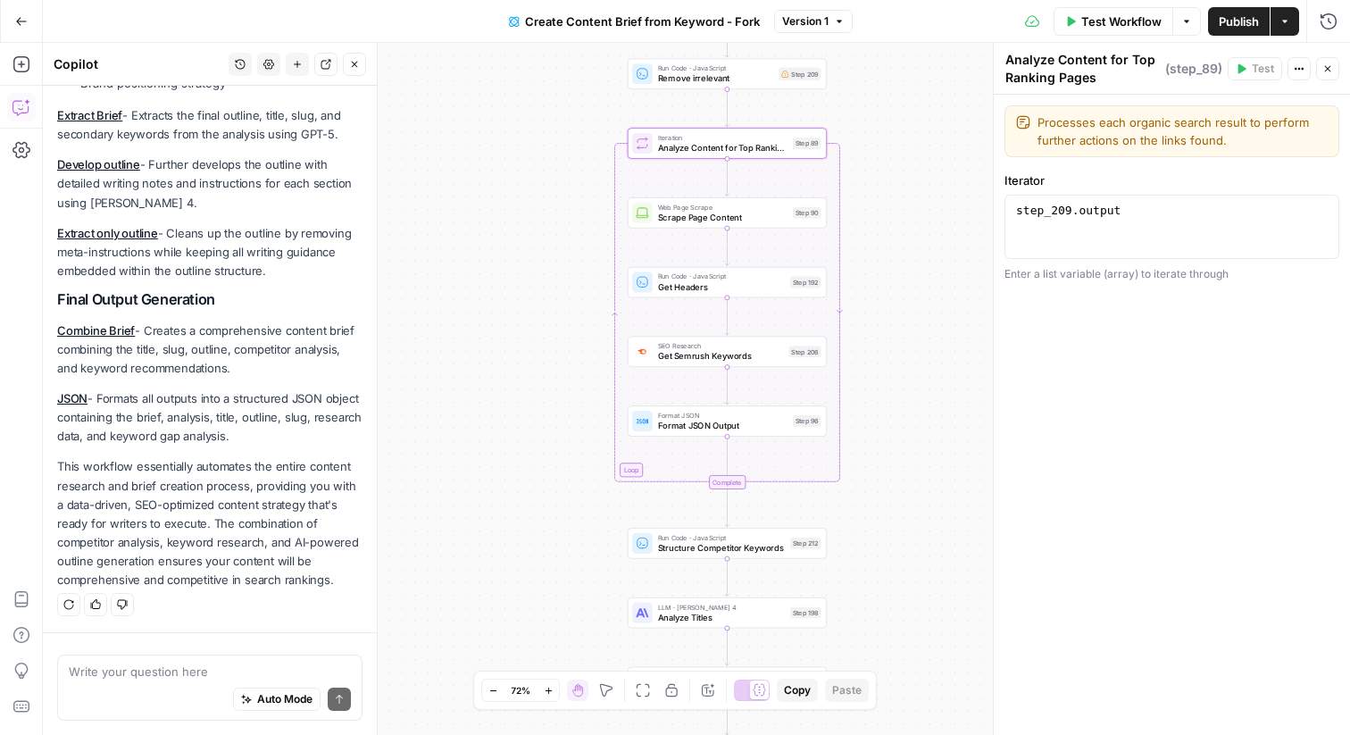
click at [1327, 71] on icon "button" at bounding box center [1327, 68] width 11 height 11
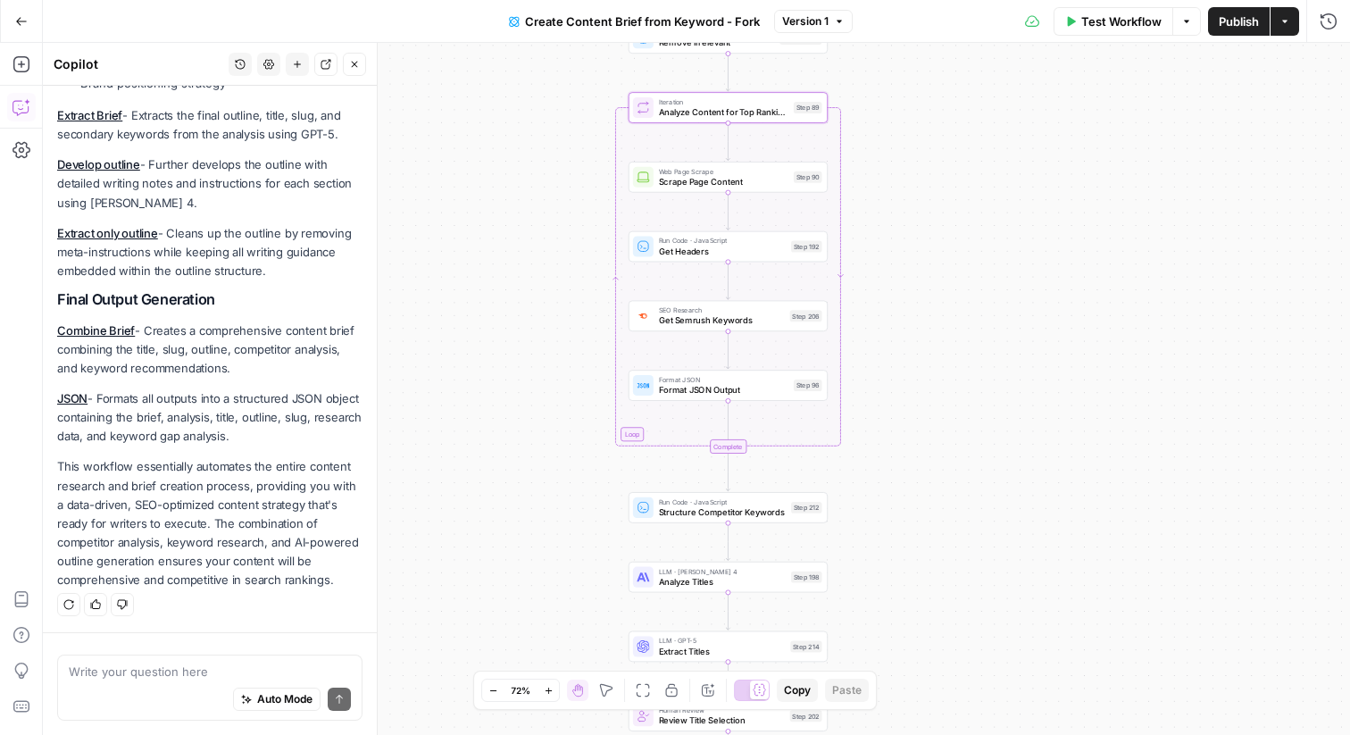
drag, startPoint x: 920, startPoint y: 284, endPoint x: 921, endPoint y: 220, distance: 64.3
click at [921, 220] on div "Workflow Set Inputs Inputs Google Search Perform Google Search Step 51 Loop Ite…" at bounding box center [696, 389] width 1307 height 692
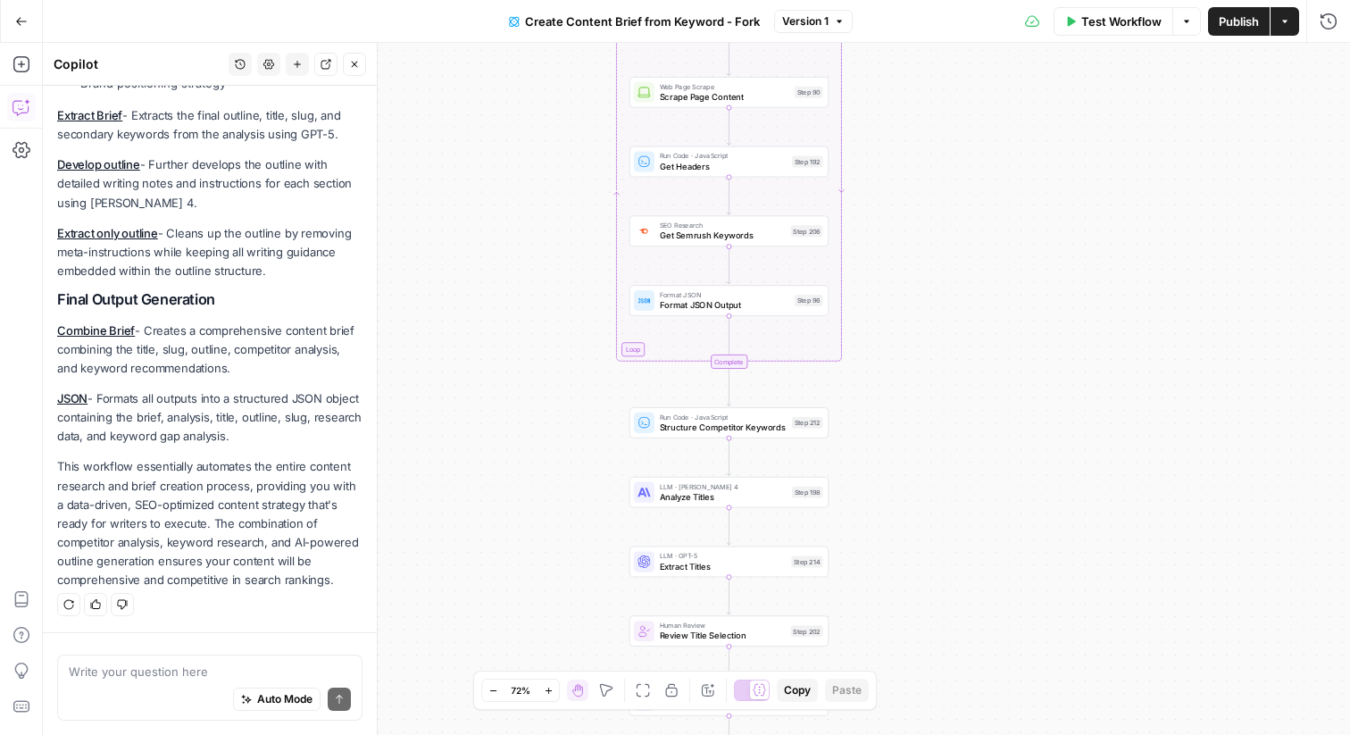
drag, startPoint x: 860, startPoint y: 254, endPoint x: 860, endPoint y: 196, distance: 57.1
click at [860, 195] on div "Workflow Set Inputs Inputs Google Search Perform Google Search Step 51 Loop Ite…" at bounding box center [696, 389] width 1307 height 692
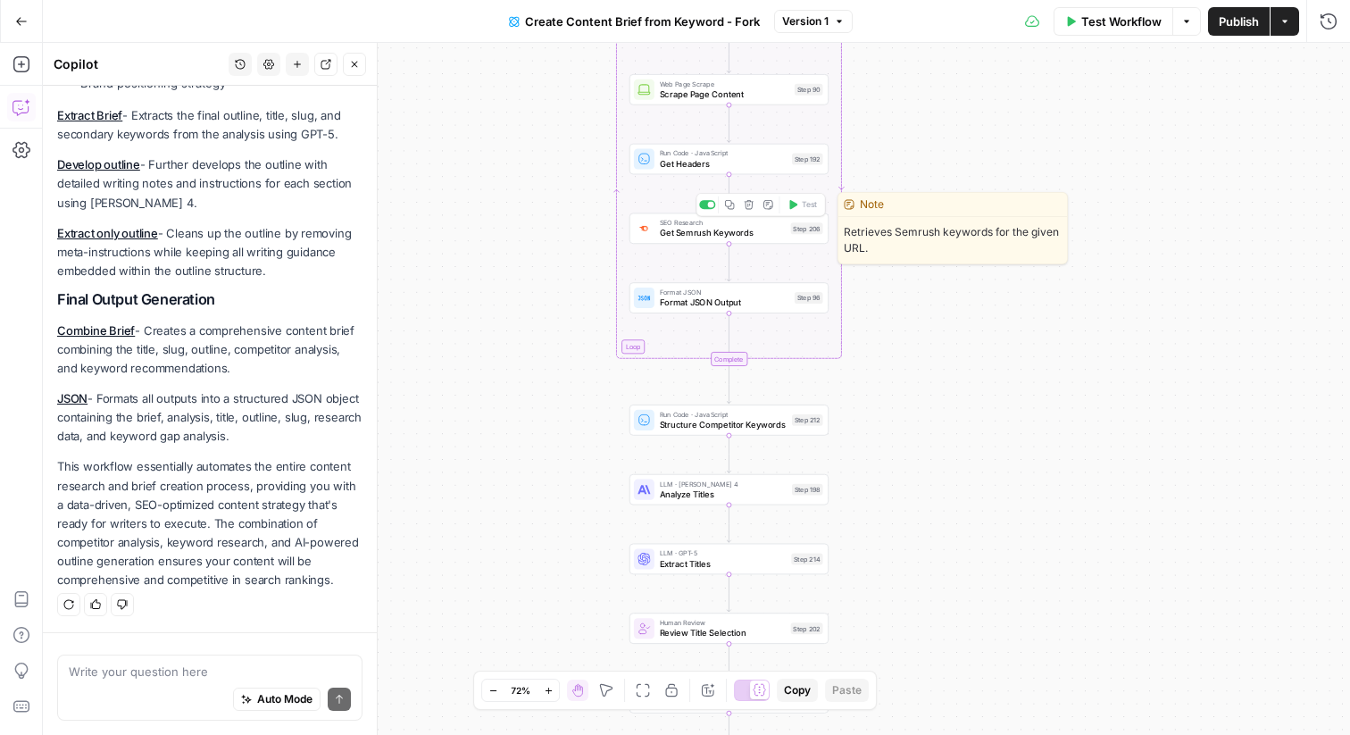
click at [696, 235] on span "Get Semrush Keywords" at bounding box center [723, 233] width 126 height 13
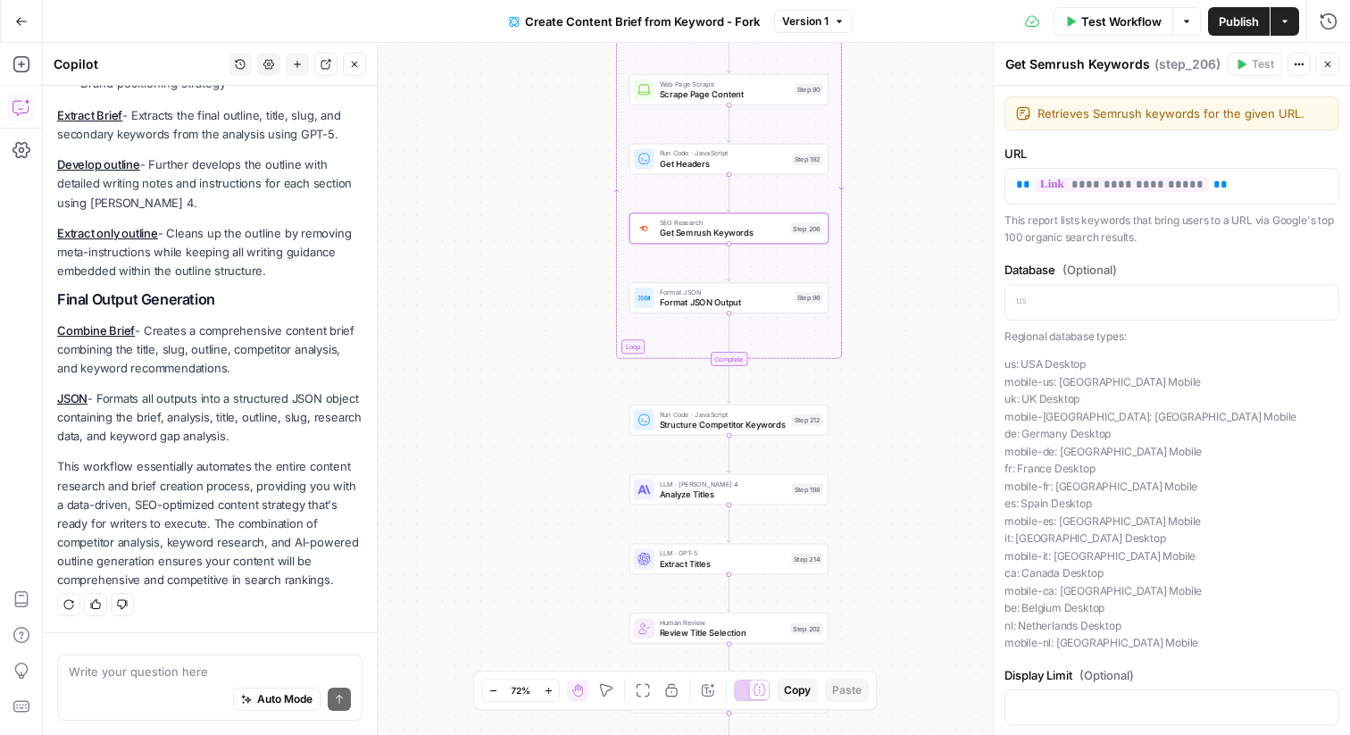
click at [1326, 56] on span "E" at bounding box center [1325, 60] width 14 height 18
click at [1333, 63] on button "Close" at bounding box center [1327, 64] width 23 height 23
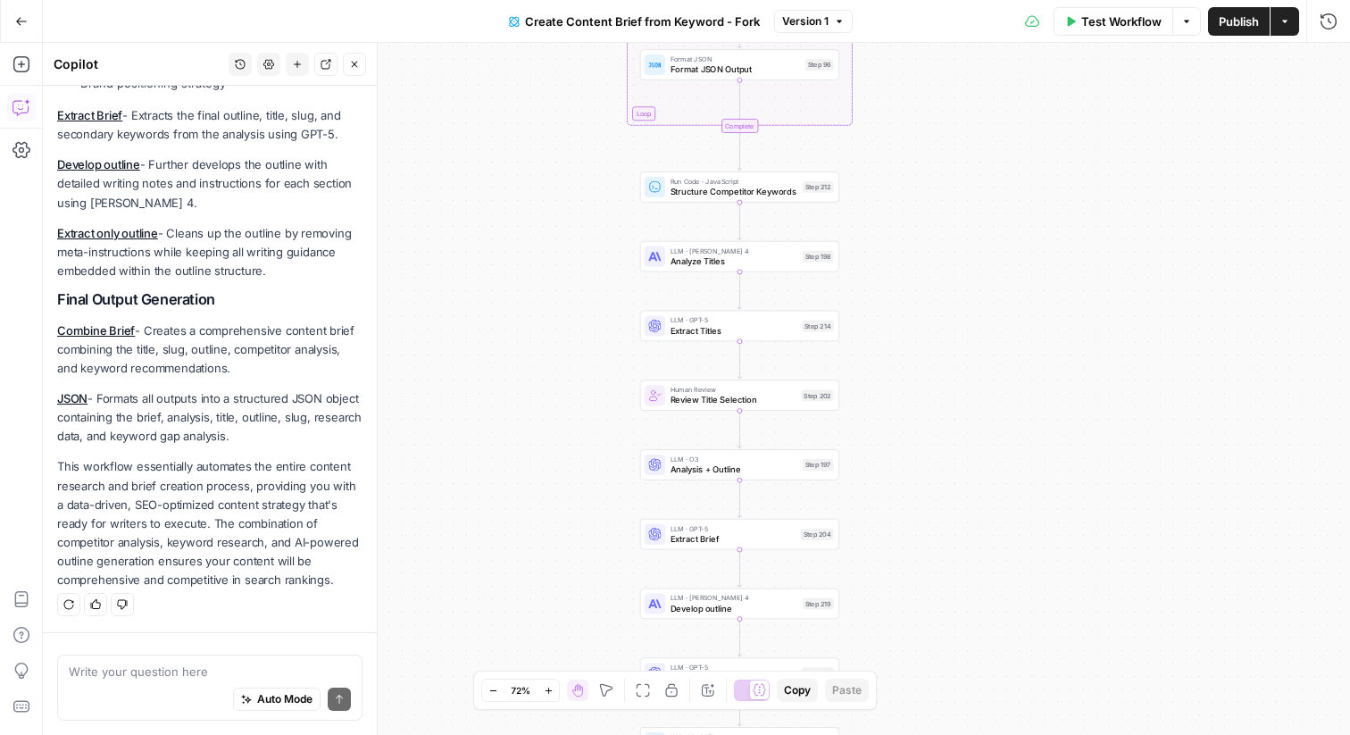
drag, startPoint x: 979, startPoint y: 263, endPoint x: 990, endPoint y: 27, distance: 236.9
click at [990, 27] on div "Go Back Create Content Brief from Keyword - Fork Version 1 Test Workflow Option…" at bounding box center [675, 367] width 1350 height 735
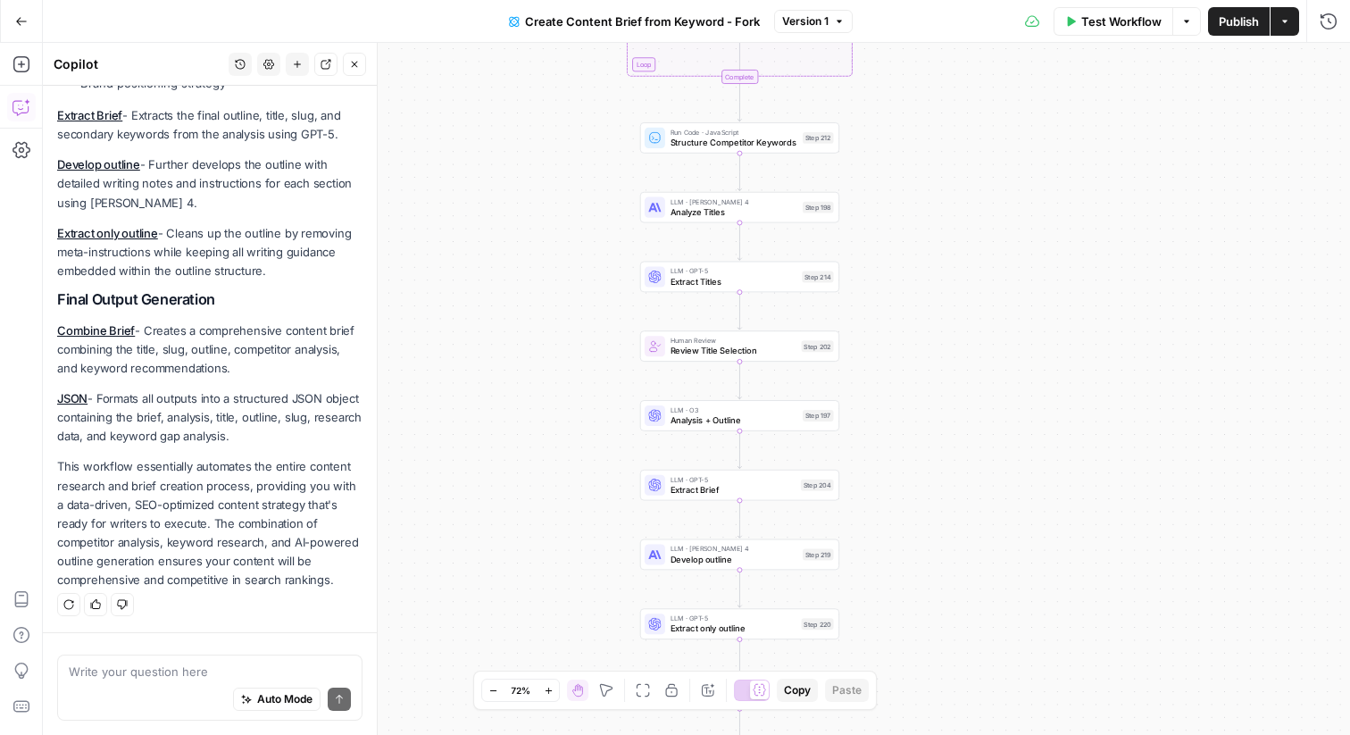
drag, startPoint x: 859, startPoint y: 346, endPoint x: 859, endPoint y: 300, distance: 46.4
click at [859, 300] on div "Workflow Set Inputs Inputs Google Search Perform Google Search Step 51 Loop Ite…" at bounding box center [696, 389] width 1307 height 692
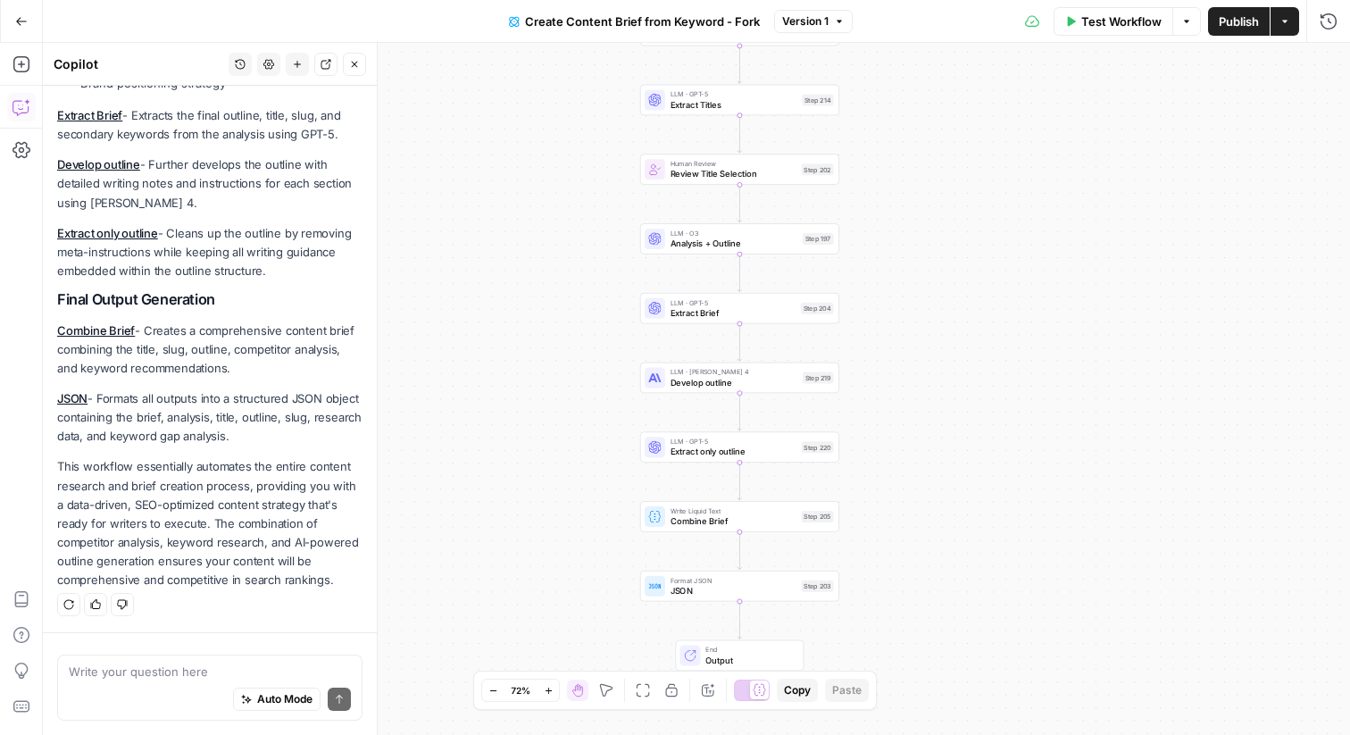
drag, startPoint x: 936, startPoint y: 400, endPoint x: 936, endPoint y: 230, distance: 169.6
click at [936, 228] on div "Workflow Set Inputs Inputs Google Search Perform Google Search Step 51 Loop Ite…" at bounding box center [696, 389] width 1307 height 692
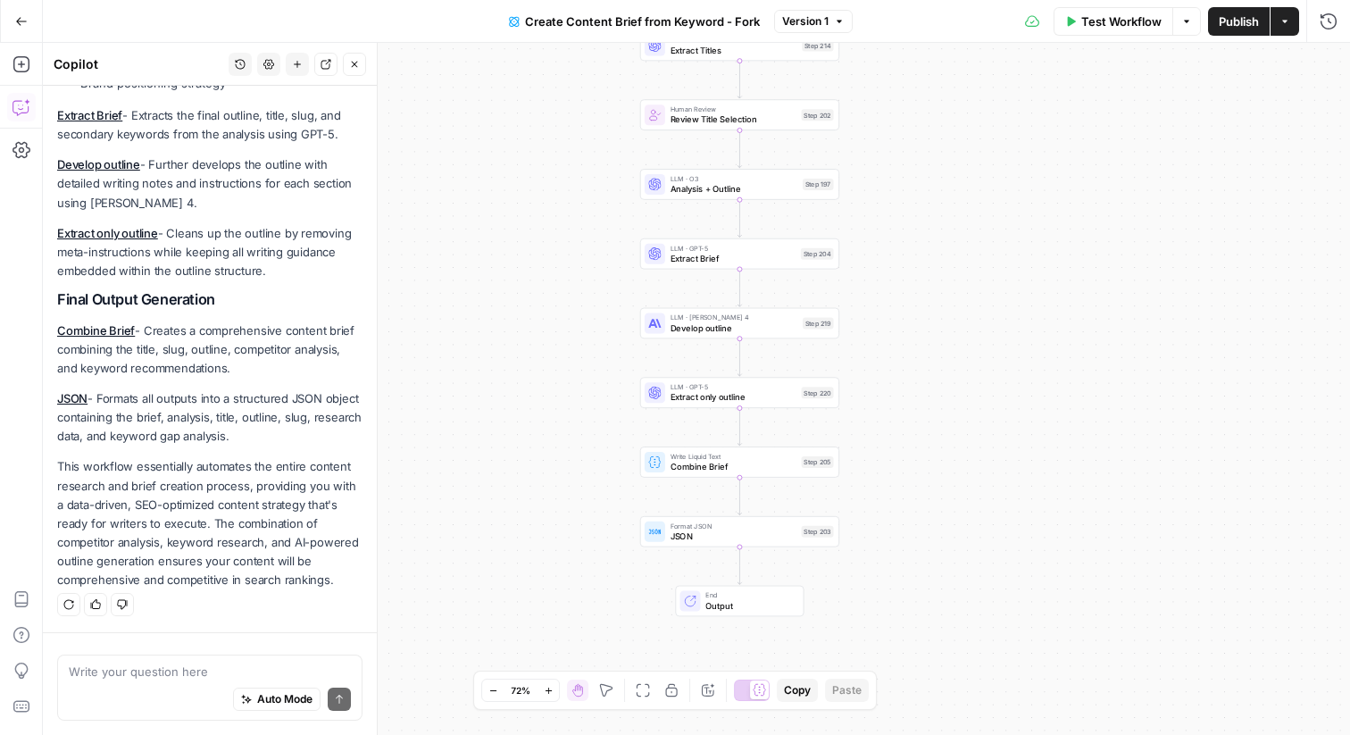
drag, startPoint x: 922, startPoint y: 313, endPoint x: 922, endPoint y: 254, distance: 58.0
click at [922, 254] on div "Workflow Set Inputs Inputs Google Search Perform Google Search Step 51 Loop Ite…" at bounding box center [696, 389] width 1307 height 692
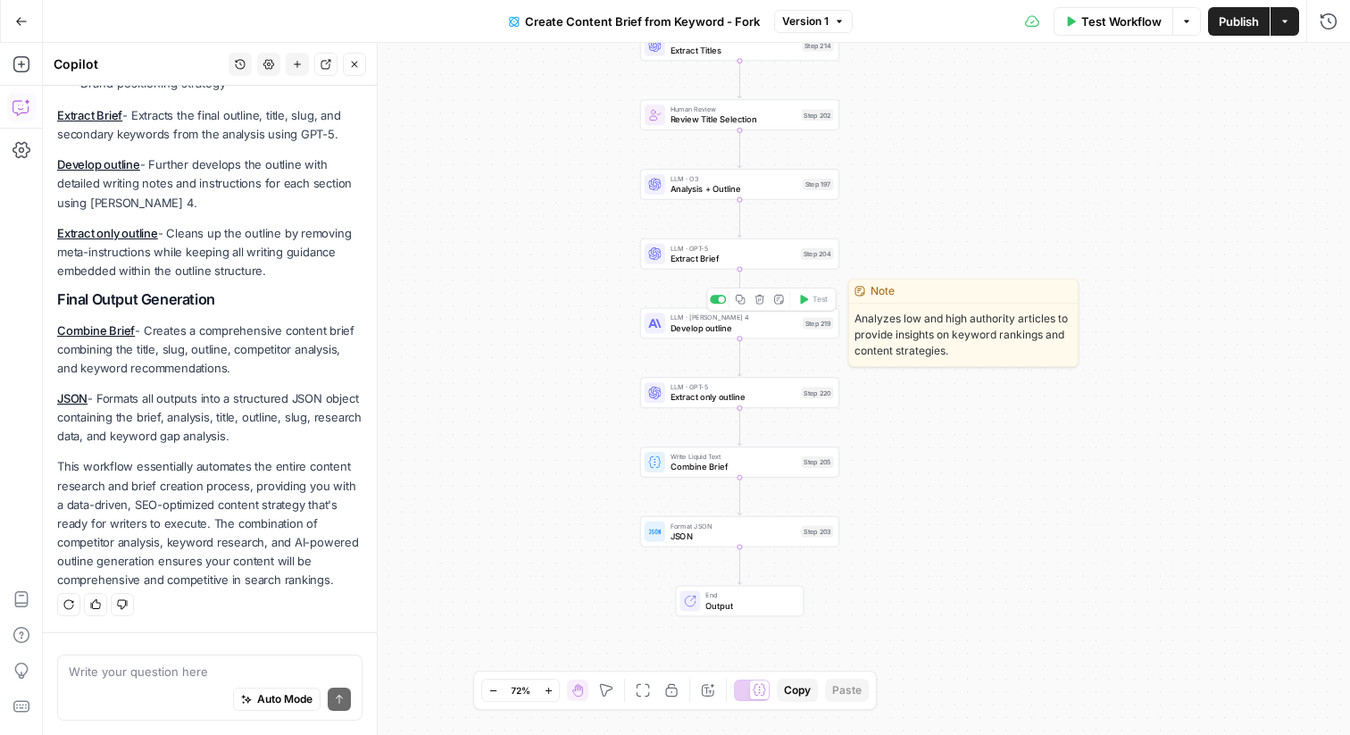
click at [698, 327] on span "Develop outline" at bounding box center [735, 327] width 128 height 13
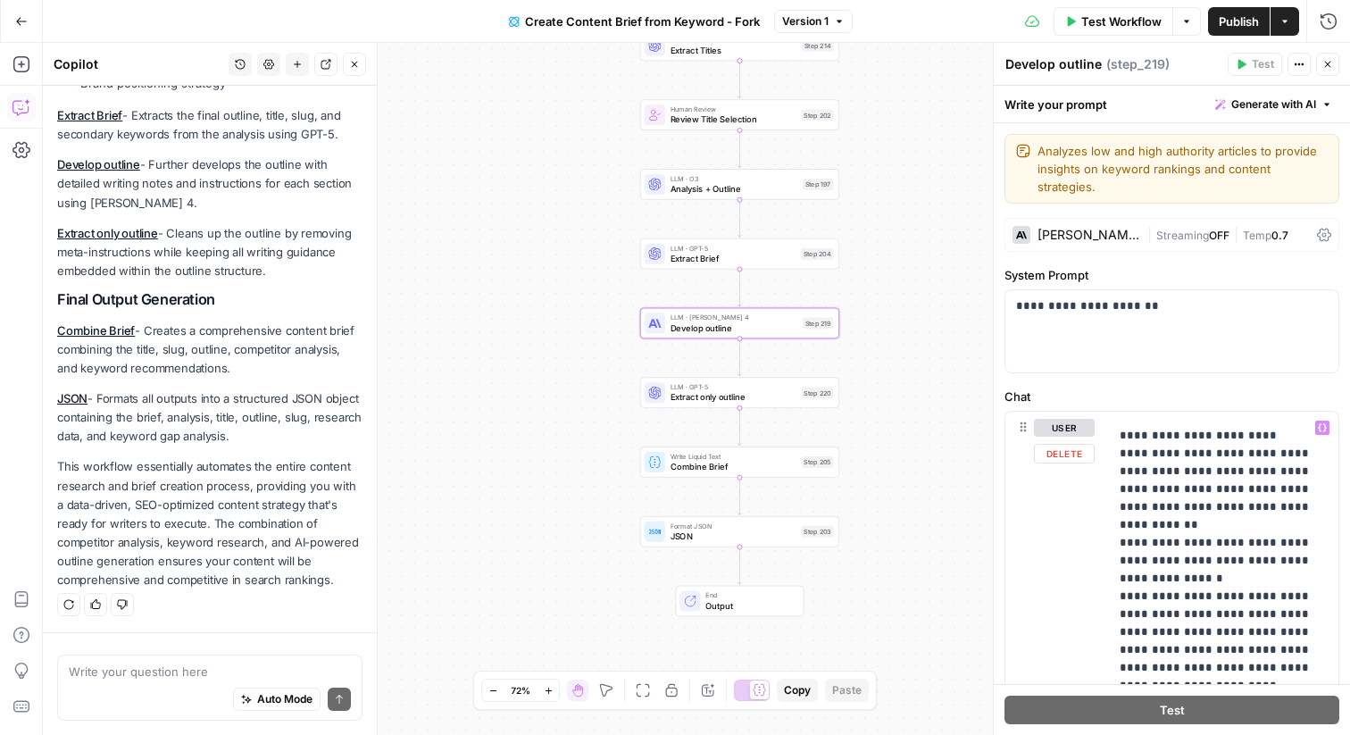
scroll to position [5888, 0]
click at [1063, 229] on div "Claude Sonnet 4" at bounding box center [1089, 235] width 103 height 13
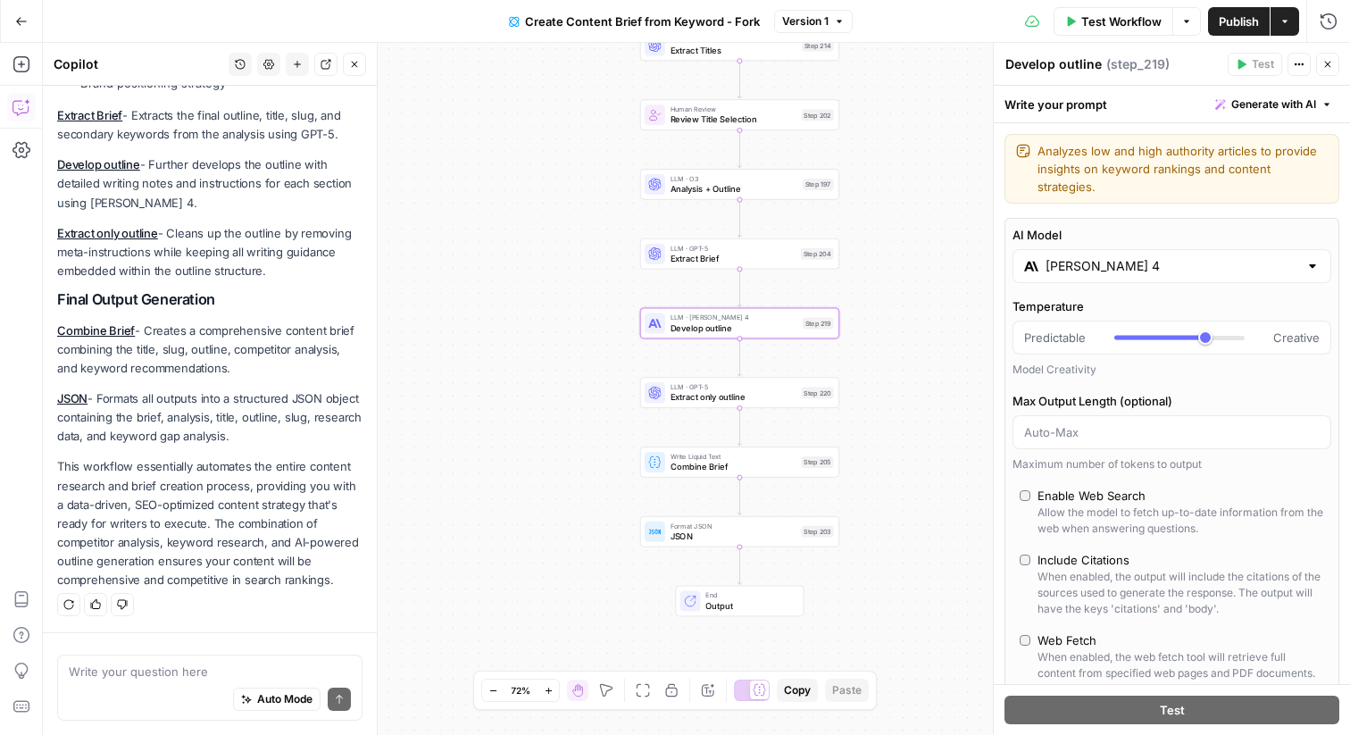
click at [1091, 257] on input "Claude Sonnet 4" at bounding box center [1172, 266] width 253 height 18
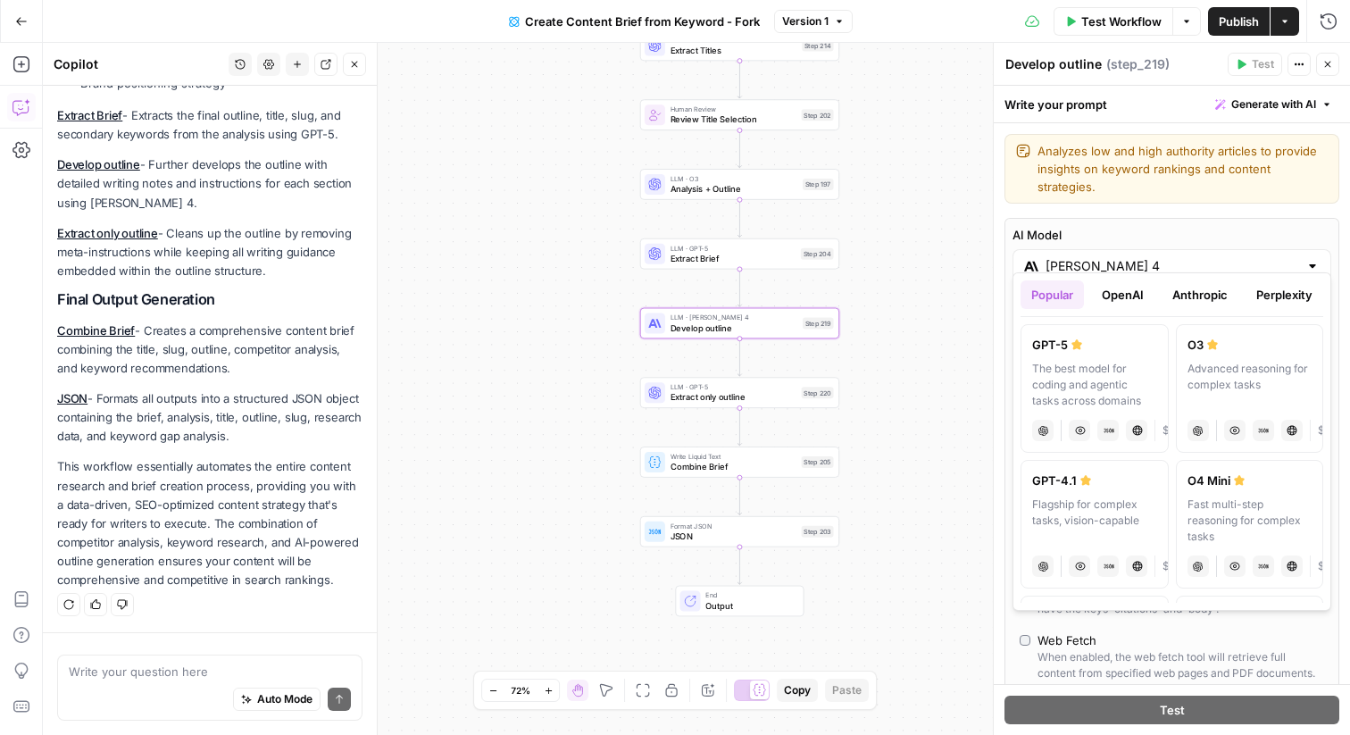
click at [1129, 298] on button "OpenAI" at bounding box center [1122, 294] width 63 height 29
click at [1208, 292] on button "Anthropic" at bounding box center [1200, 294] width 77 height 29
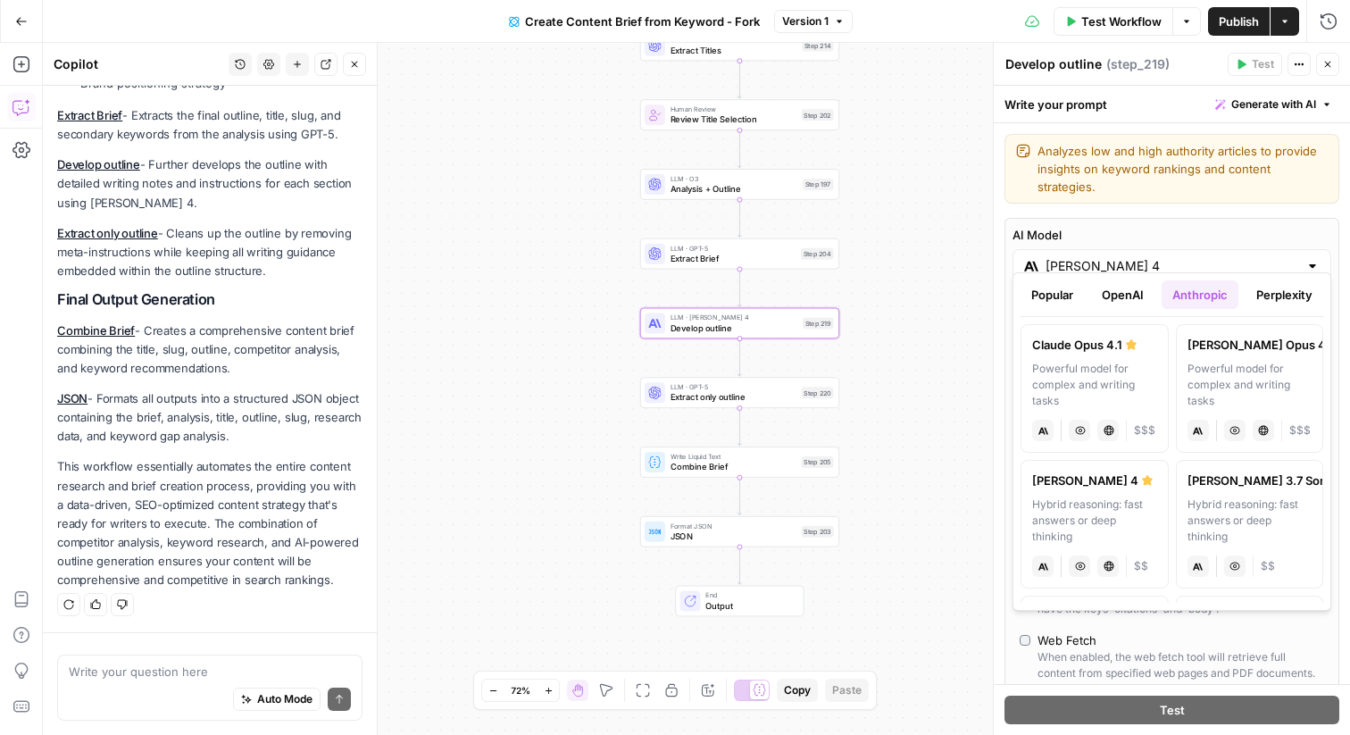
click at [1279, 301] on button "Perplexity" at bounding box center [1285, 294] width 78 height 29
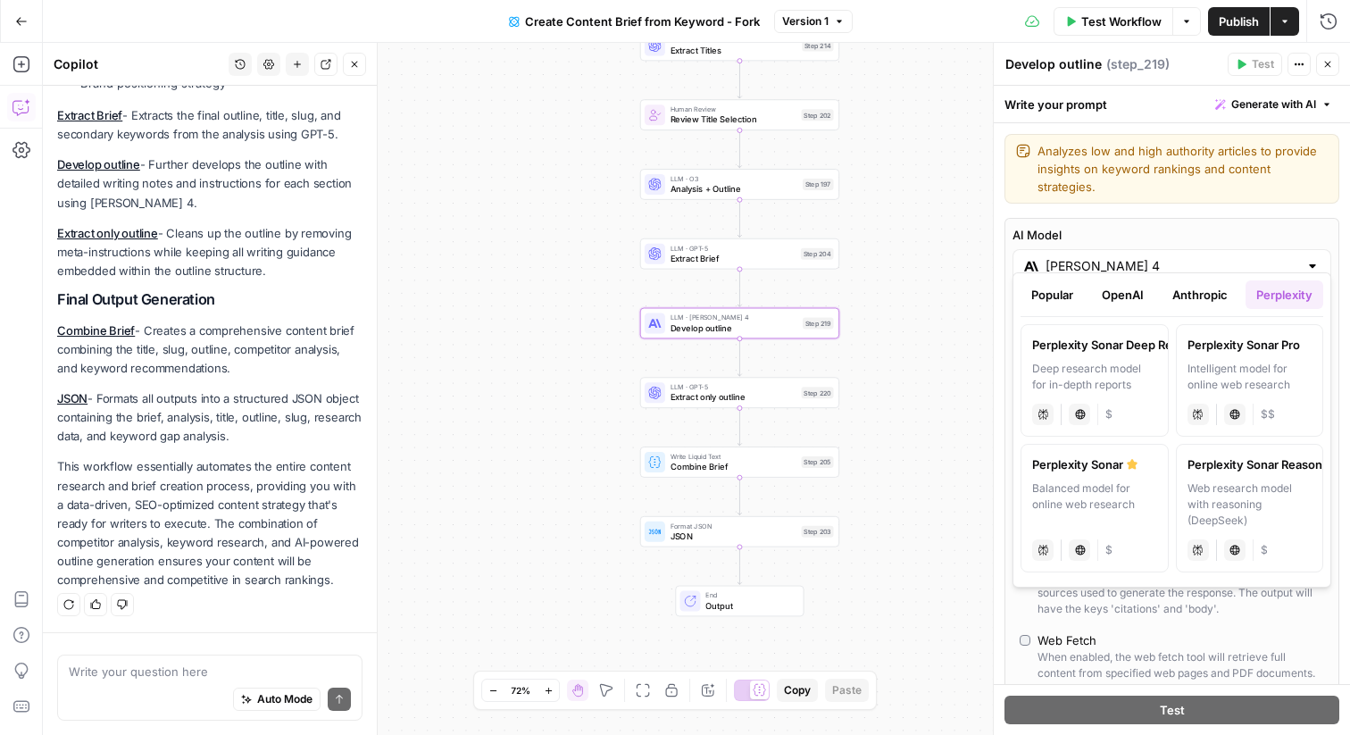
click at [1141, 290] on button "OpenAI" at bounding box center [1122, 294] width 63 height 29
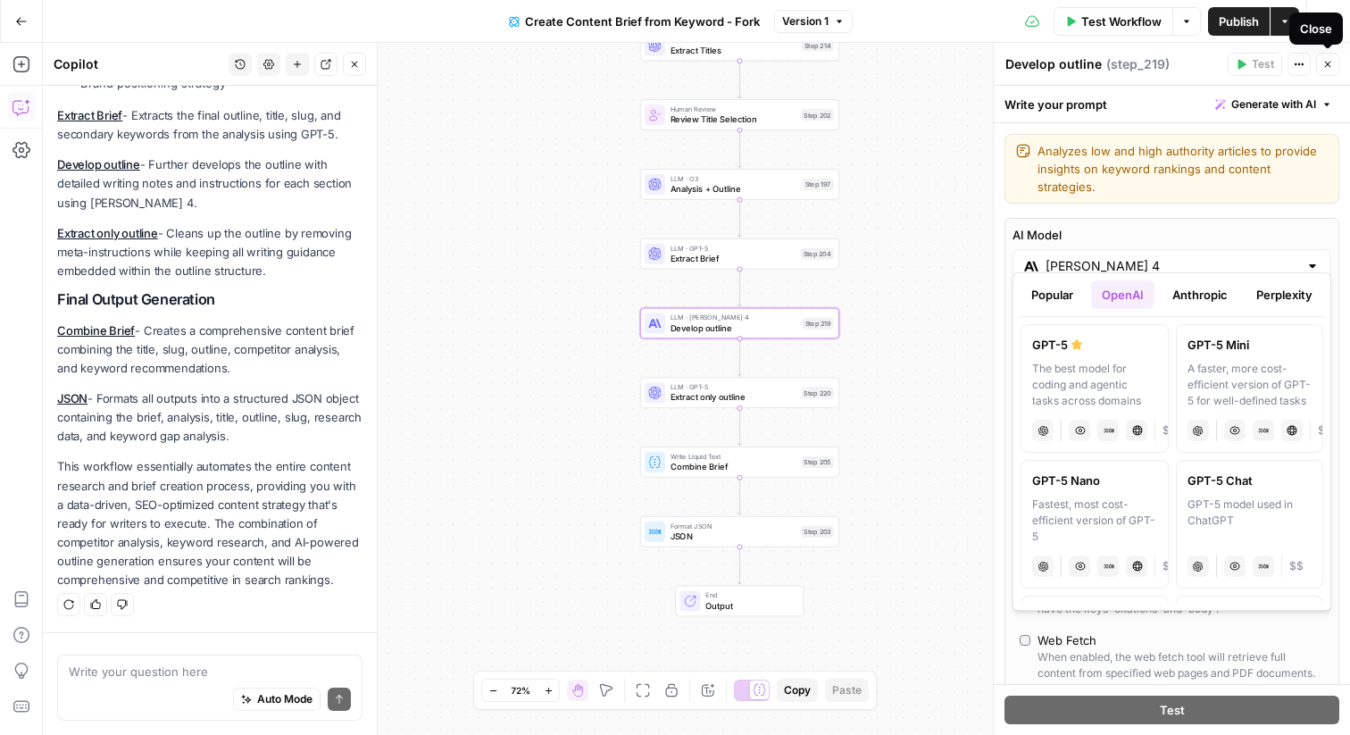
click at [1327, 55] on button "Close" at bounding box center [1327, 64] width 23 height 23
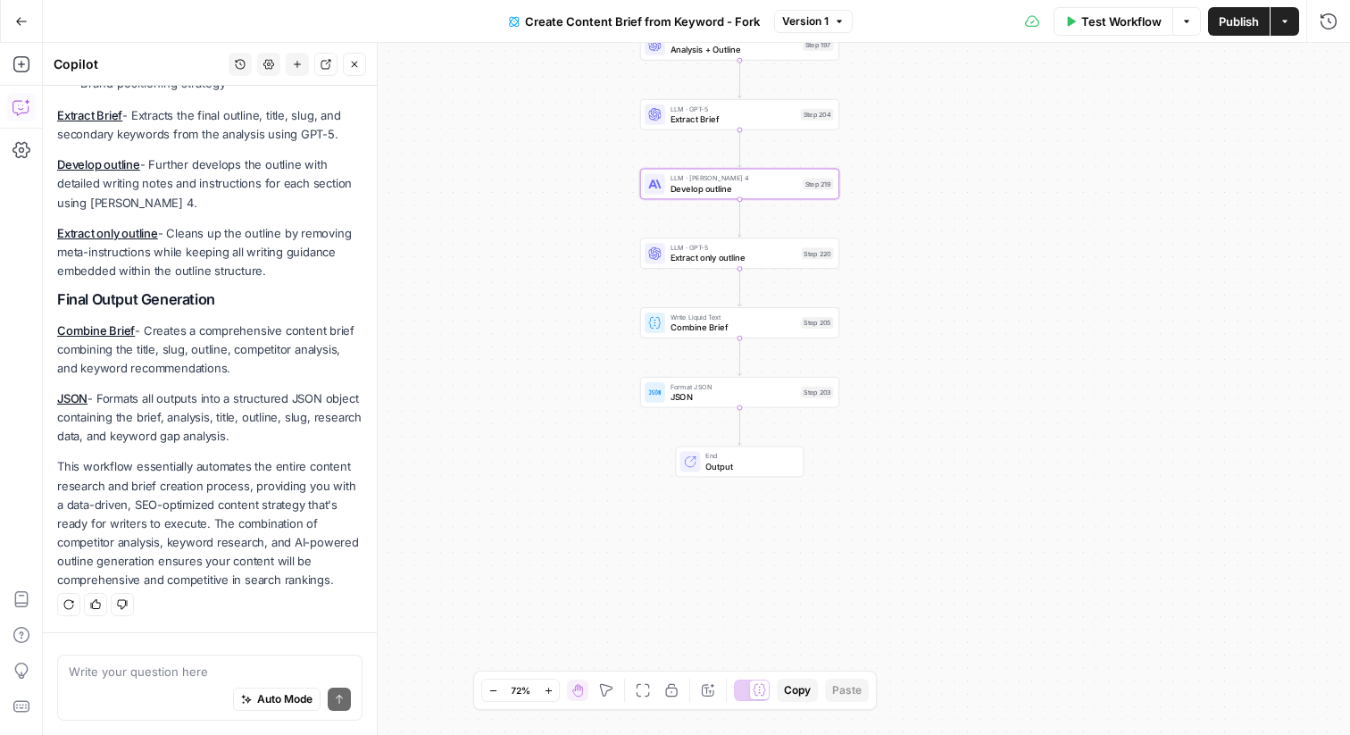
drag, startPoint x: 981, startPoint y: 318, endPoint x: 983, endPoint y: 154, distance: 164.3
click at [983, 154] on div "Workflow Set Inputs Inputs Google Search Perform Google Search Step 51 Loop Ite…" at bounding box center [696, 389] width 1307 height 692
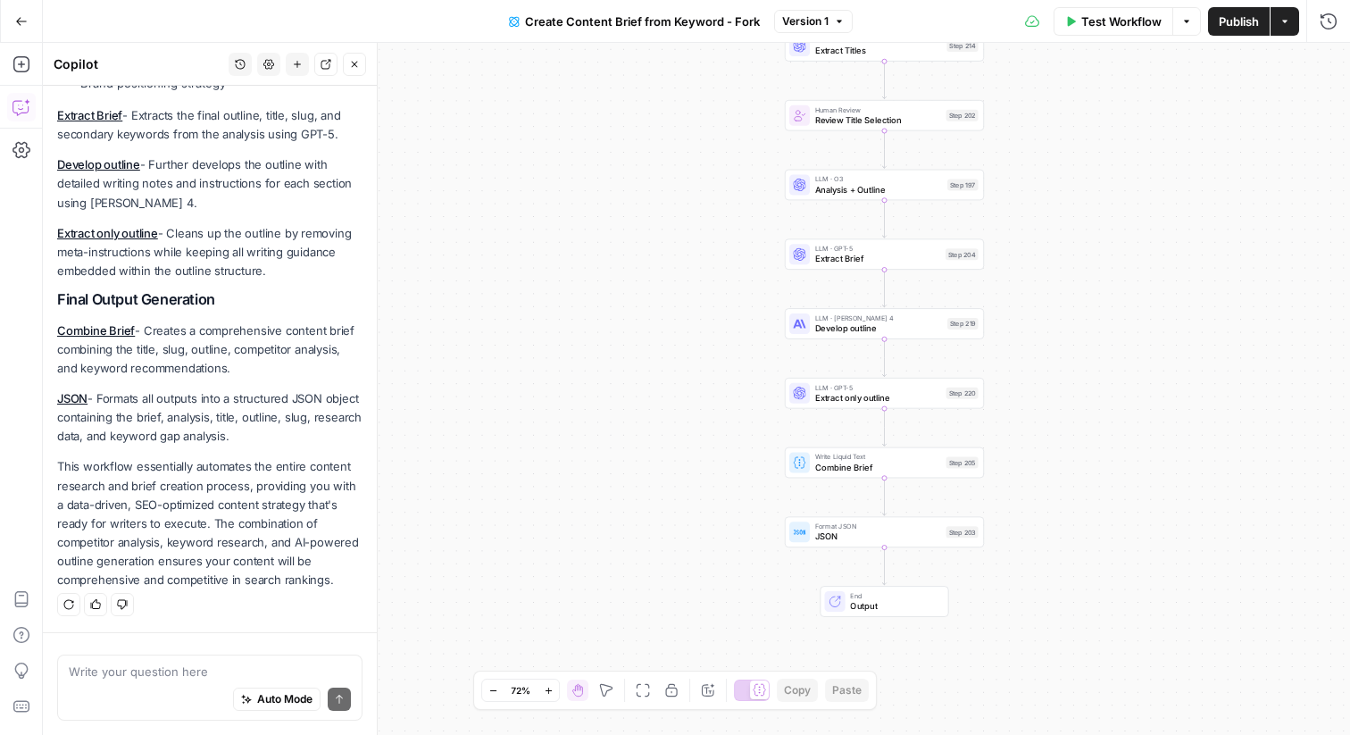
drag, startPoint x: 684, startPoint y: 269, endPoint x: 683, endPoint y: 196, distance: 72.3
click at [683, 196] on div "Workflow Set Inputs Inputs Google Search Perform Google Search Step 51 Loop Ite…" at bounding box center [696, 389] width 1307 height 692
click at [29, 62] on icon "button" at bounding box center [22, 64] width 18 height 18
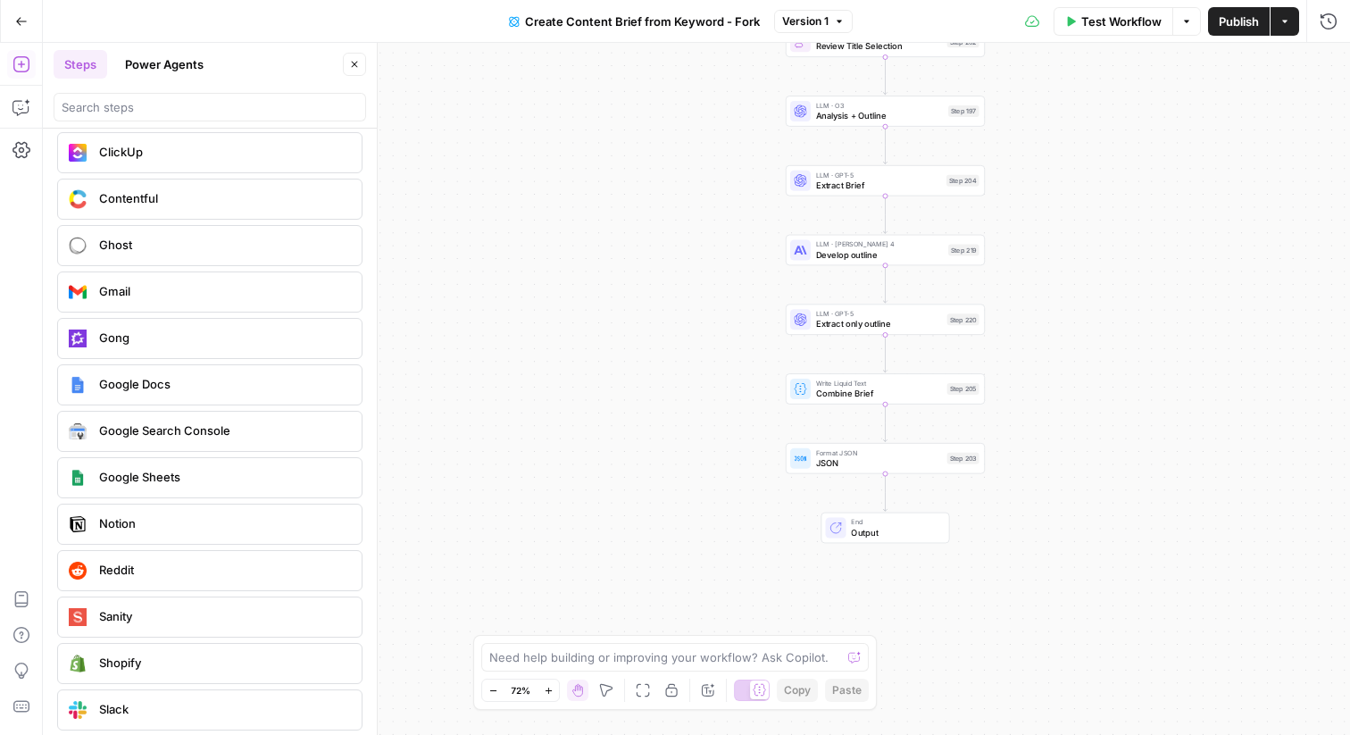
scroll to position [3329, 0]
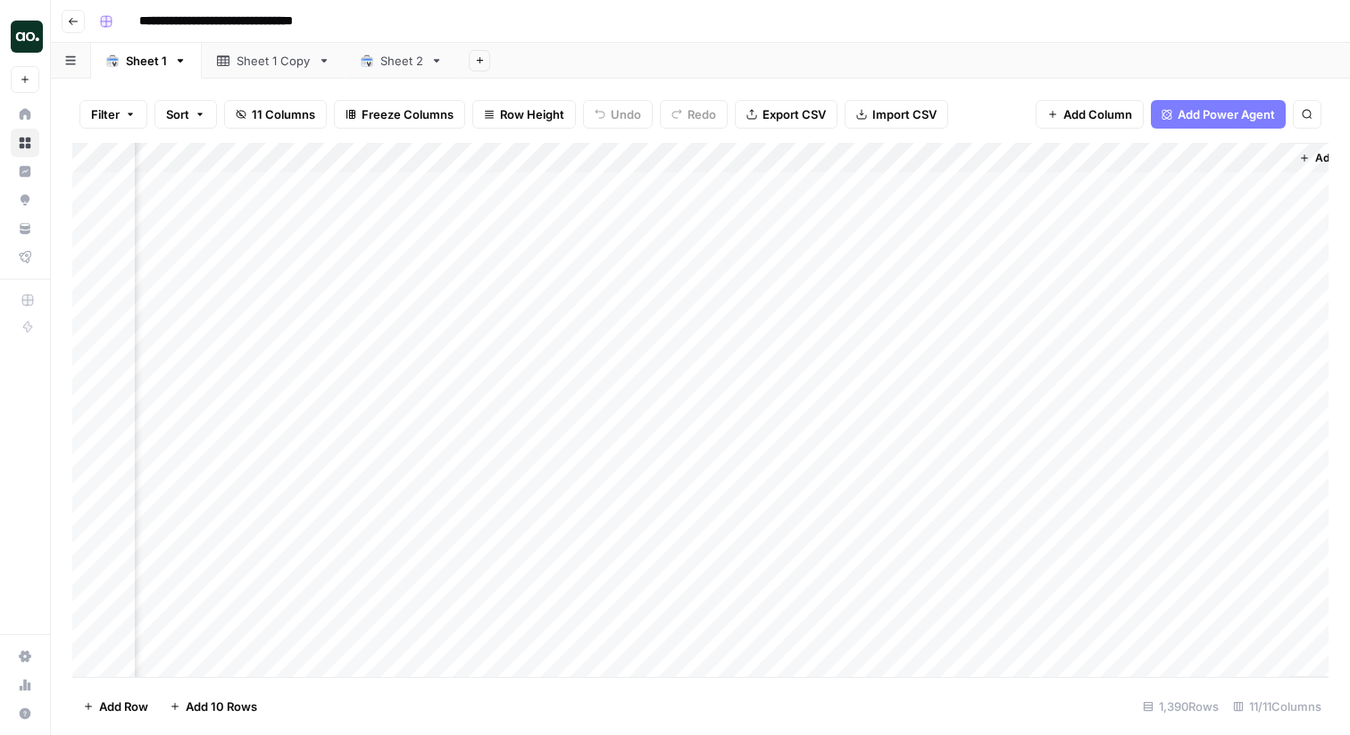
scroll to position [0, 907]
click at [700, 156] on div "Add Column" at bounding box center [700, 410] width 1256 height 534
click at [655, 277] on span "Schedule" at bounding box center [690, 283] width 156 height 18
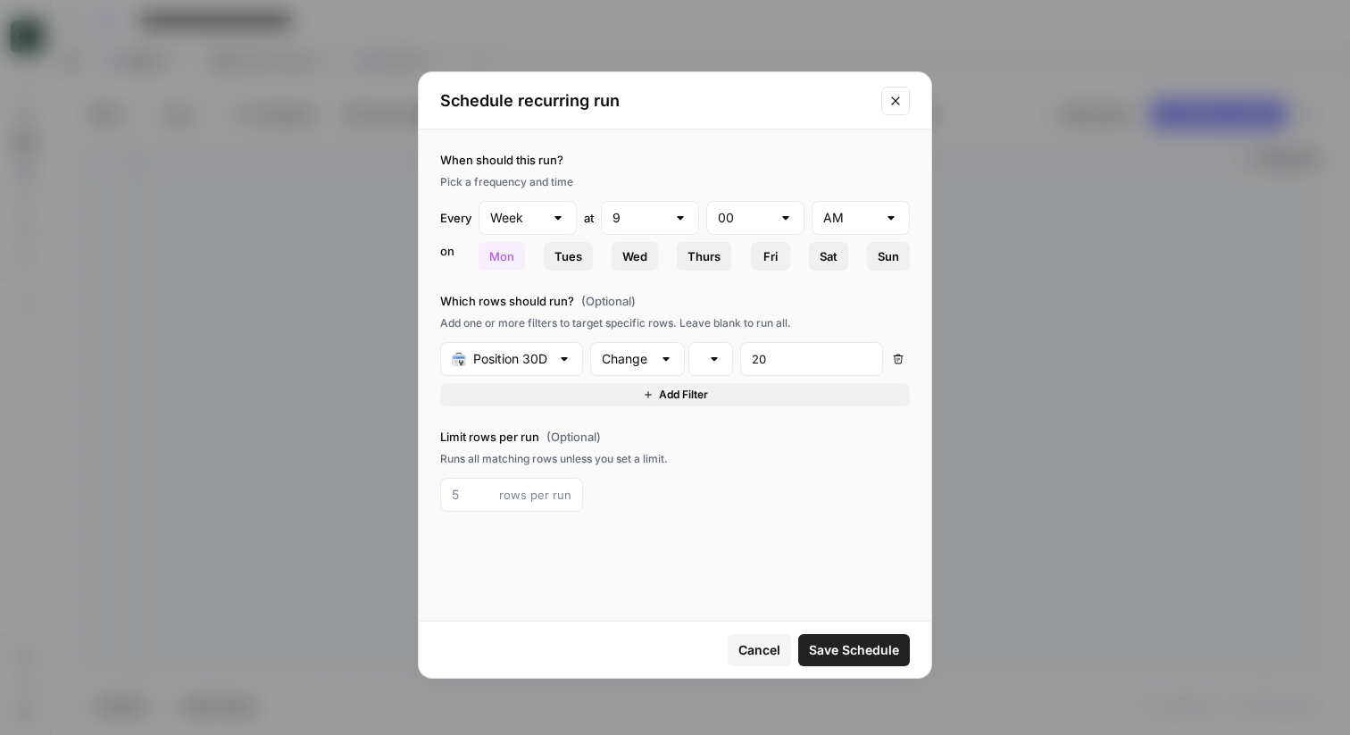
click at [555, 353] on div "Position 30D" at bounding box center [511, 359] width 143 height 34
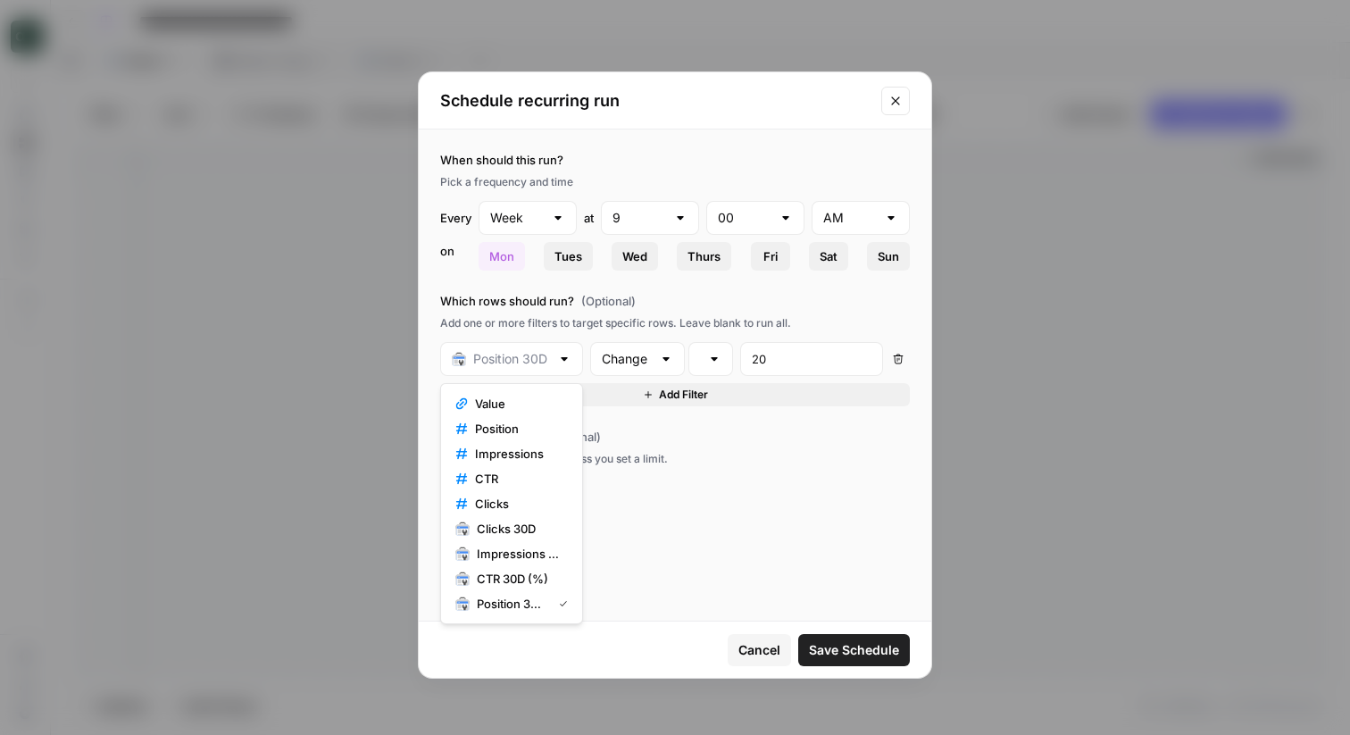
type input "Position 30D"
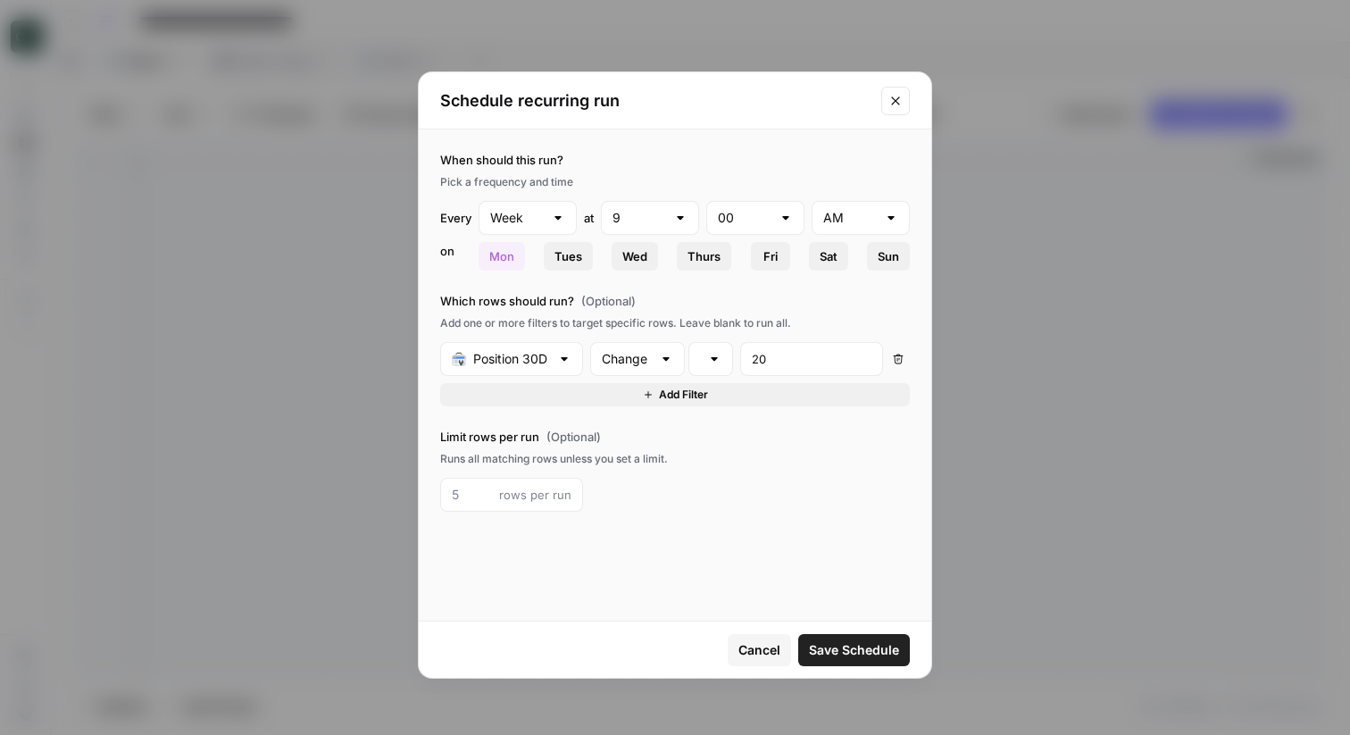
click at [663, 363] on div at bounding box center [666, 359] width 14 height 18
type input "Change"
click at [721, 357] on div "is equal to" at bounding box center [710, 359] width 45 height 34
click at [789, 356] on input "20" at bounding box center [812, 359] width 120 height 18
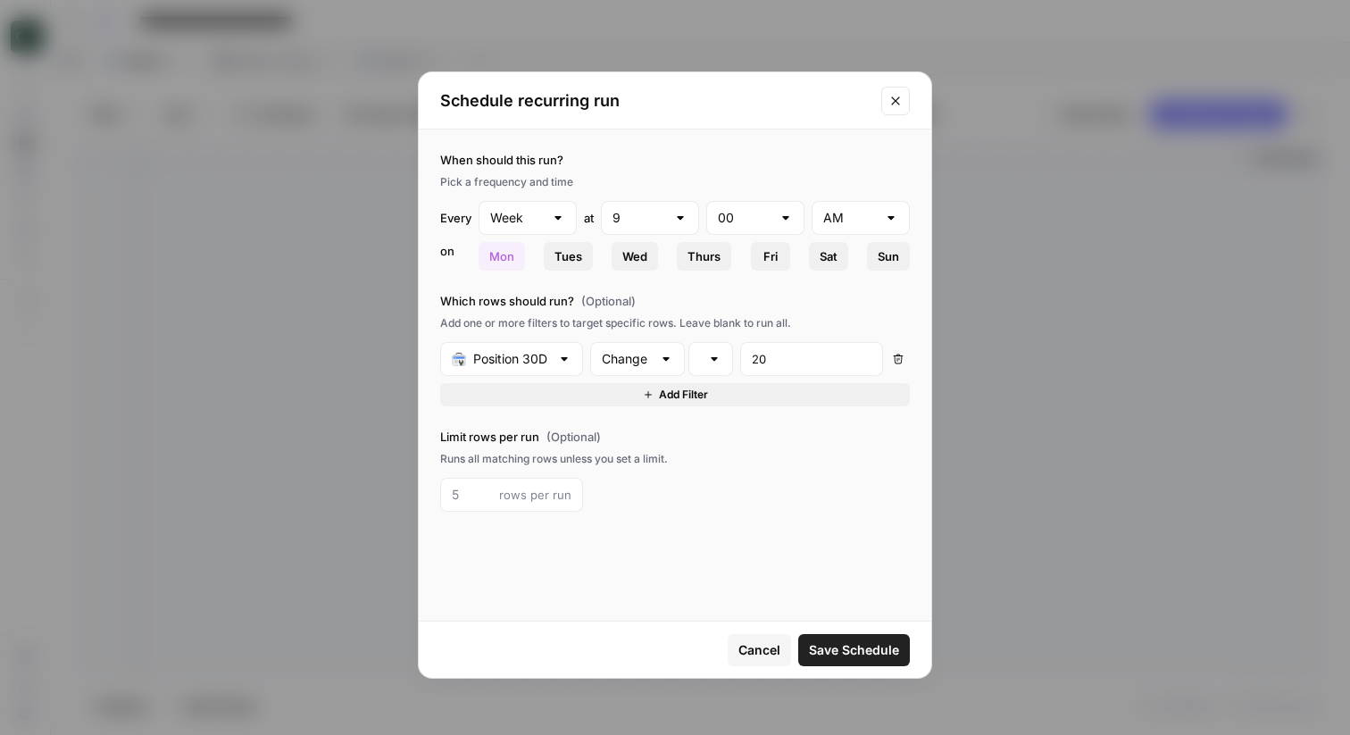
click at [890, 97] on icon "Close modal" at bounding box center [895, 101] width 14 height 14
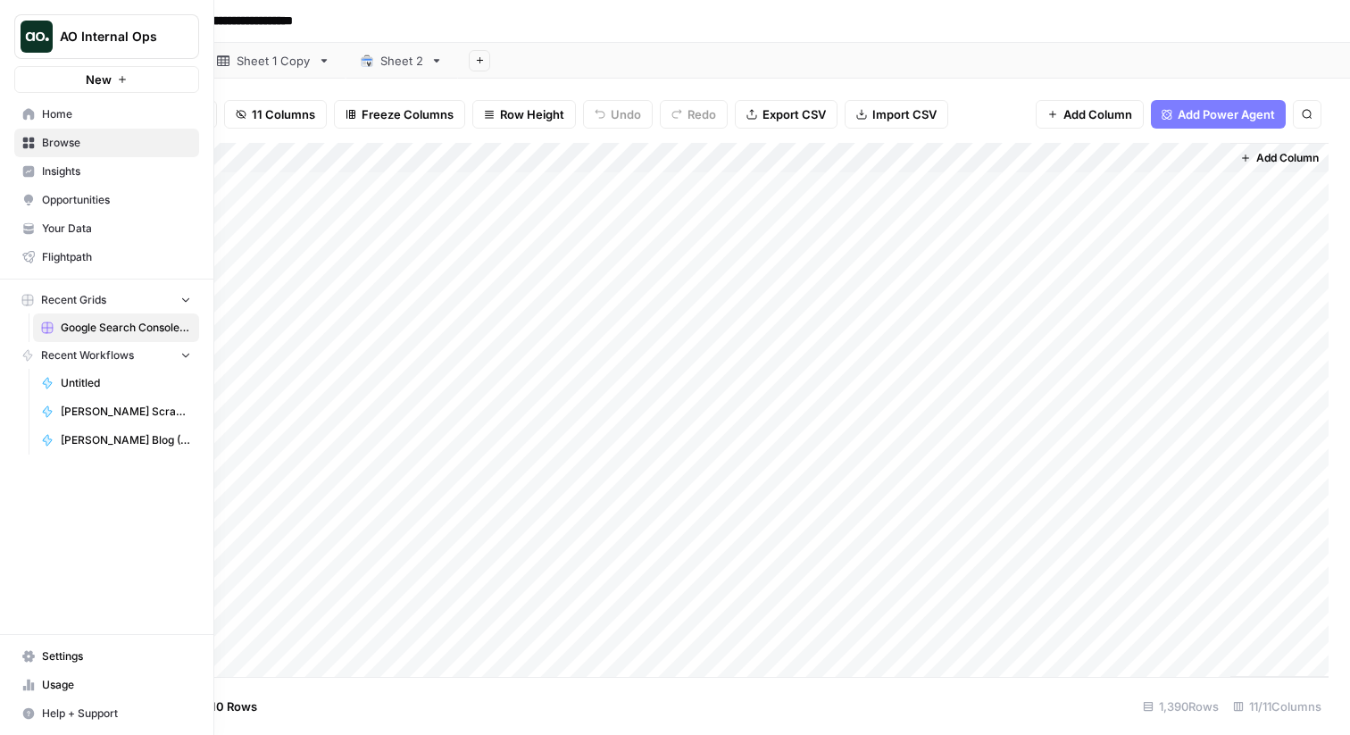
click at [74, 172] on span "Insights" at bounding box center [116, 171] width 149 height 16
